Goal: Use online tool/utility: Utilize a website feature to perform a specific function

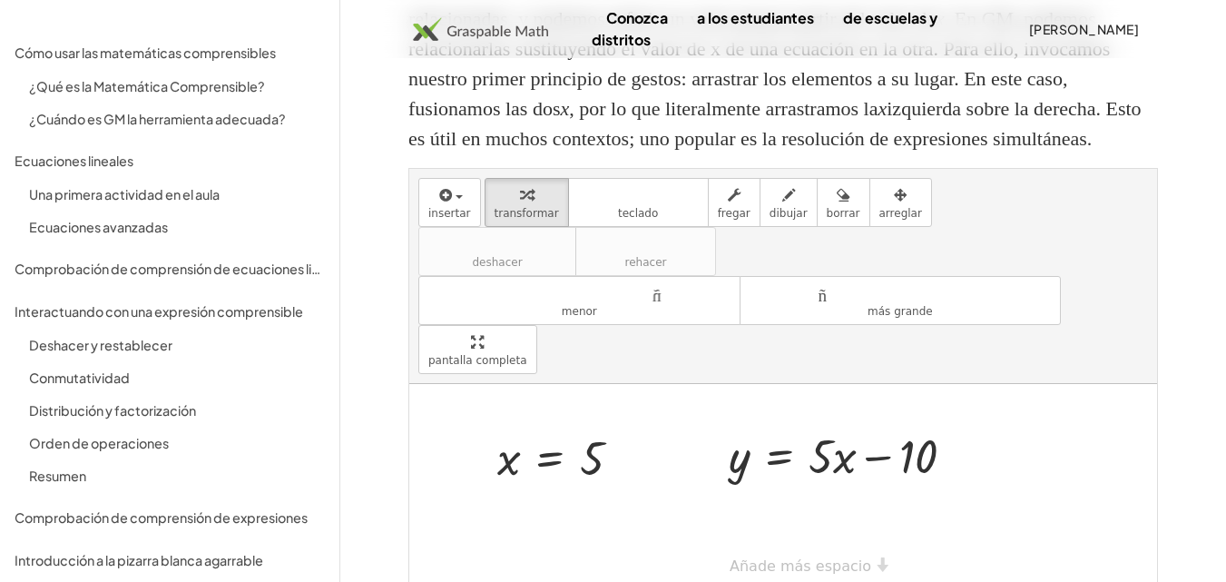
scroll to position [398, 0]
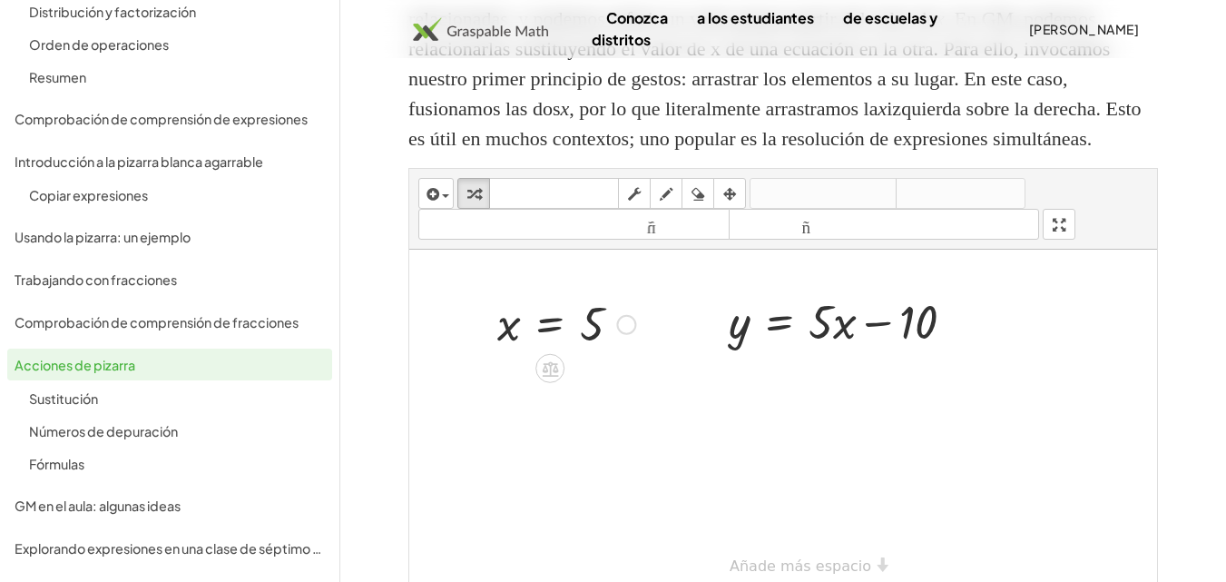
click at [614, 418] on div "x = 5 y = + · 5 · x − 10" at bounding box center [783, 420] width 748 height 342
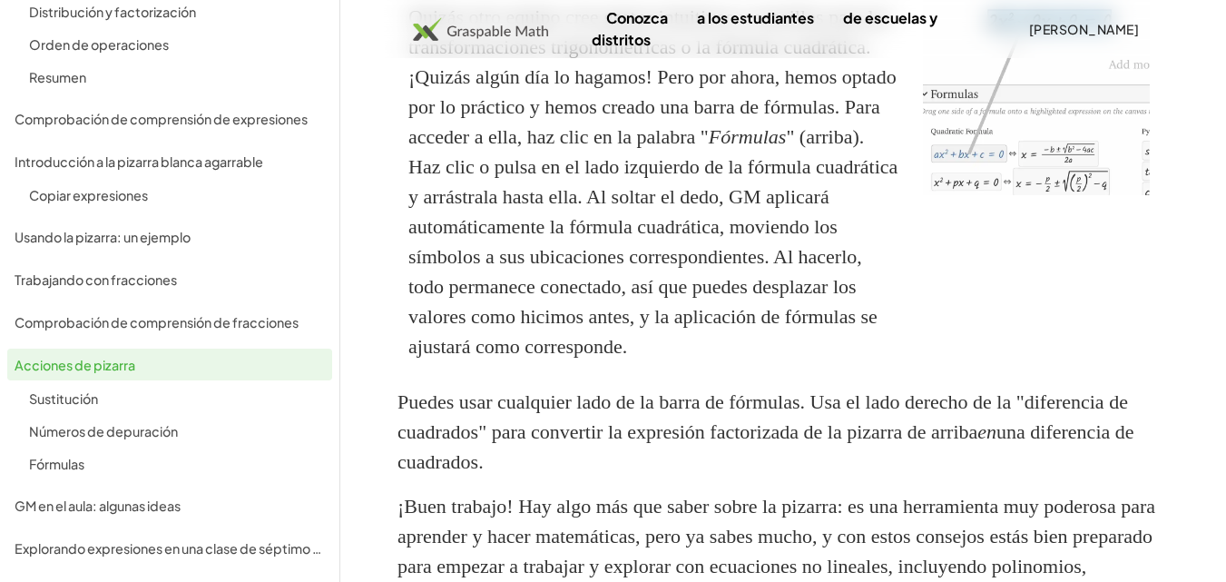
scroll to position [4285, 0]
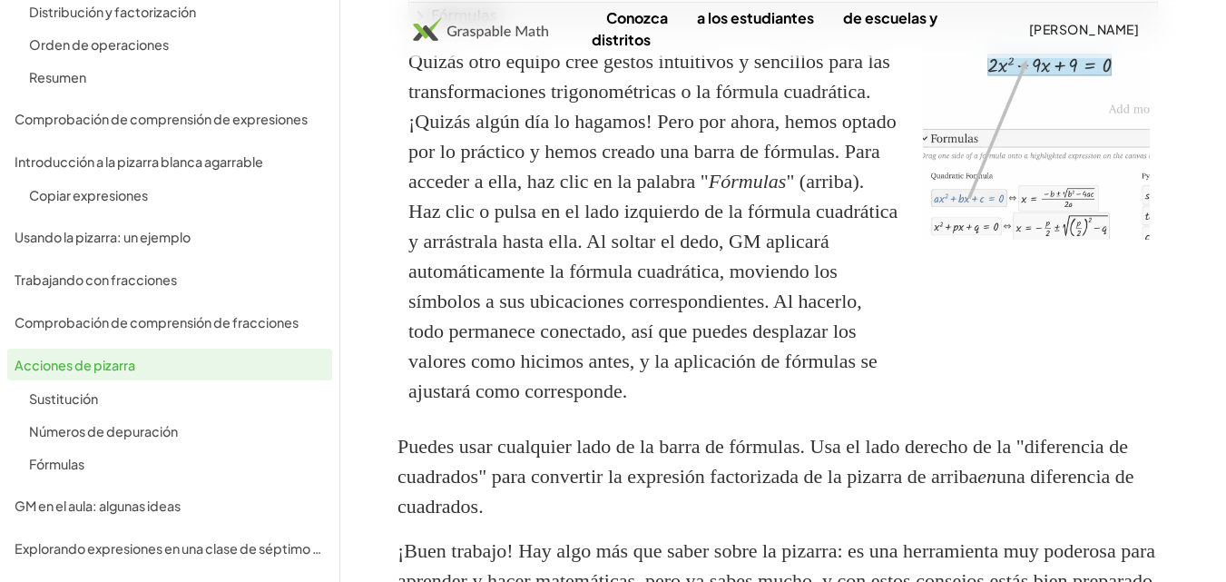
click at [1018, 216] on img at bounding box center [1036, 138] width 227 height 202
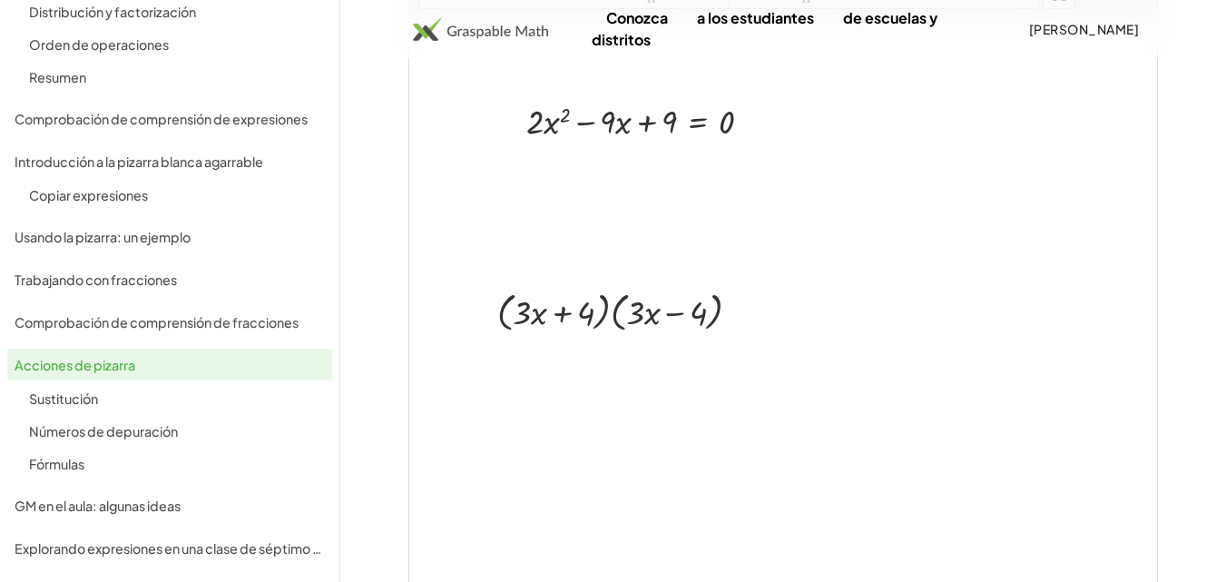
scroll to position [3559, 0]
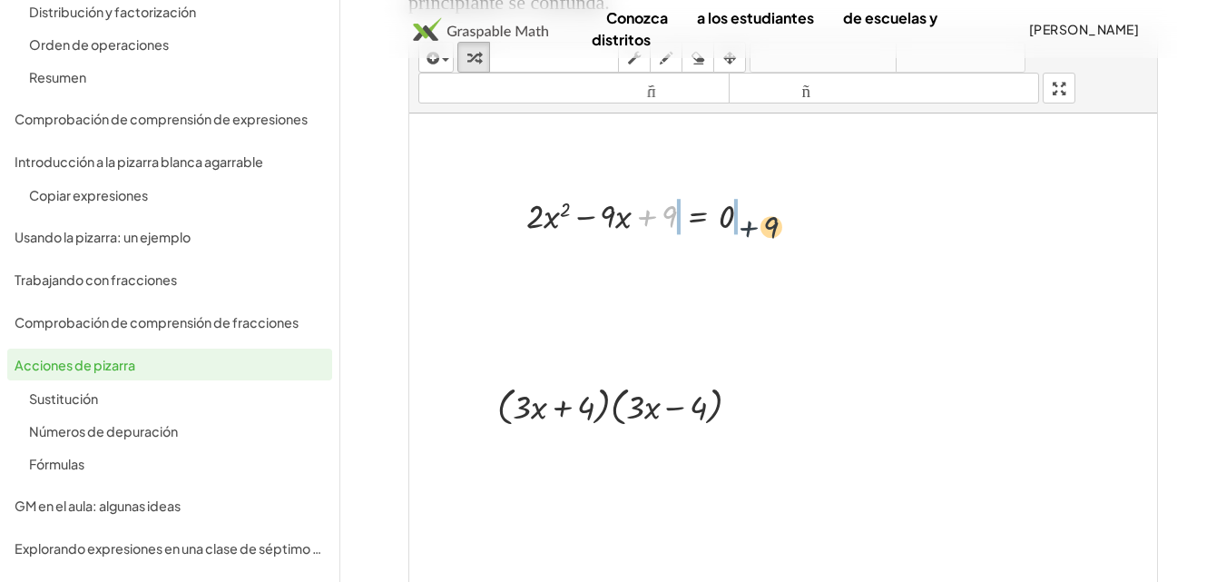
drag, startPoint x: 639, startPoint y: 332, endPoint x: 748, endPoint y: 343, distance: 110.3
click at [748, 238] on div at bounding box center [646, 214] width 258 height 46
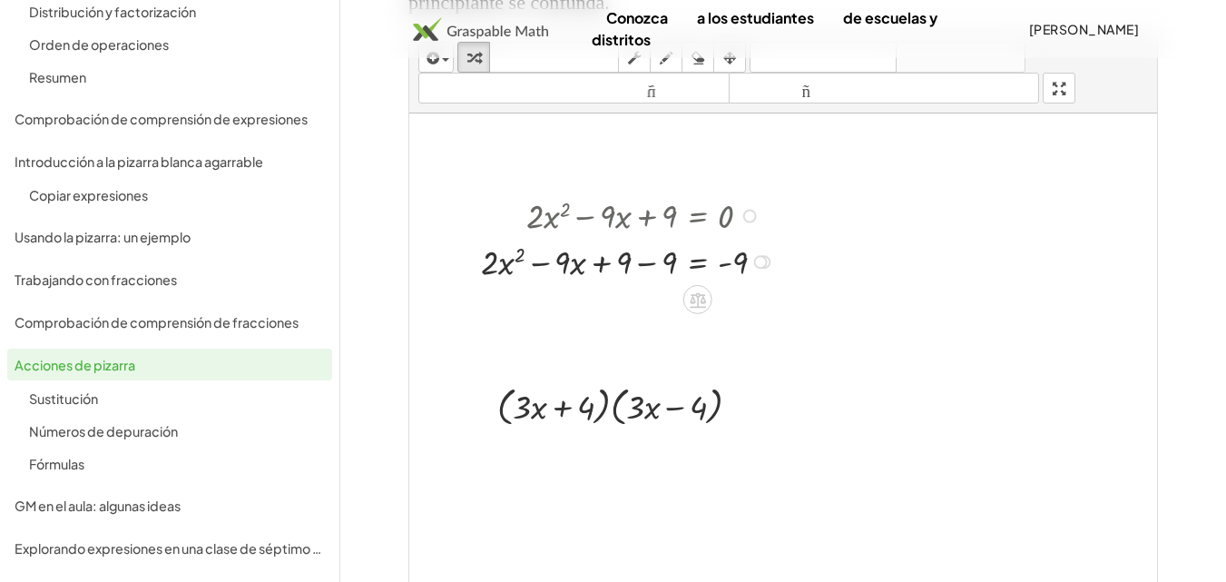
click at [651, 283] on div at bounding box center [631, 260] width 318 height 46
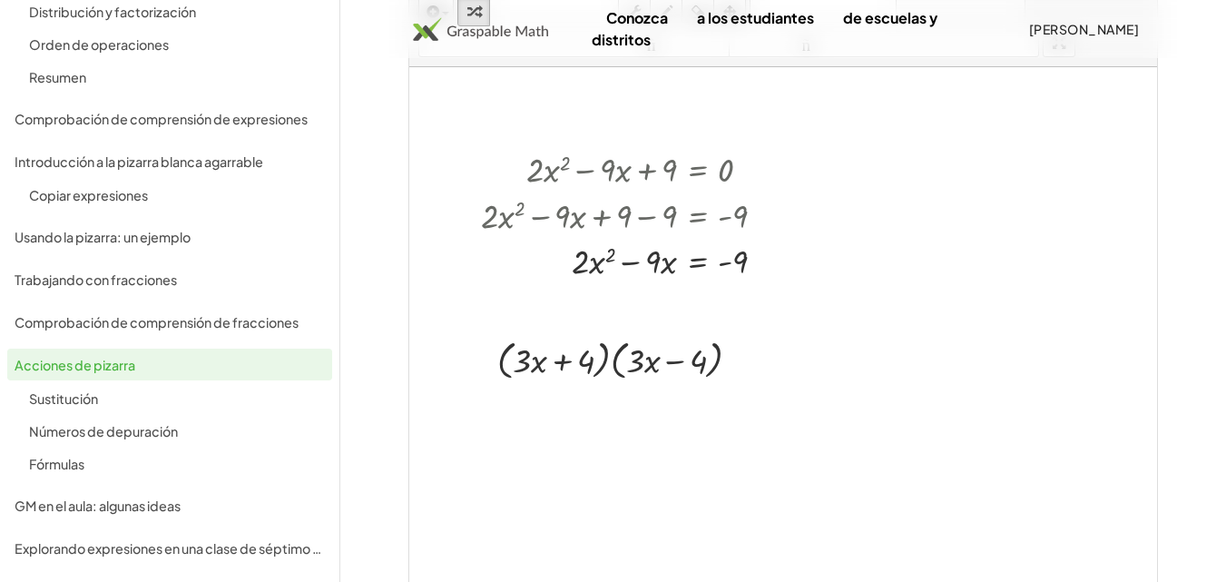
scroll to position [3741, 0]
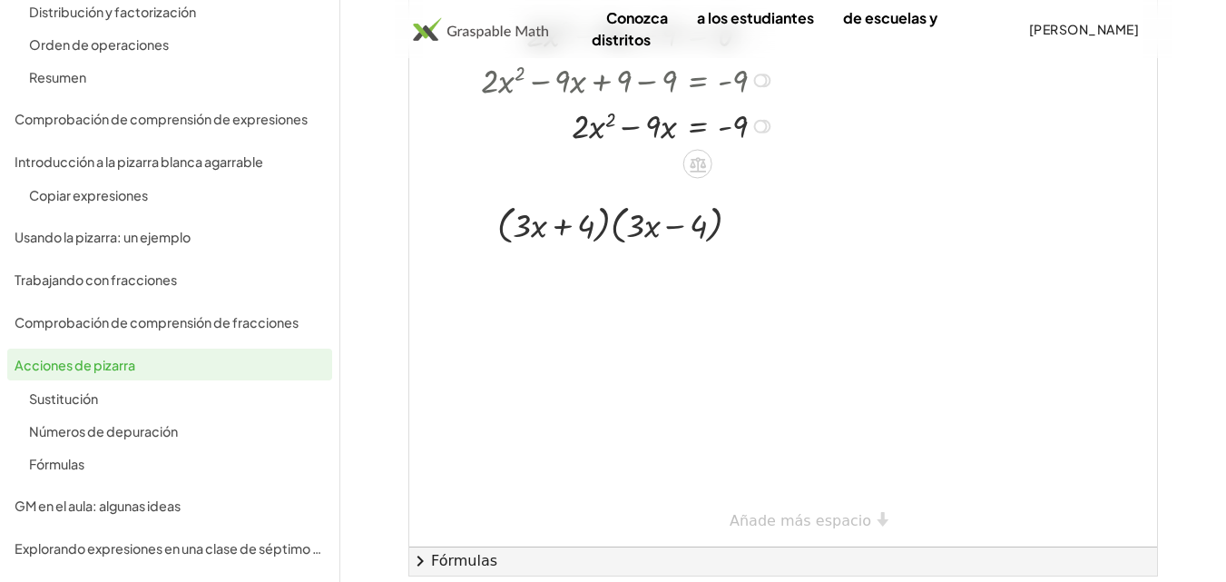
click at [611, 148] on div at bounding box center [631, 125] width 318 height 46
drag, startPoint x: 611, startPoint y: 240, endPoint x: 573, endPoint y: 251, distance: 39.6
click at [573, 148] on div at bounding box center [631, 125] width 318 height 46
drag, startPoint x: 655, startPoint y: 249, endPoint x: 748, endPoint y: 296, distance: 104.3
click at [651, 158] on div at bounding box center [634, 125] width 324 height 66
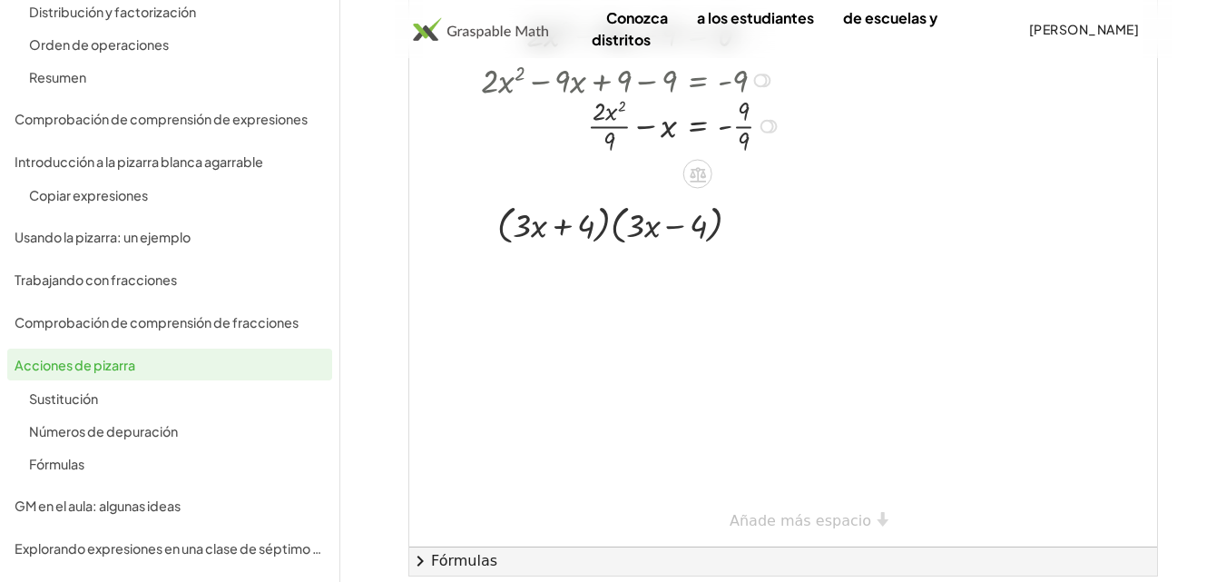
click at [746, 158] on div at bounding box center [634, 125] width 324 height 66
click at [596, 158] on div at bounding box center [631, 125] width 318 height 66
click at [605, 158] on div at bounding box center [631, 125] width 318 height 66
drag, startPoint x: 598, startPoint y: 232, endPoint x: 747, endPoint y: 276, distance: 155.0
click at [747, 158] on div at bounding box center [631, 125] width 318 height 66
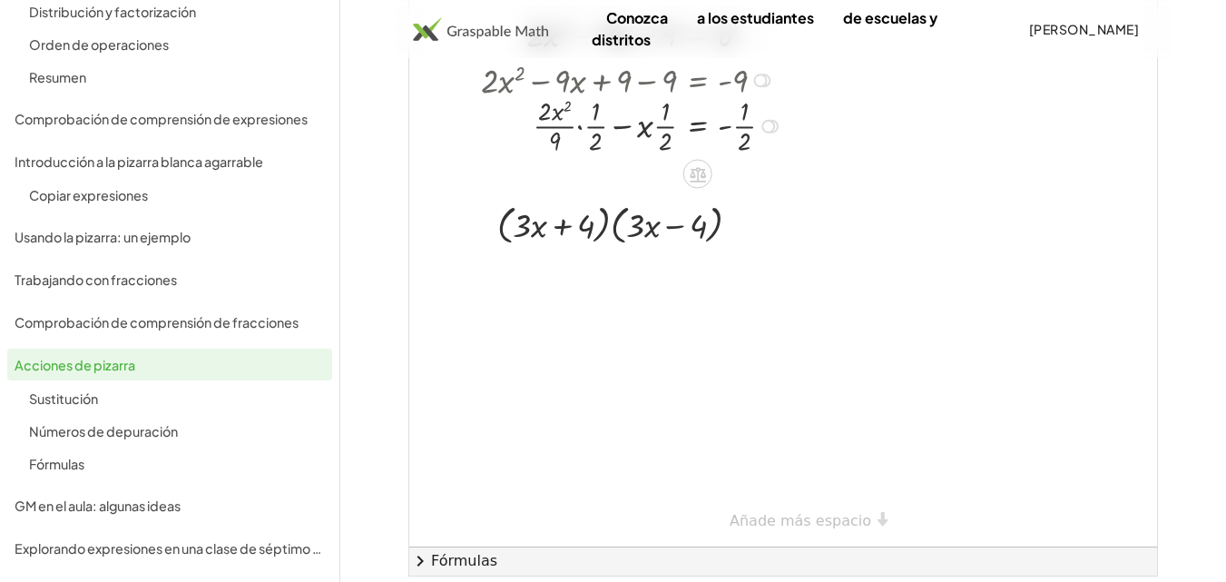
click at [597, 158] on div at bounding box center [634, 125] width 325 height 66
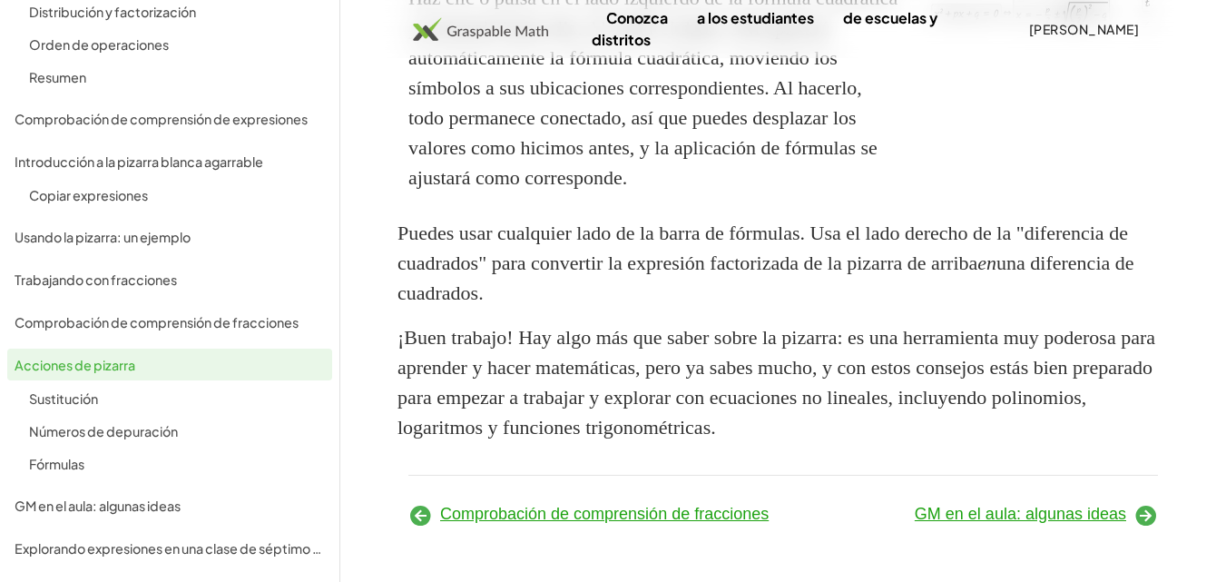
scroll to position [4648, 0]
click at [1146, 513] on icon at bounding box center [1145, 515] width 24 height 24
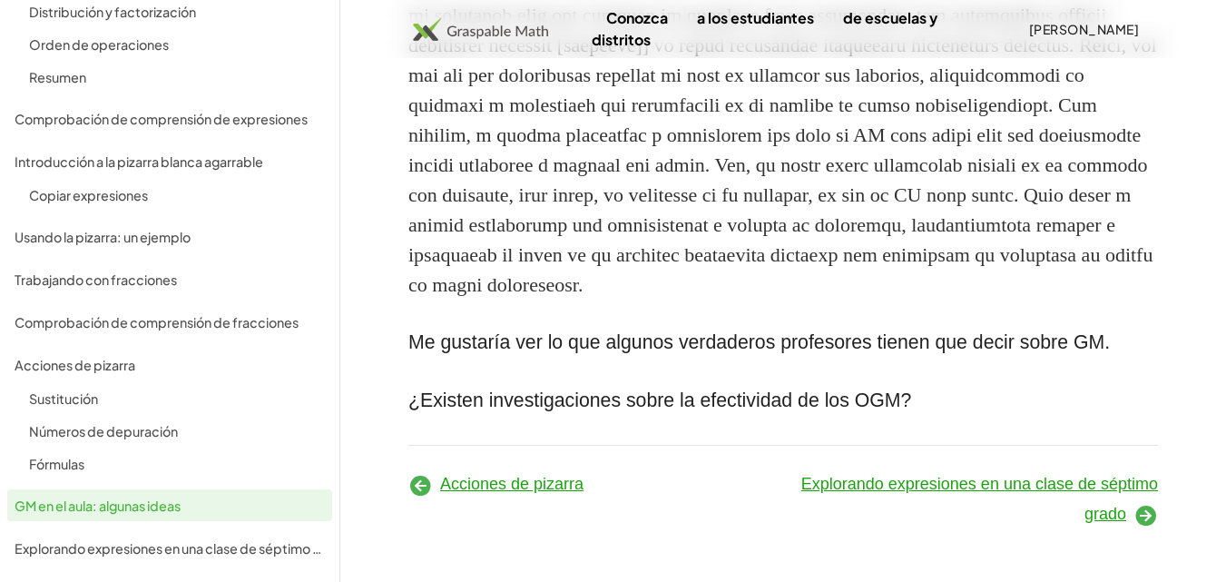
scroll to position [1706, 0]
click at [1136, 515] on icon at bounding box center [1145, 515] width 24 height 24
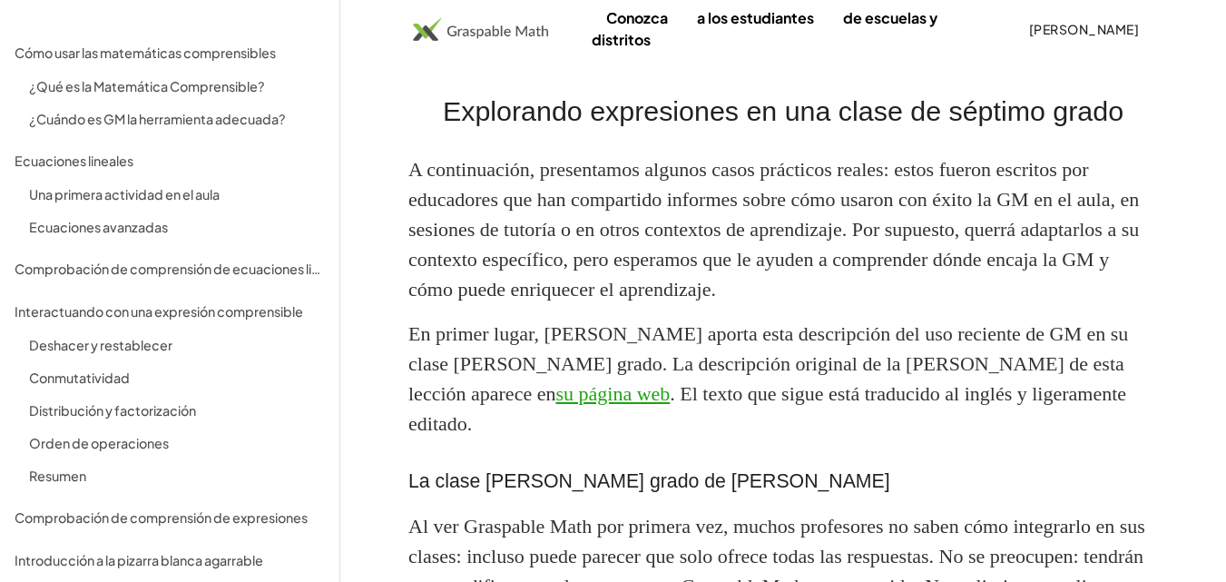
click at [494, 27] on img at bounding box center [480, 29] width 135 height 24
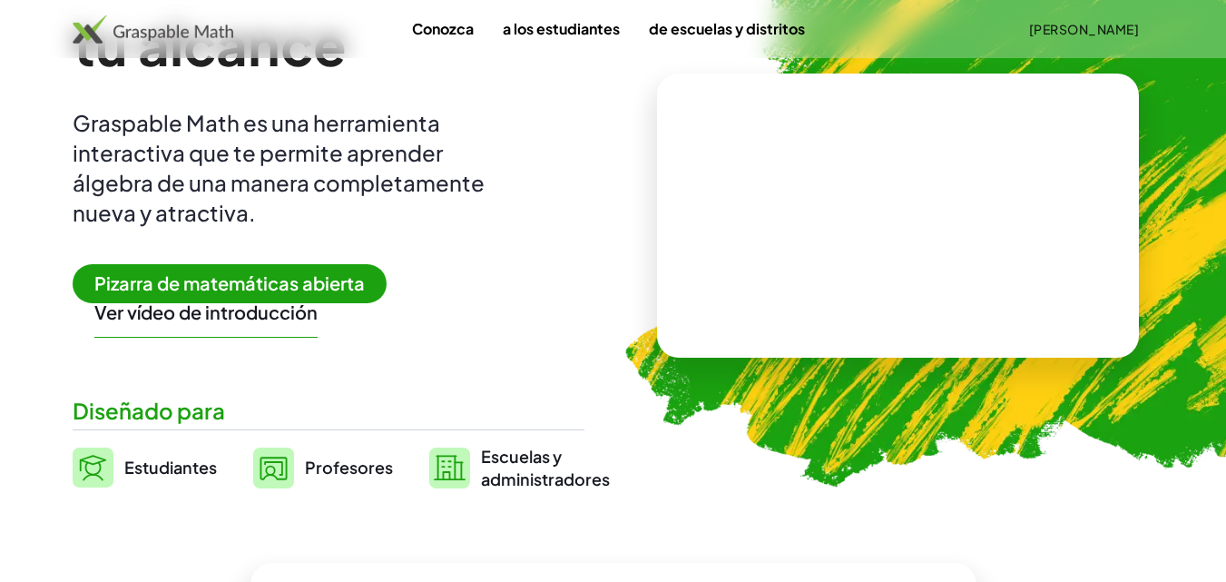
scroll to position [181, 0]
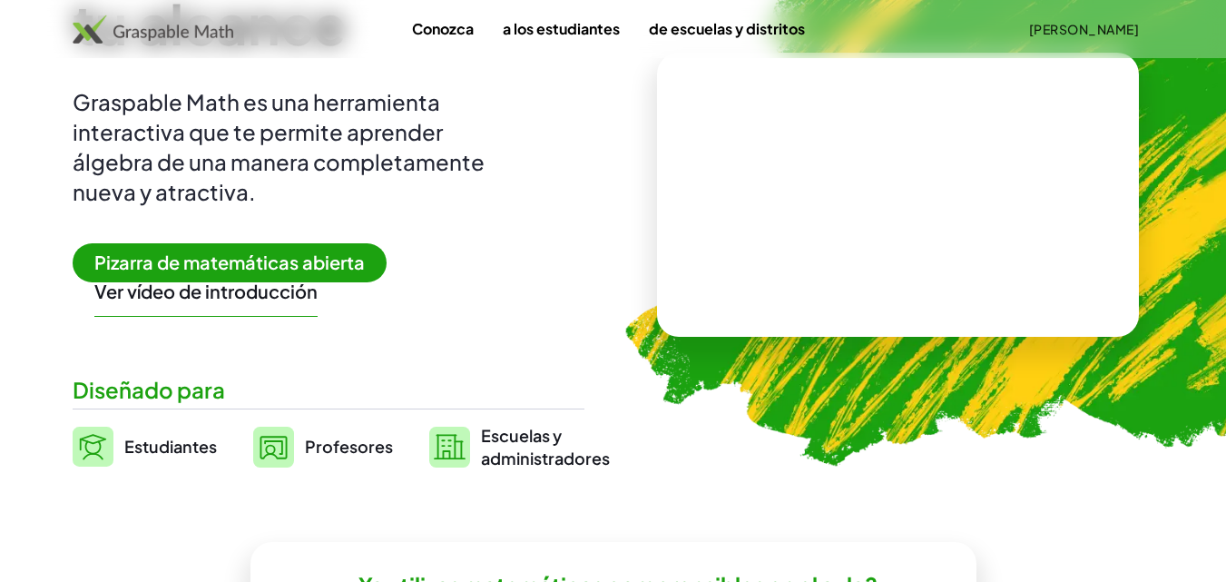
click at [248, 259] on font "Pizarra de matemáticas abierta" at bounding box center [229, 261] width 270 height 23
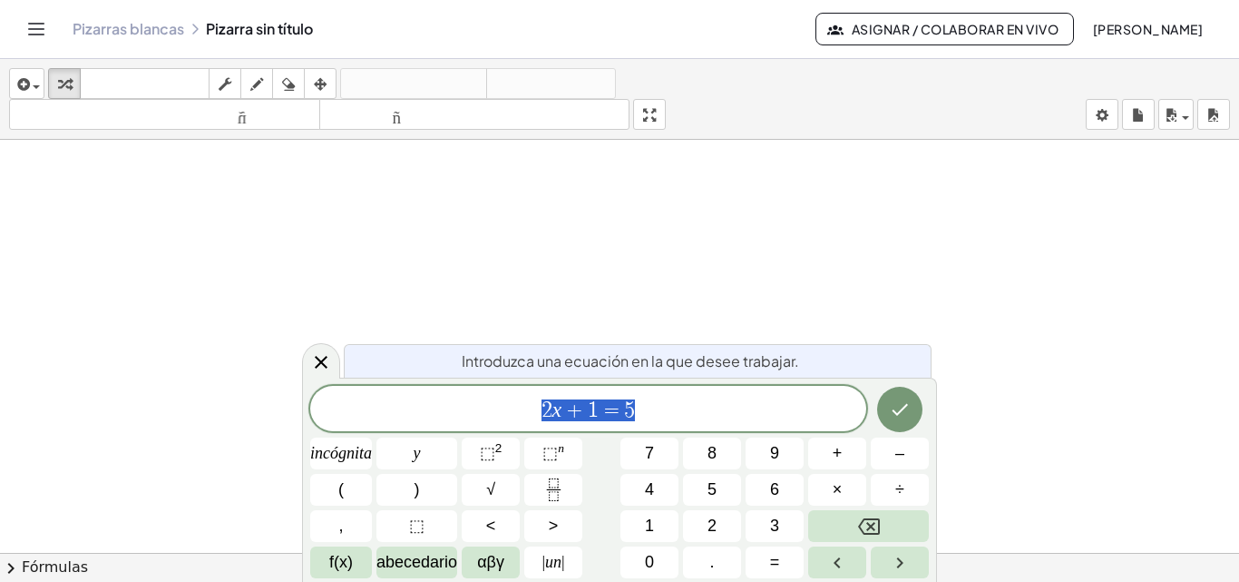
scroll to position [181, 0]
click at [909, 406] on icon "Hecho" at bounding box center [900, 409] width 22 height 22
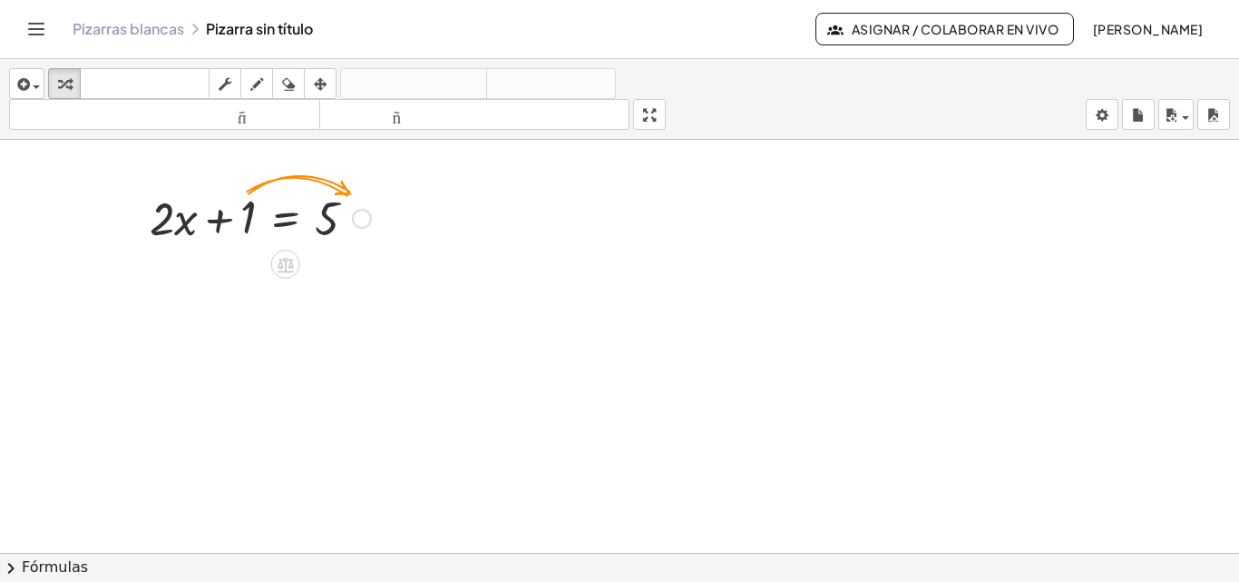
click at [249, 221] on div at bounding box center [261, 217] width 240 height 62
drag, startPoint x: 249, startPoint y: 221, endPoint x: 401, endPoint y: 220, distance: 152.4
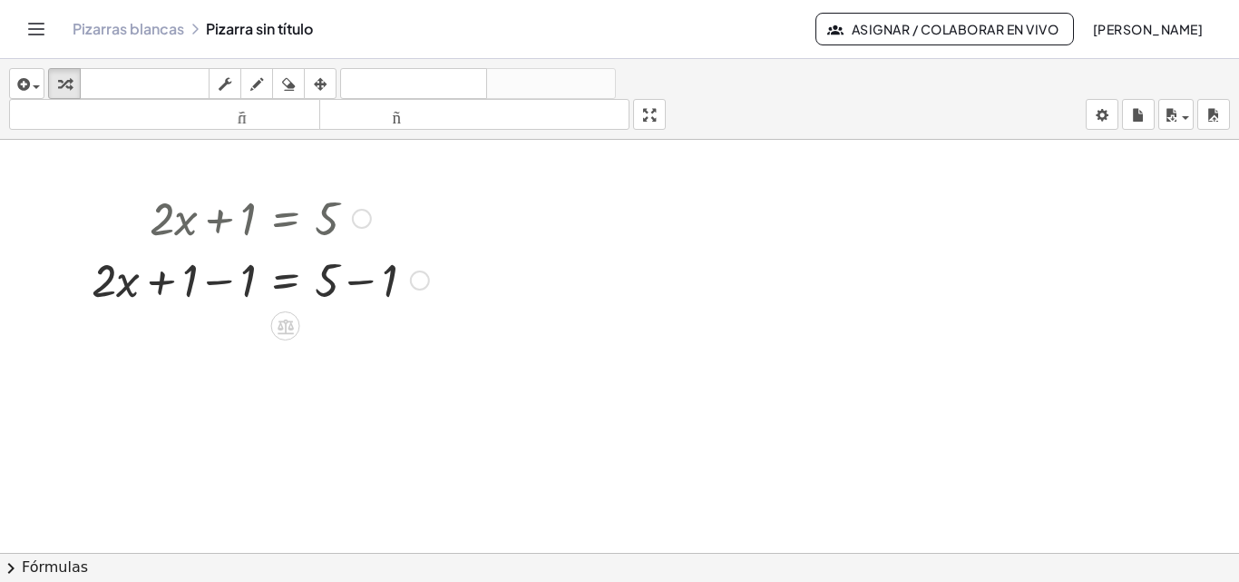
click at [216, 280] on div at bounding box center [261, 279] width 356 height 62
click at [368, 345] on div at bounding box center [261, 340] width 356 height 62
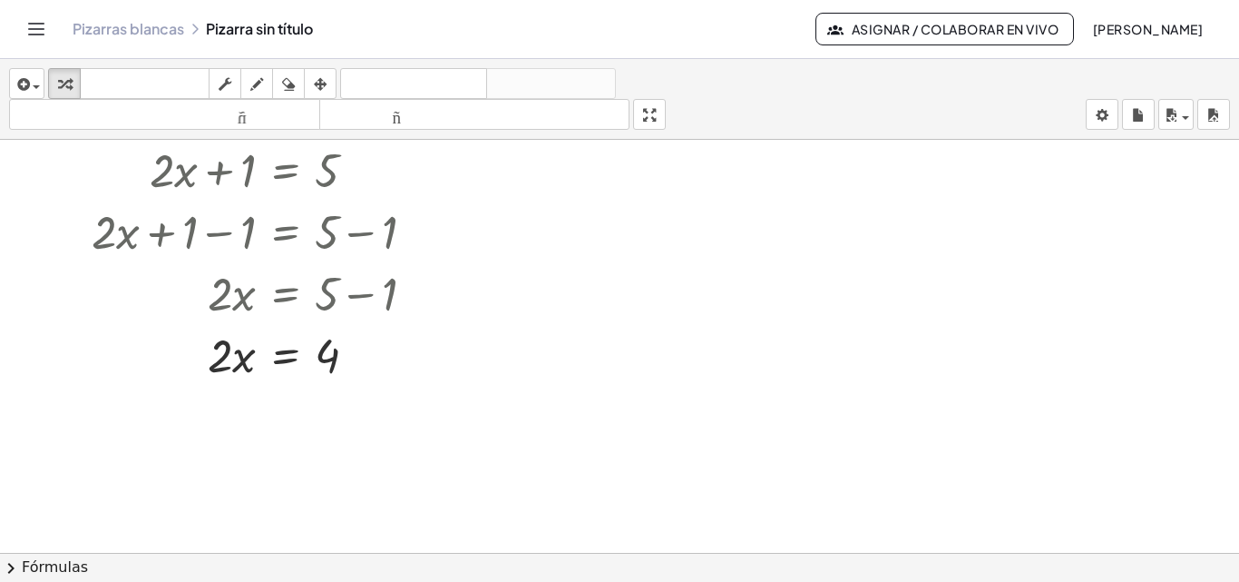
scroll to position [272, 0]
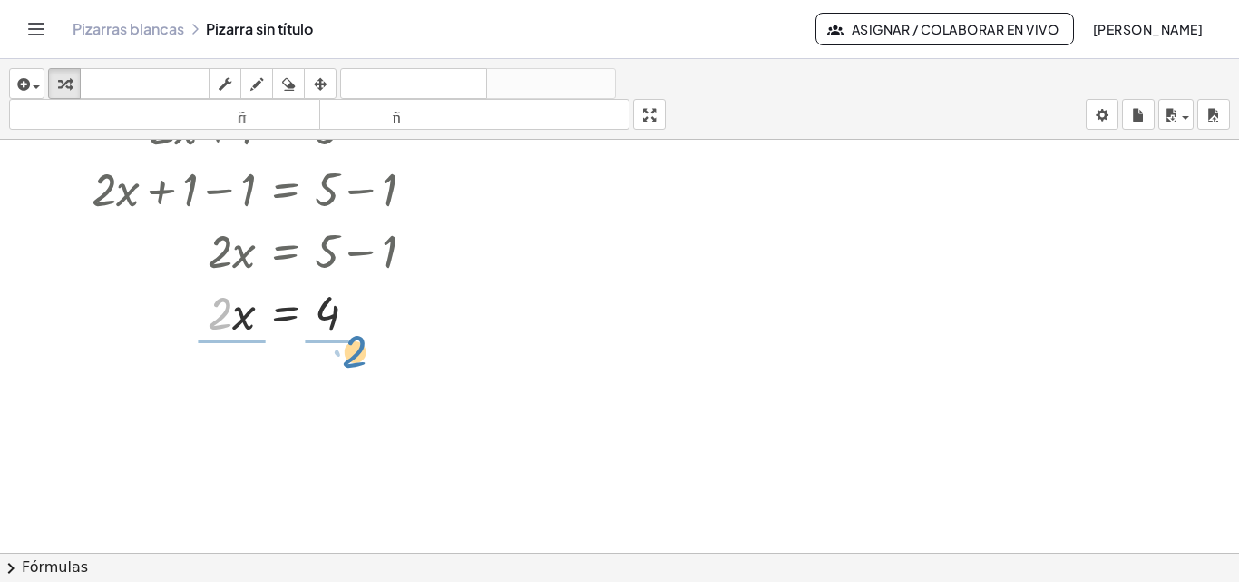
drag, startPoint x: 218, startPoint y: 319, endPoint x: 351, endPoint y: 357, distance: 138.7
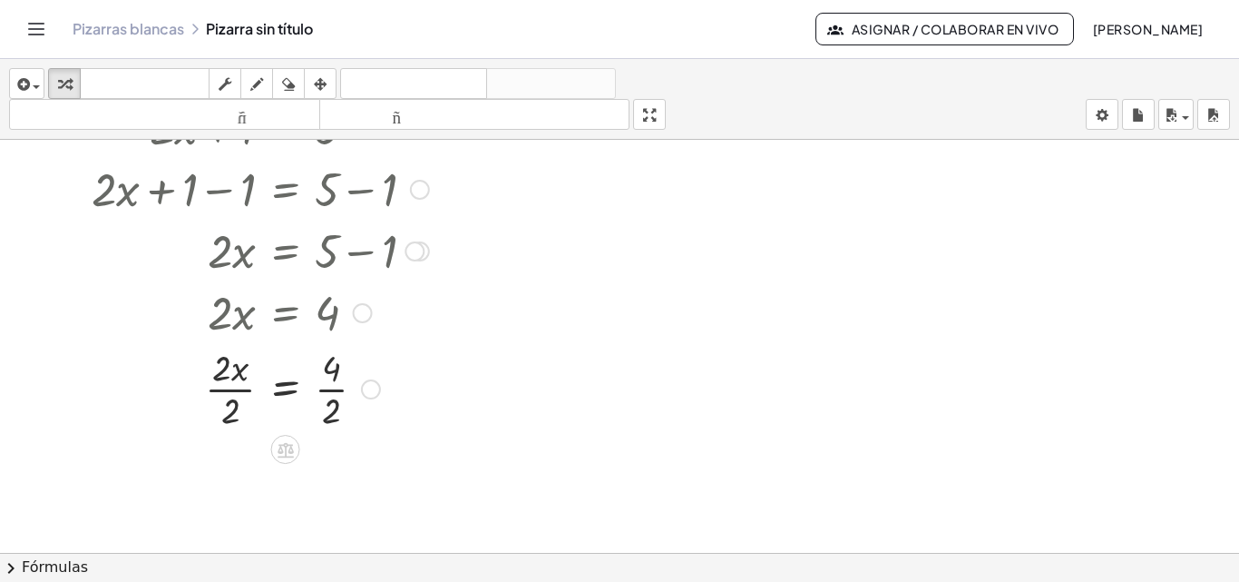
click at [219, 373] on div at bounding box center [261, 387] width 356 height 91
click at [228, 411] on div at bounding box center [261, 387] width 356 height 91
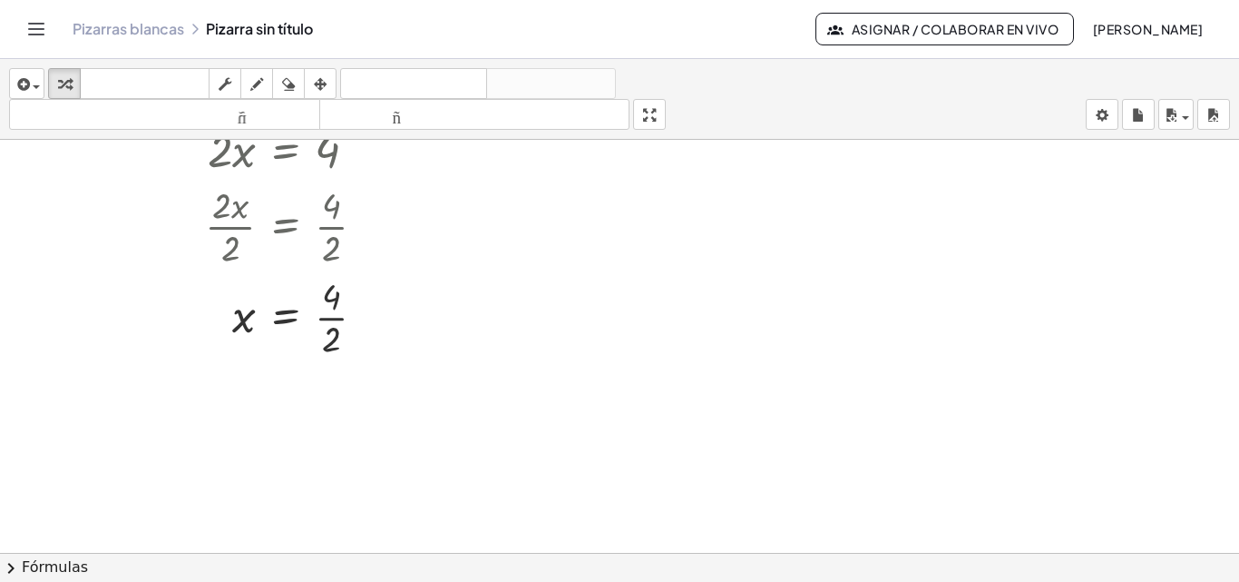
scroll to position [438, 0]
click at [327, 299] on div at bounding box center [261, 312] width 356 height 91
click at [337, 313] on div at bounding box center [261, 312] width 356 height 91
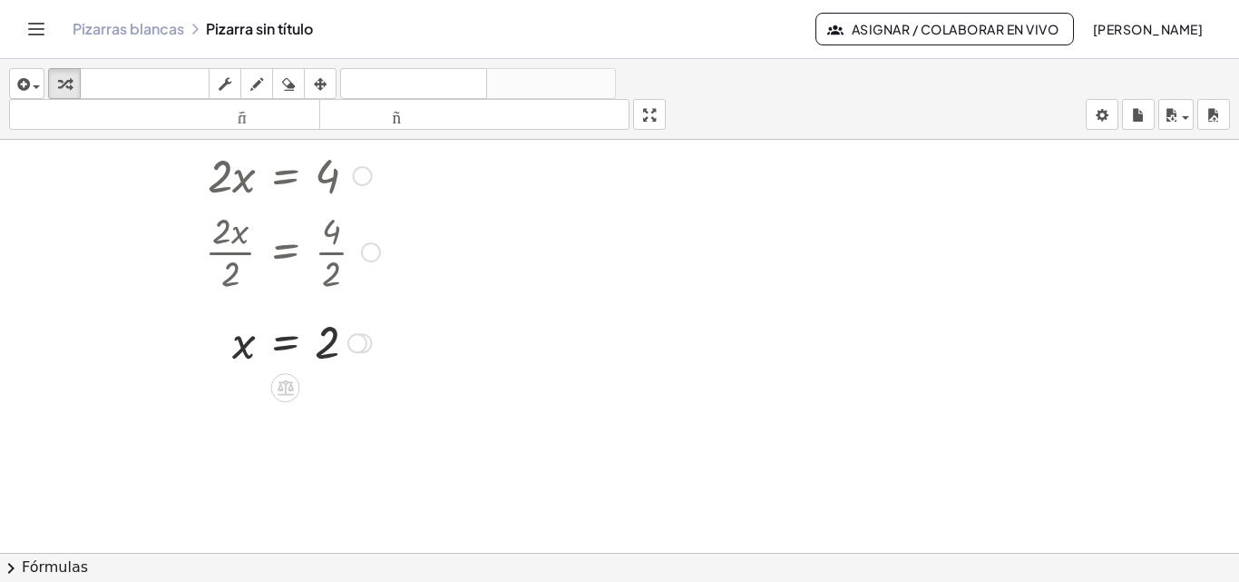
scroll to position [166, 0]
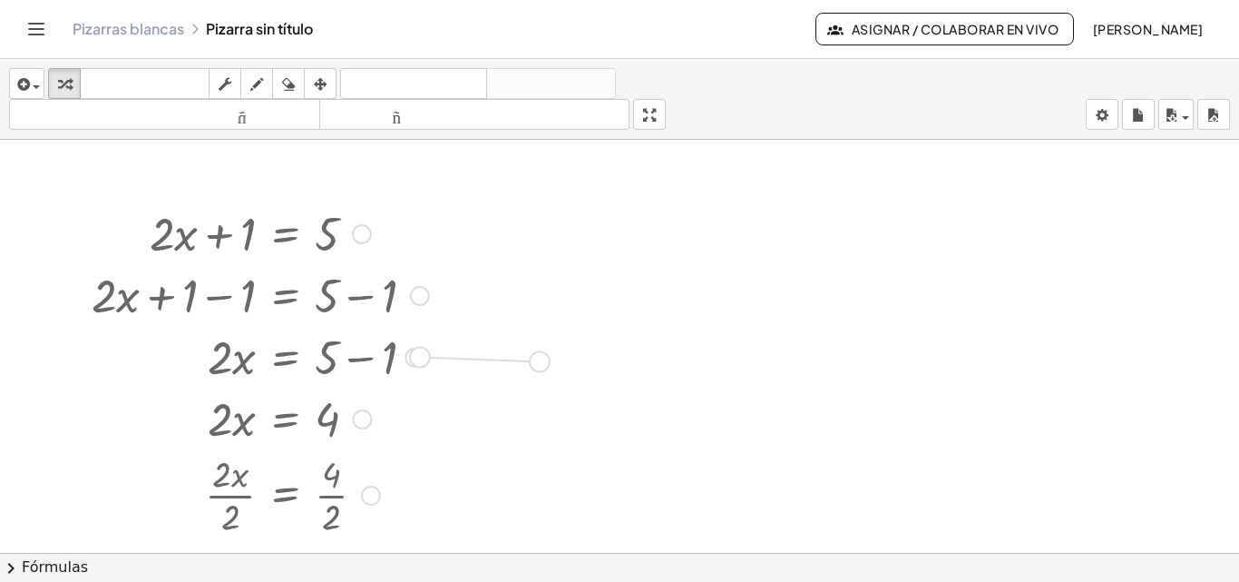
drag, startPoint x: 417, startPoint y: 357, endPoint x: 543, endPoint y: 363, distance: 125.4
click at [543, 363] on div "+ · 2 · x + 1 = 5 + · 2 · x + 1 − 1 = + 5 − 1 + · 2 · x + 0 = + 5 − 1 · 2 · x =…" at bounding box center [619, 387] width 1239 height 826
drag, startPoint x: 351, startPoint y: 357, endPoint x: 496, endPoint y: 357, distance: 145.2
click at [496, 357] on div at bounding box center [424, 352] width 240 height 62
click at [517, 357] on div at bounding box center [514, 353] width 20 height 20
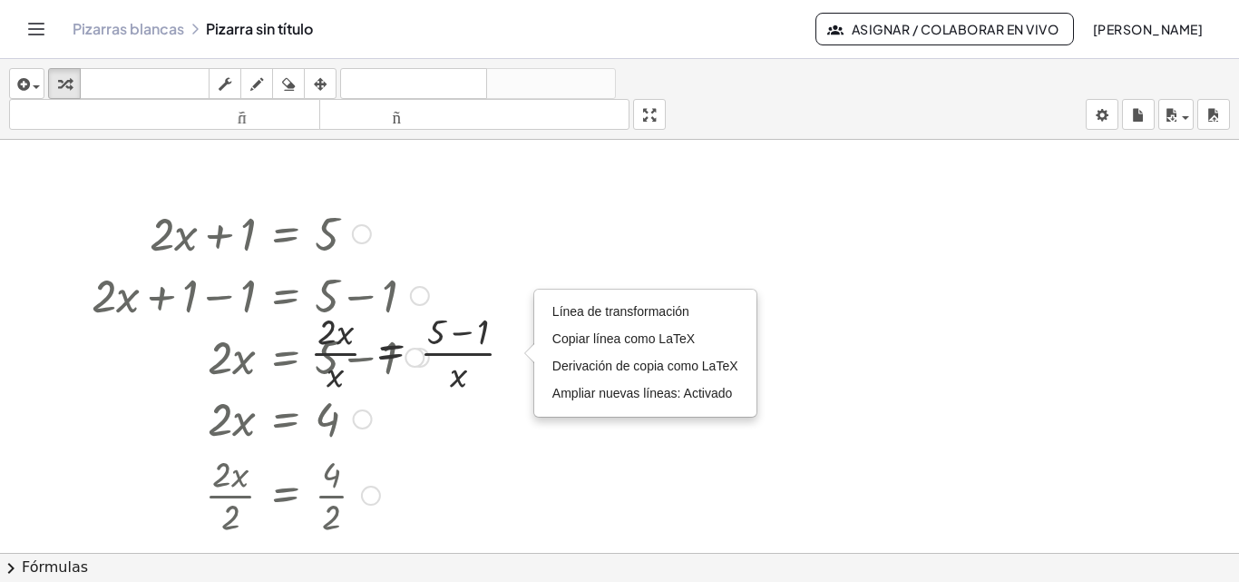
click at [434, 410] on div at bounding box center [261, 417] width 356 height 62
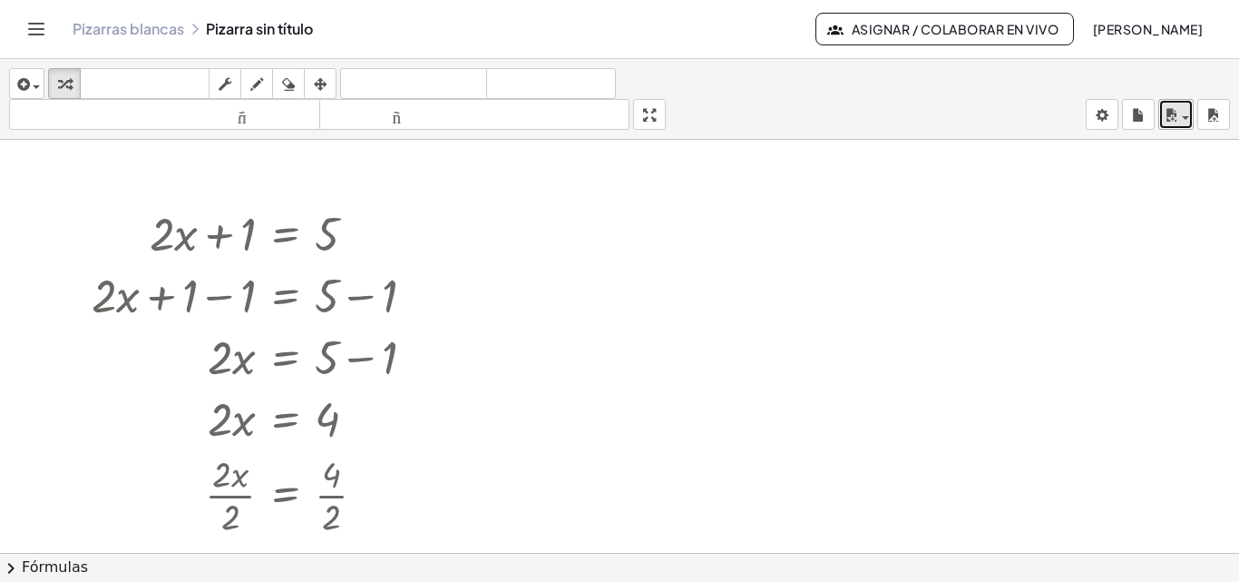
click at [1185, 124] on div "button" at bounding box center [1176, 114] width 26 height 22
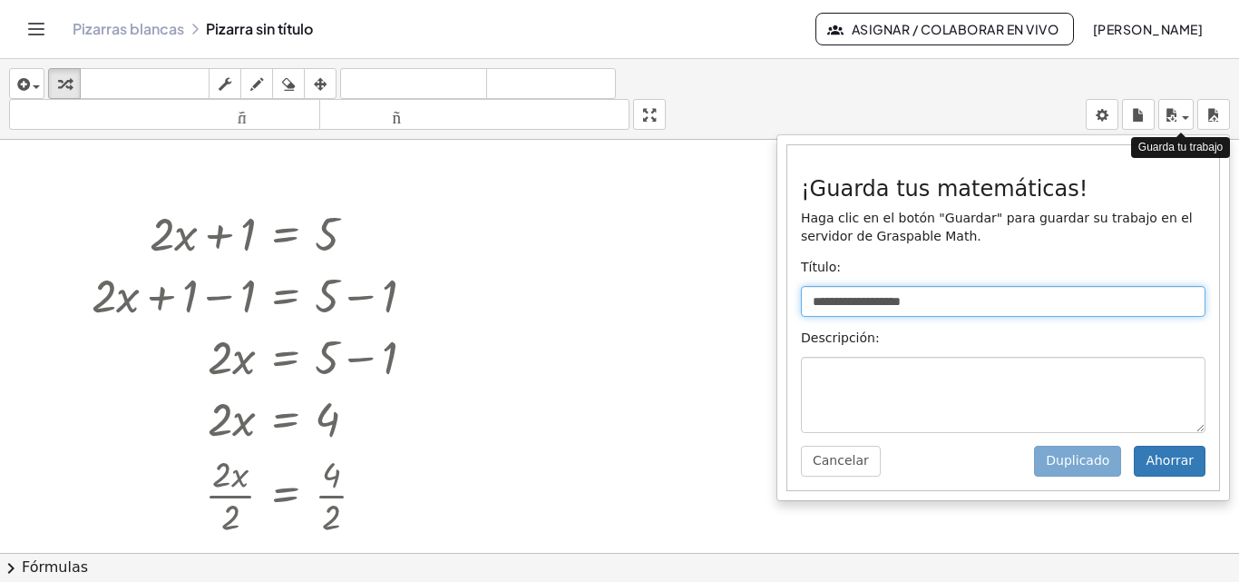
click at [983, 297] on input "**********" at bounding box center [1003, 301] width 405 height 31
type input "*"
type input "**********"
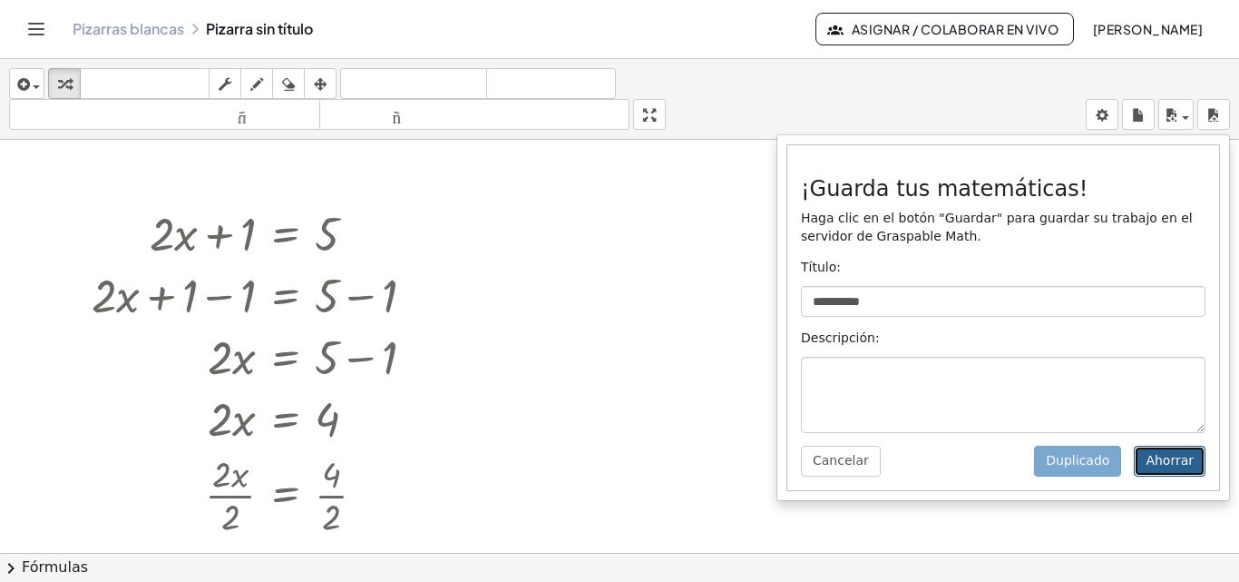
click at [1150, 462] on button "Ahorrar" at bounding box center [1170, 460] width 72 height 31
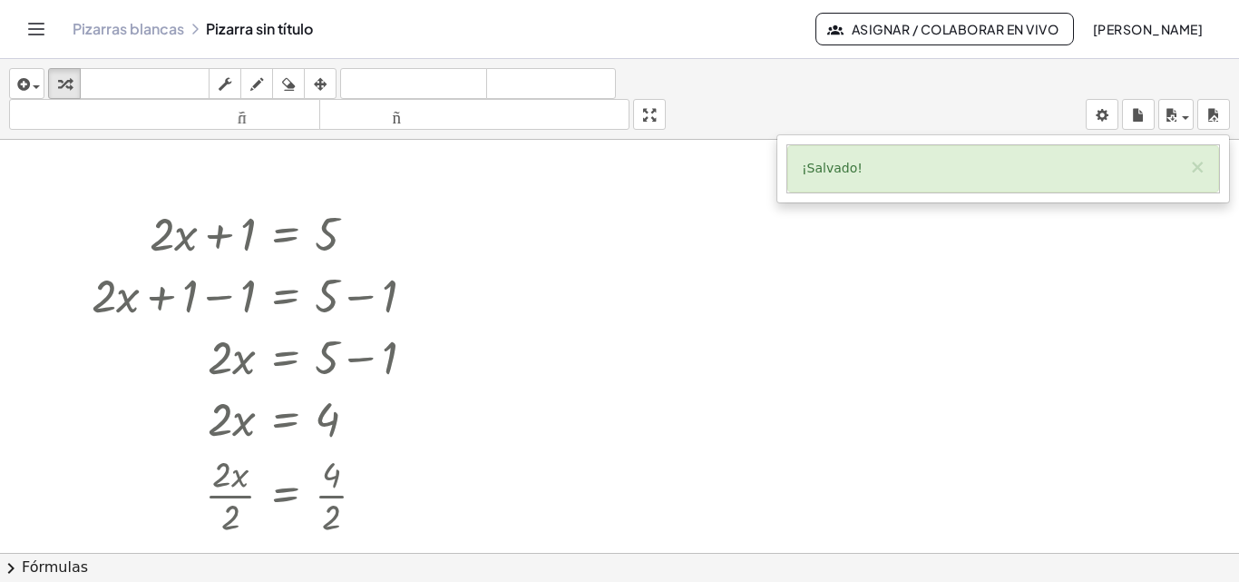
click at [650, 244] on div at bounding box center [619, 387] width 1239 height 826
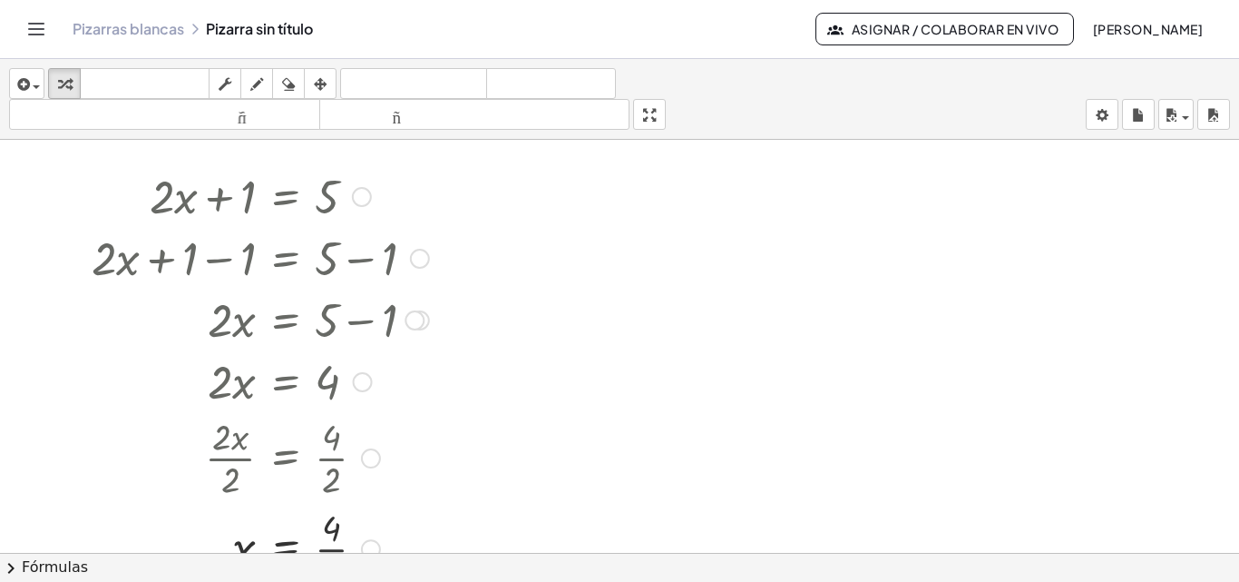
scroll to position [50, 0]
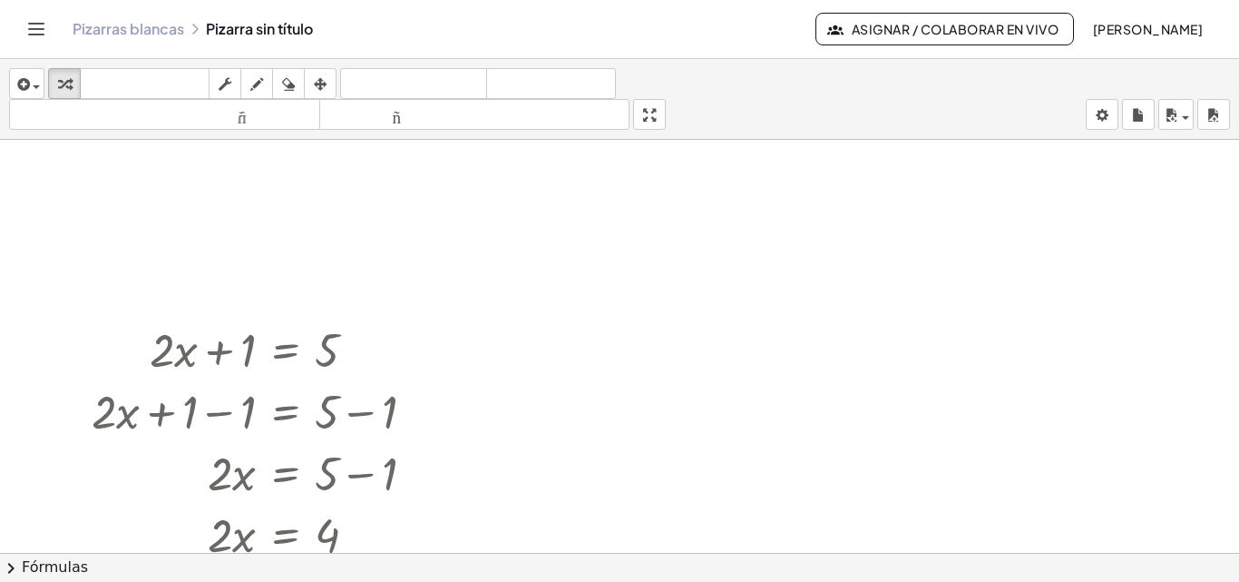
click at [9, 562] on span "chevron_right" at bounding box center [11, 568] width 22 height 22
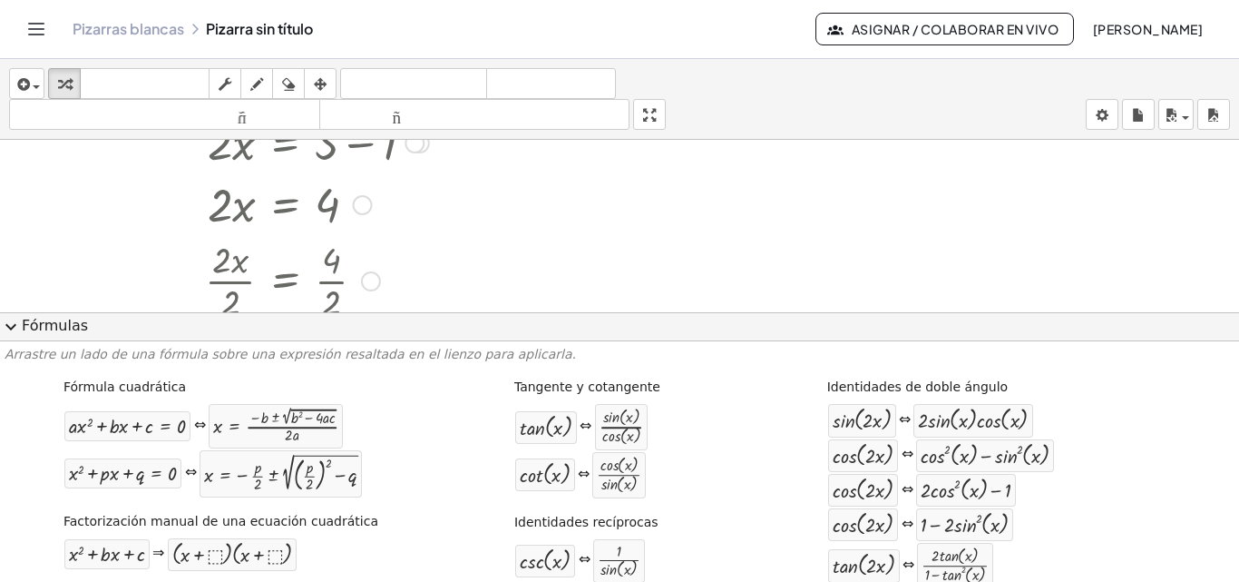
scroll to position [181, 0]
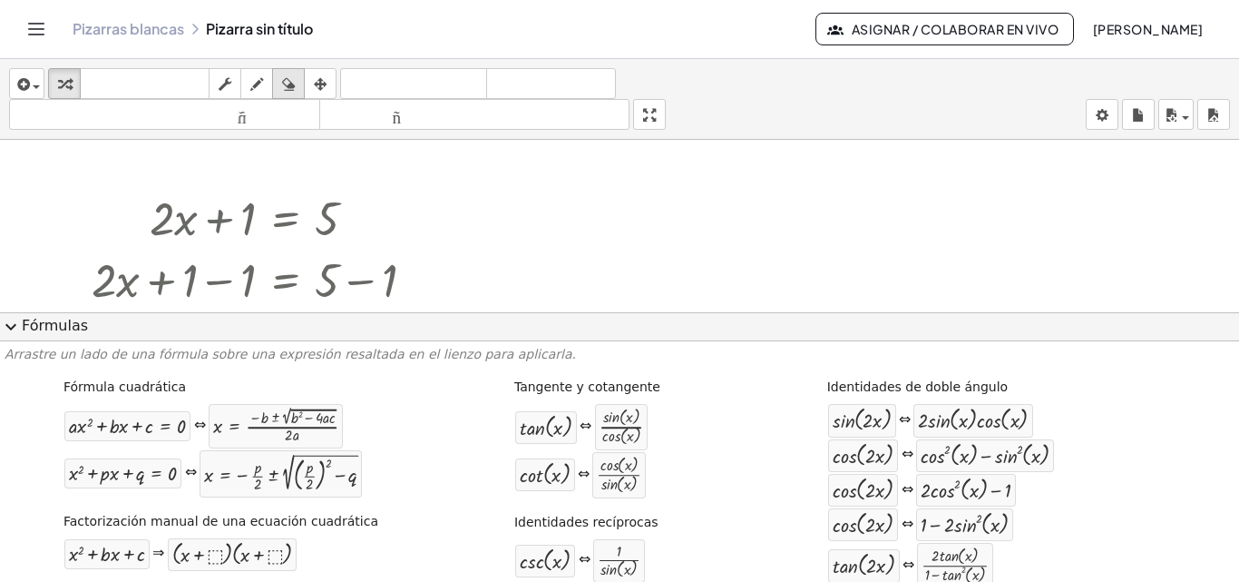
click at [288, 74] on icon "button" at bounding box center [288, 84] width 13 height 22
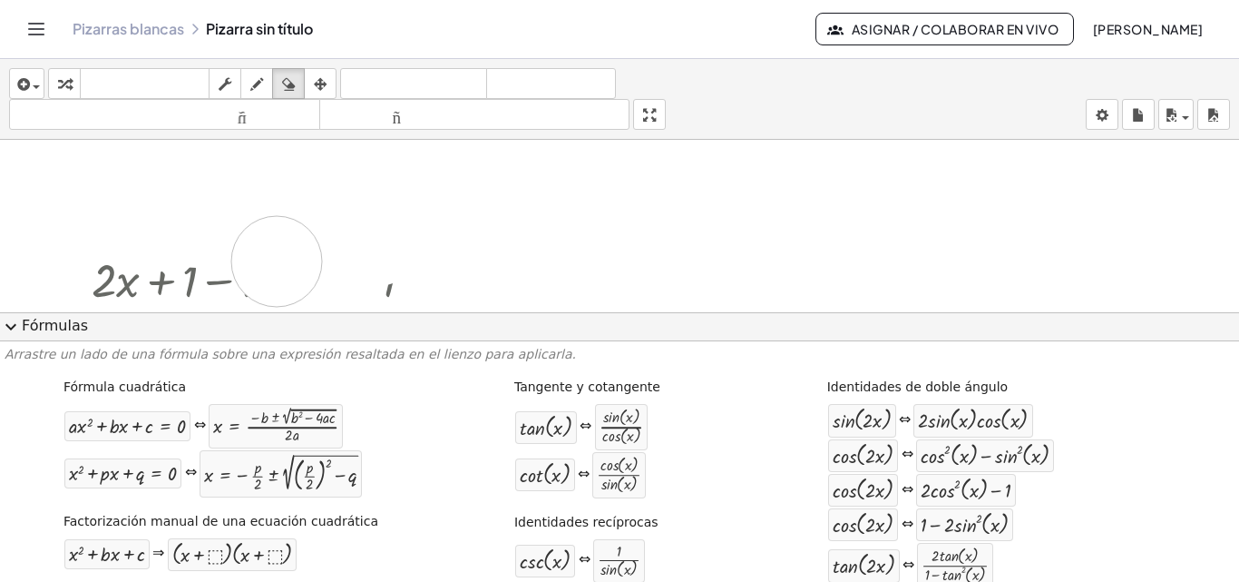
drag, startPoint x: 160, startPoint y: 220, endPoint x: 269, endPoint y: 261, distance: 117.1
click at [270, 261] on div at bounding box center [619, 302] width 1239 height 688
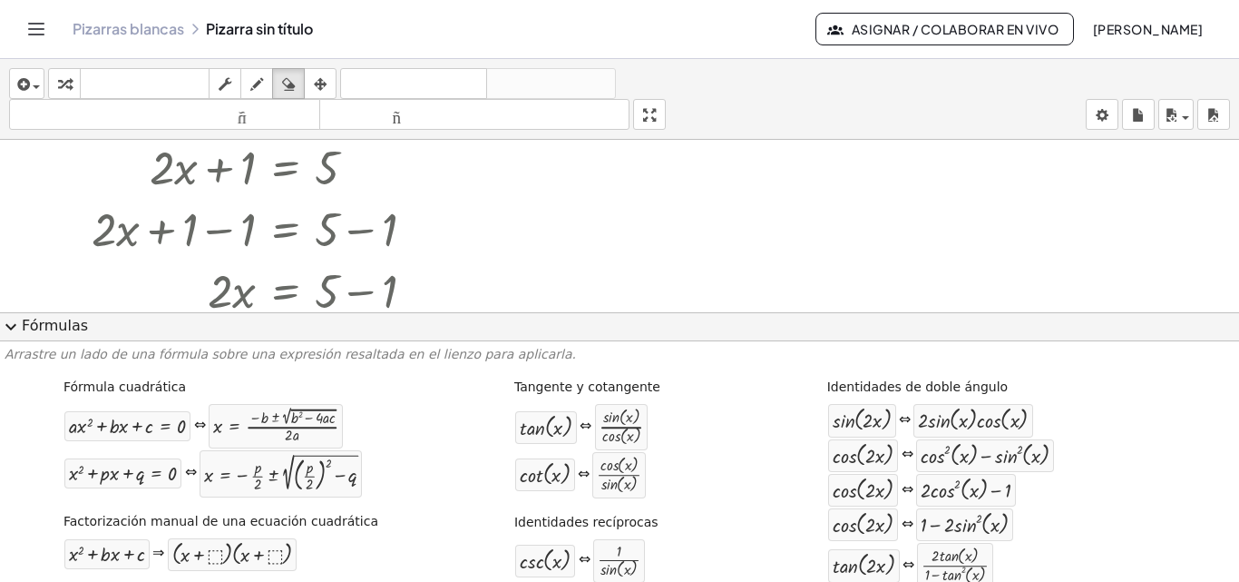
scroll to position [272, 0]
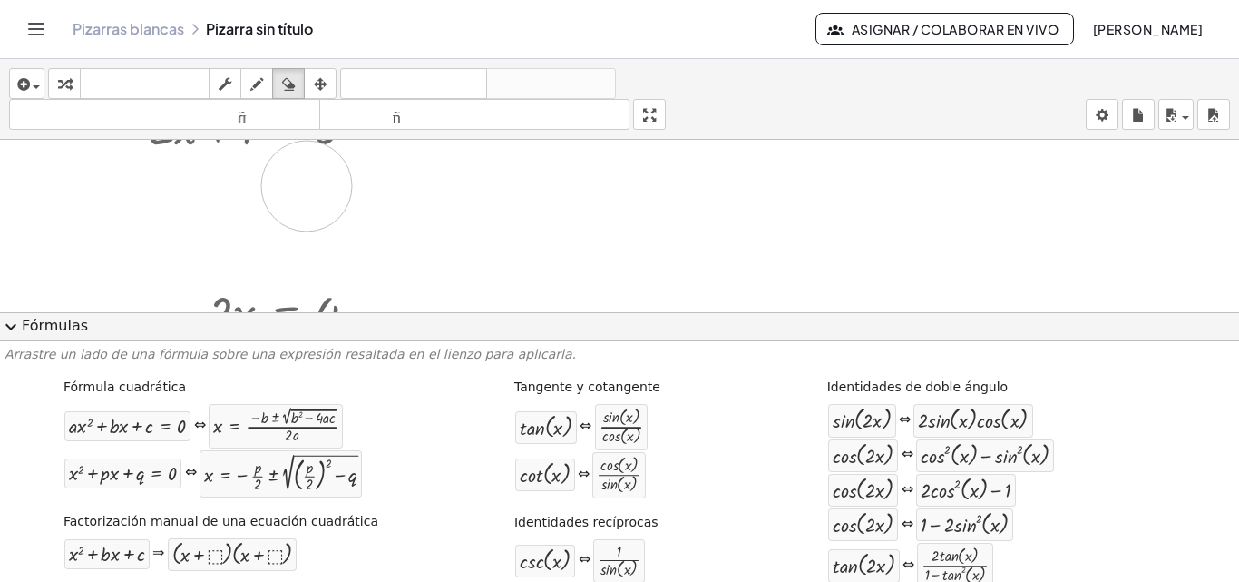
drag, startPoint x: 104, startPoint y: 194, endPoint x: 484, endPoint y: 225, distance: 380.5
click at [349, 186] on div at bounding box center [619, 212] width 1239 height 688
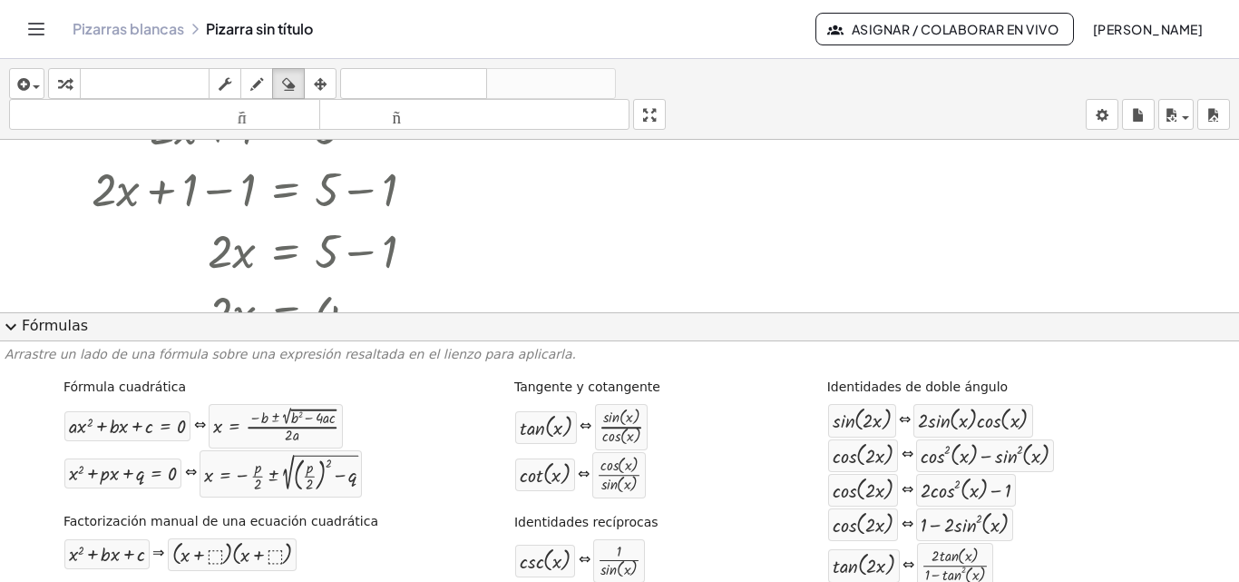
scroll to position [0, 0]
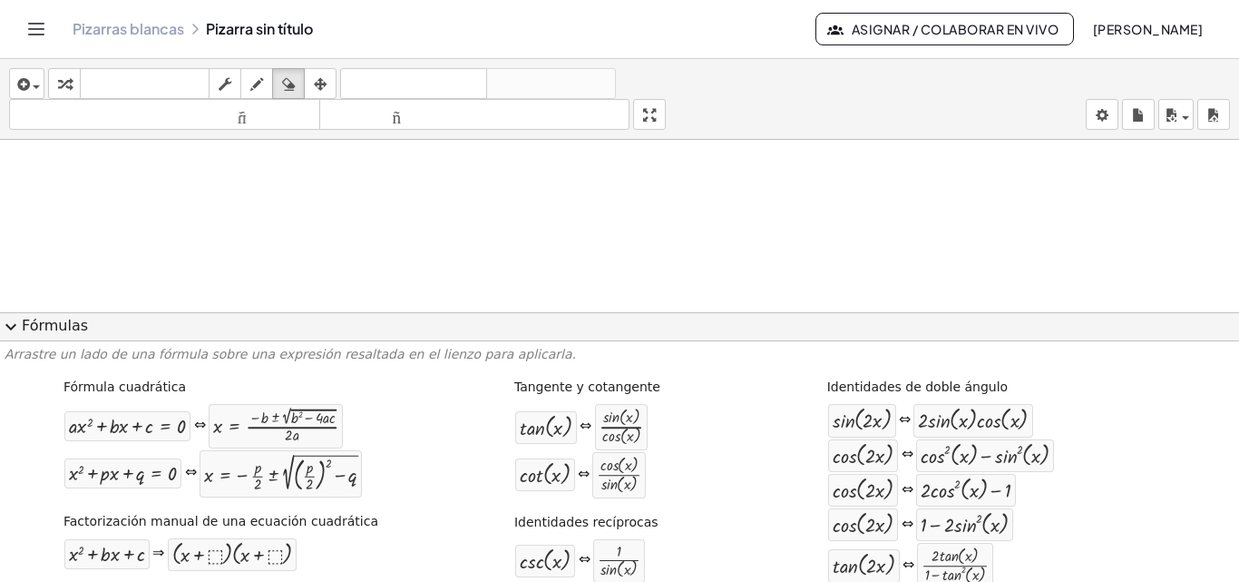
drag, startPoint x: 12, startPoint y: 323, endPoint x: 188, endPoint y: 326, distance: 176.0
click at [15, 324] on span "expand_more" at bounding box center [11, 327] width 22 height 22
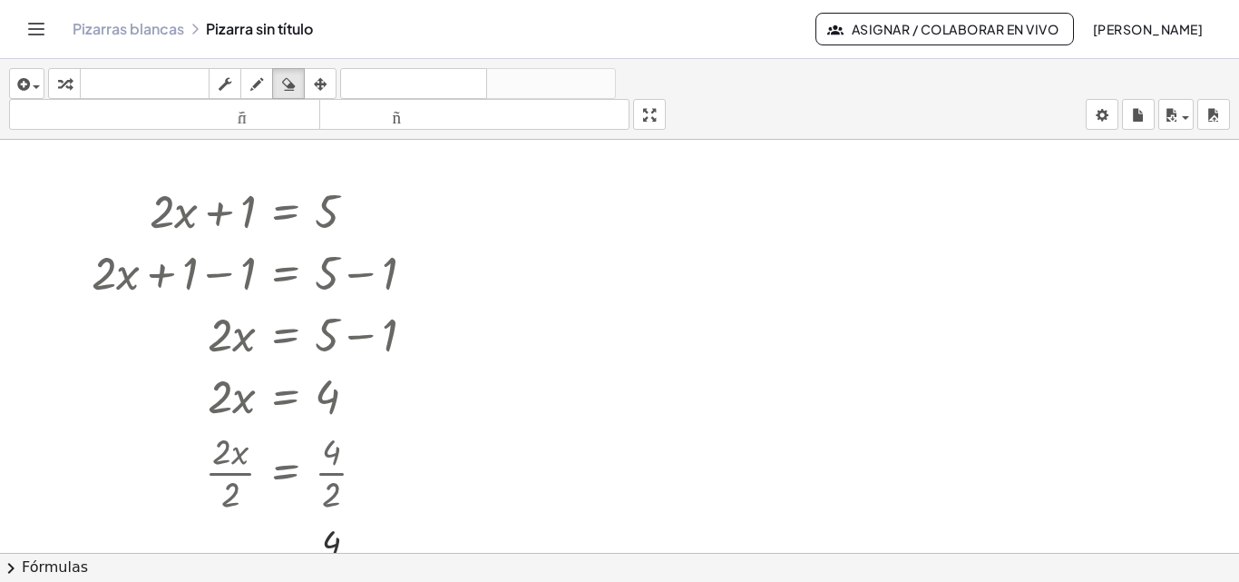
scroll to position [181, 0]
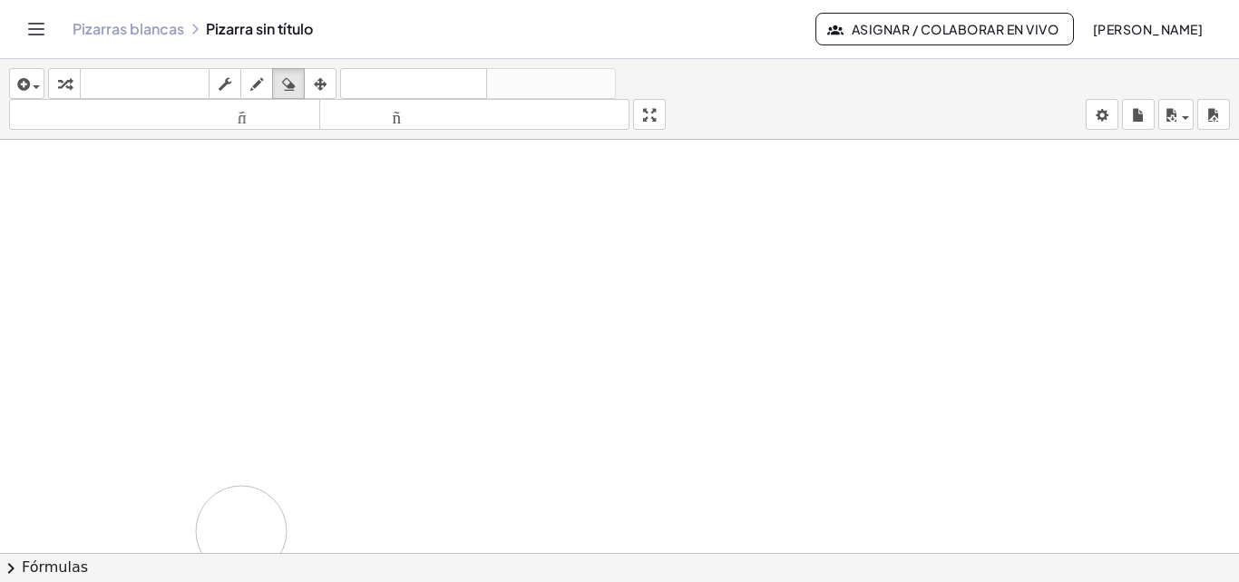
drag, startPoint x: 152, startPoint y: 227, endPoint x: 337, endPoint y: 457, distance: 296.1
click at [240, 530] on div at bounding box center [619, 371] width 1239 height 826
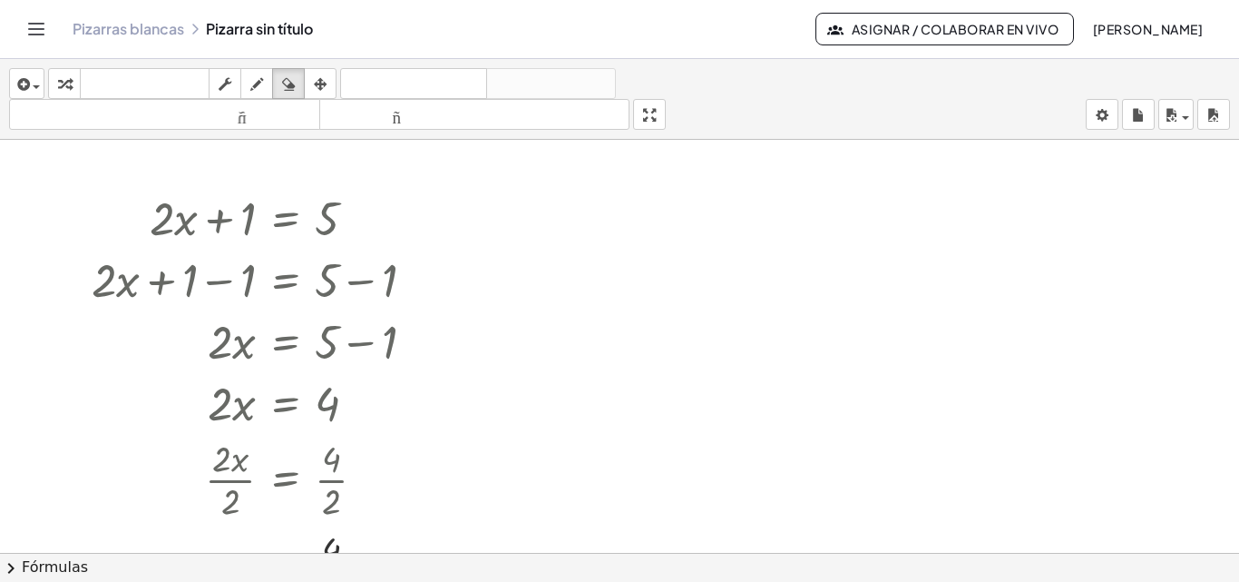
drag, startPoint x: 257, startPoint y: 301, endPoint x: 185, endPoint y: 258, distance: 83.9
click at [185, 258] on div at bounding box center [619, 371] width 1239 height 826
drag, startPoint x: 151, startPoint y: 210, endPoint x: 282, endPoint y: 218, distance: 131.8
click at [282, 218] on div at bounding box center [619, 371] width 1239 height 826
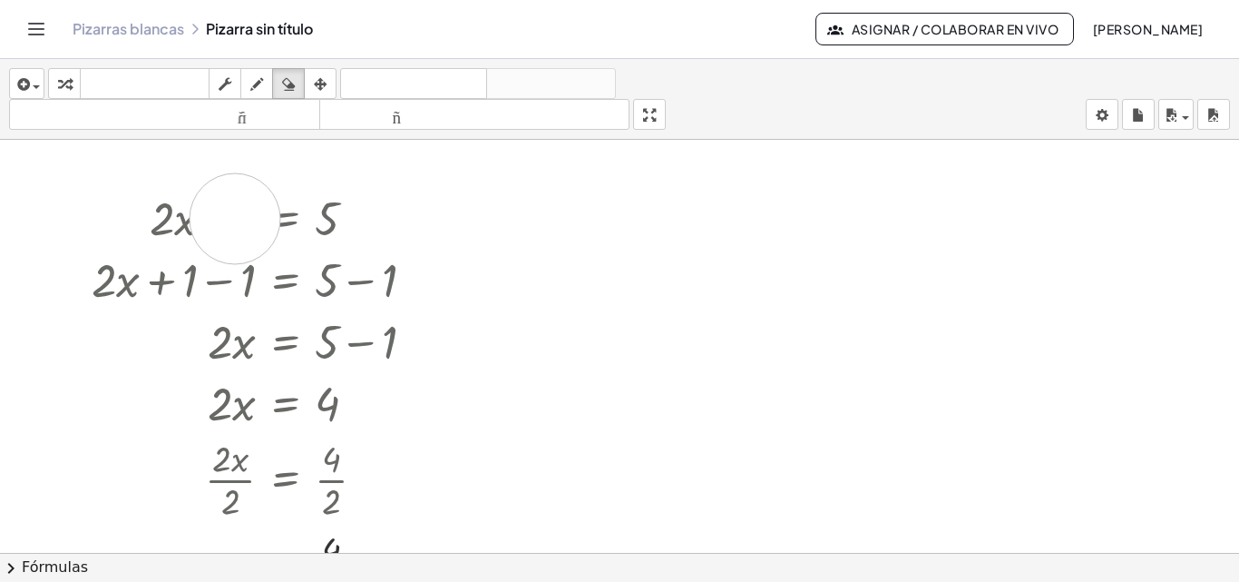
click at [235, 219] on div at bounding box center [619, 371] width 1239 height 826
drag, startPoint x: 191, startPoint y: 214, endPoint x: 295, endPoint y: 216, distance: 104.3
click at [295, 216] on div at bounding box center [619, 371] width 1239 height 826
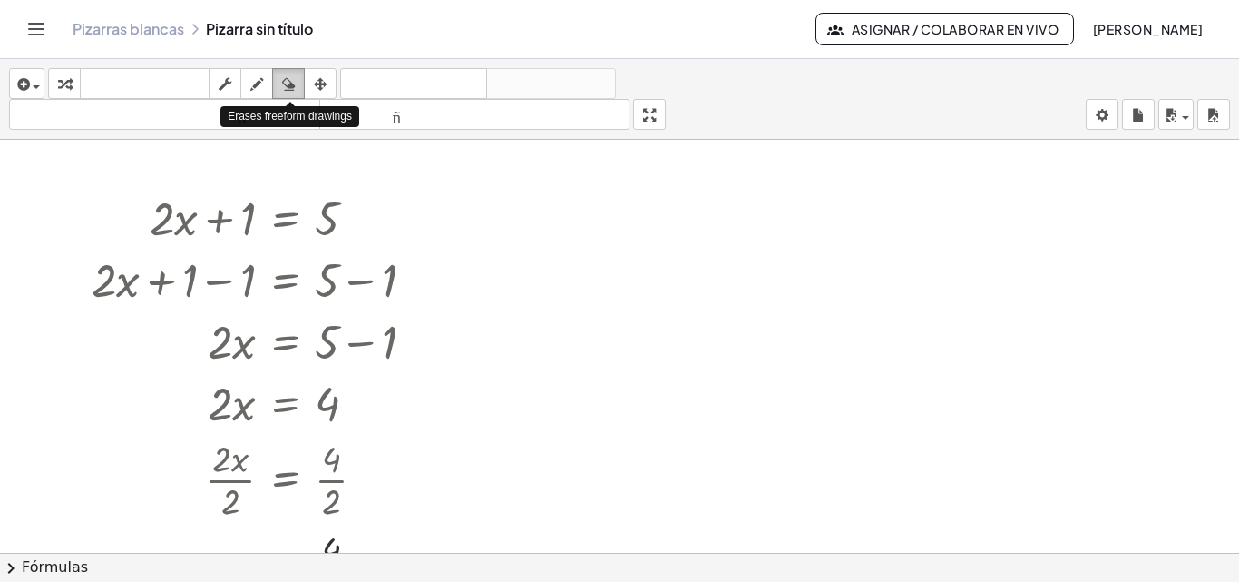
click at [286, 83] on icon "button" at bounding box center [288, 84] width 13 height 22
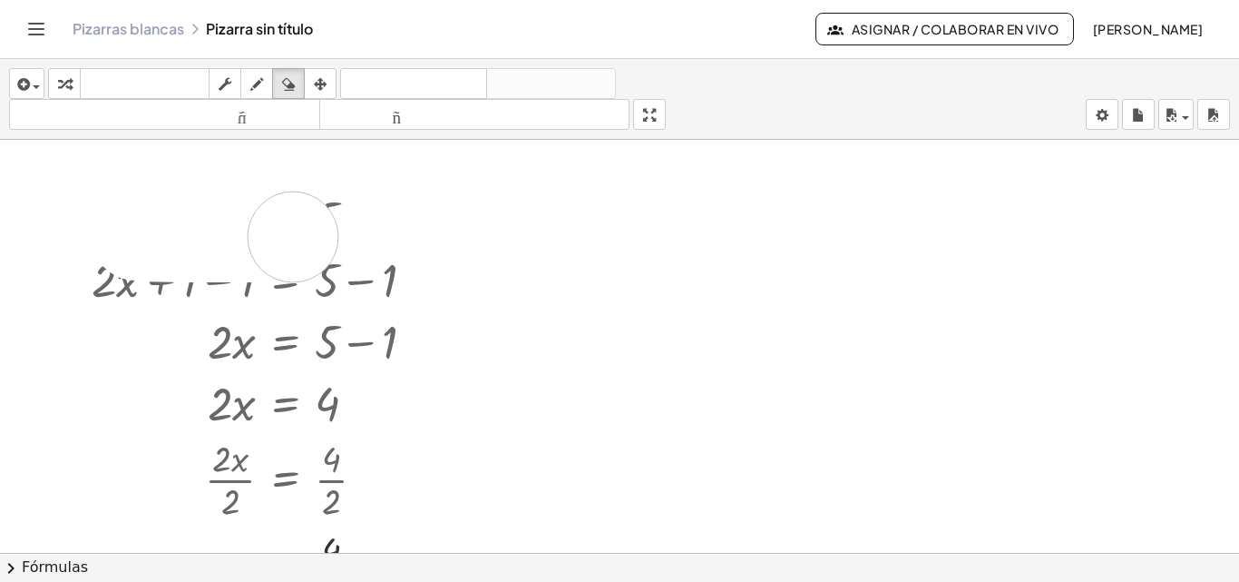
drag, startPoint x: 136, startPoint y: 235, endPoint x: 295, endPoint y: 238, distance: 158.8
click at [294, 237] on div at bounding box center [619, 371] width 1239 height 826
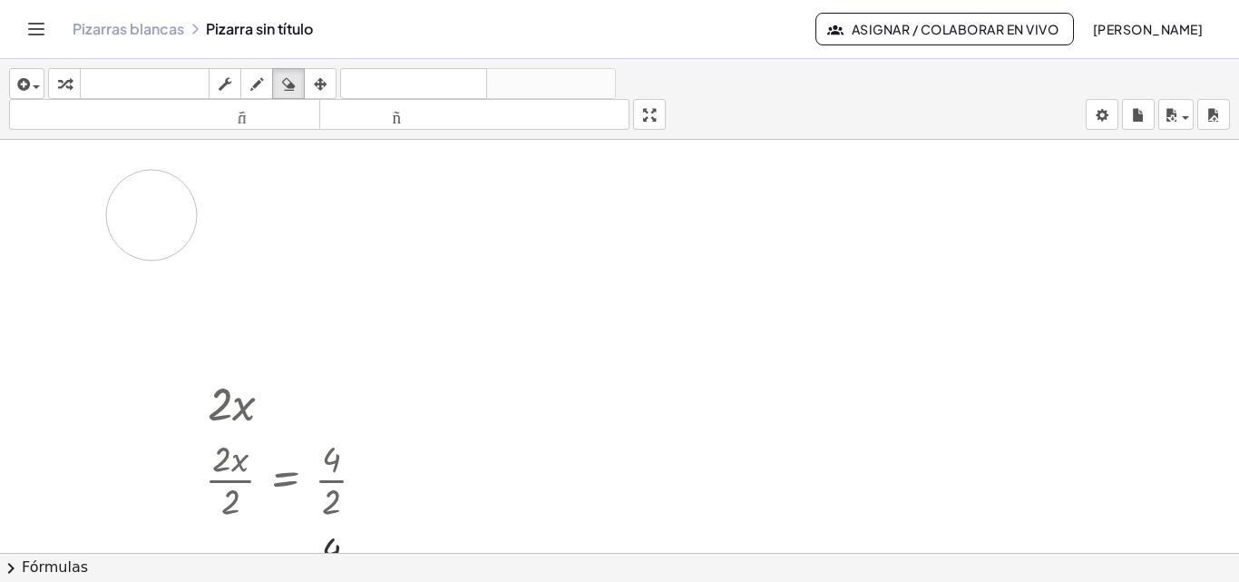
drag, startPoint x: 349, startPoint y: 301, endPoint x: 152, endPoint y: 215, distance: 215.7
click at [152, 215] on div at bounding box center [619, 371] width 1239 height 826
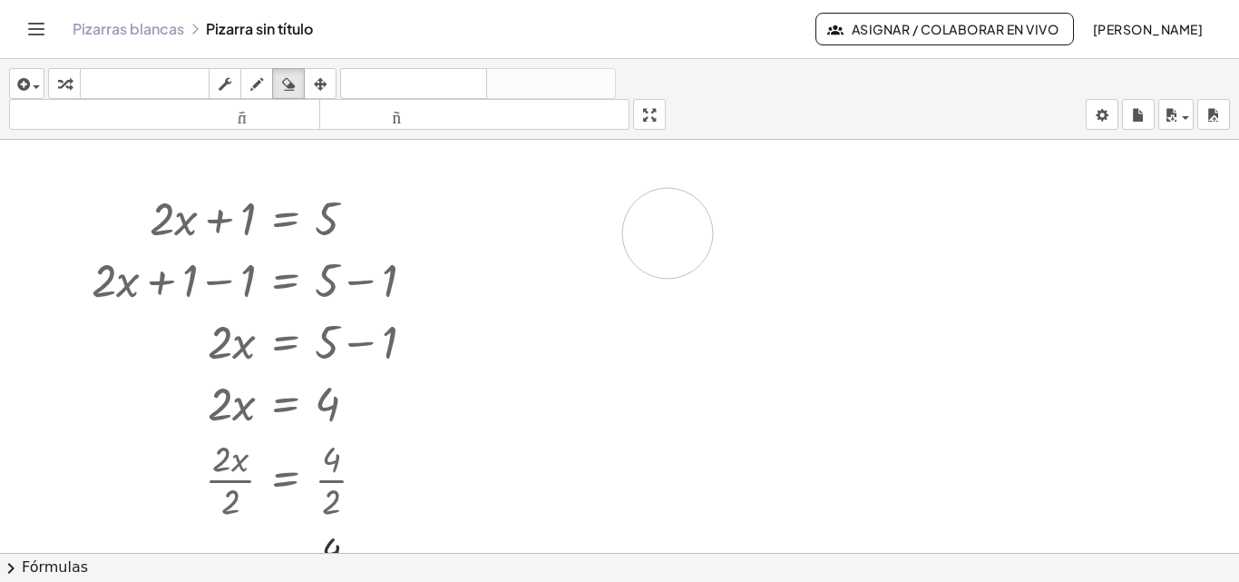
drag, startPoint x: 152, startPoint y: 215, endPoint x: 668, endPoint y: 233, distance: 516.5
click at [668, 233] on div at bounding box center [619, 371] width 1239 height 826
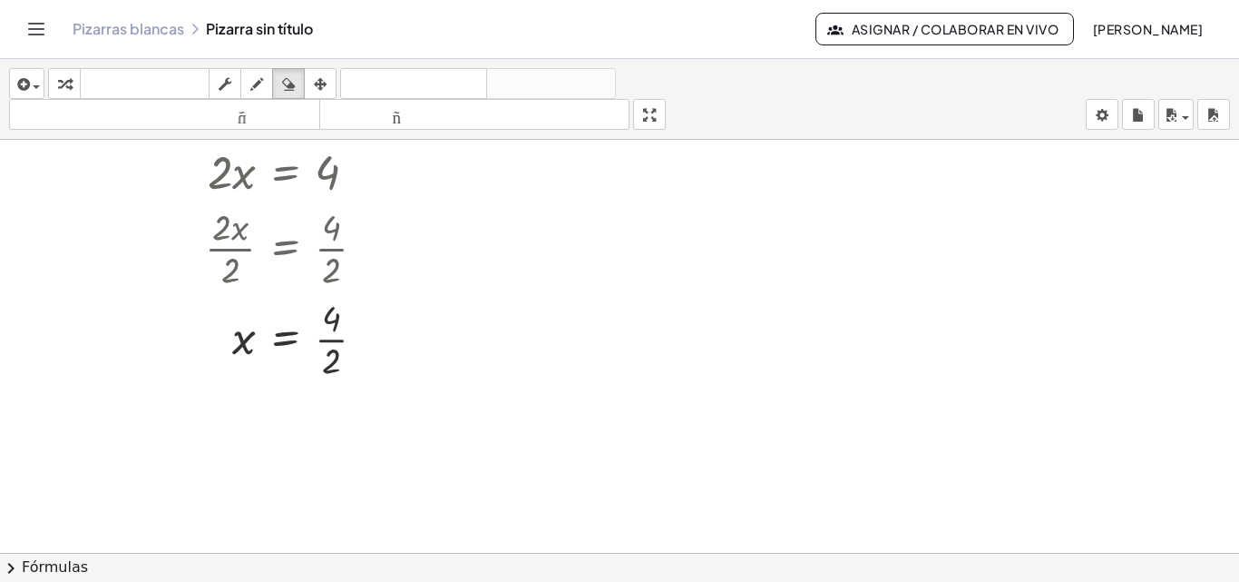
scroll to position [50, 0]
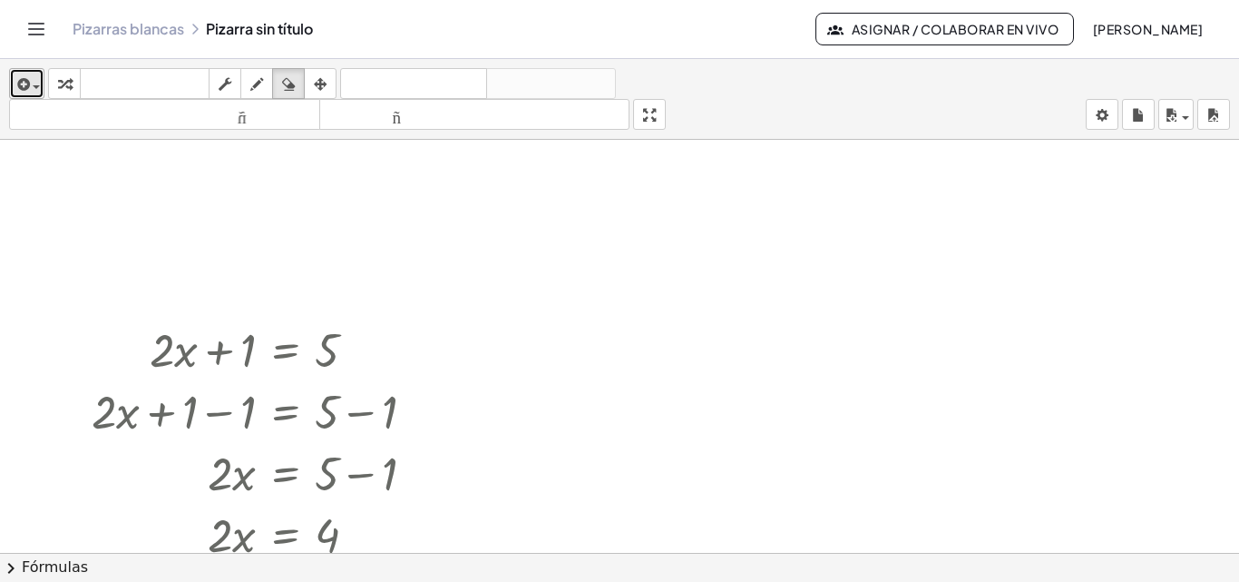
click at [42, 89] on button "insertar" at bounding box center [26, 83] width 35 height 31
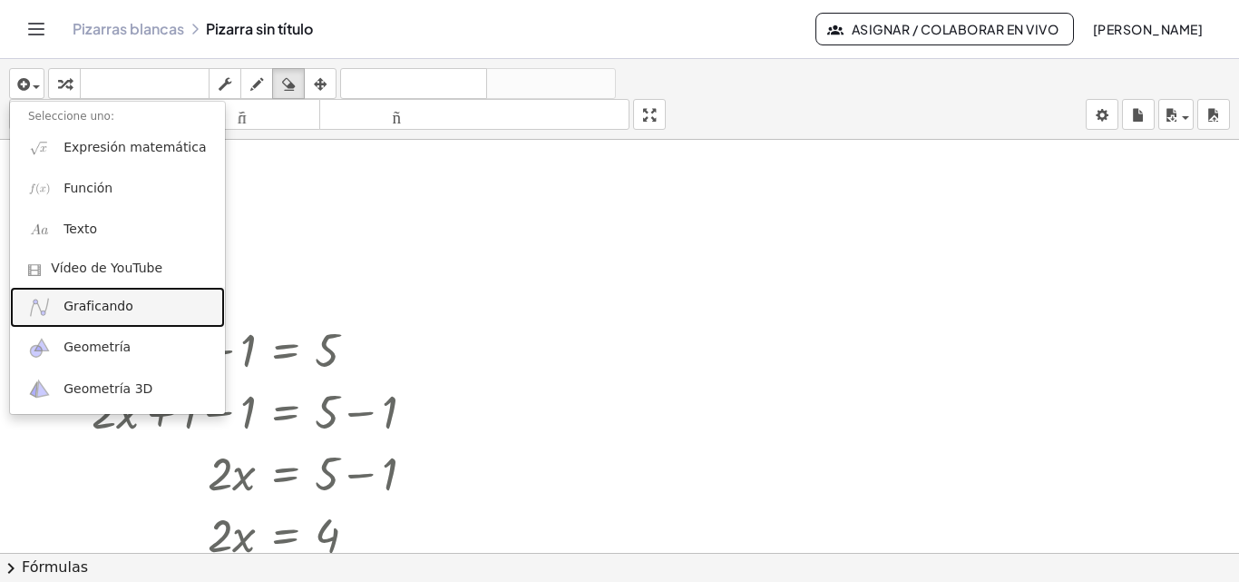
click at [103, 300] on font "Graficando" at bounding box center [99, 305] width 70 height 15
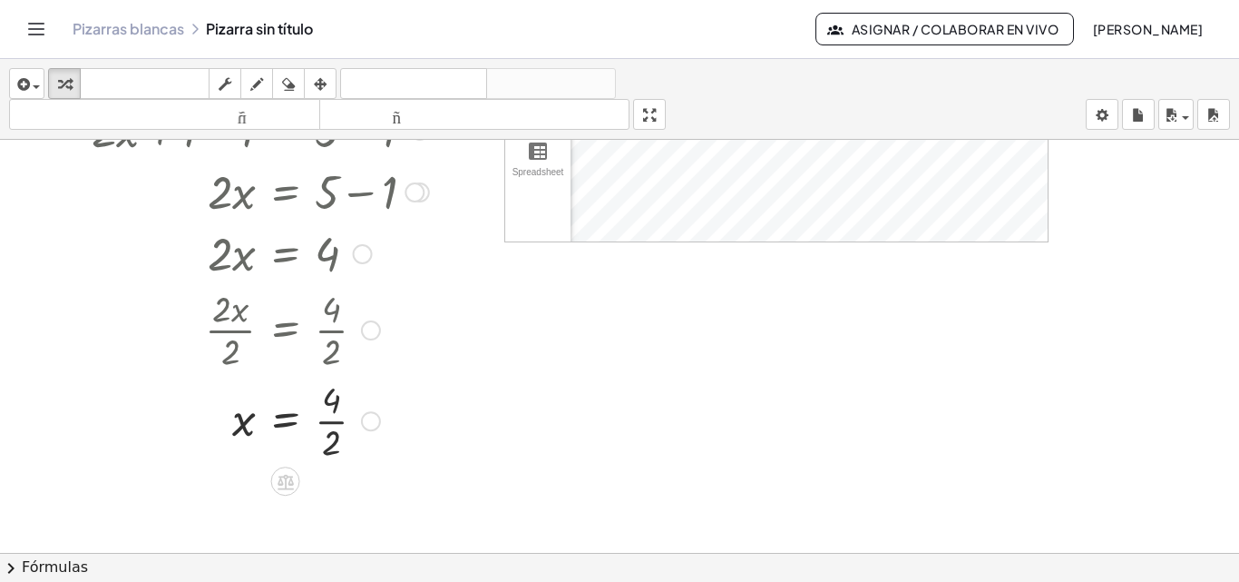
scroll to position [363, 0]
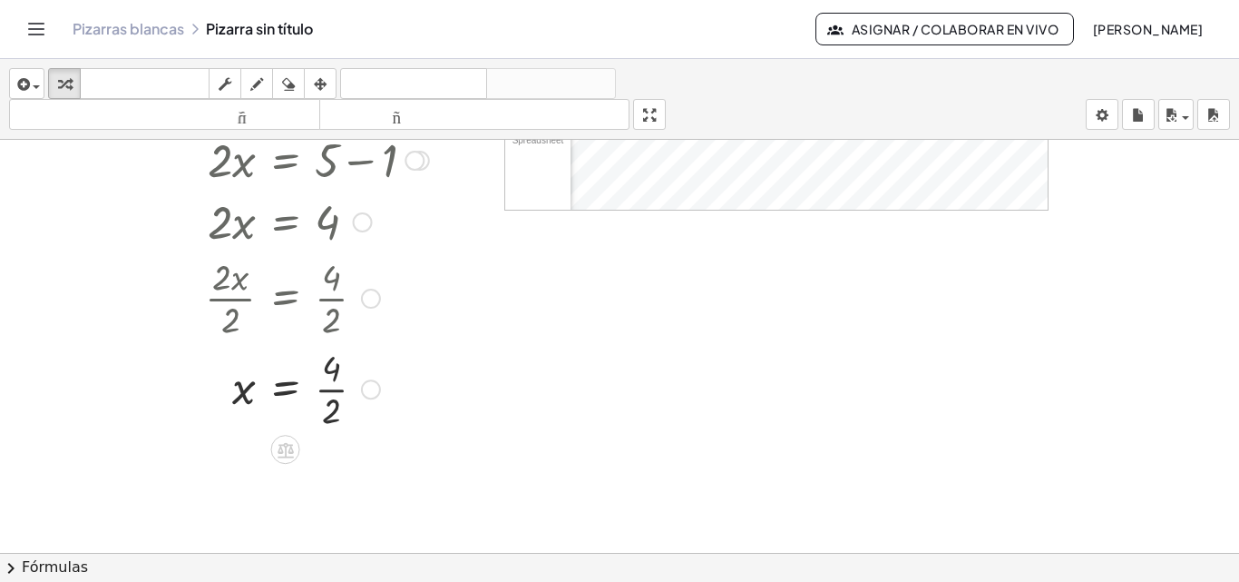
click at [245, 398] on div at bounding box center [261, 387] width 356 height 91
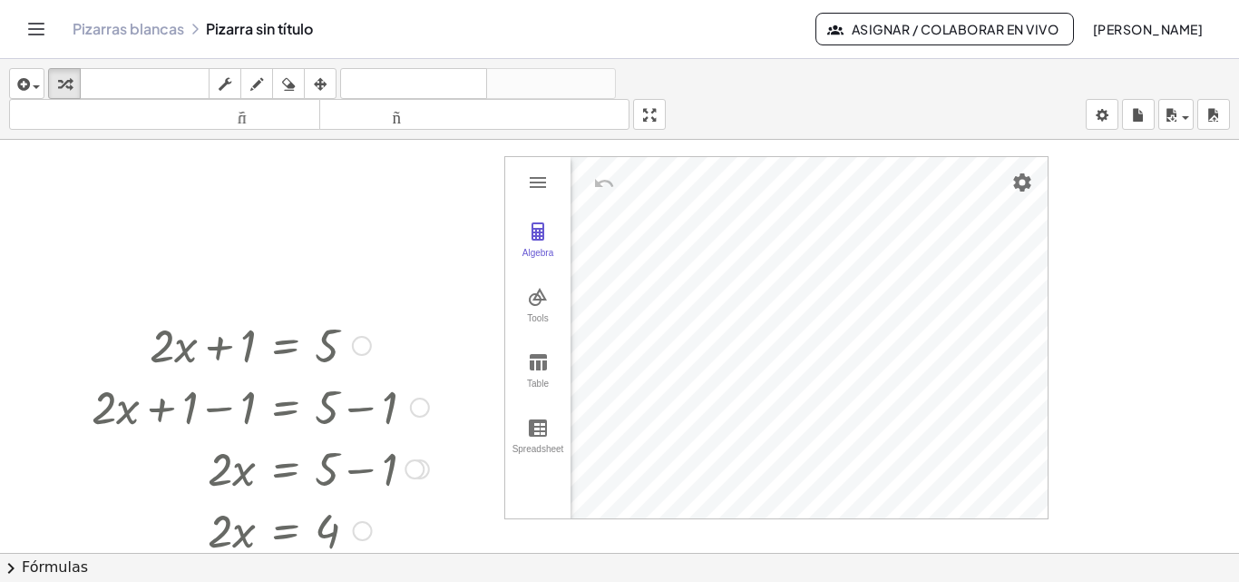
scroll to position [0, 0]
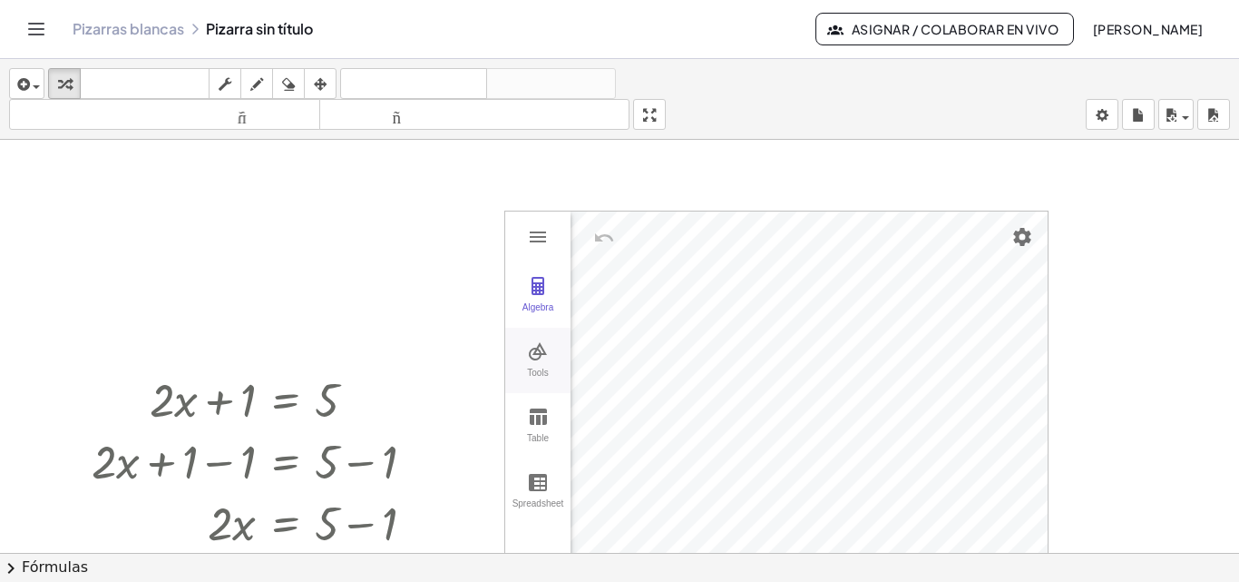
click at [542, 361] on img "Graphing Calculator" at bounding box center [538, 351] width 22 height 22
click at [537, 438] on div "Table" at bounding box center [538, 445] width 58 height 25
drag, startPoint x: 644, startPoint y: 234, endPoint x: 636, endPoint y: 282, distance: 48.8
click at [644, 236] on div "x" at bounding box center [655, 238] width 48 height 54
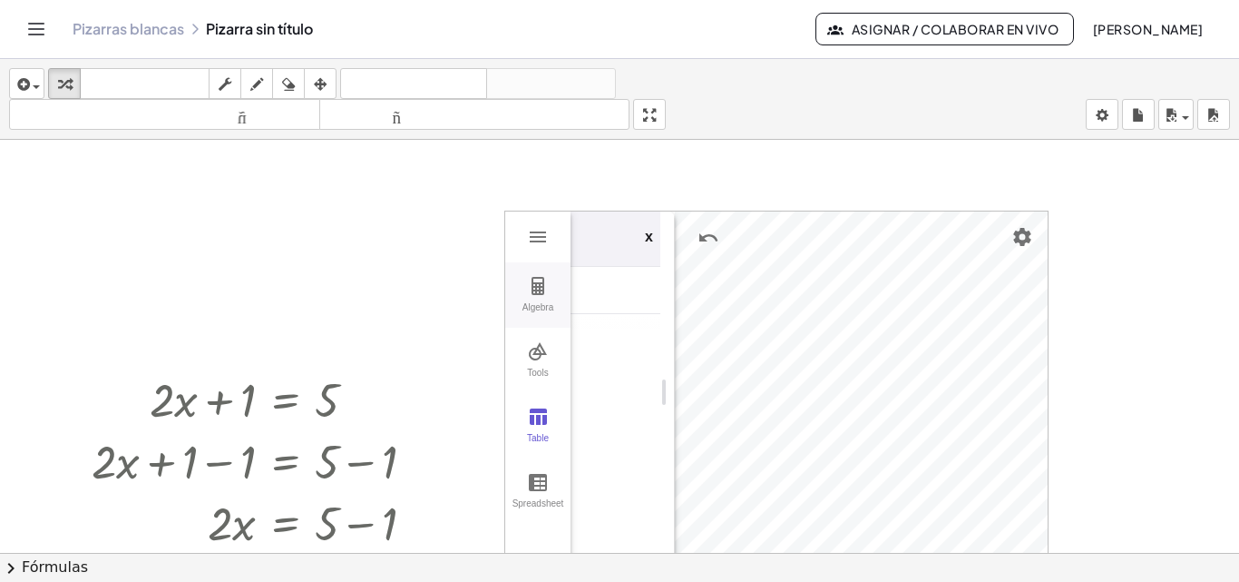
click at [539, 296] on img "Graphing Calculator" at bounding box center [538, 286] width 22 height 22
click at [533, 370] on div "Tools" at bounding box center [538, 379] width 58 height 25
click at [623, 291] on img "Move. Drag or select object" at bounding box center [621, 292] width 73 height 29
click at [614, 366] on img "Point. Select position or line, function, or curve" at bounding box center [621, 361] width 73 height 29
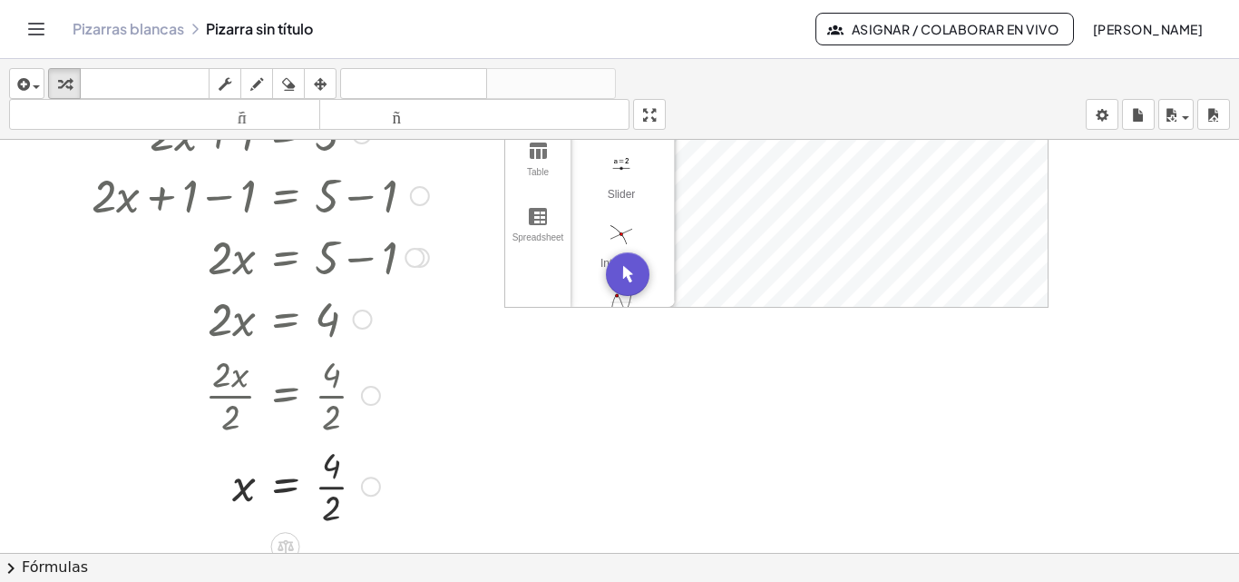
scroll to position [272, 0]
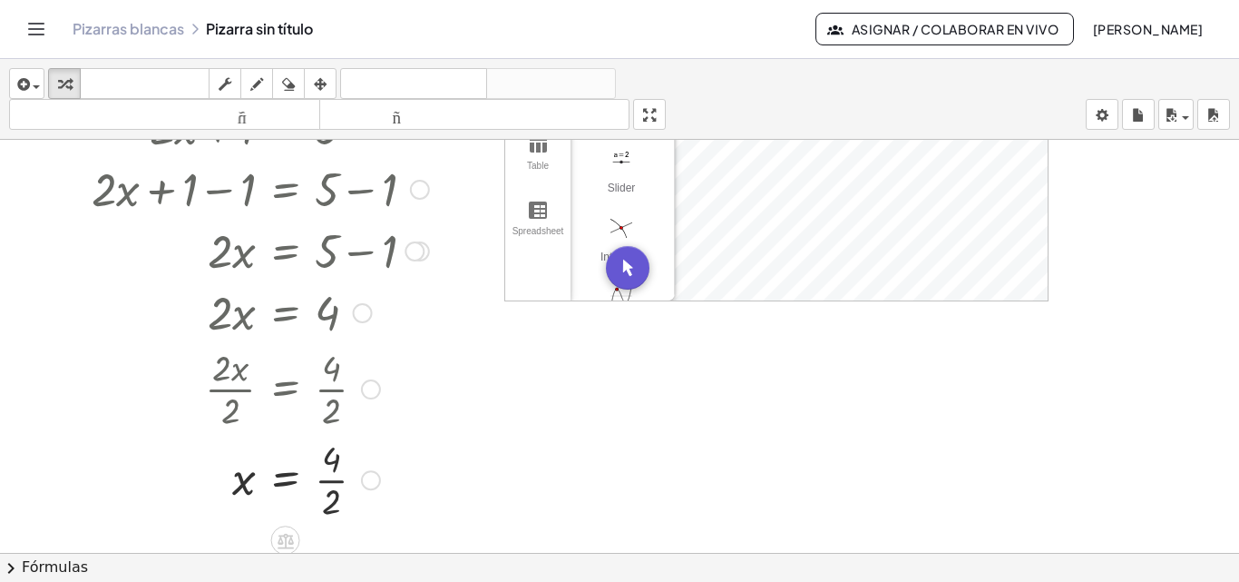
click at [331, 478] on div at bounding box center [261, 478] width 356 height 91
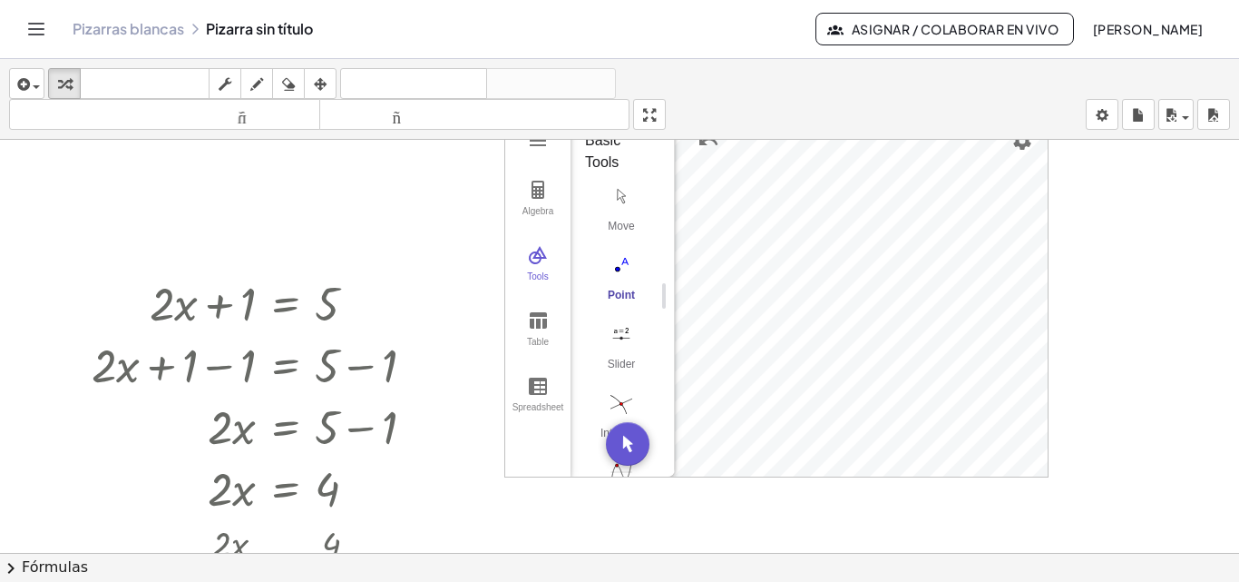
scroll to position [91, 0]
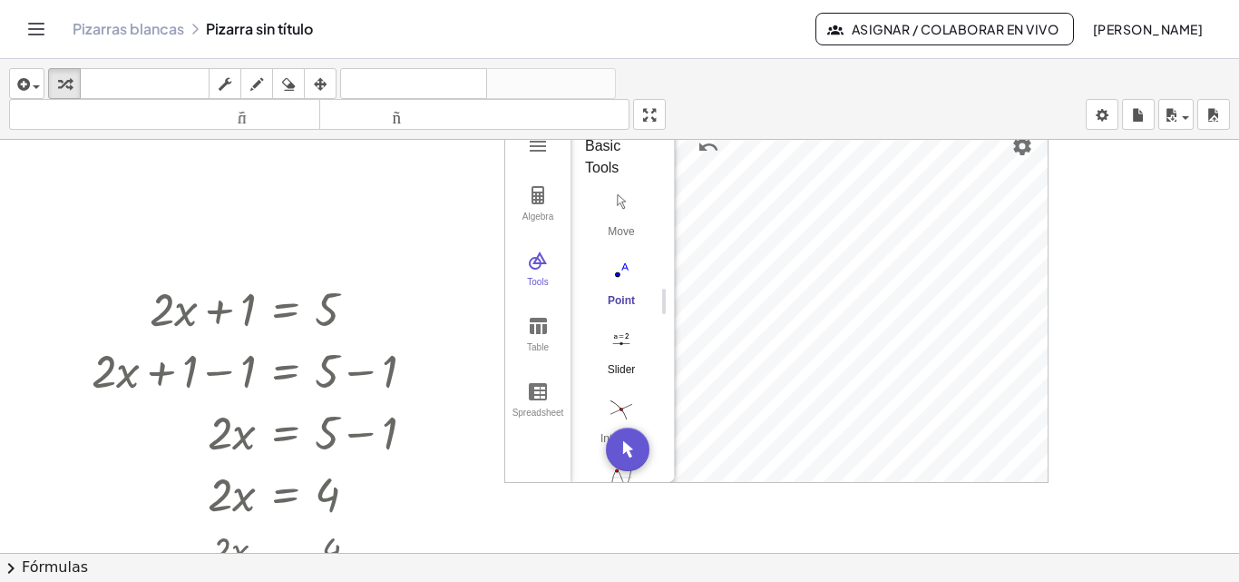
click at [613, 344] on img "Slider. Select position" at bounding box center [621, 339] width 73 height 29
click at [618, 407] on img "Intersect. Select intersection or two objects successively" at bounding box center [621, 408] width 73 height 29
click at [614, 275] on img "Point. Select position or line, function, or curve" at bounding box center [621, 270] width 73 height 29
drag, startPoint x: 230, startPoint y: 304, endPoint x: 211, endPoint y: 311, distance: 20.4
drag, startPoint x: 211, startPoint y: 311, endPoint x: 407, endPoint y: 307, distance: 196.0
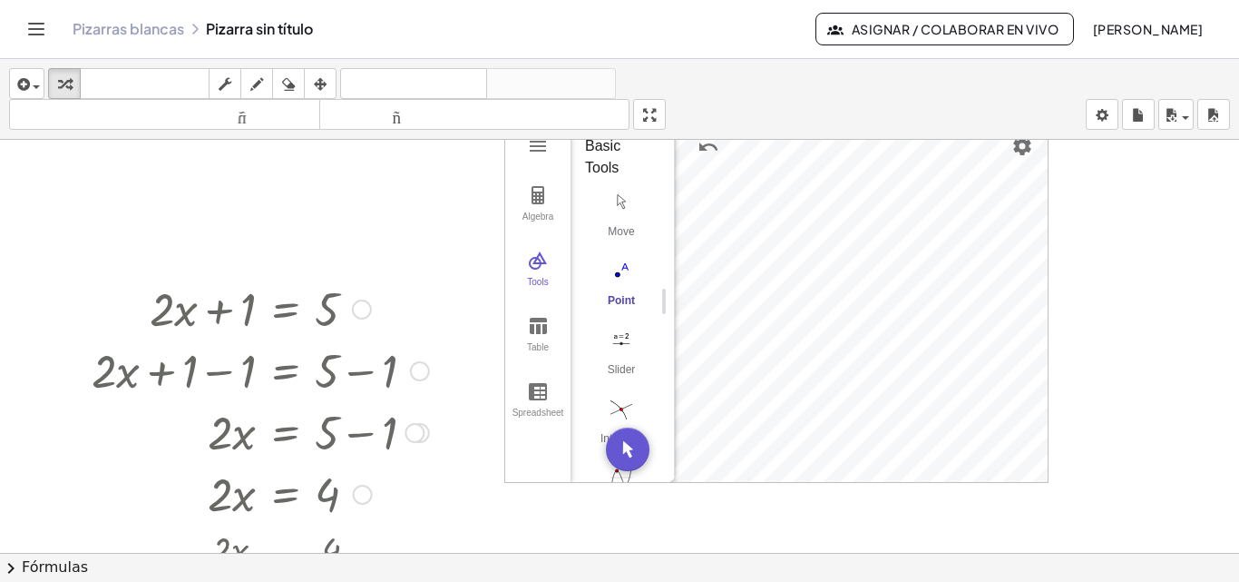
click at [162, 309] on div at bounding box center [261, 308] width 356 height 62
drag, startPoint x: 345, startPoint y: 305, endPoint x: 357, endPoint y: 305, distance: 11.8
click at [346, 305] on div at bounding box center [261, 308] width 356 height 62
click at [361, 305] on div at bounding box center [362, 309] width 20 height 20
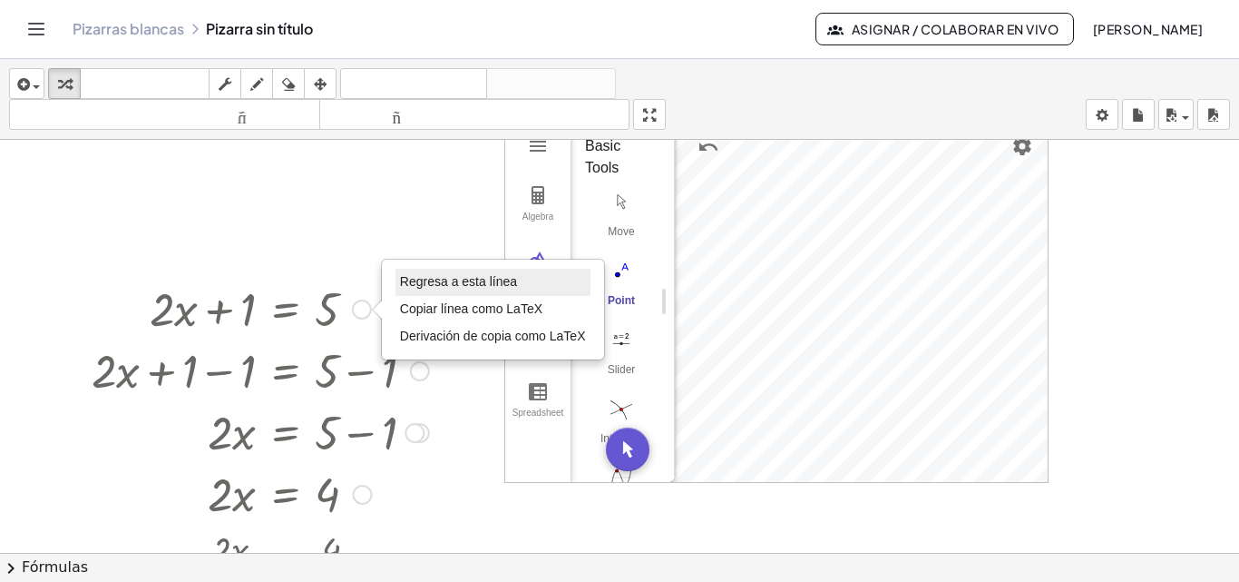
click at [445, 294] on li "Regresa a esta línea" at bounding box center [493, 282] width 195 height 27
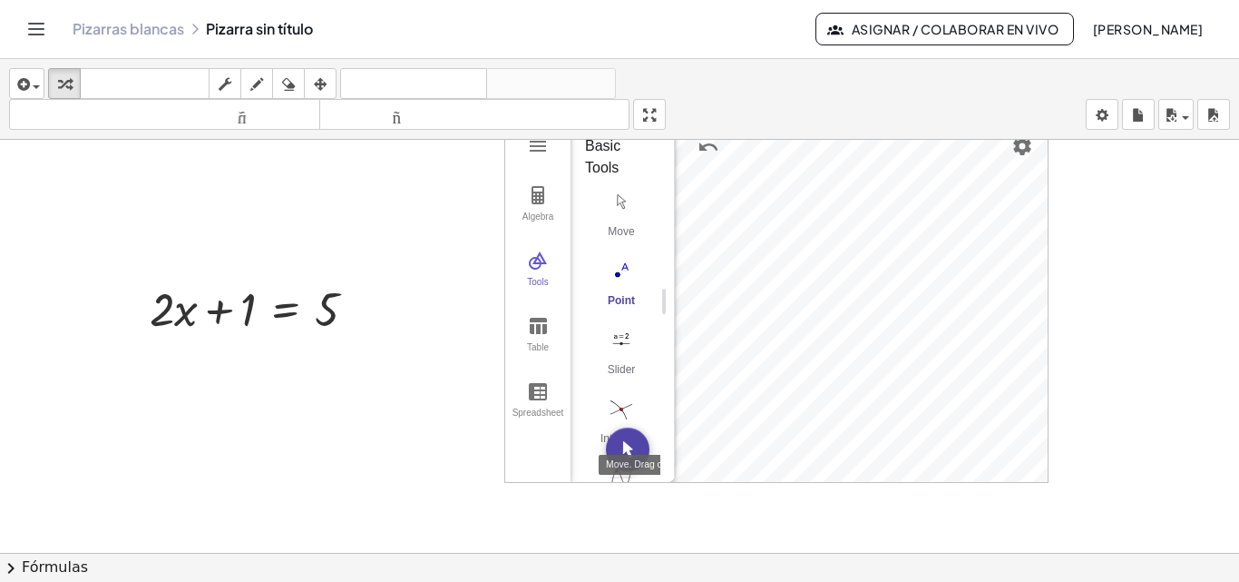
click at [627, 447] on img "Move. Drag or select object" at bounding box center [628, 449] width 44 height 44
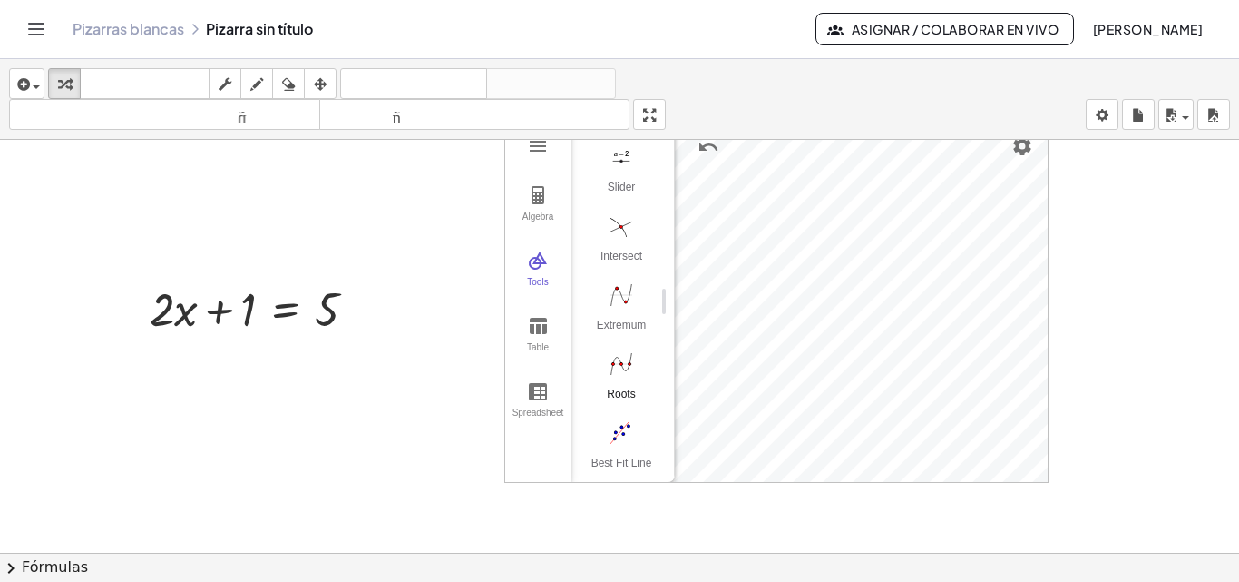
scroll to position [181, 0]
click at [621, 361] on img "Roots. Select a function" at bounding box center [621, 364] width 73 height 29
click at [624, 399] on div "Roots" at bounding box center [621, 400] width 73 height 25
click at [313, 319] on div at bounding box center [261, 308] width 240 height 62
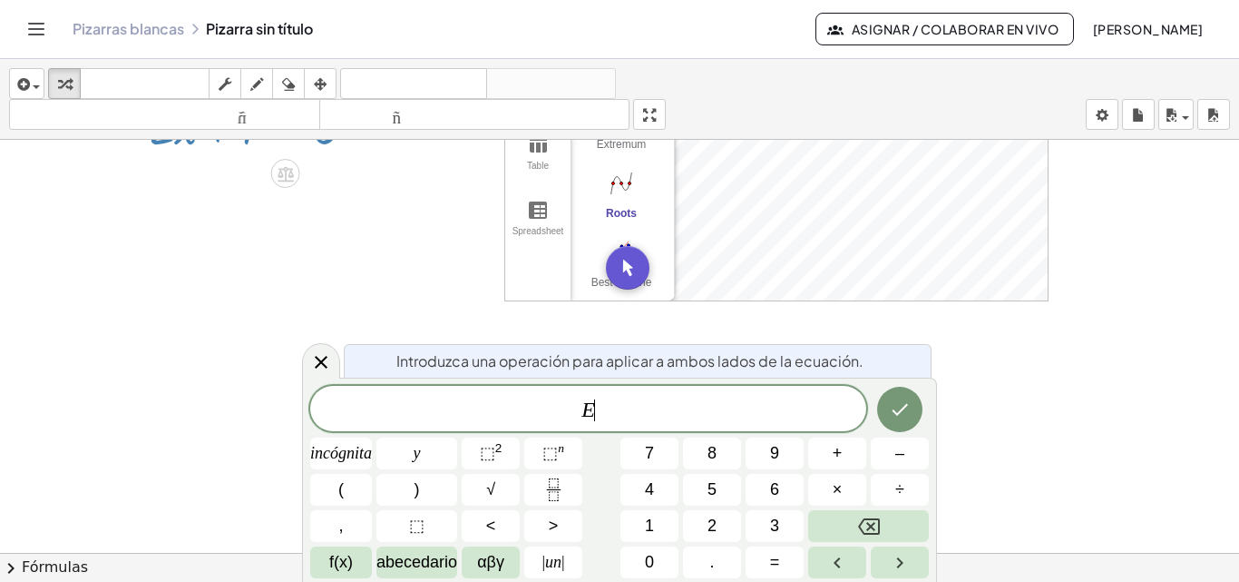
scroll to position [91, 0]
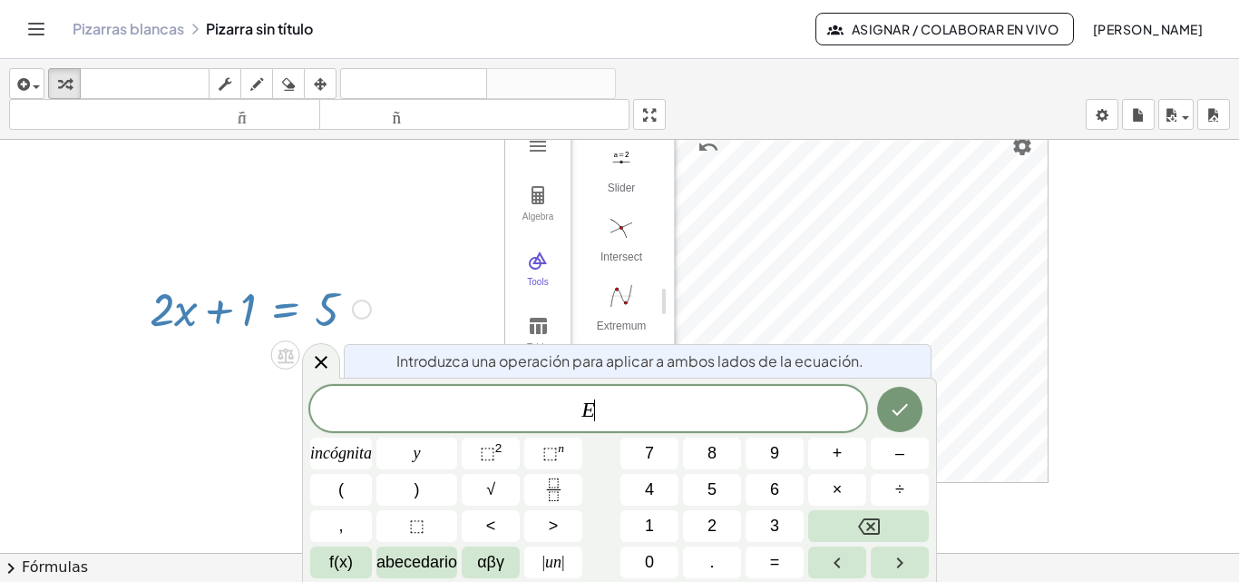
click at [320, 357] on icon at bounding box center [321, 362] width 22 height 22
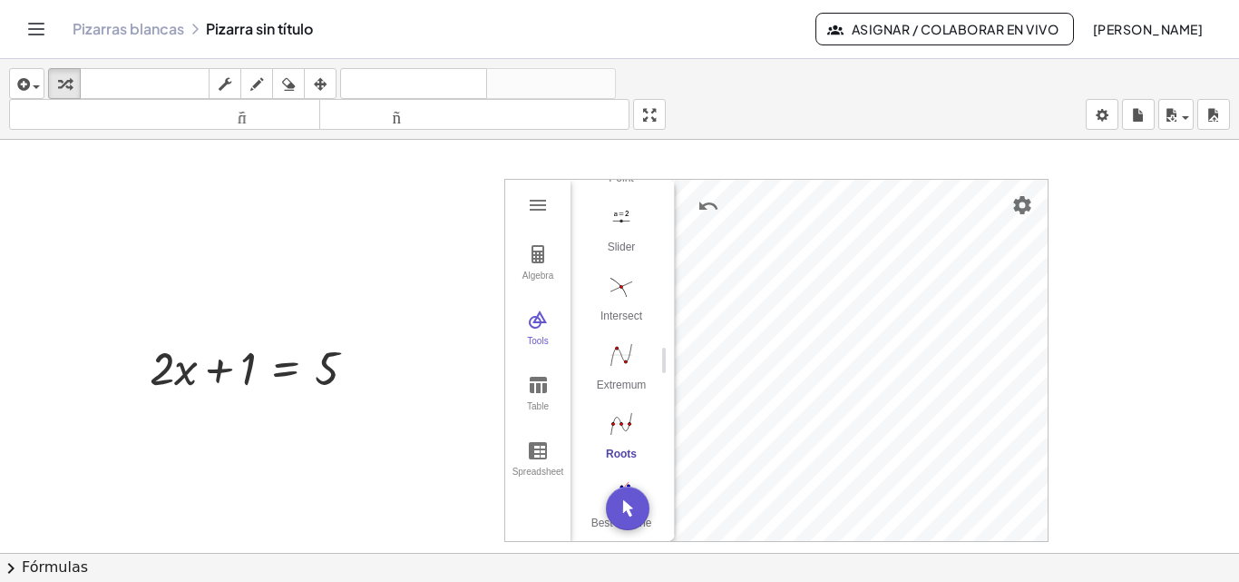
scroll to position [0, 0]
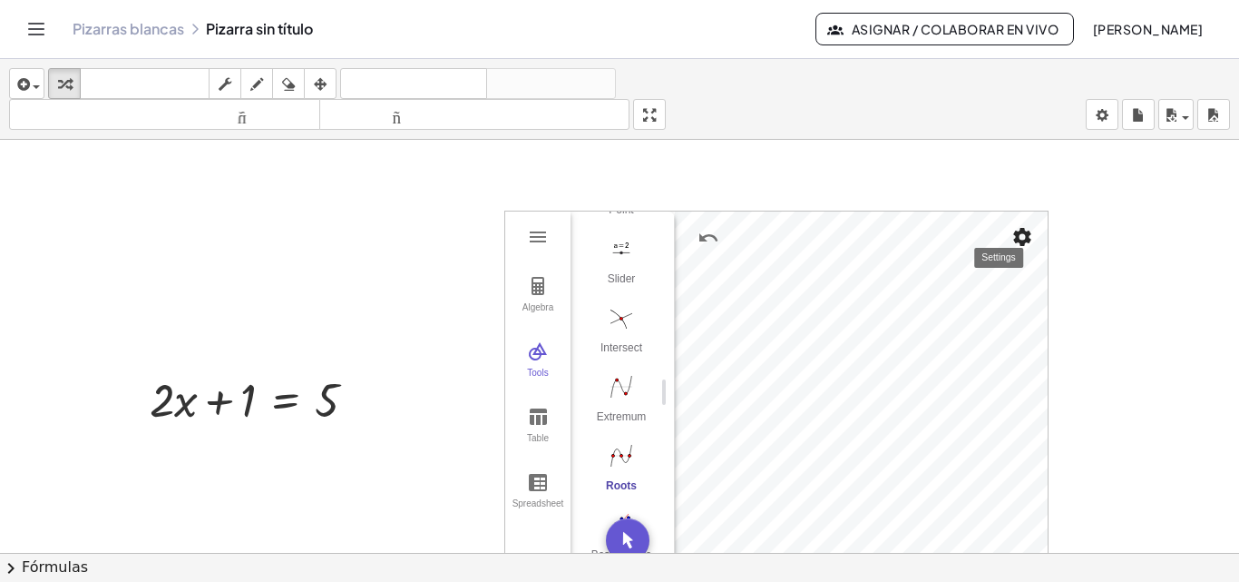
click at [1013, 243] on img "Settings" at bounding box center [1023, 237] width 22 height 22
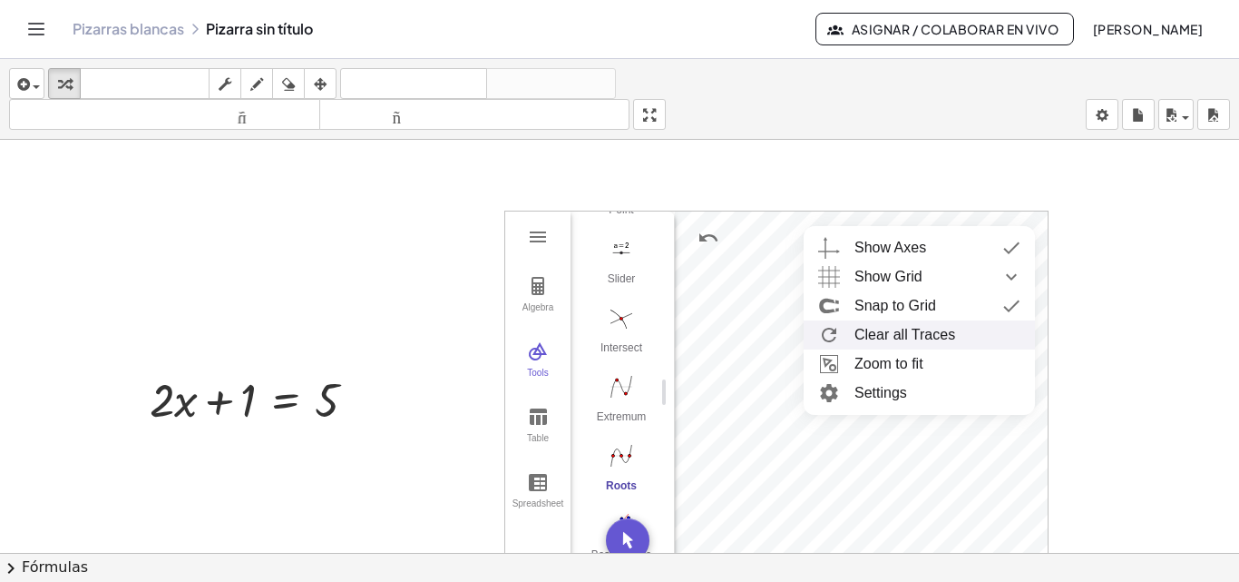
click at [457, 172] on div at bounding box center [619, 553] width 1239 height 826
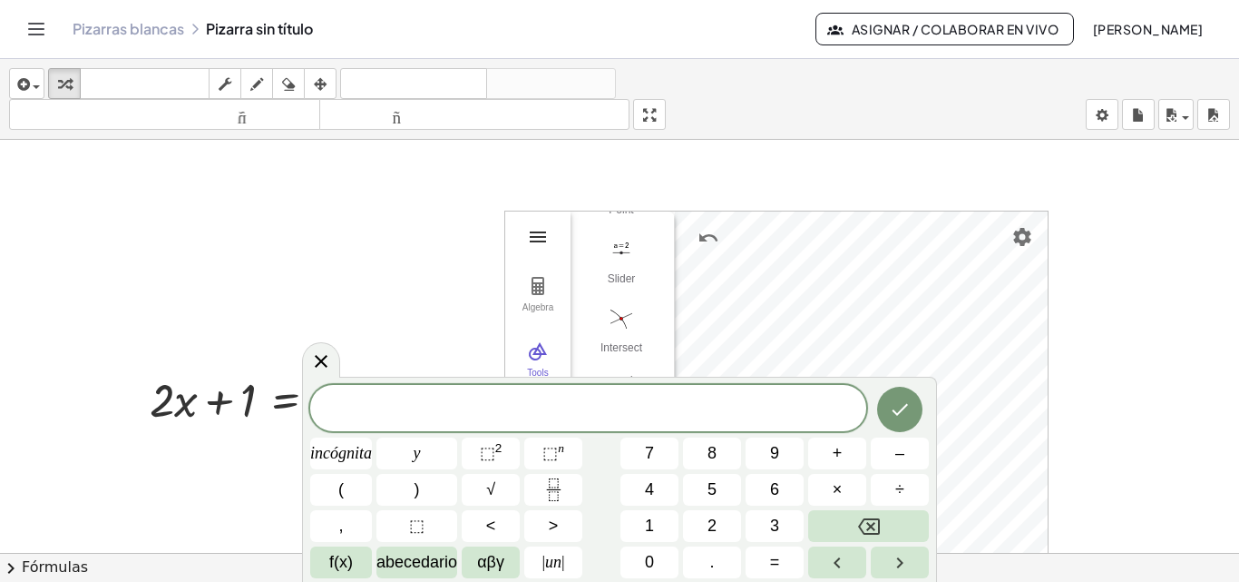
click at [533, 238] on img "Graphing Calculator" at bounding box center [538, 237] width 22 height 22
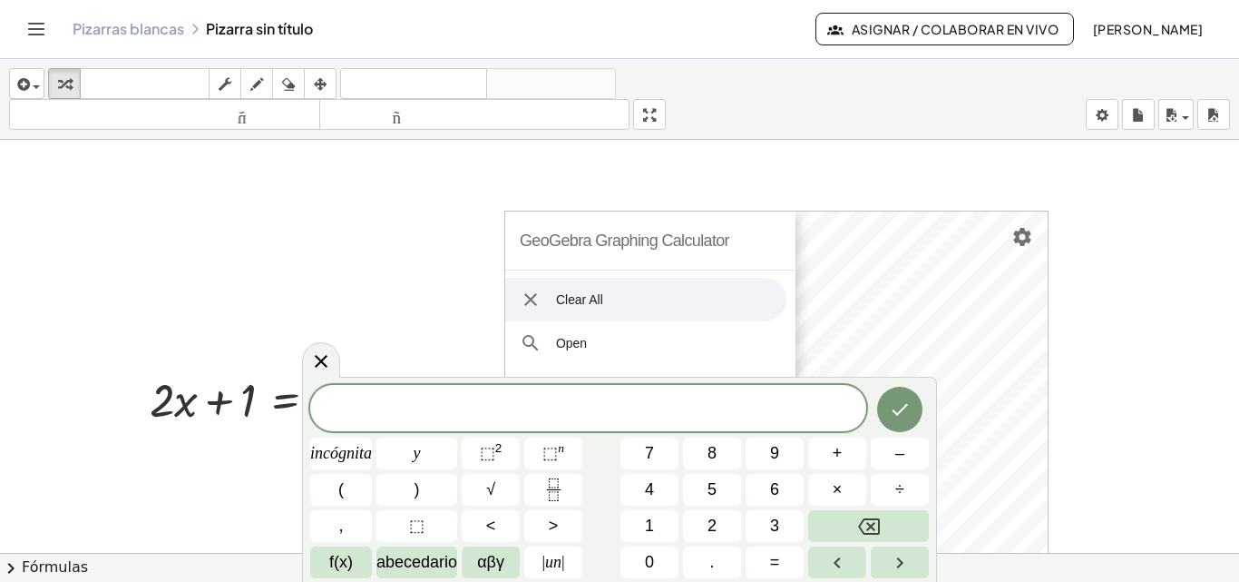
click at [584, 308] on li "Clear All" at bounding box center [645, 300] width 281 height 44
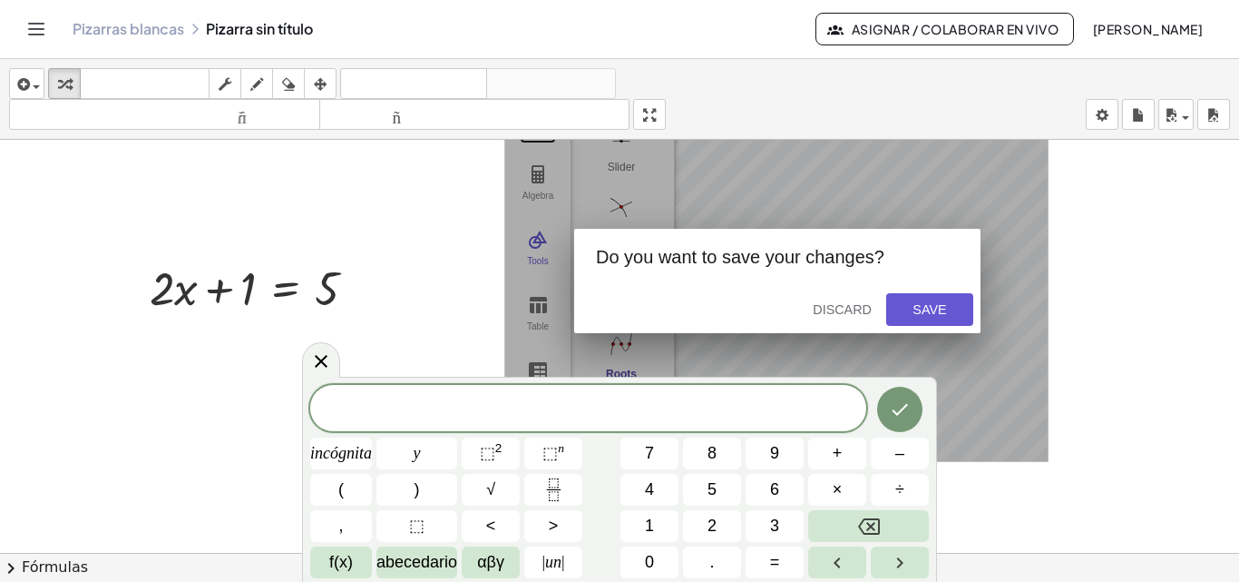
scroll to position [181, 0]
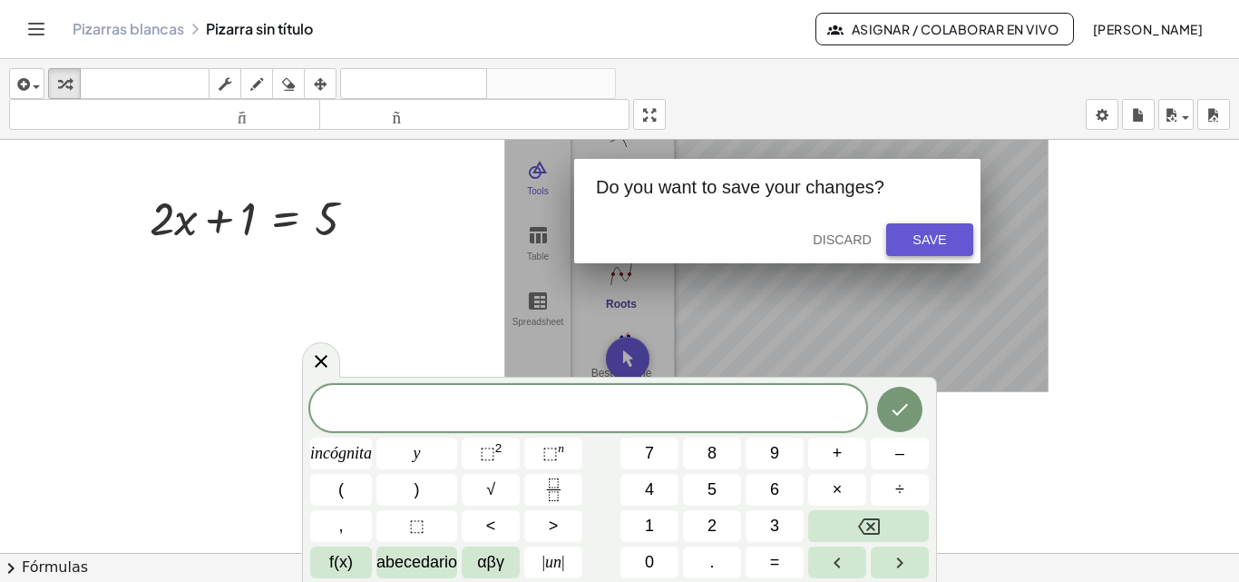
click at [915, 241] on div "Save" at bounding box center [930, 239] width 58 height 15
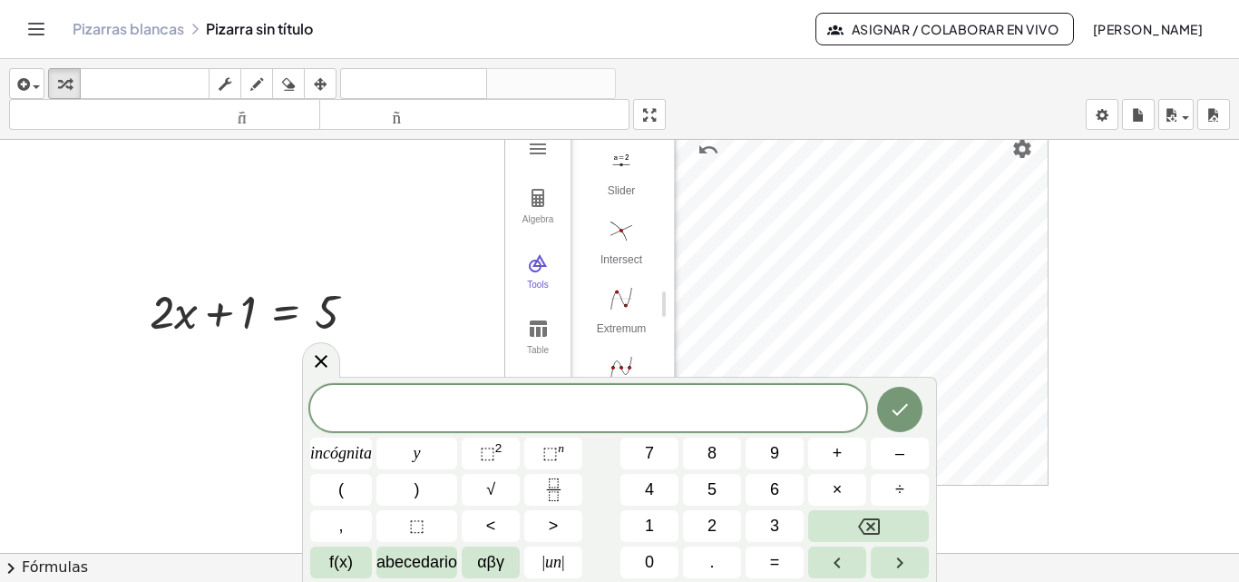
scroll to position [0, 0]
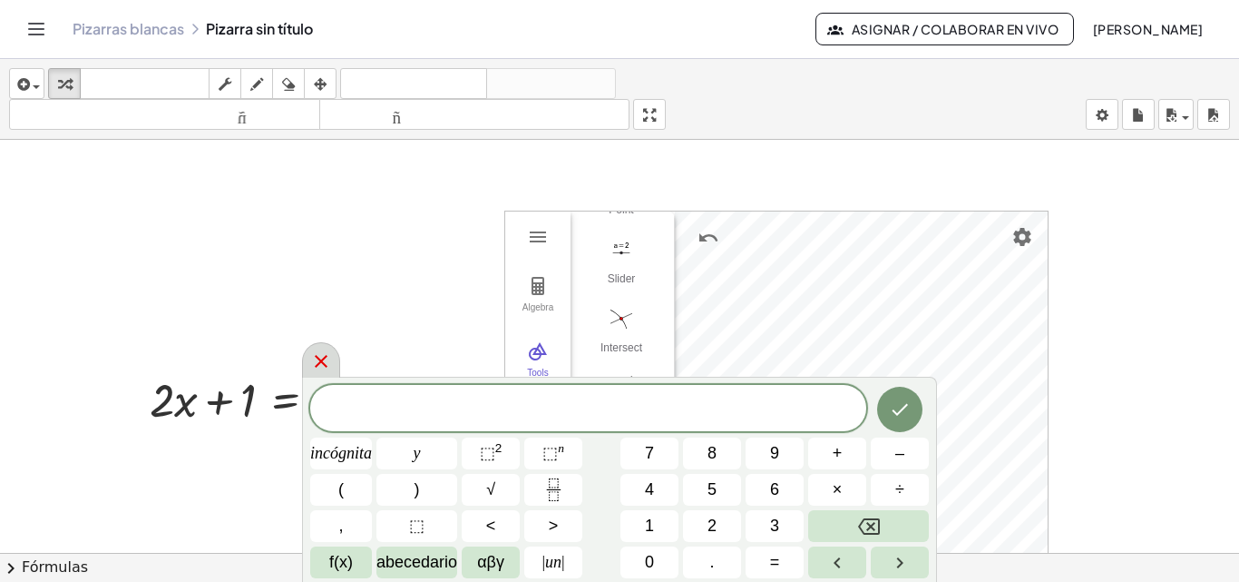
click at [327, 364] on icon at bounding box center [321, 361] width 22 height 22
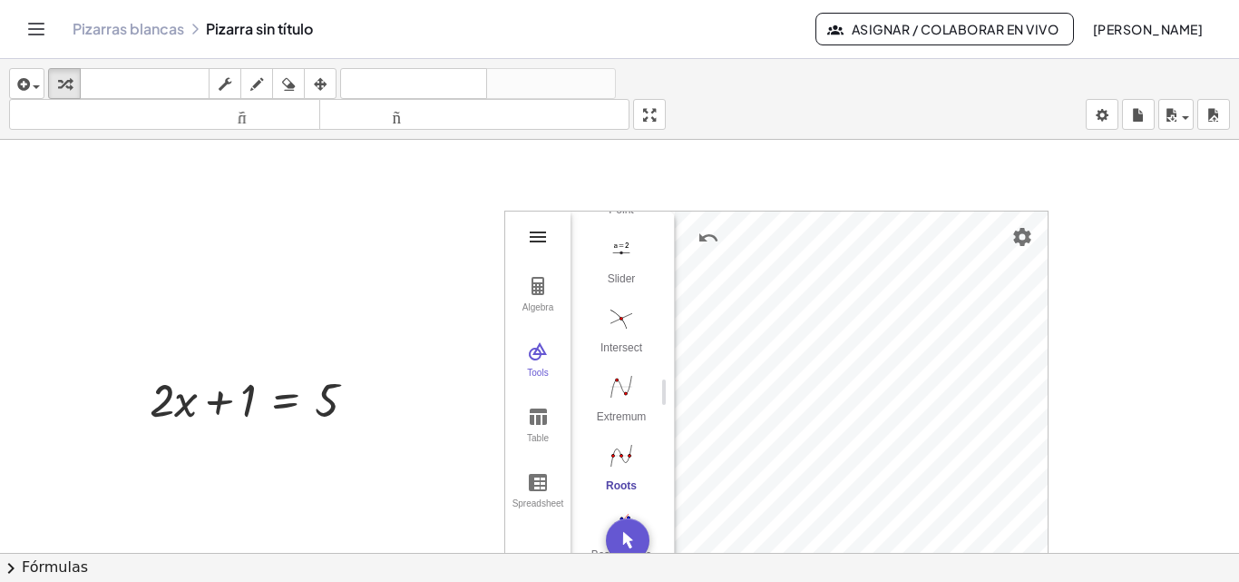
click at [540, 238] on img "Graphing Calculator" at bounding box center [538, 237] width 22 height 22
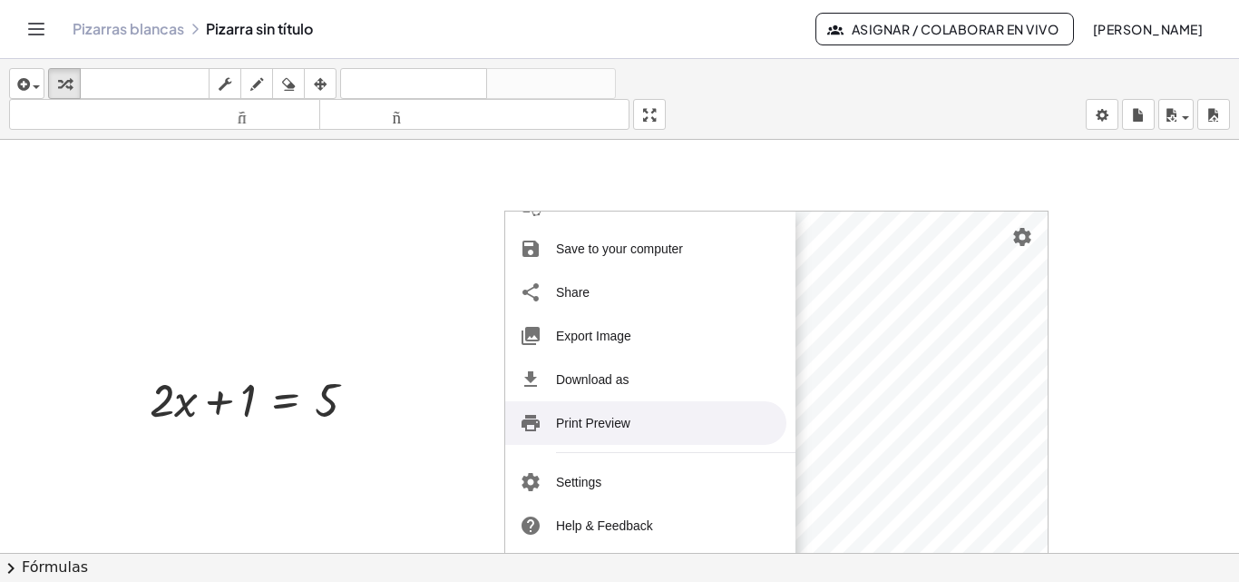
scroll to position [222, 0]
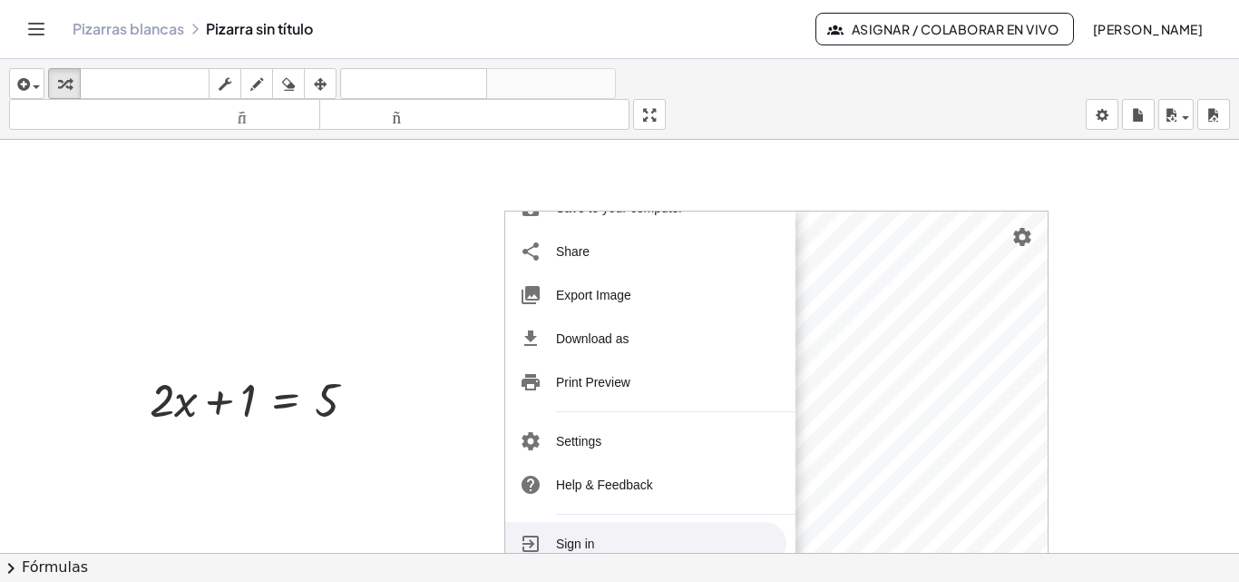
click at [588, 537] on li "Sign in" at bounding box center [645, 544] width 281 height 44
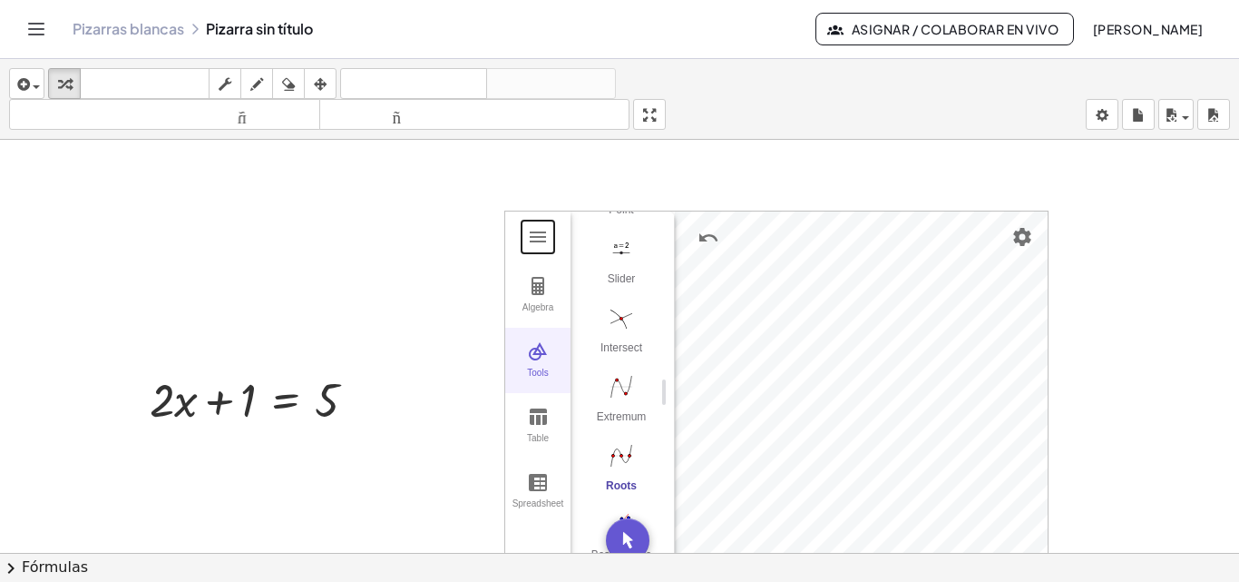
drag, startPoint x: 538, startPoint y: 225, endPoint x: 527, endPoint y: 332, distance: 107.6
click at [706, 219] on div "GeoGebra Graphing Calculator Clear All Open Save online Save to your computer S…" at bounding box center [776, 391] width 544 height 363
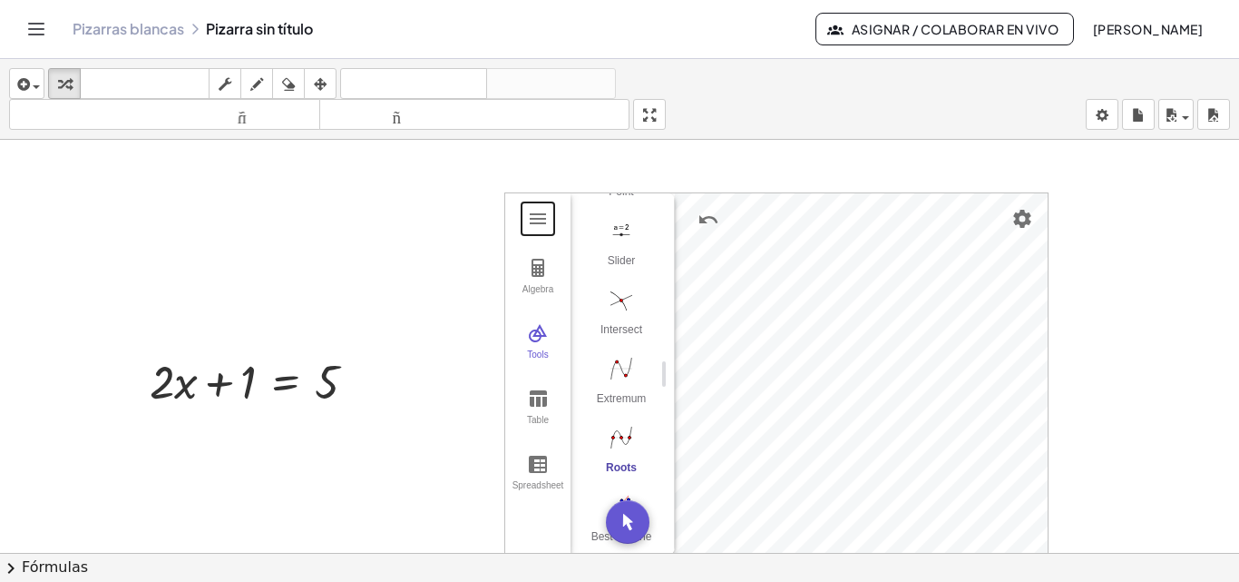
scroll to position [0, 0]
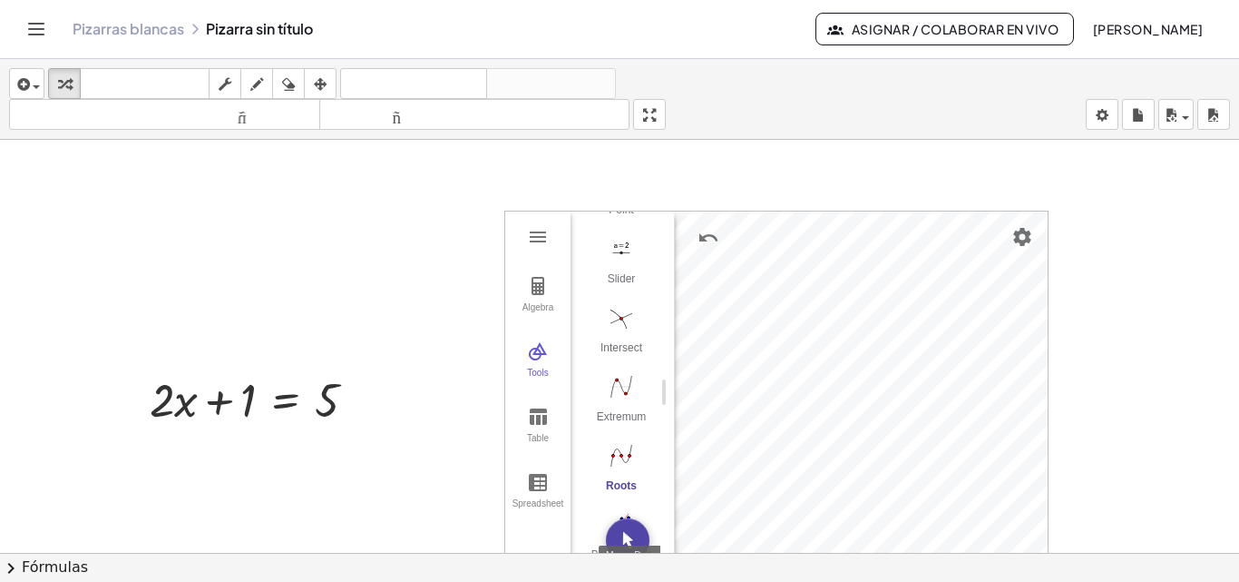
click at [628, 522] on img "Move. Drag or select object" at bounding box center [628, 540] width 44 height 44
click at [528, 240] on img "Graphing Calculator" at bounding box center [538, 237] width 22 height 22
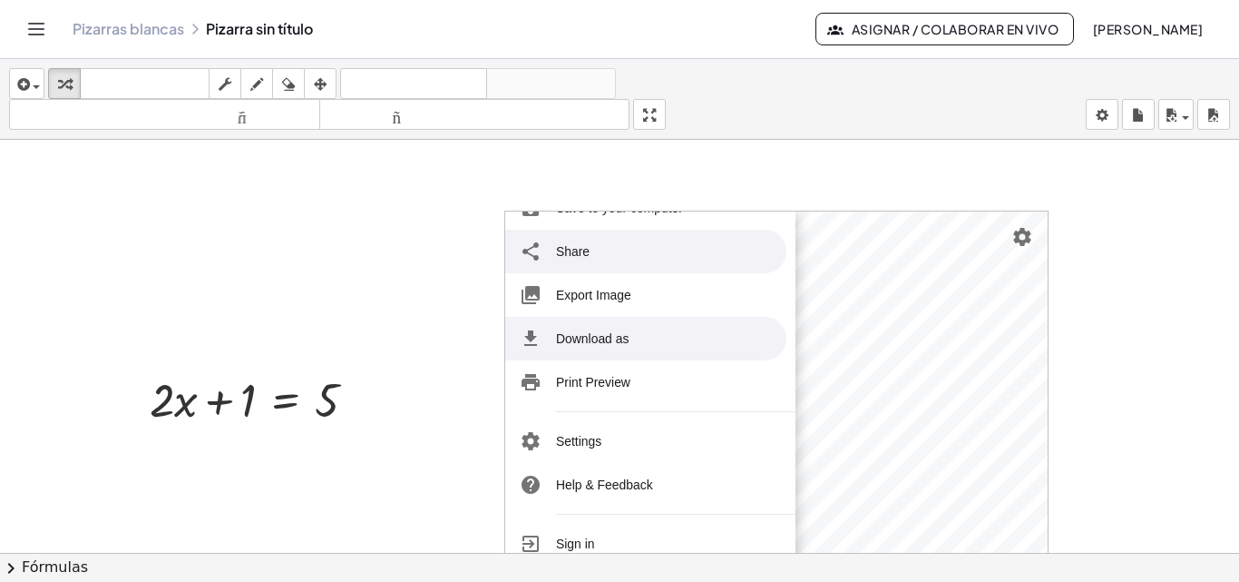
scroll to position [181, 0]
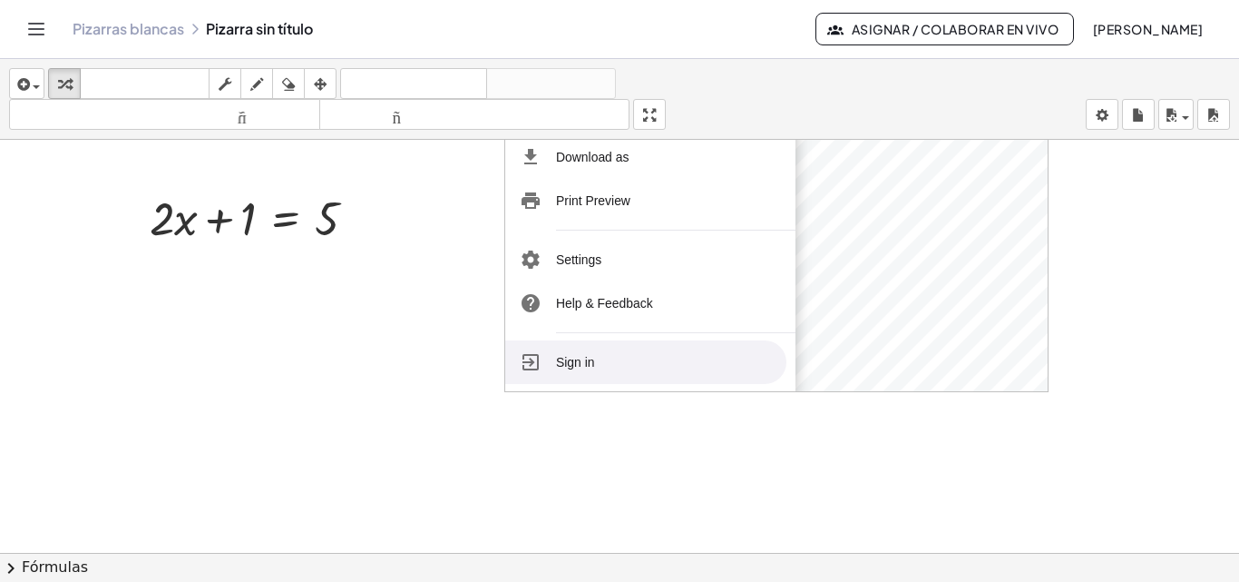
click at [564, 364] on li "Sign in" at bounding box center [645, 362] width 281 height 44
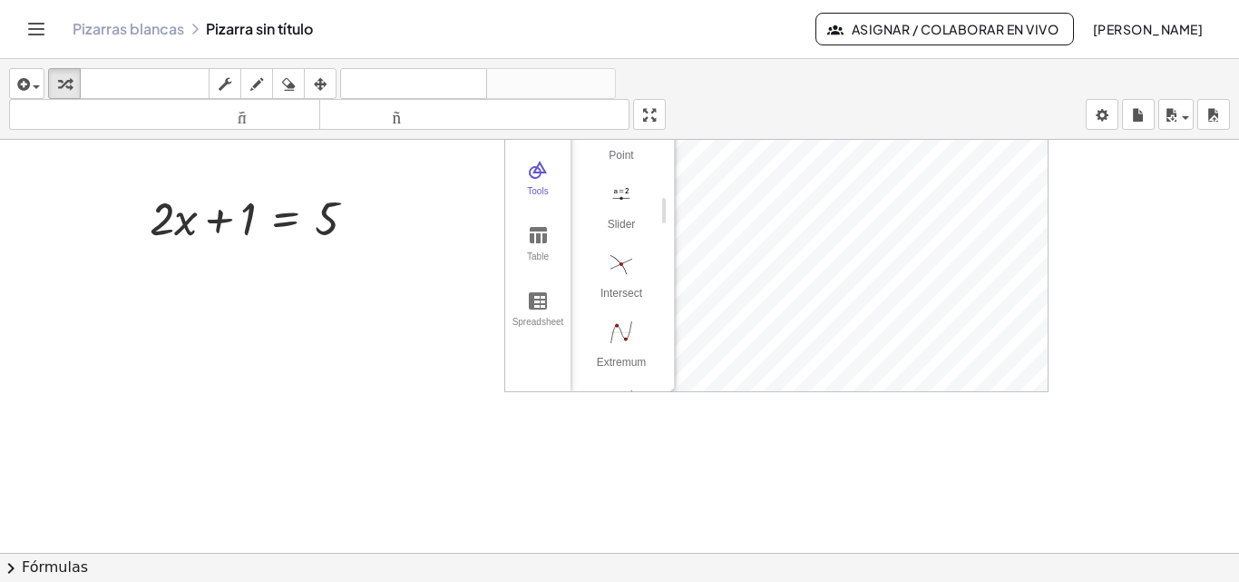
scroll to position [0, 0]
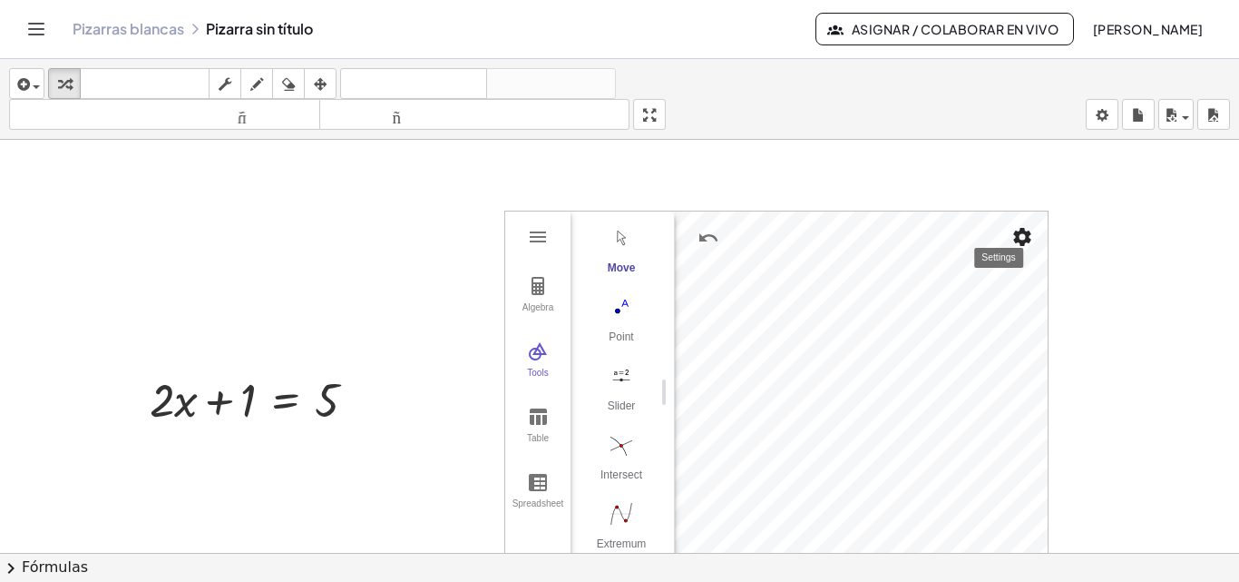
click at [808, 266] on div "Graphing Calculator" at bounding box center [861, 391] width 373 height 361
click at [541, 484] on img "Graphing Calculator" at bounding box center [538, 482] width 22 height 22
click at [537, 423] on img "Graphing Calculator" at bounding box center [538, 417] width 22 height 22
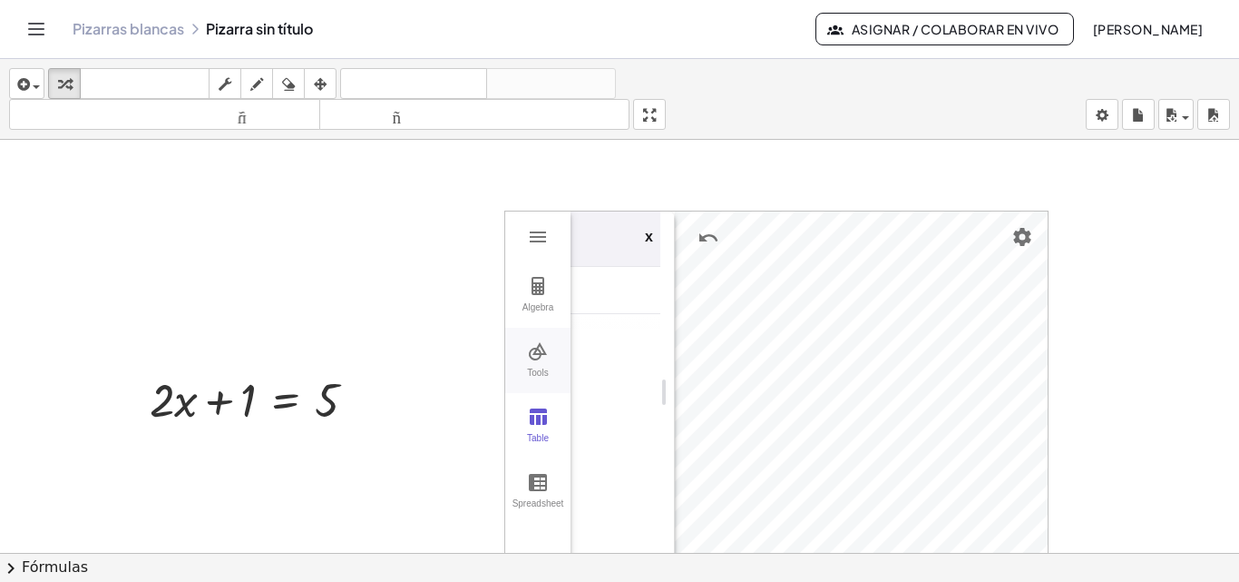
click at [535, 359] on img "Graphing Calculator" at bounding box center [538, 351] width 22 height 22
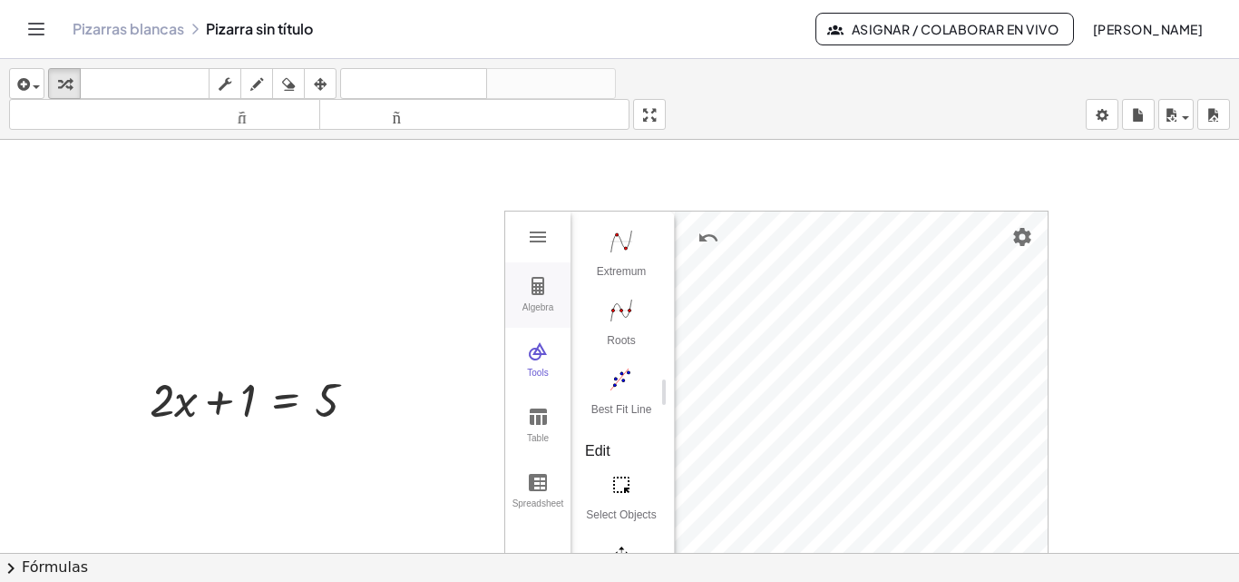
click at [531, 287] on img "Graphing Calculator" at bounding box center [538, 286] width 22 height 22
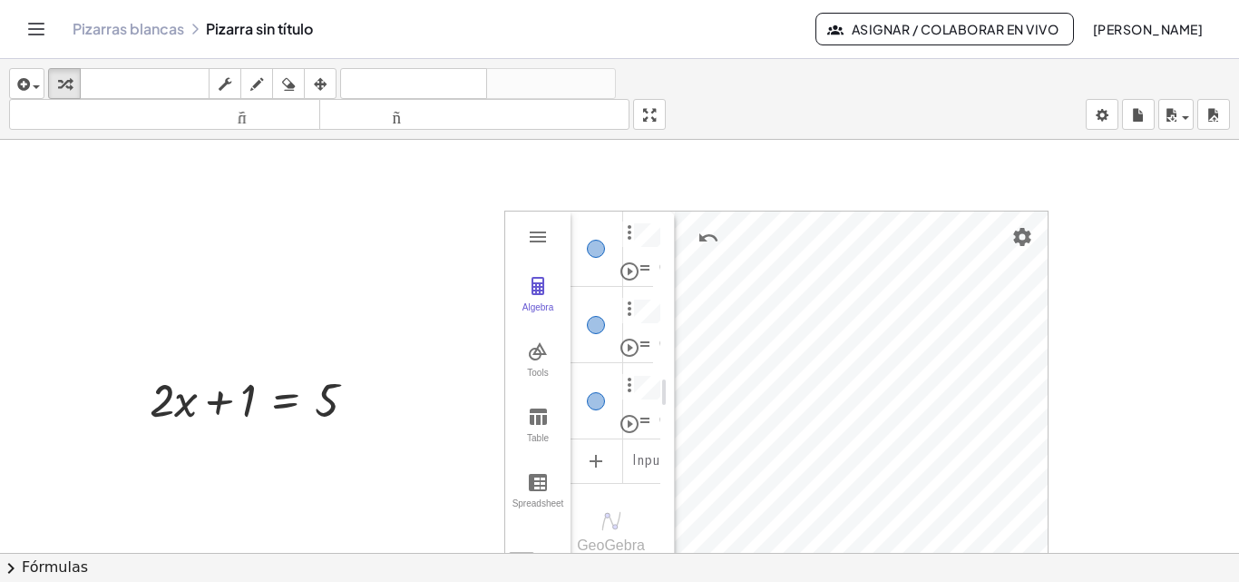
click at [776, 203] on div at bounding box center [619, 553] width 1239 height 826
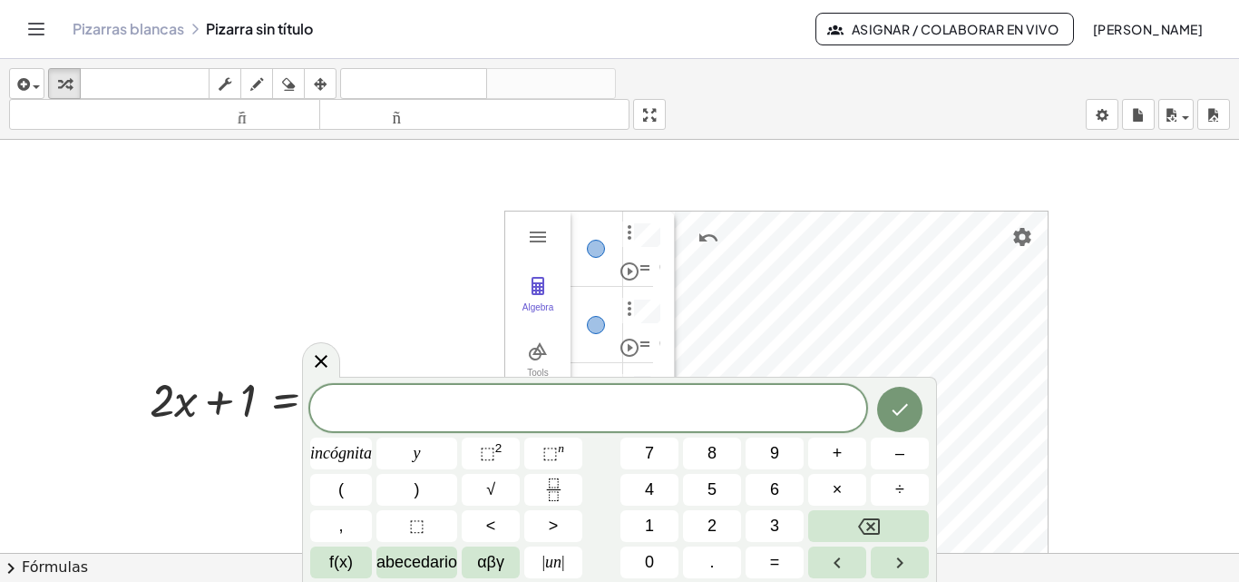
click at [484, 265] on div "+ · 2 · x + 1 = 5 Regresa a esta línea Copiar línea como LaTeX Derivación de co…" at bounding box center [619, 553] width 1239 height 826
click at [453, 249] on div at bounding box center [619, 553] width 1239 height 826
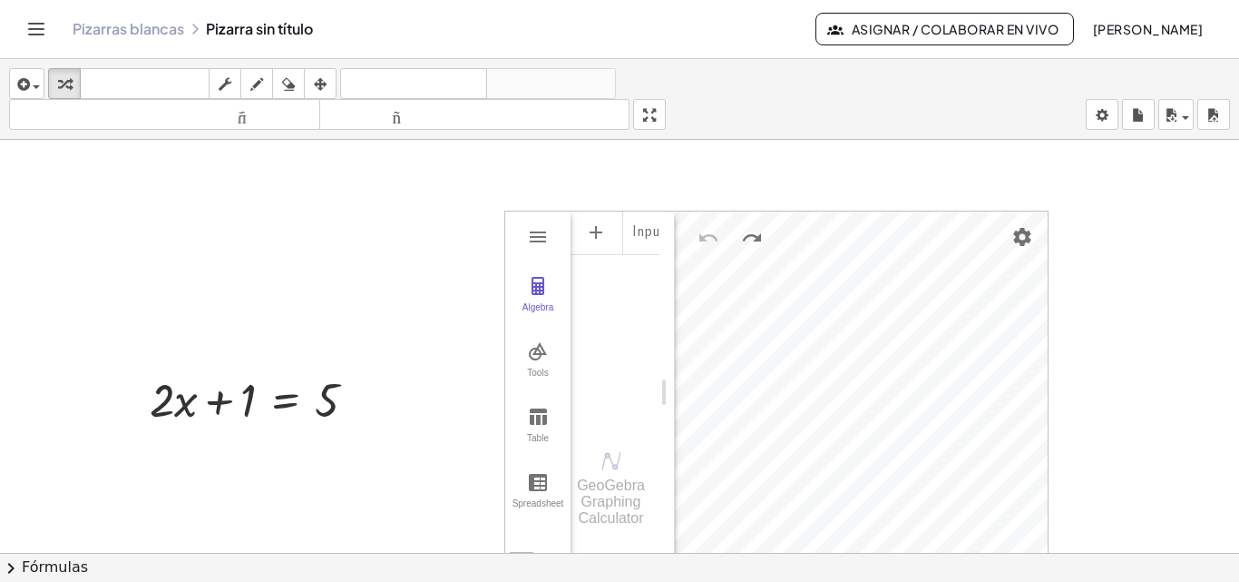
click at [399, 358] on div at bounding box center [619, 553] width 1239 height 826
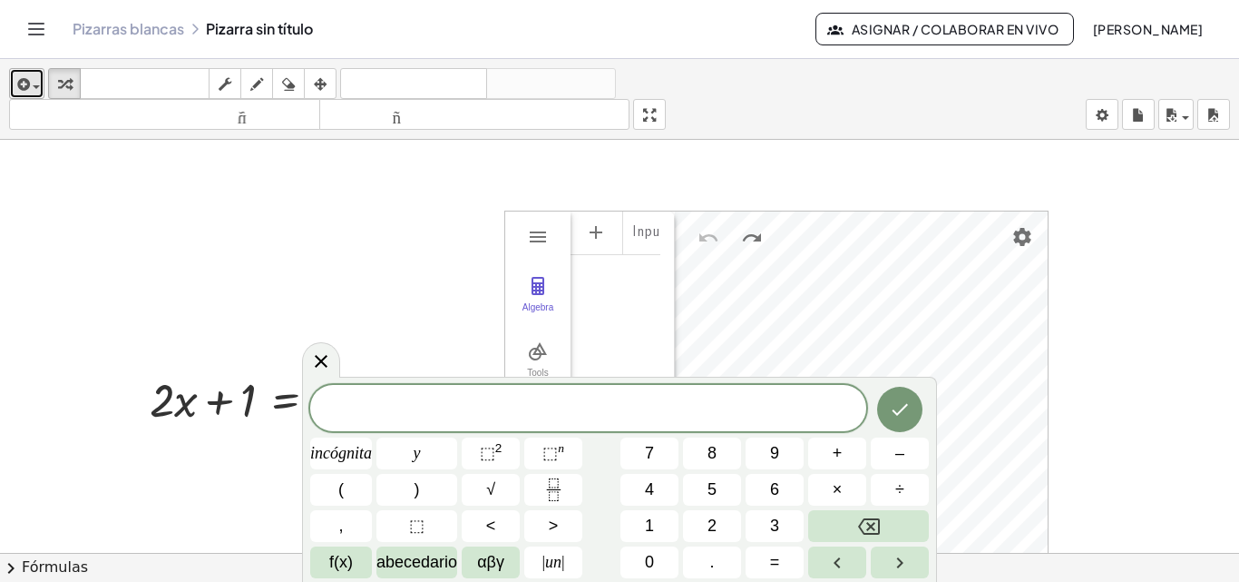
click at [23, 82] on icon "button" at bounding box center [22, 84] width 16 height 22
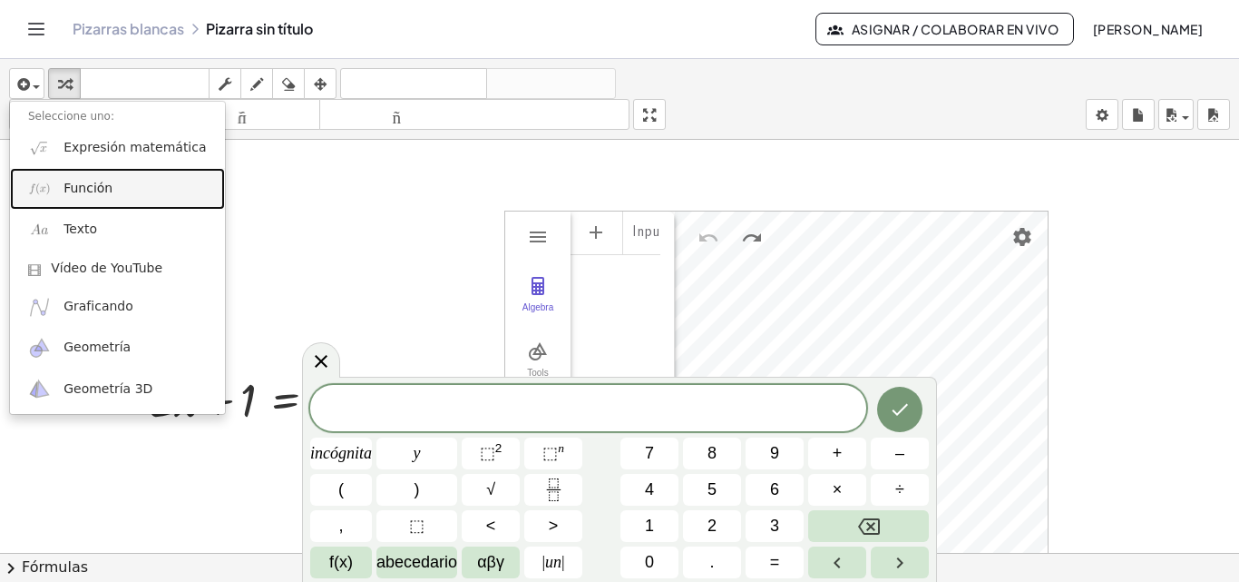
click at [87, 192] on font "Función" at bounding box center [88, 188] width 49 height 15
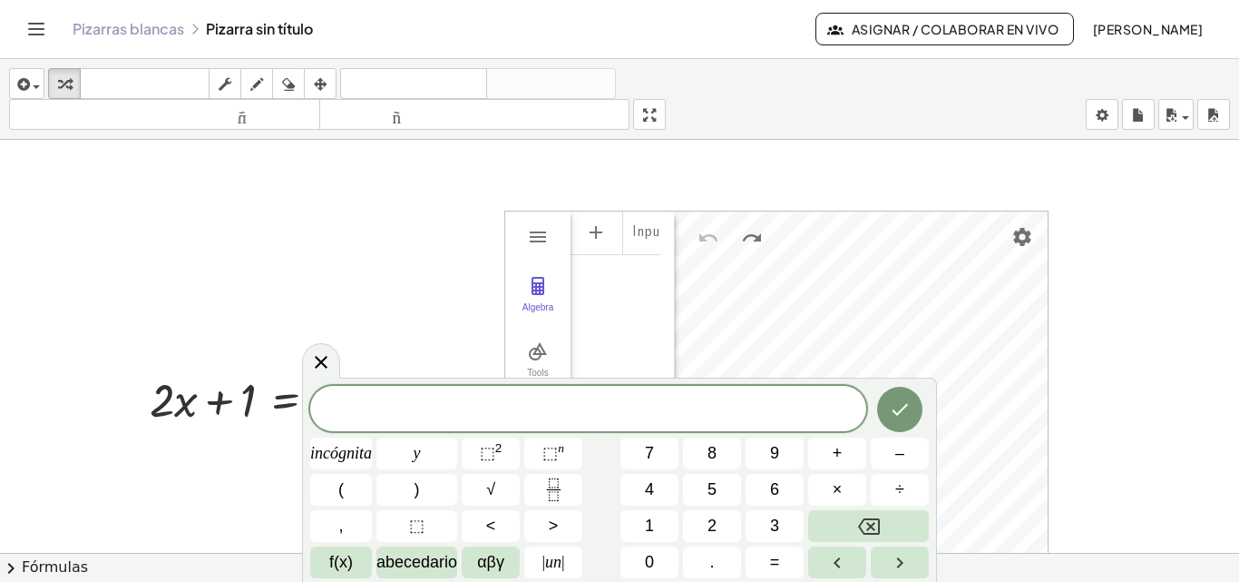
drag, startPoint x: 185, startPoint y: 209, endPoint x: 352, endPoint y: 229, distance: 168.1
click at [347, 230] on div at bounding box center [619, 553] width 1239 height 826
drag, startPoint x: 329, startPoint y: 357, endPoint x: 353, endPoint y: 349, distance: 25.0
click at [332, 357] on div at bounding box center [321, 359] width 38 height 35
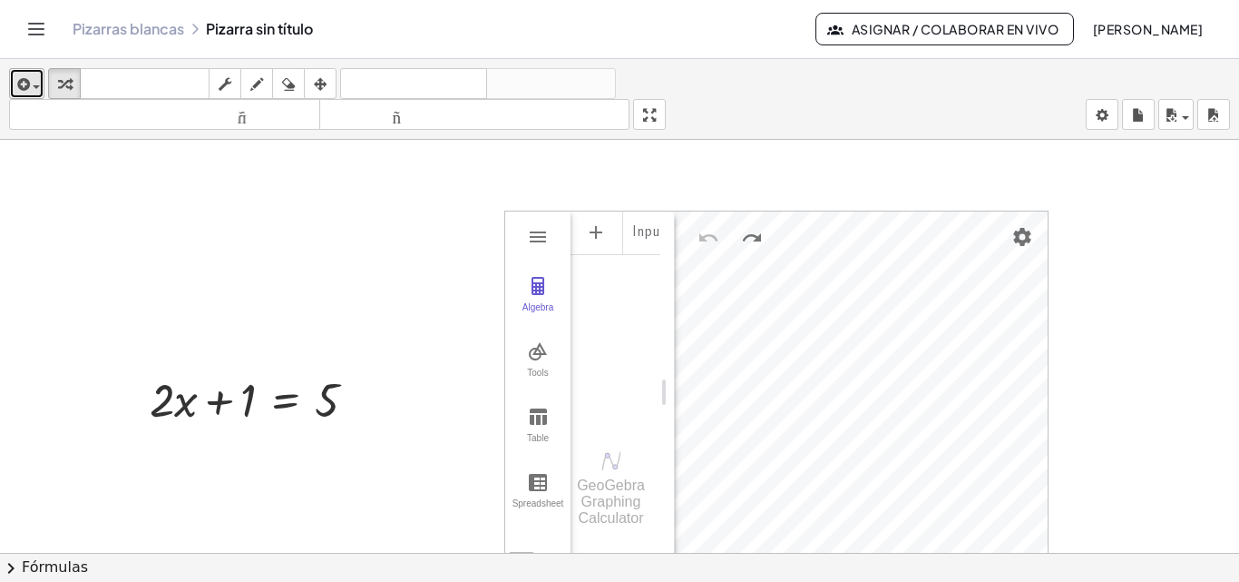
click at [44, 92] on button "insertar" at bounding box center [26, 83] width 35 height 31
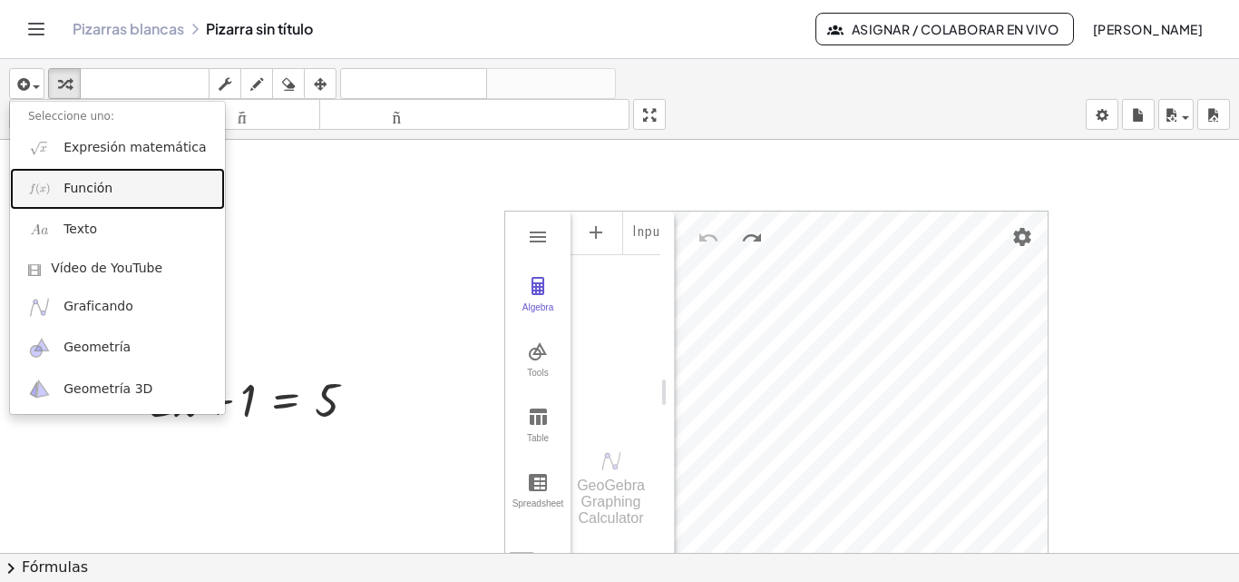
click at [109, 197] on link "Función" at bounding box center [117, 188] width 215 height 41
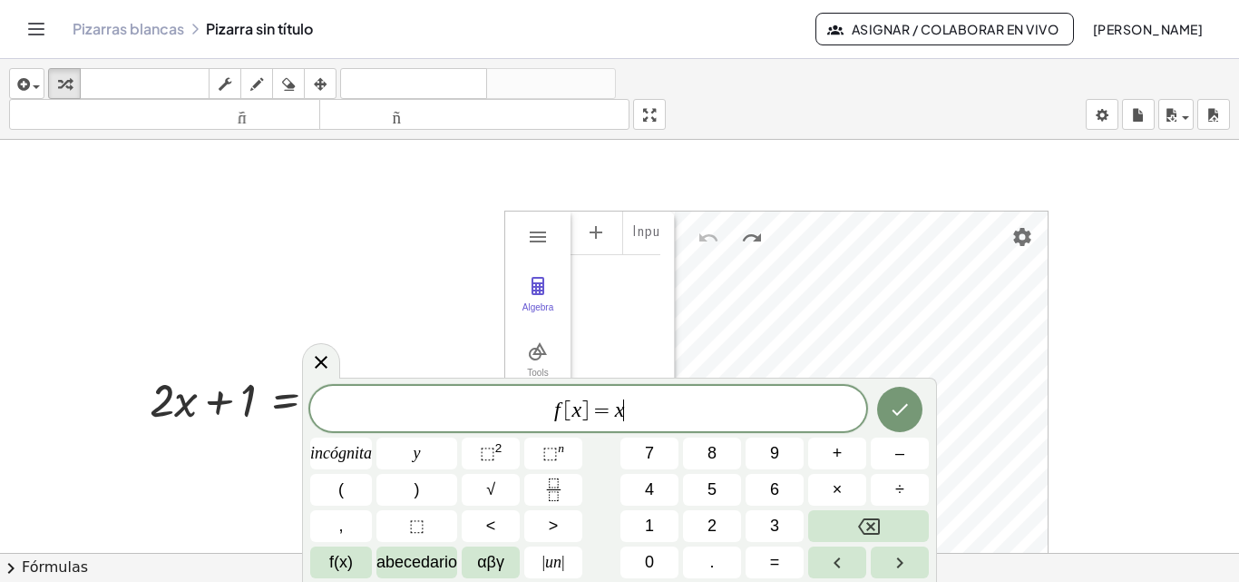
click at [657, 416] on span "f [ x ] = x ​" at bounding box center [588, 409] width 556 height 25
click at [615, 412] on var "x" at bounding box center [620, 409] width 10 height 24
click at [709, 485] on font "5" at bounding box center [712, 489] width 9 height 18
click at [901, 416] on icon "Hecho" at bounding box center [900, 409] width 22 height 22
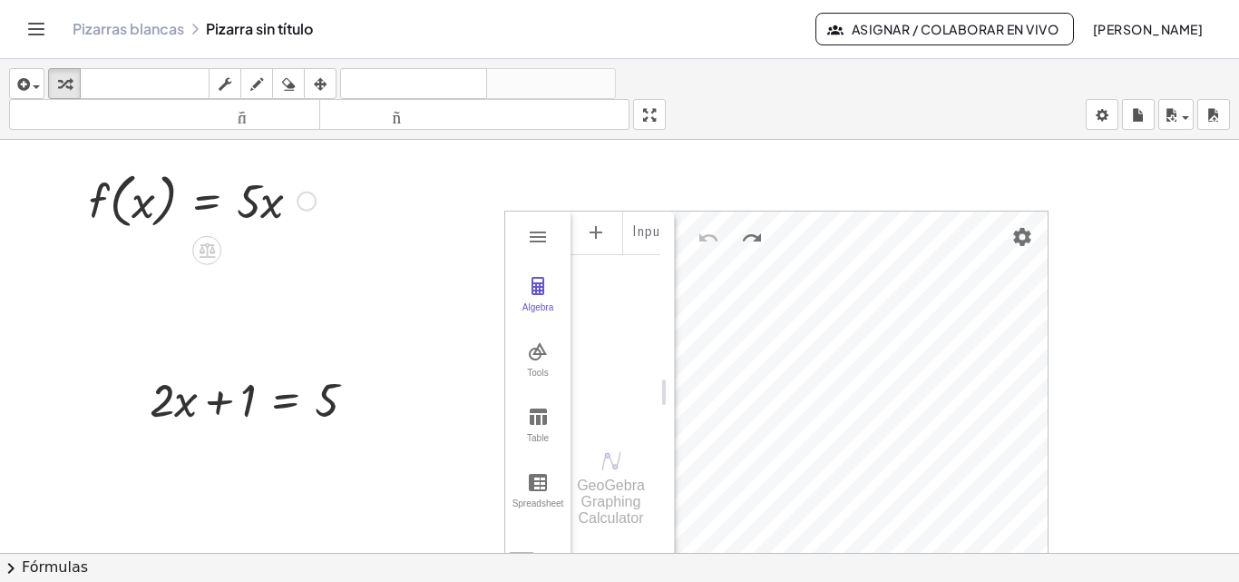
click at [295, 213] on div at bounding box center [202, 199] width 245 height 69
drag, startPoint x: 307, startPoint y: 204, endPoint x: 419, endPoint y: 217, distance: 113.2
click at [419, 217] on div "+ · 2 · x + 1 = 5 Regresa a esta línea Copiar línea como LaTeX Derivación de co…" at bounding box center [619, 553] width 1239 height 826
click at [153, 224] on div at bounding box center [202, 199] width 245 height 69
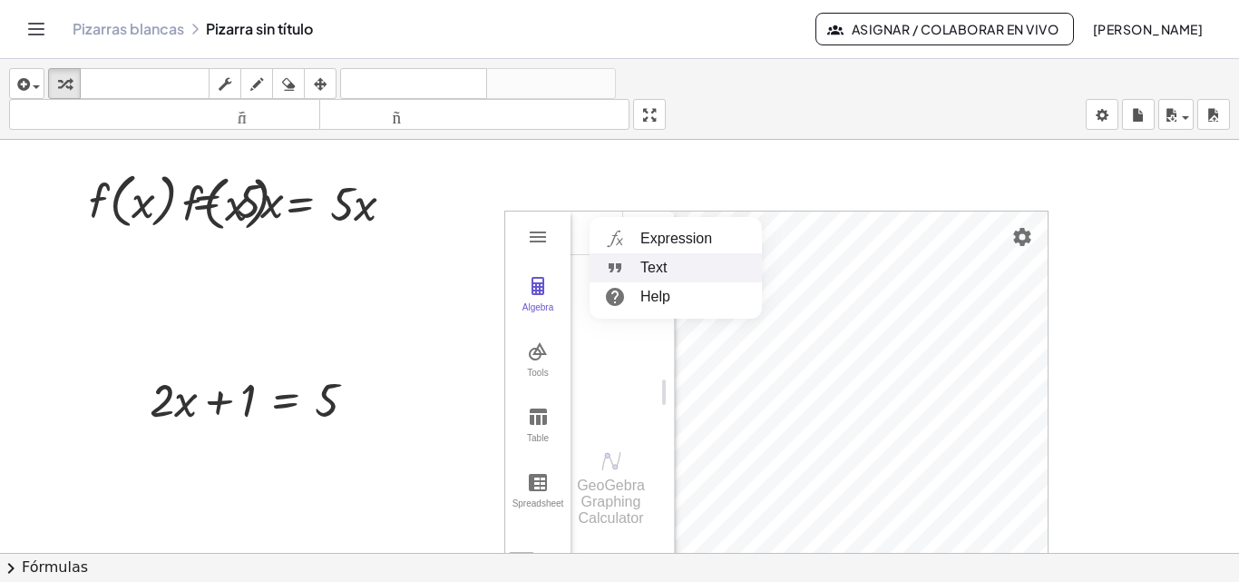
click at [649, 266] on li "Text" at bounding box center [676, 267] width 172 height 29
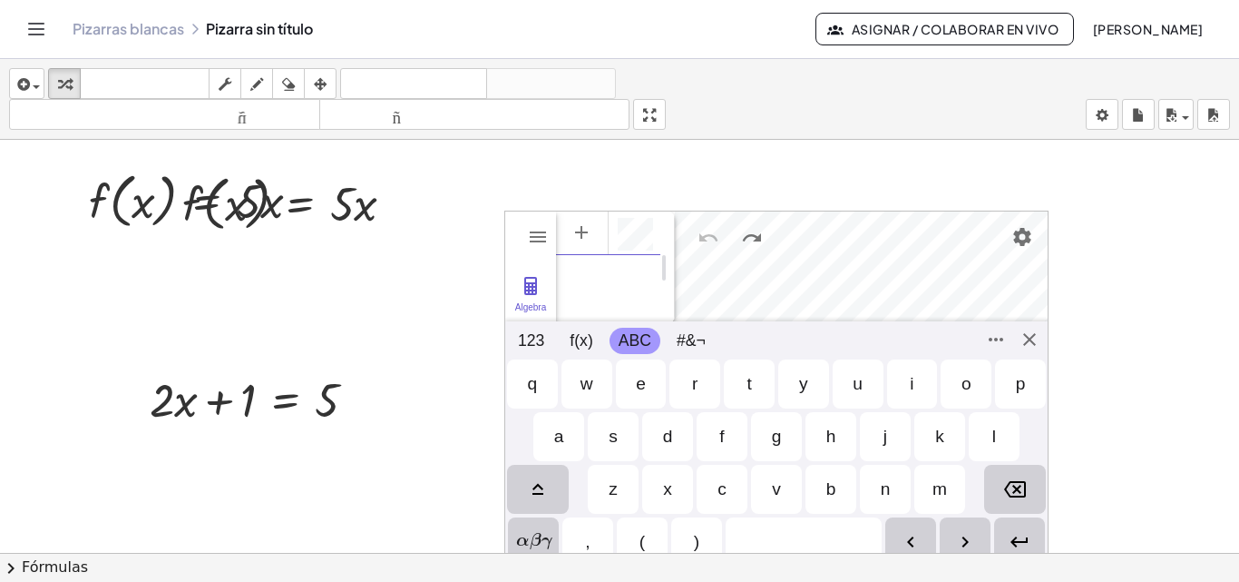
scroll to position [10, 0]
click at [1028, 342] on div "GeoGebra Graphing Calculator Clear All Open Save online Save to your computer S…" at bounding box center [776, 391] width 544 height 363
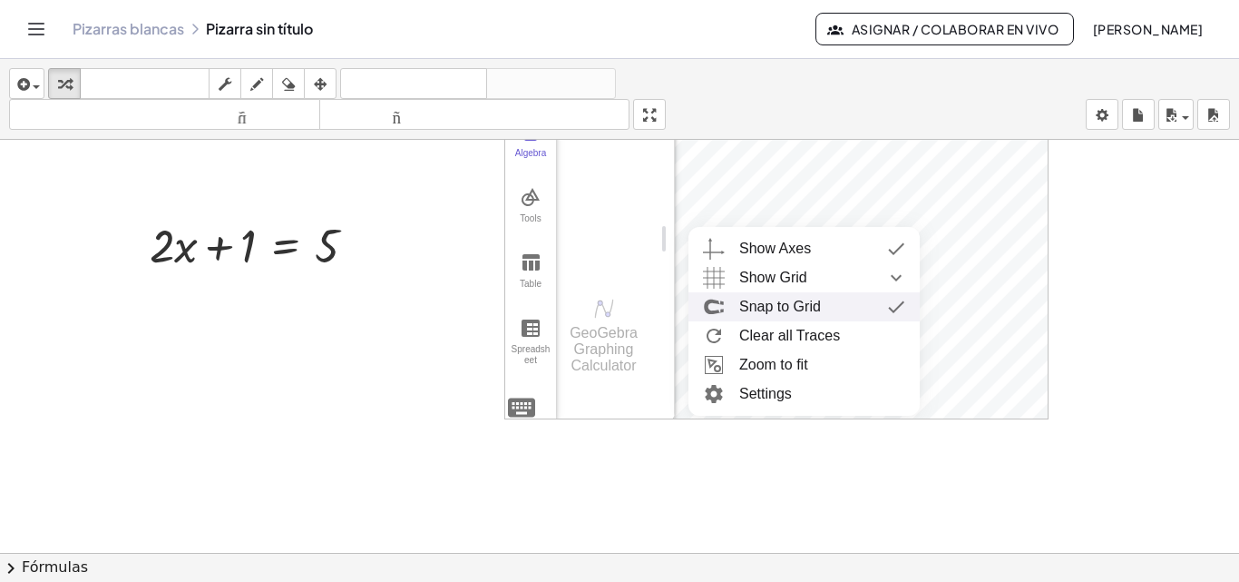
scroll to position [191, 0]
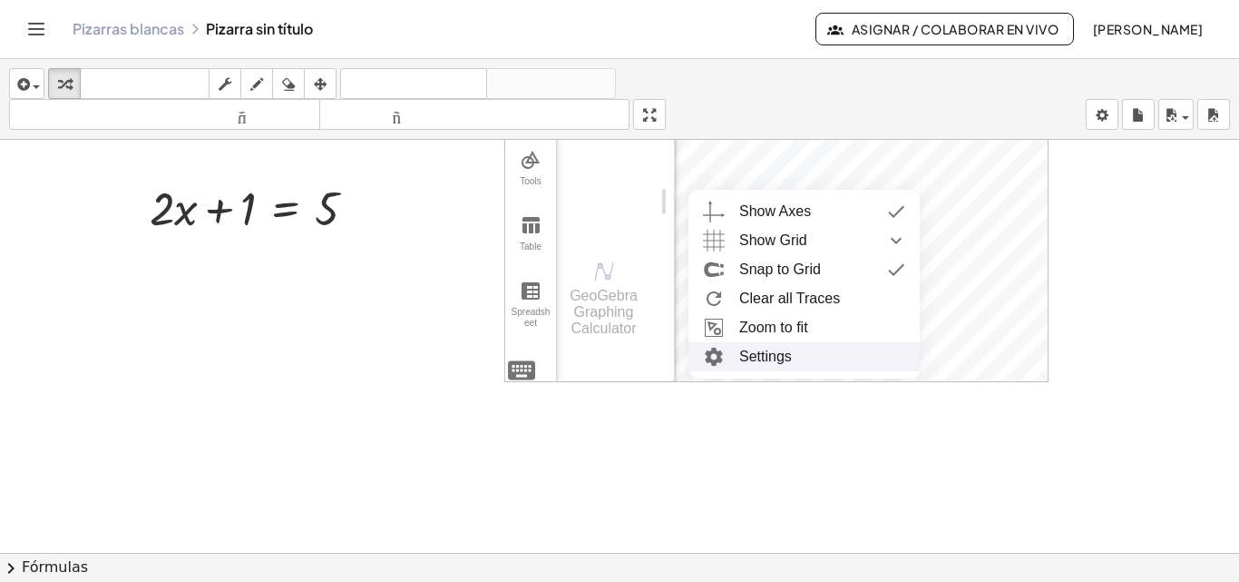
click at [765, 354] on li "Settings" at bounding box center [804, 356] width 231 height 29
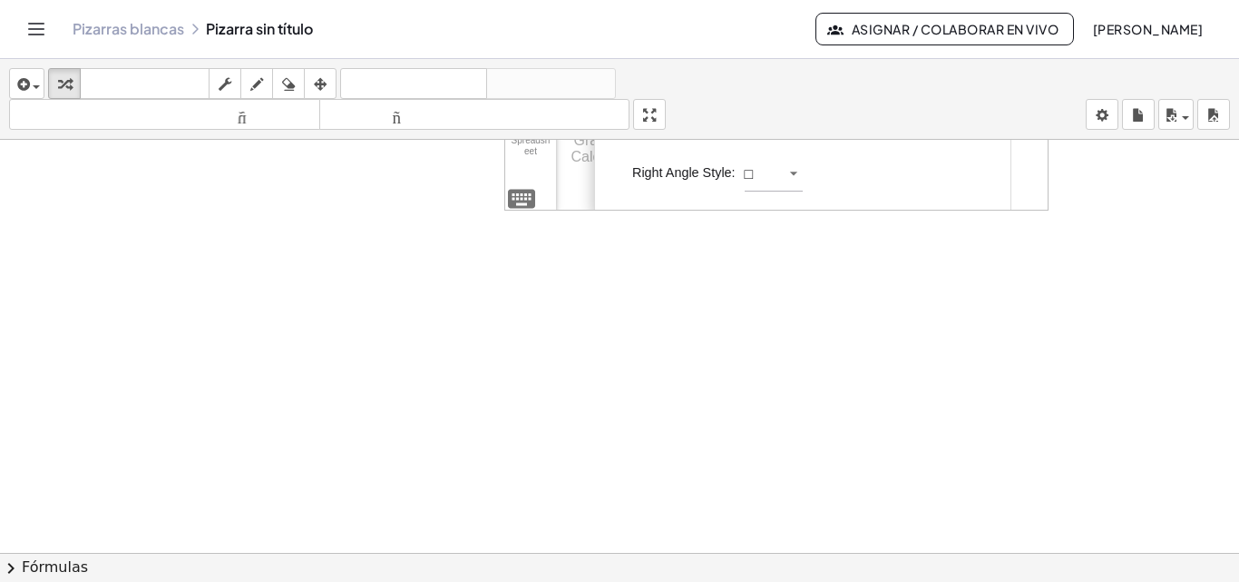
scroll to position [0, 0]
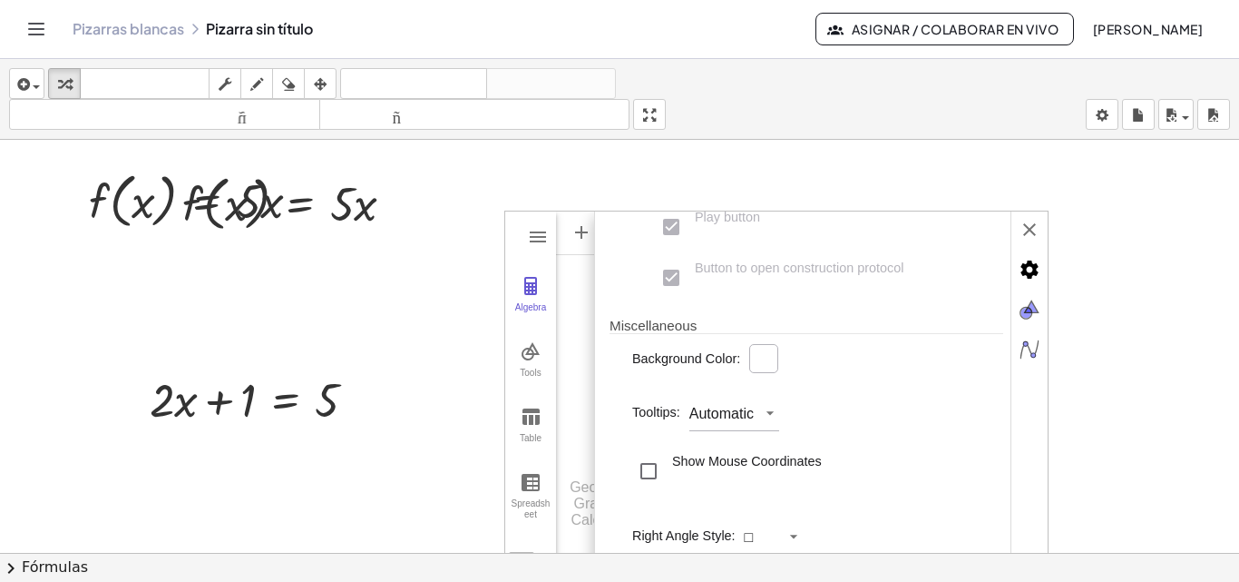
click at [573, 552] on div "Input… GeoGebra Graphing Calculator" at bounding box center [608, 392] width 104 height 363
click at [571, 350] on div "Input…" at bounding box center [608, 318] width 104 height 216
click at [558, 324] on div "Input…" at bounding box center [608, 318] width 104 height 216
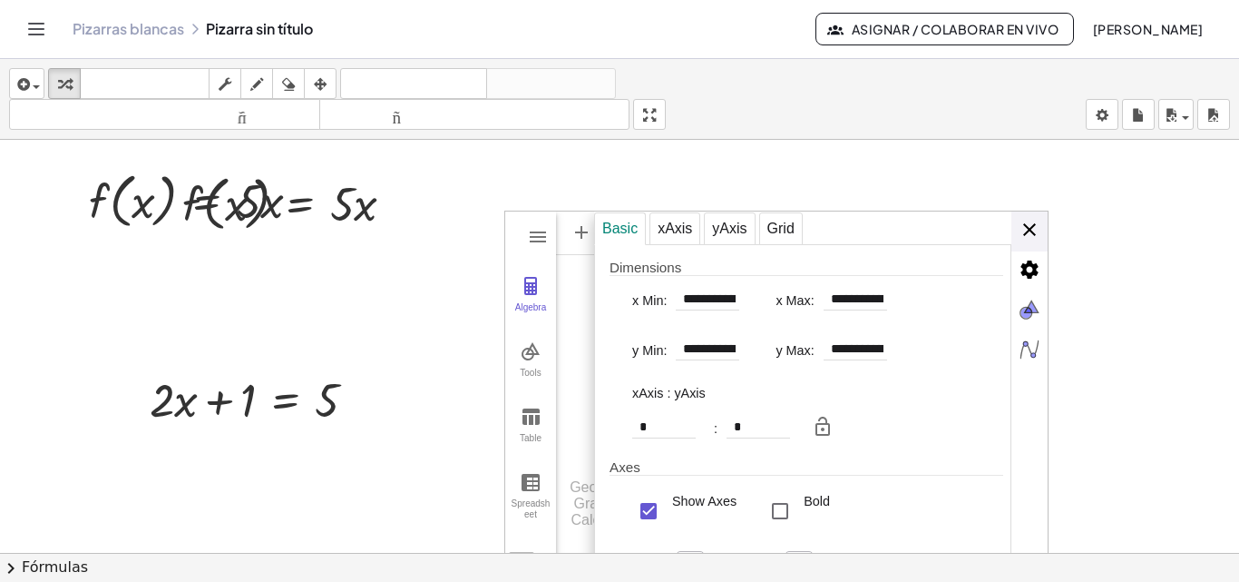
click at [1035, 227] on img "Graphing Calculator" at bounding box center [1030, 229] width 36 height 36
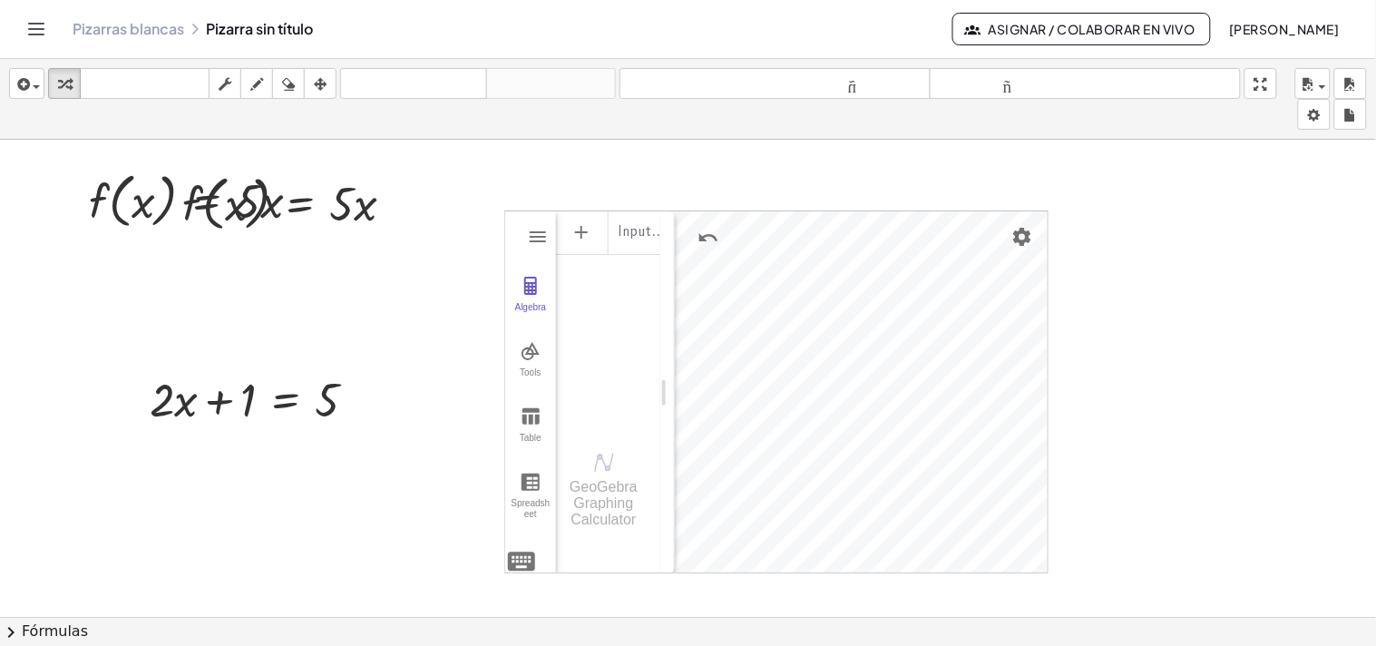
click at [542, 240] on img "Graphing Calculator" at bounding box center [538, 237] width 22 height 22
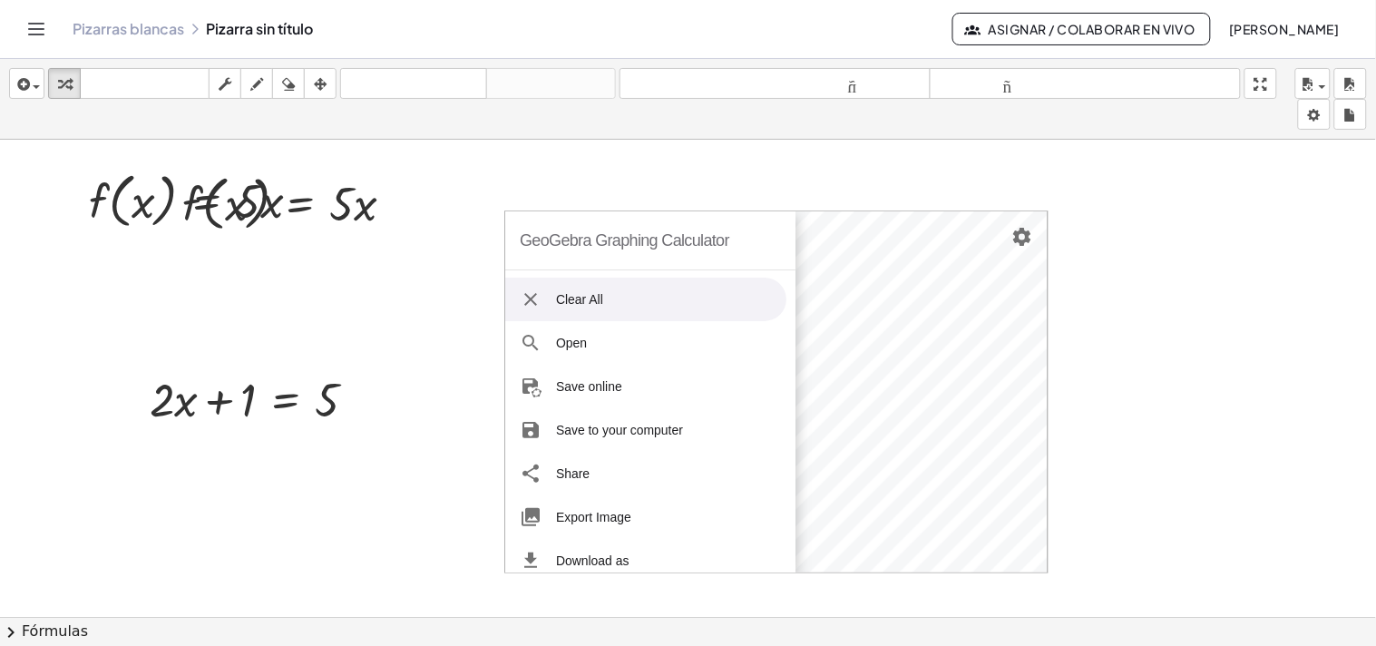
click at [564, 291] on li "Clear All" at bounding box center [645, 300] width 281 height 44
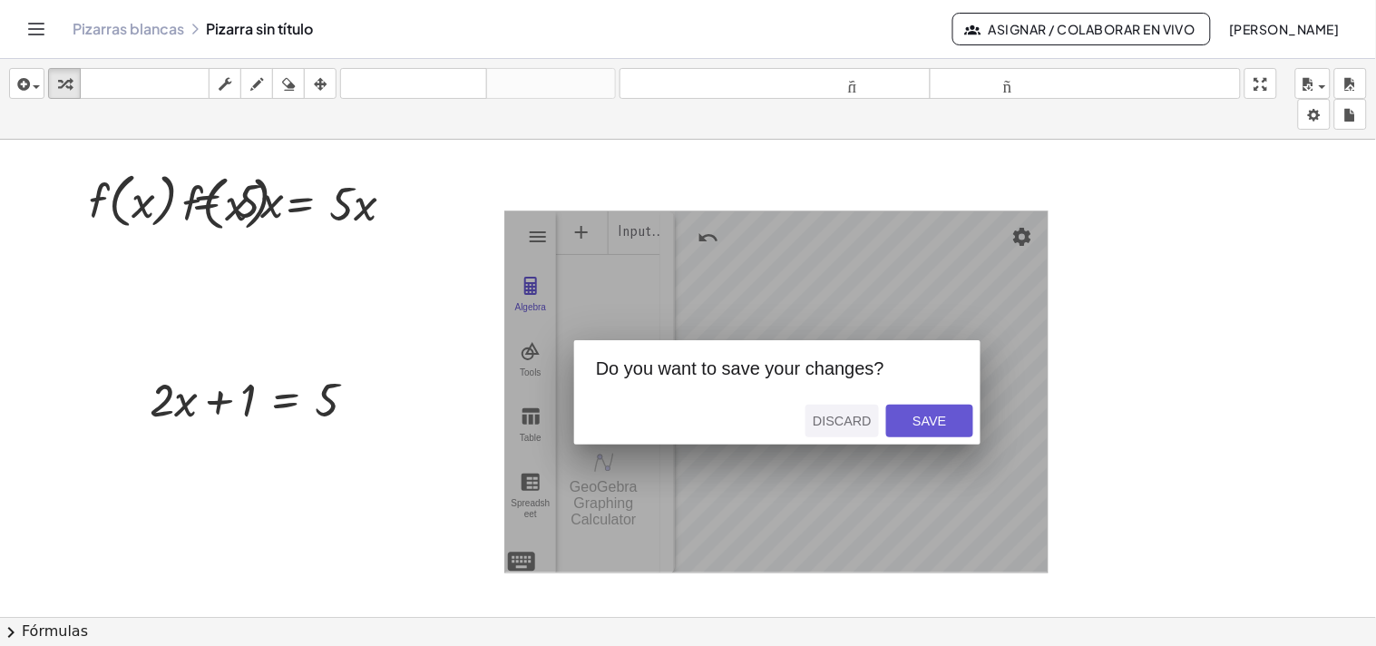
click at [842, 425] on div "Discard" at bounding box center [842, 421] width 59 height 15
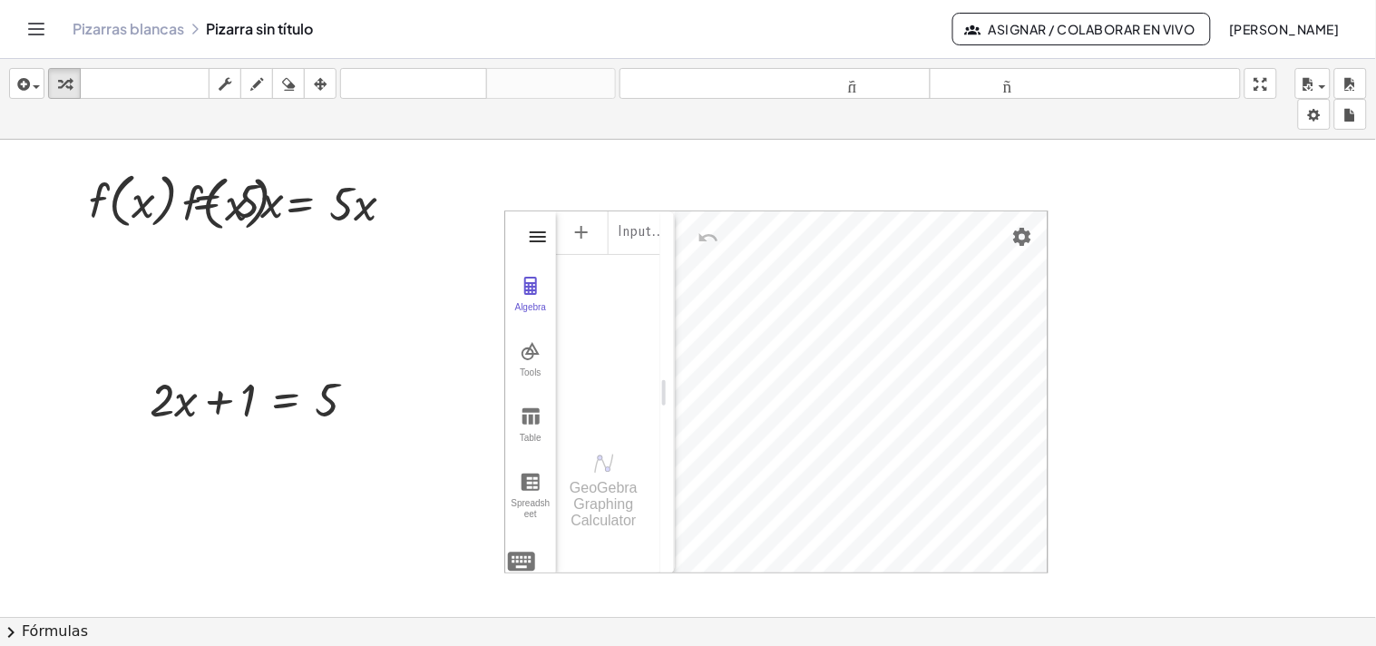
click at [533, 242] on img "Graphing Calculator" at bounding box center [538, 237] width 22 height 22
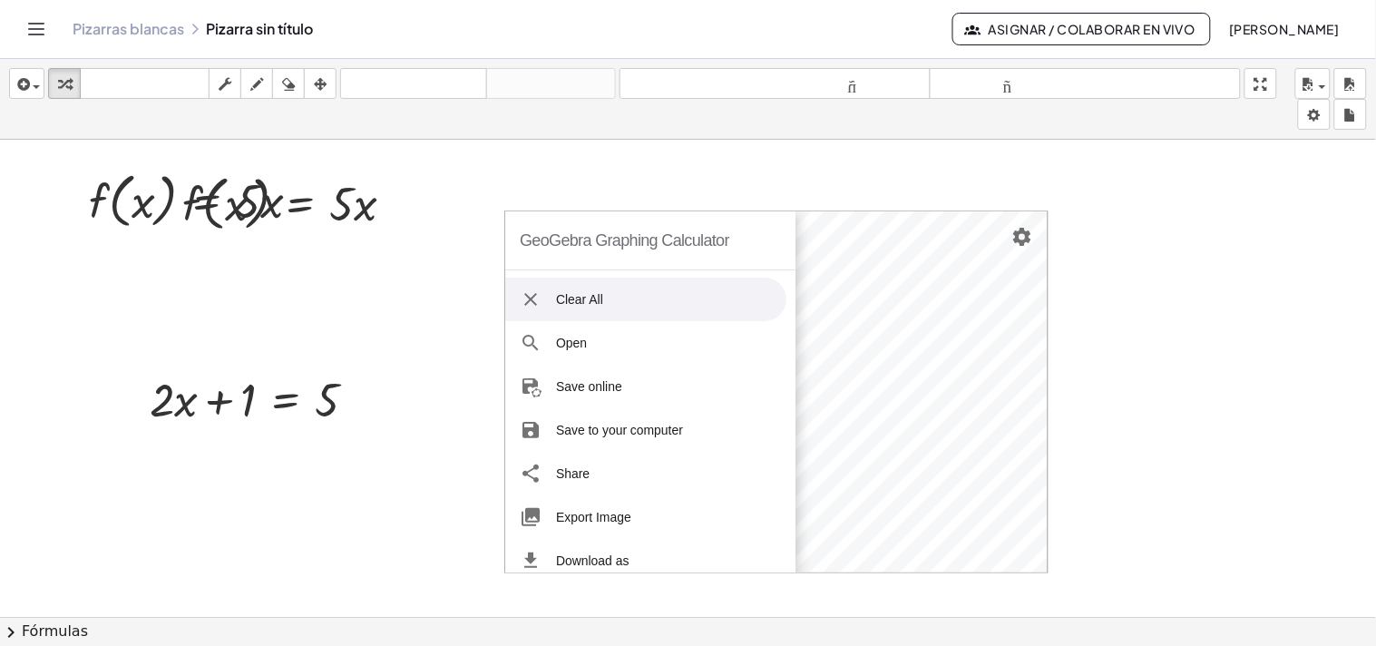
click at [587, 298] on li "Clear All" at bounding box center [645, 300] width 281 height 44
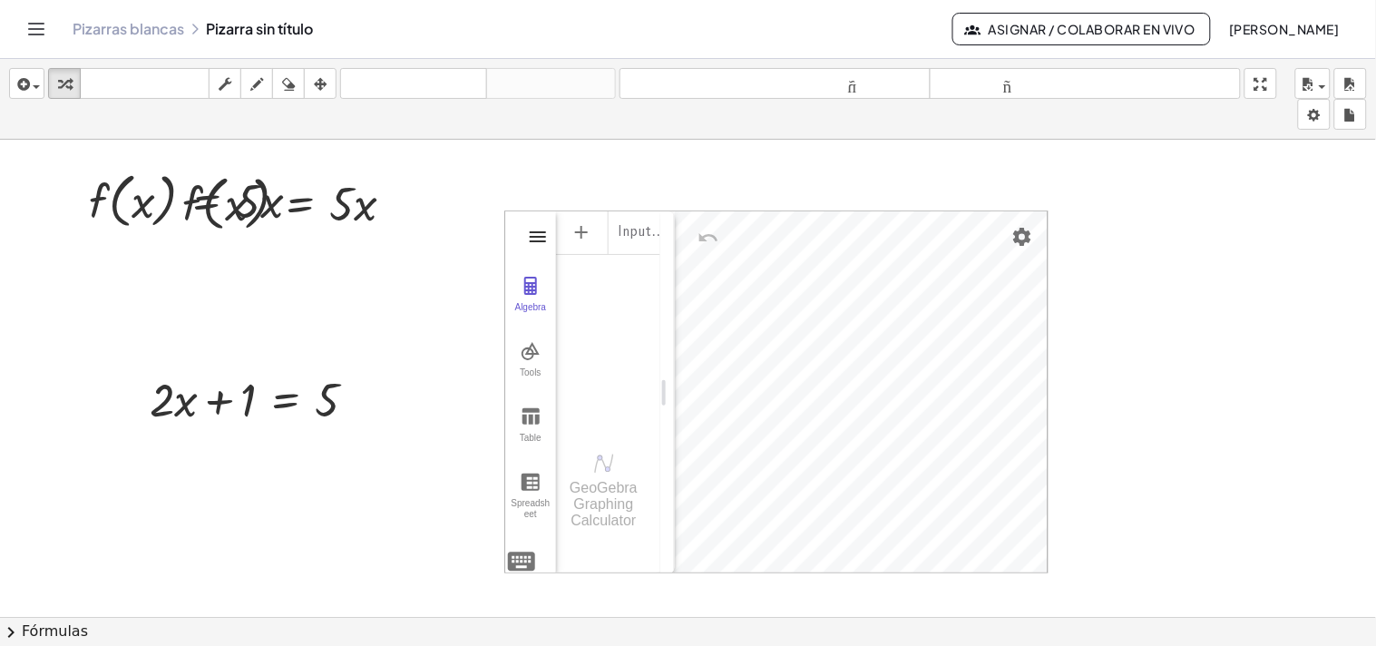
click at [540, 243] on img "Graphing Calculator" at bounding box center [538, 237] width 22 height 22
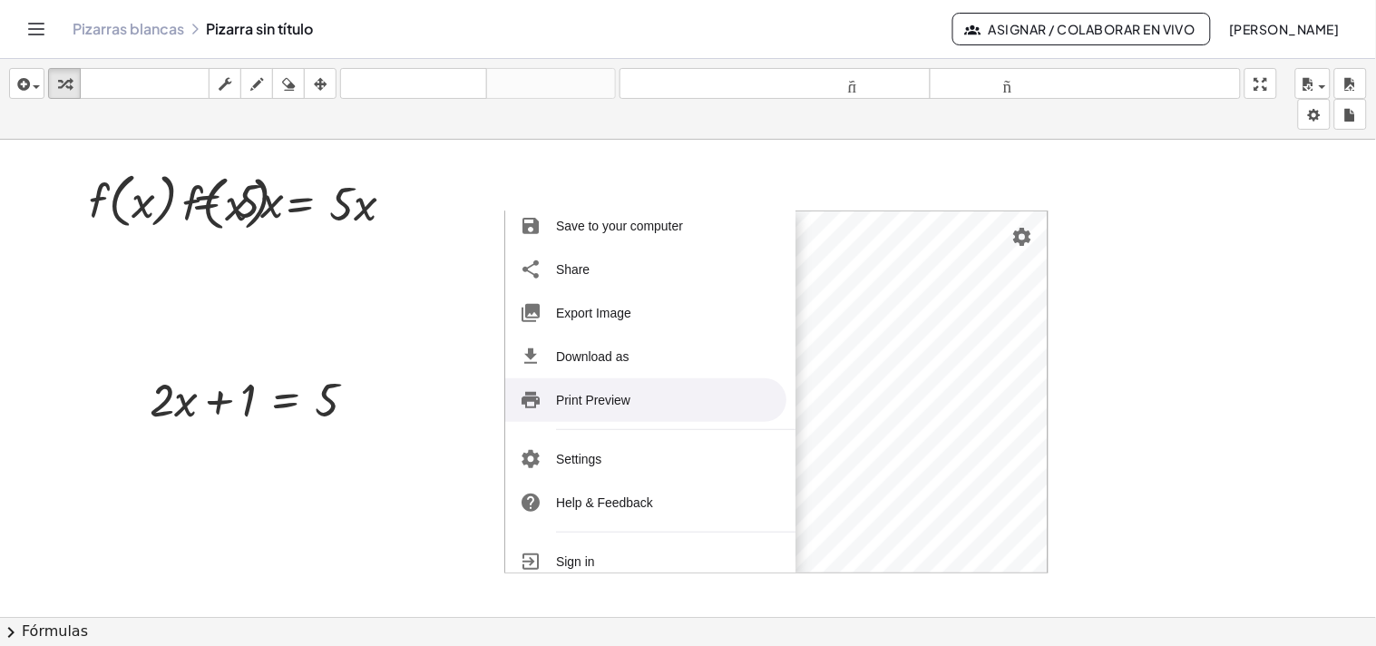
scroll to position [222, 0]
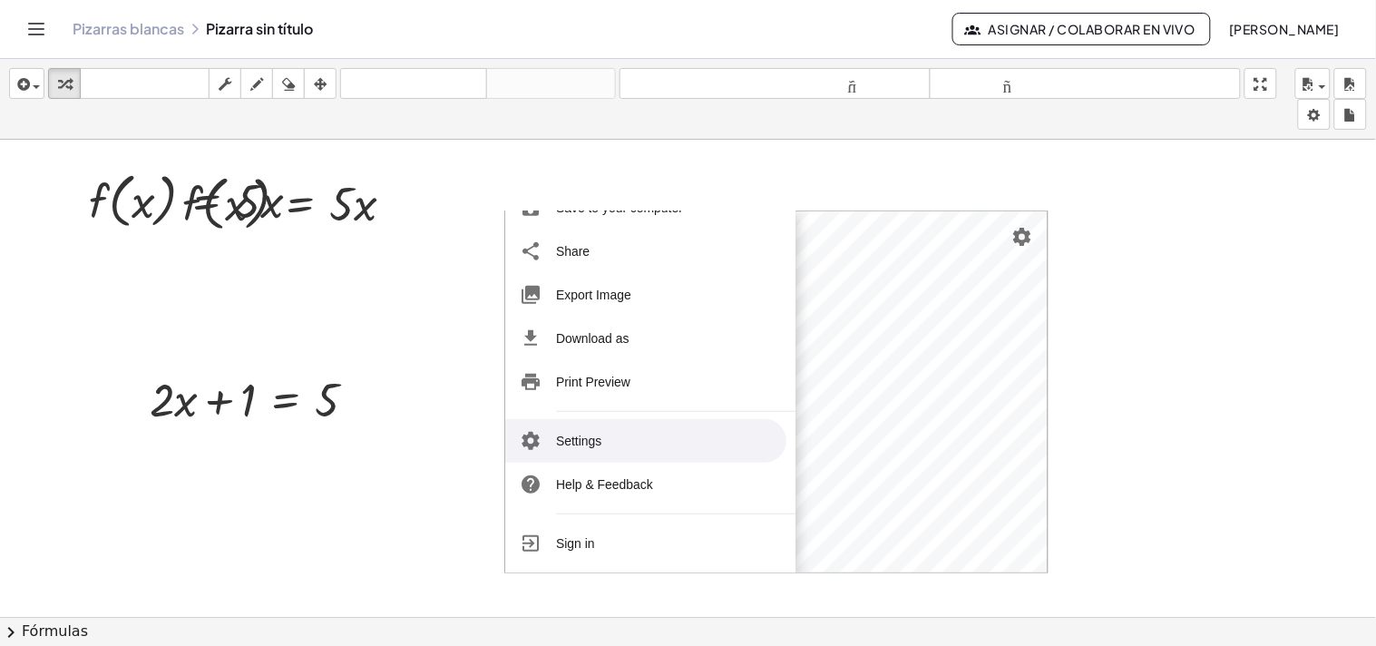
click at [584, 440] on li "Settings" at bounding box center [645, 441] width 281 height 44
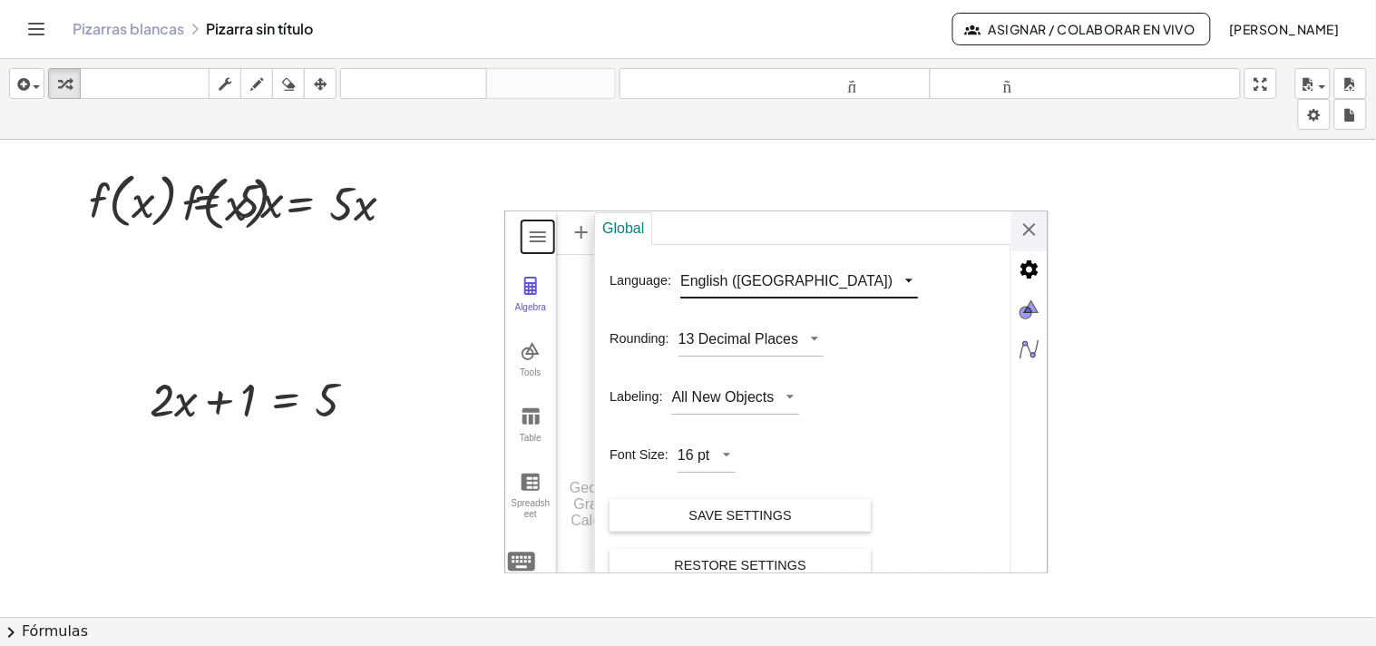
click at [758, 282] on div "GeoGebra Graphing Calculator Clear All Open Save online Save to your computer S…" at bounding box center [776, 391] width 544 height 363
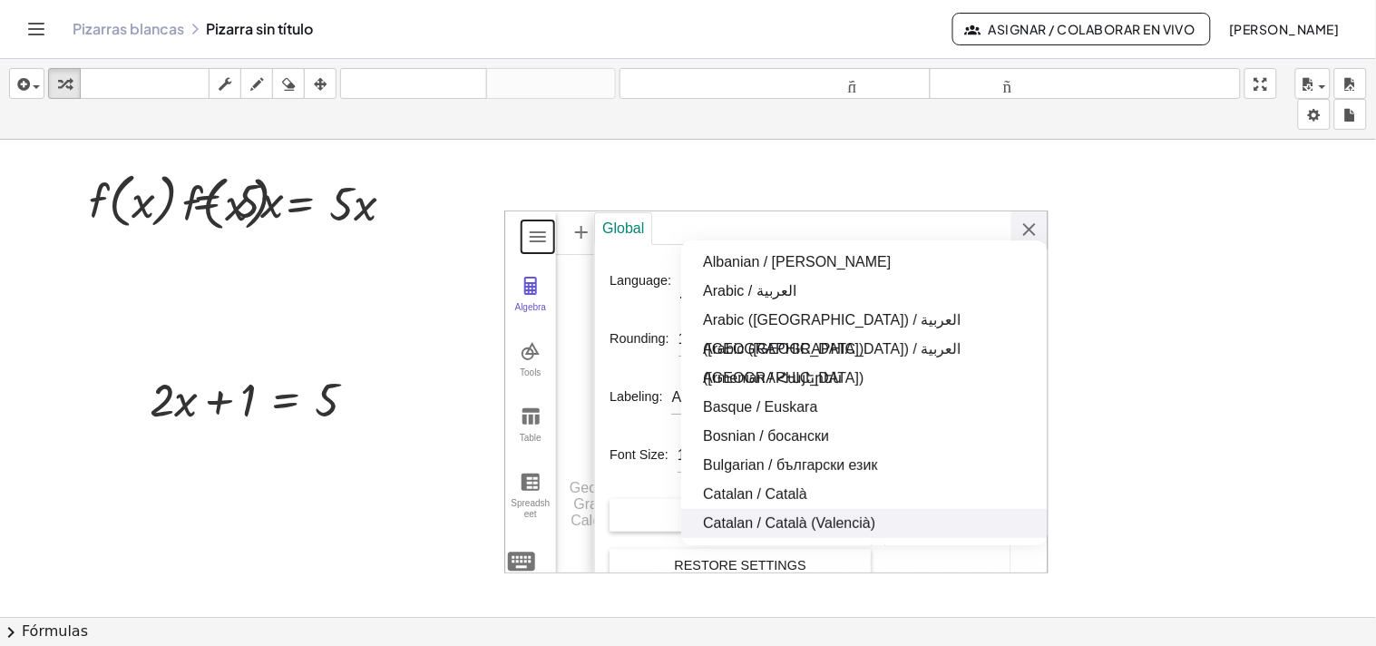
scroll to position [261, 0]
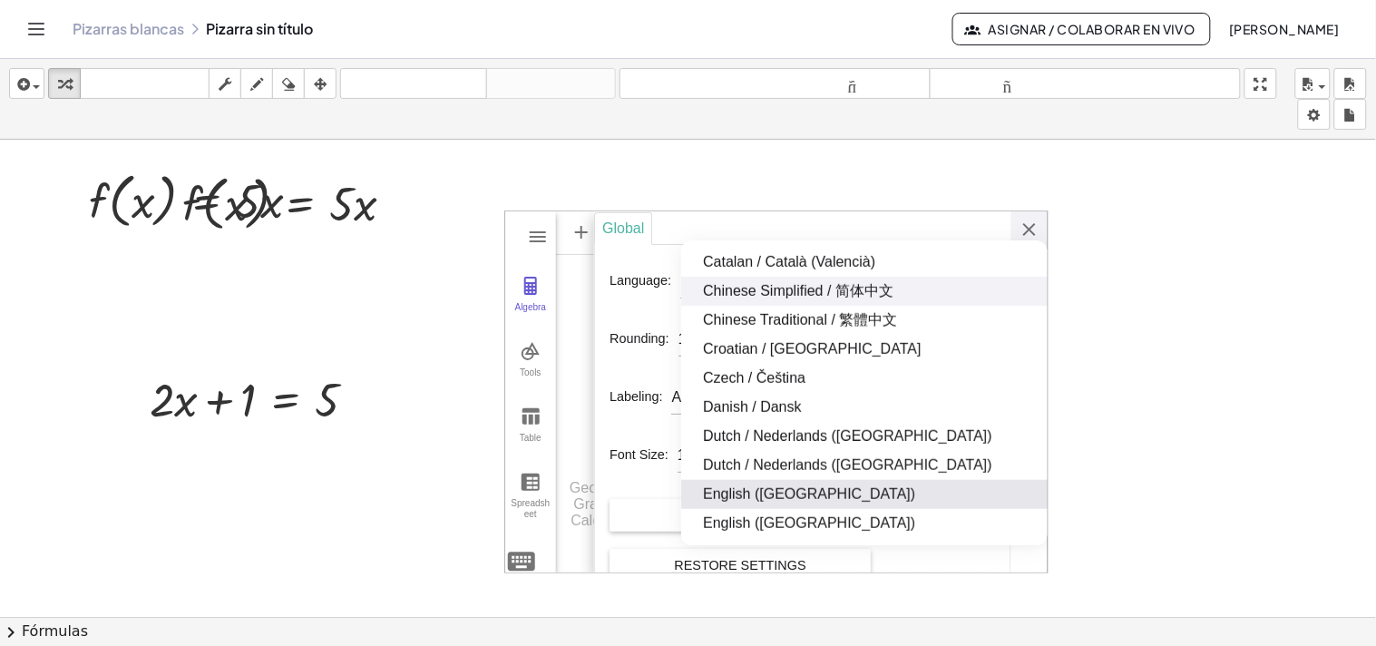
click at [629, 236] on div "Global" at bounding box center [623, 228] width 58 height 33
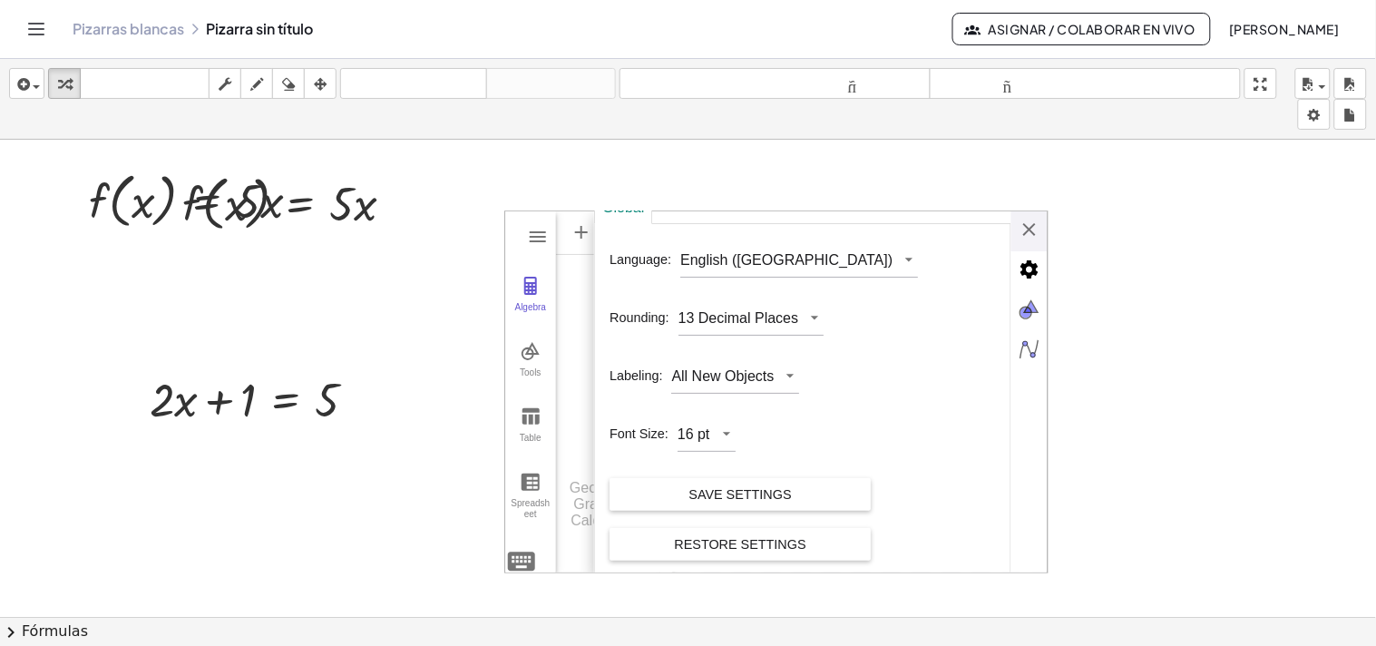
scroll to position [27, 0]
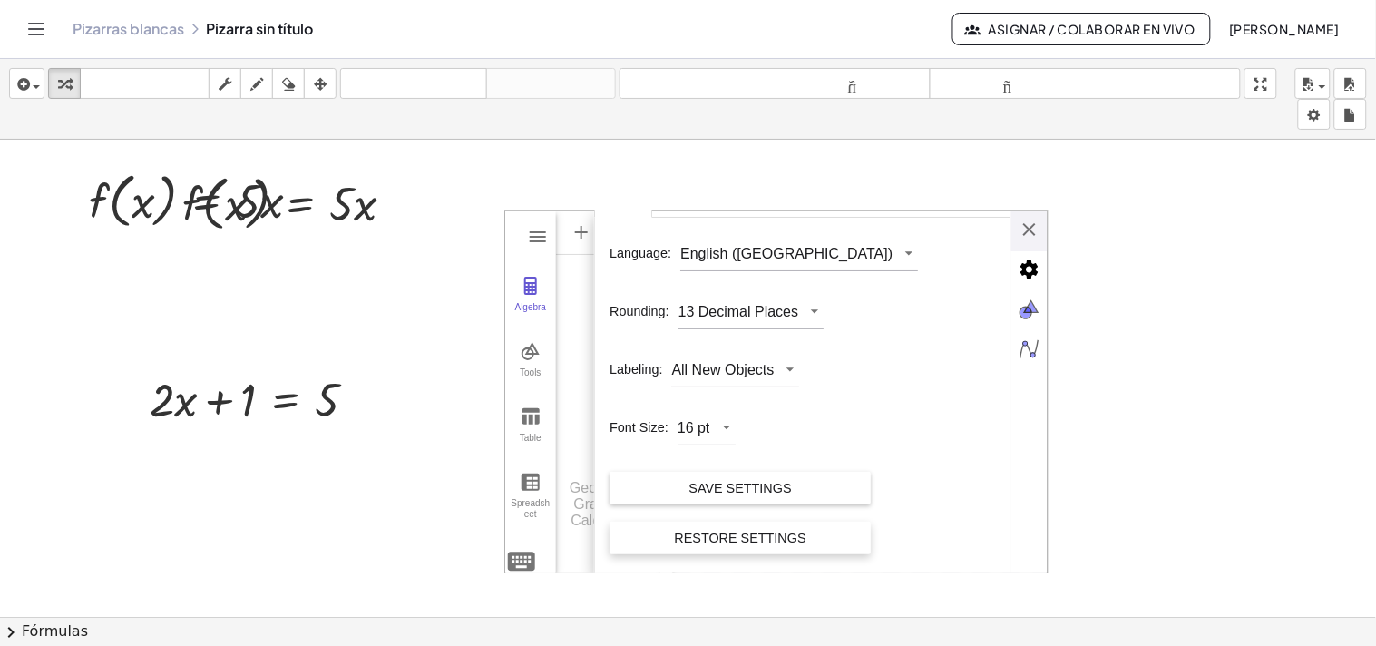
click at [762, 535] on div "Restore Settings" at bounding box center [740, 538] width 232 height 33
click at [766, 529] on div "Restore Settings" at bounding box center [740, 538] width 232 height 33
click at [1032, 236] on div "Global Language: English (US) Rounding: 13 Decimal Places Labeling: All New Obj…" at bounding box center [821, 392] width 454 height 363
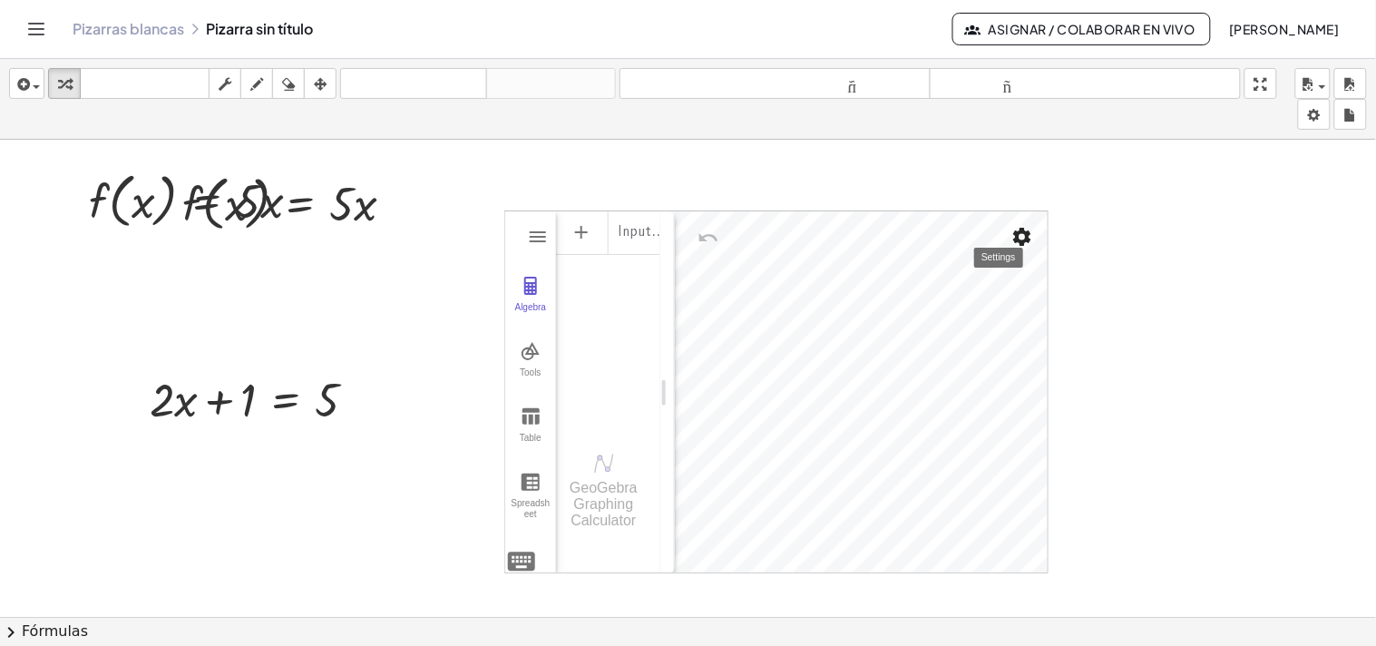
click at [1032, 238] on img "Settings" at bounding box center [1023, 237] width 22 height 22
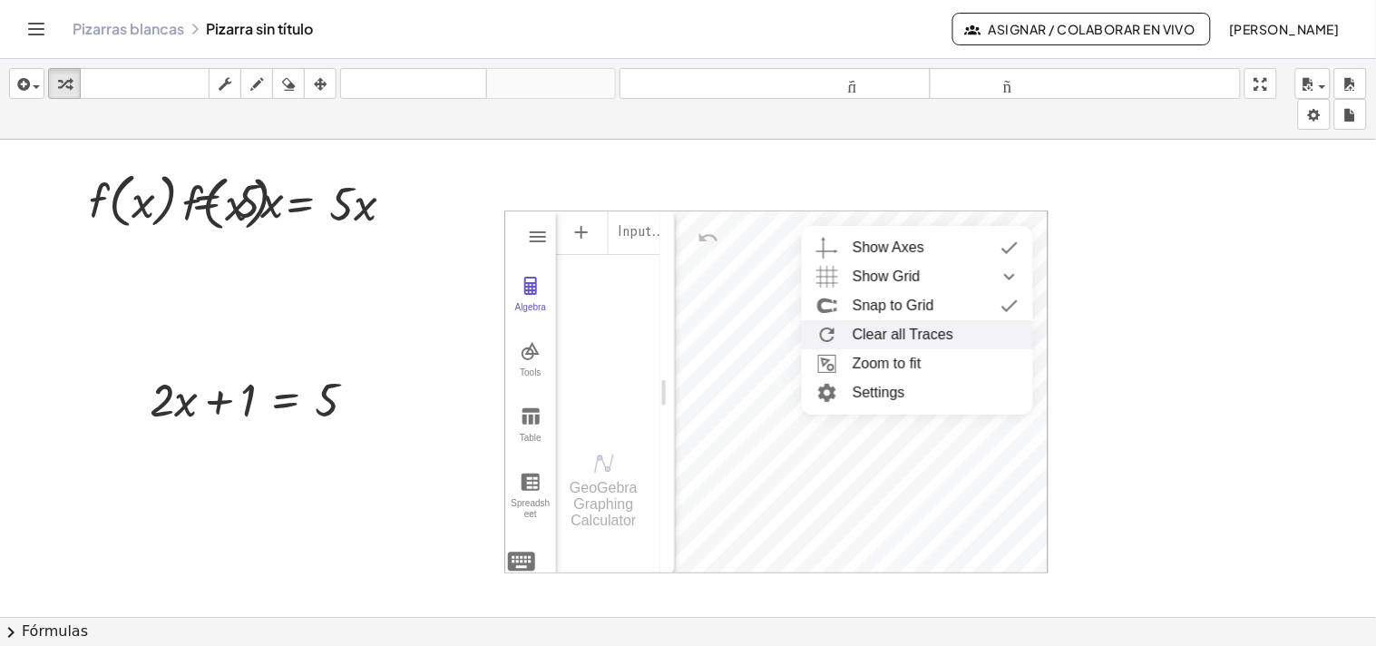
click at [964, 330] on li "Clear all Traces" at bounding box center [917, 334] width 231 height 29
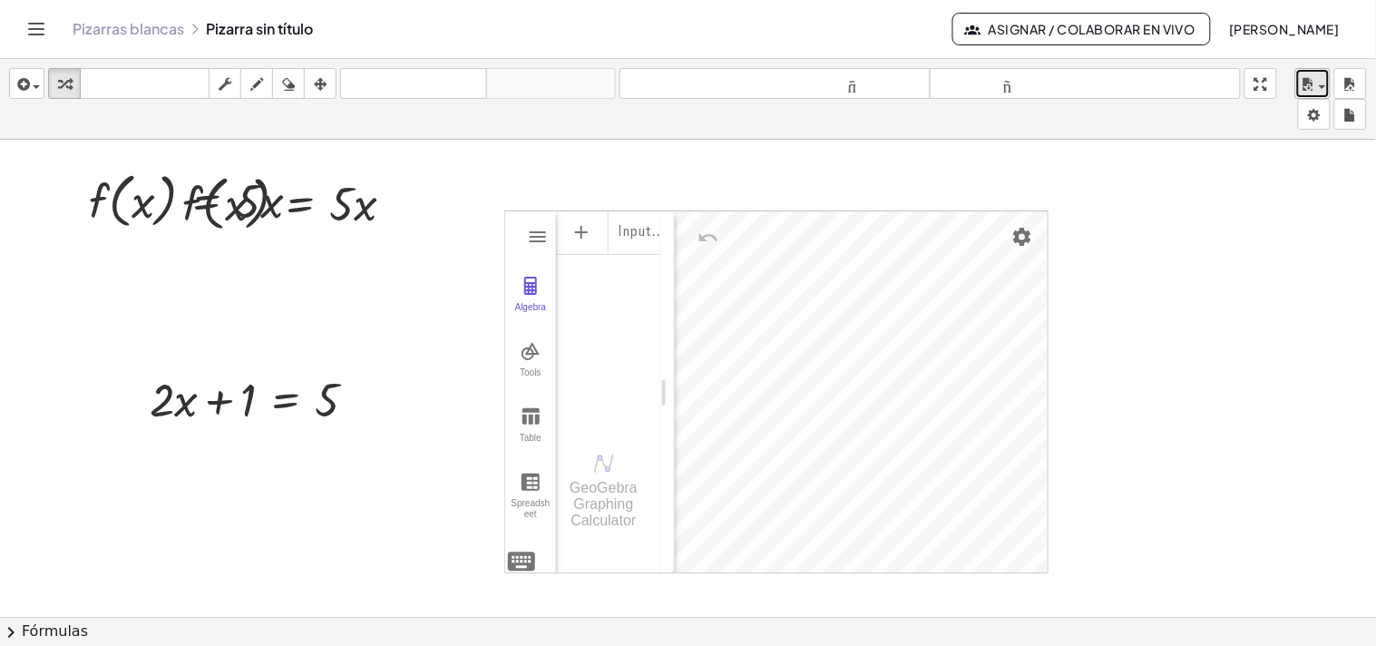
click at [1225, 93] on icon "button" at bounding box center [1308, 84] width 16 height 22
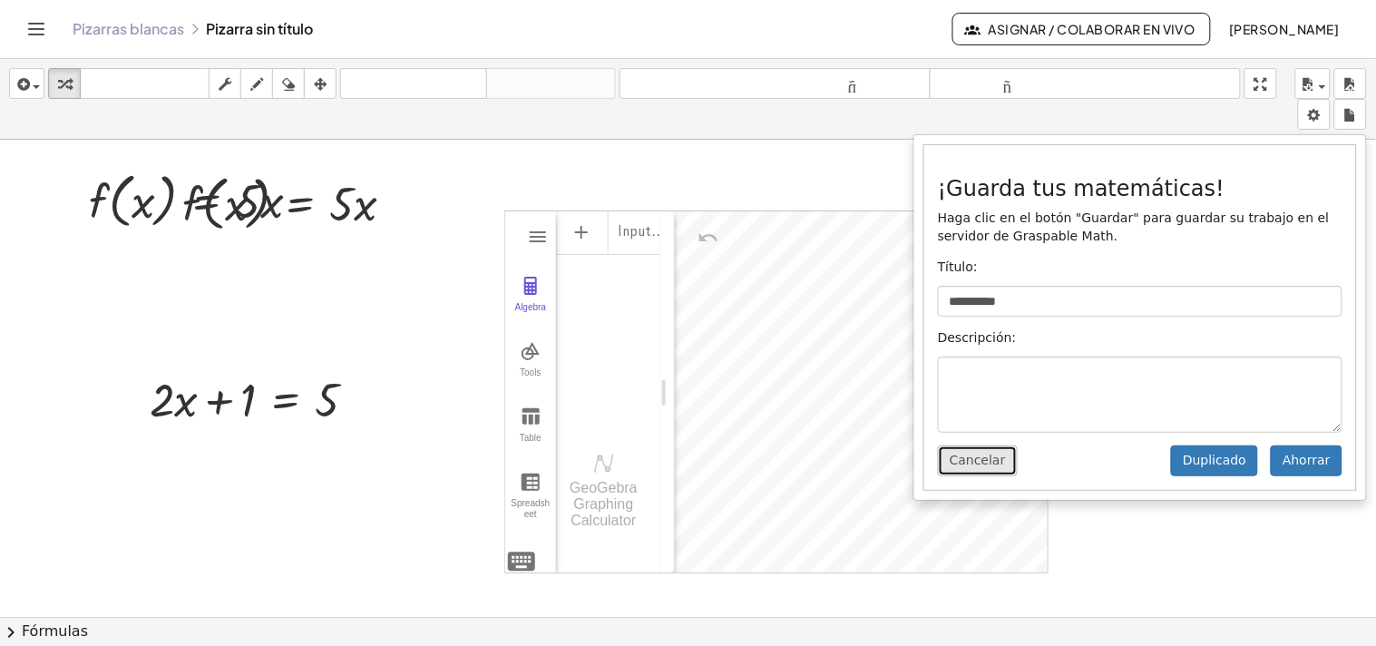
click at [966, 467] on font "Cancelar" at bounding box center [978, 460] width 56 height 15
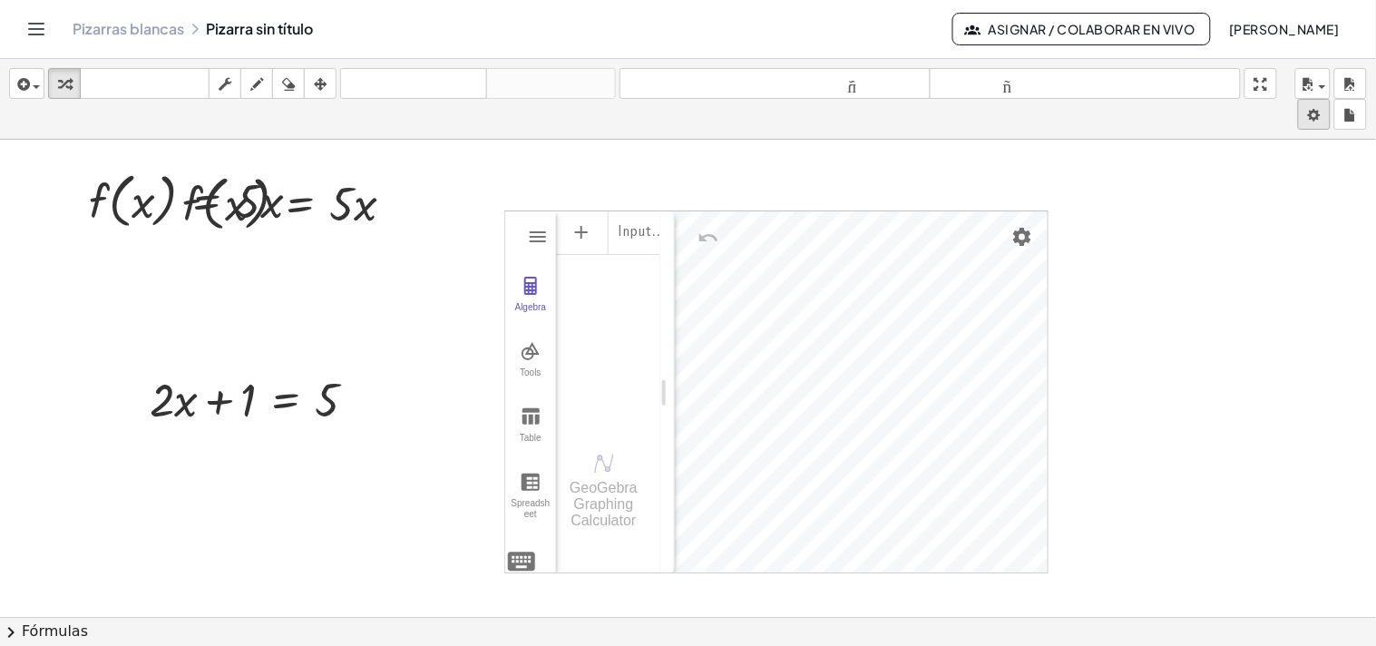
click at [1225, 122] on body "**********" at bounding box center [688, 323] width 1376 height 646
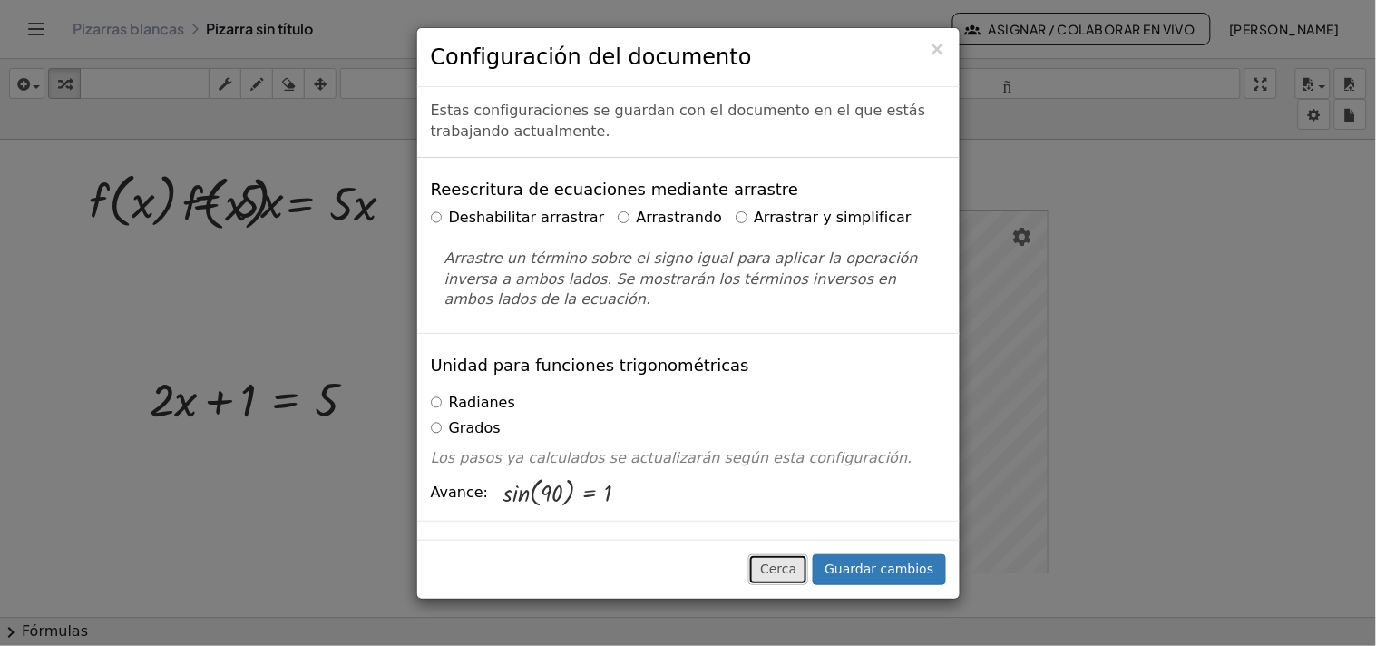
click at [797, 576] on font "Cerca" at bounding box center [778, 569] width 36 height 15
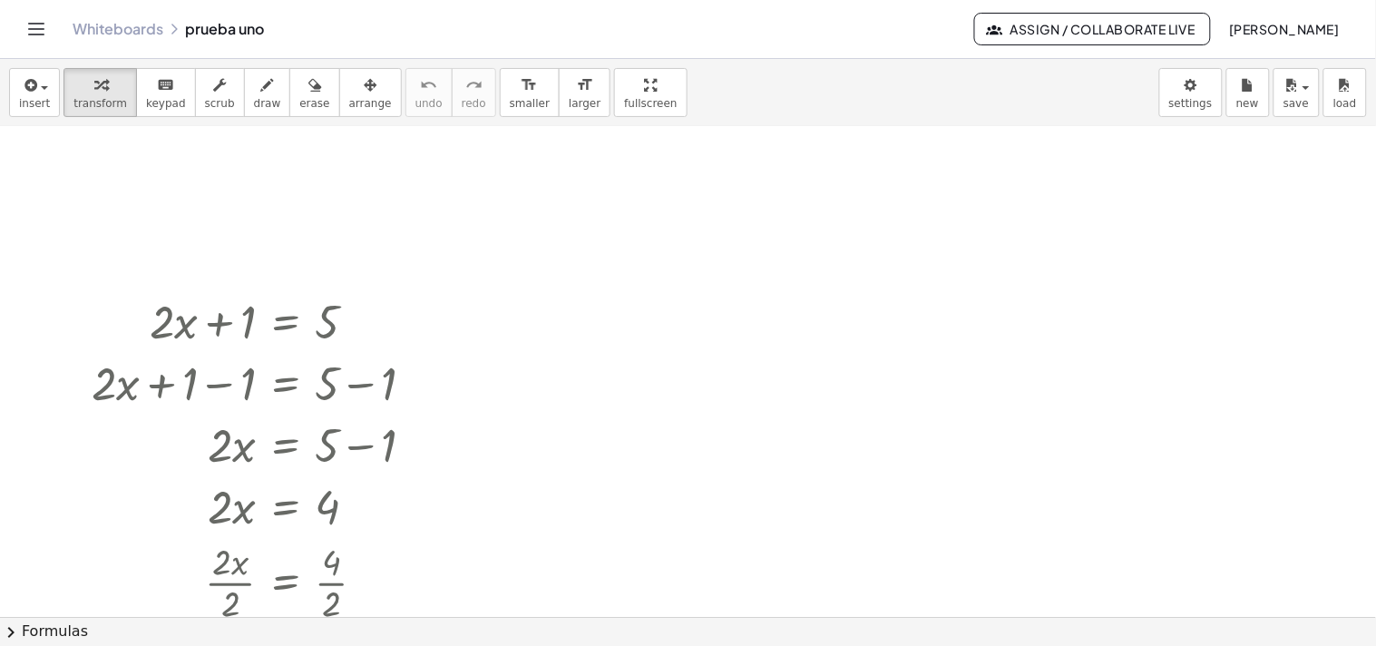
scroll to position [101, 0]
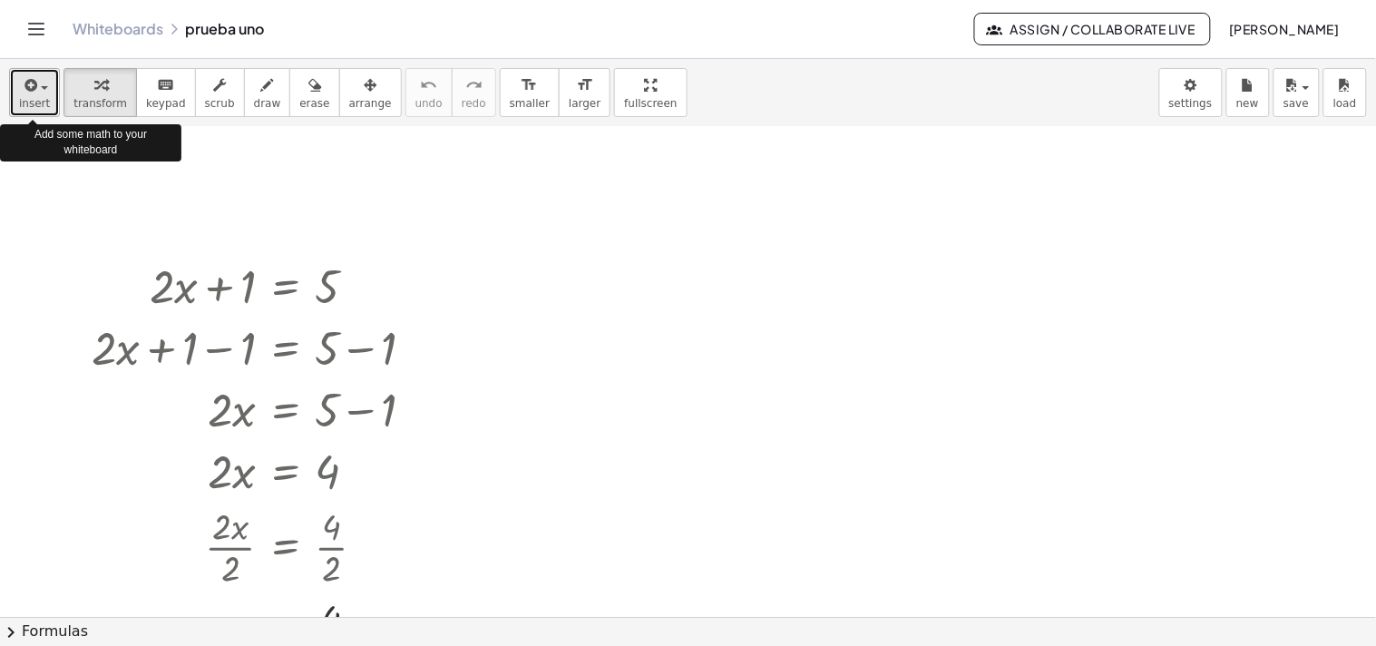
click at [47, 98] on button "insert" at bounding box center [34, 92] width 51 height 49
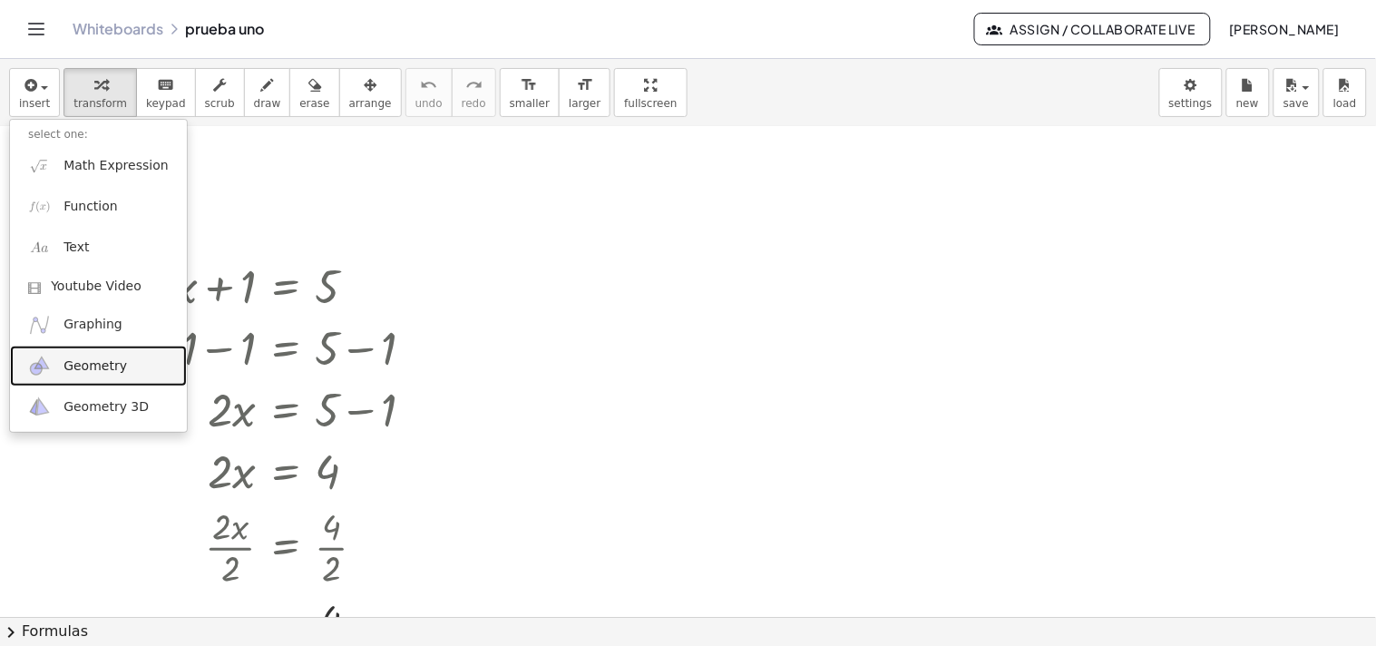
click at [103, 367] on span "Geometry" at bounding box center [96, 366] width 64 height 18
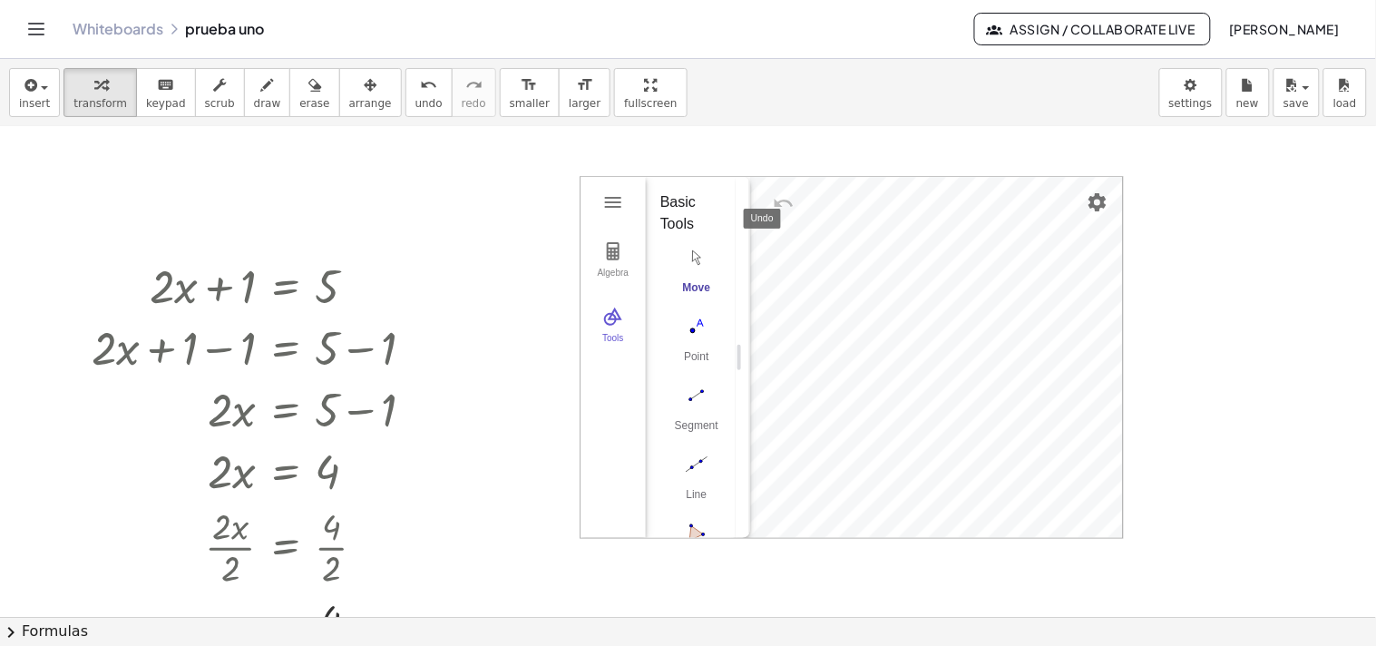
click at [778, 198] on img "Undo" at bounding box center [784, 203] width 22 height 22
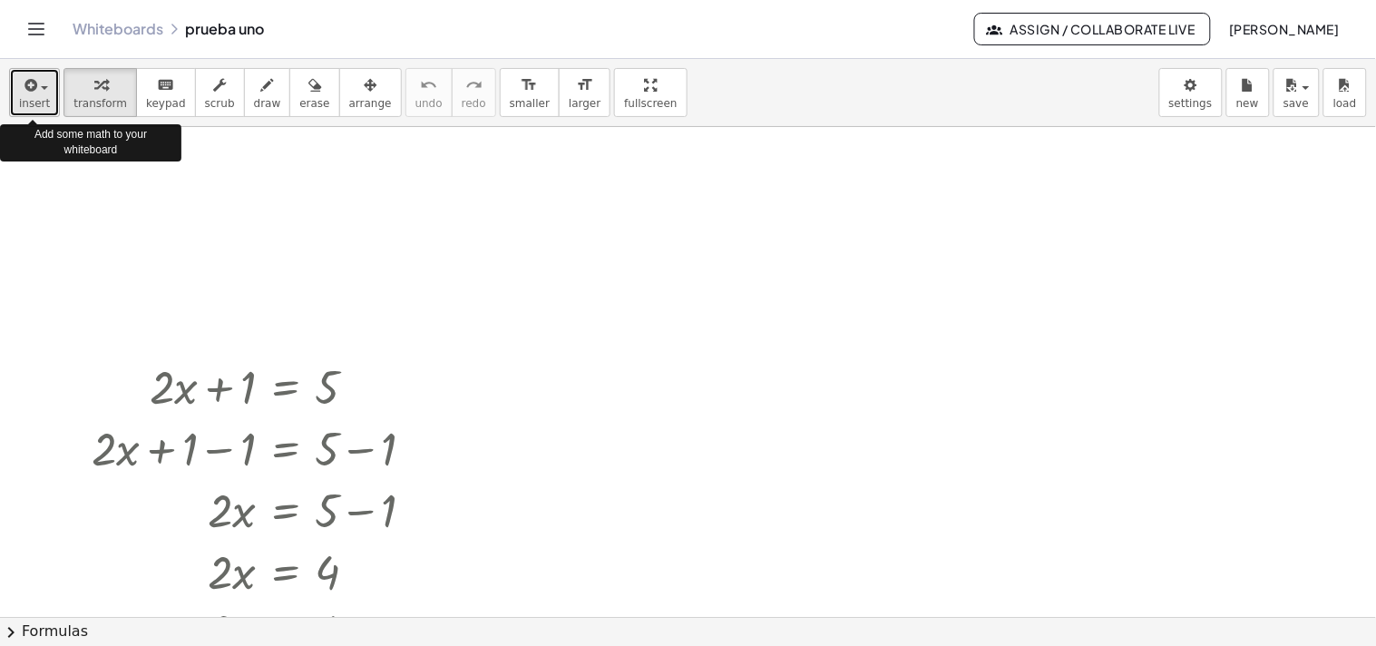
click at [30, 107] on span "insert" at bounding box center [34, 103] width 31 height 13
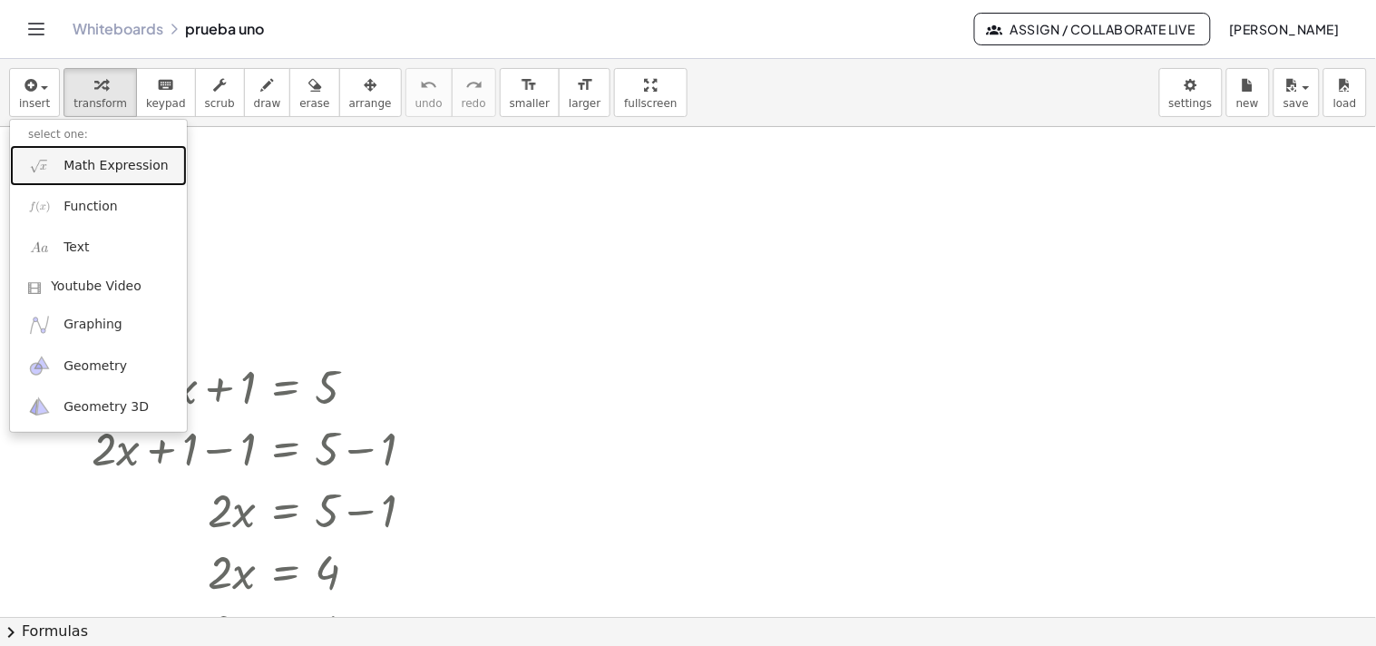
click at [119, 174] on span "Math Expression" at bounding box center [116, 166] width 104 height 18
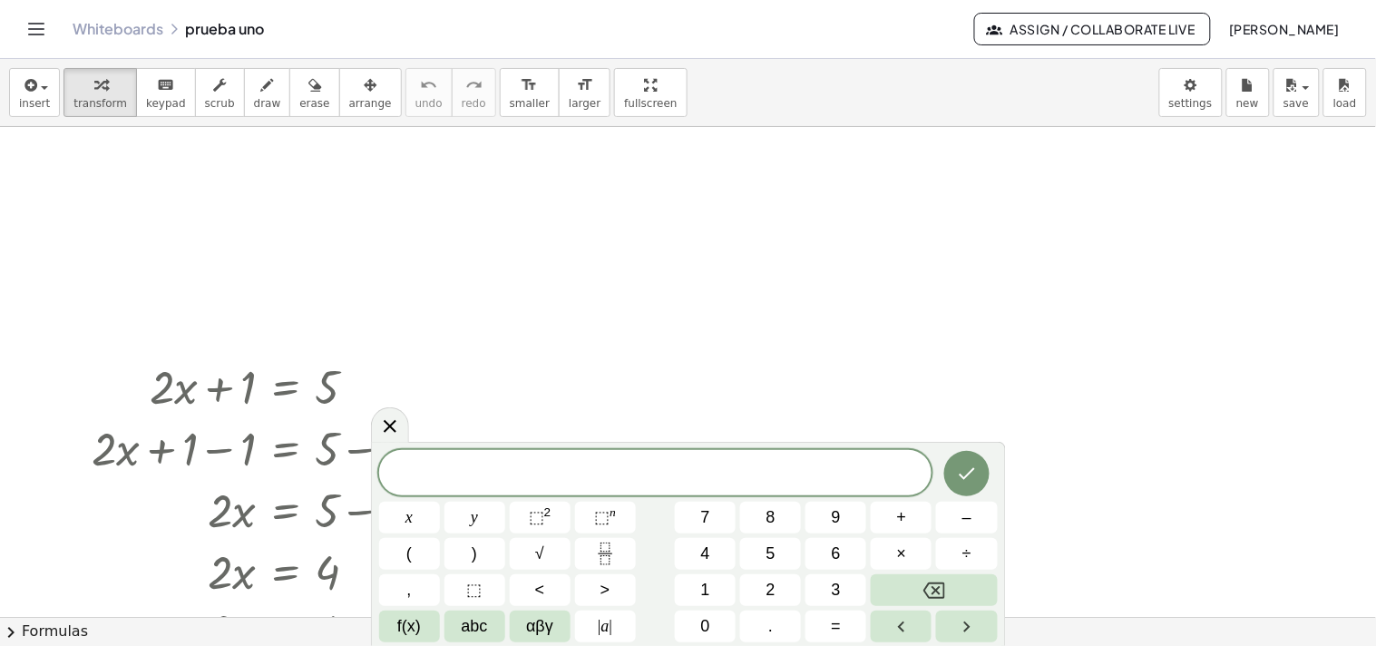
scroll to position [101, 0]
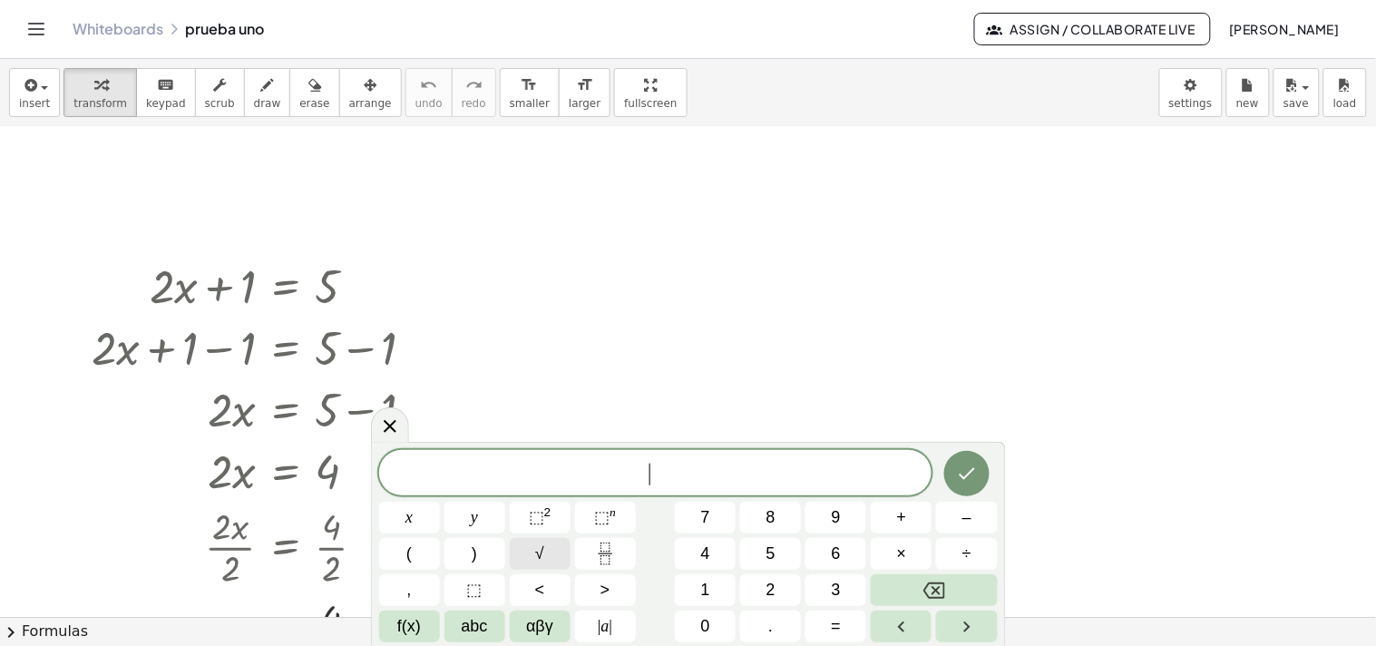
click at [519, 545] on button "√" at bounding box center [540, 554] width 61 height 32
click at [392, 568] on button "(" at bounding box center [409, 554] width 61 height 32
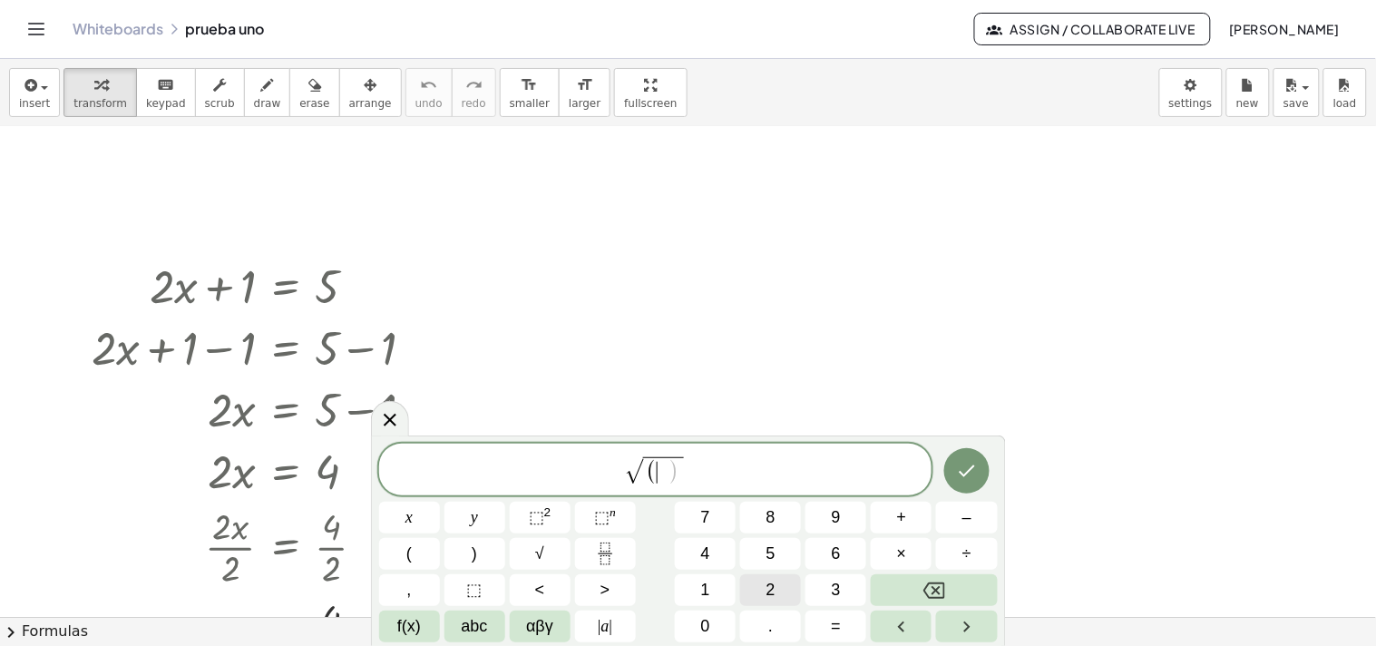
click at [763, 593] on button "2" at bounding box center [770, 590] width 61 height 32
click at [468, 553] on button ")" at bounding box center [475, 554] width 61 height 32
click at [973, 483] on button "Done" at bounding box center [966, 470] width 45 height 45
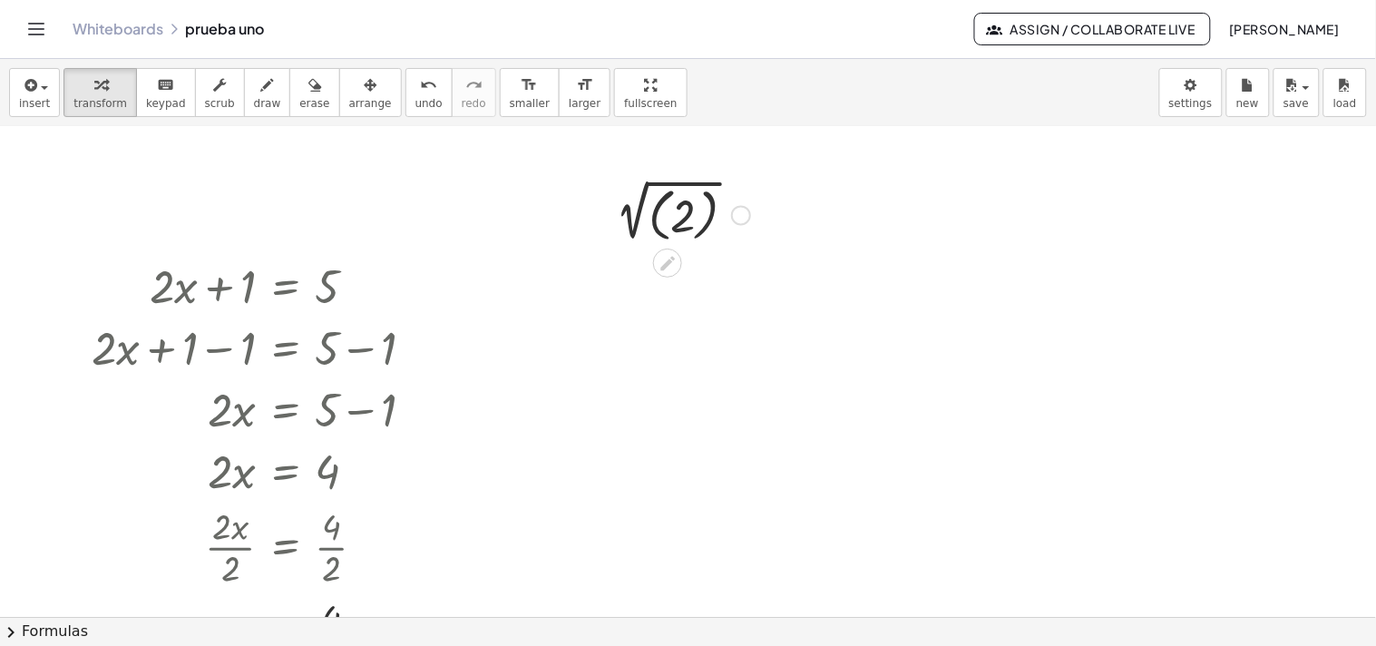
click at [675, 275] on div at bounding box center [667, 263] width 29 height 29
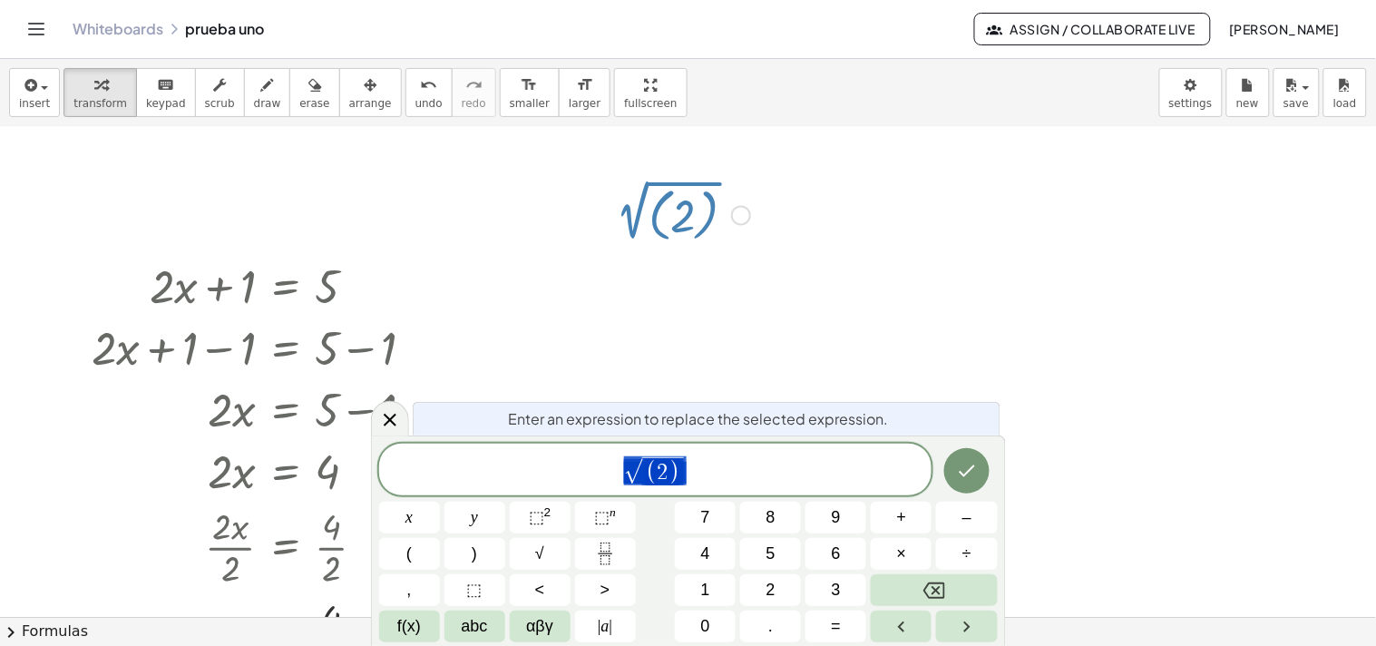
click at [767, 465] on span "√ ( 2 )" at bounding box center [655, 471] width 553 height 33
click at [950, 472] on button "Done" at bounding box center [966, 470] width 45 height 45
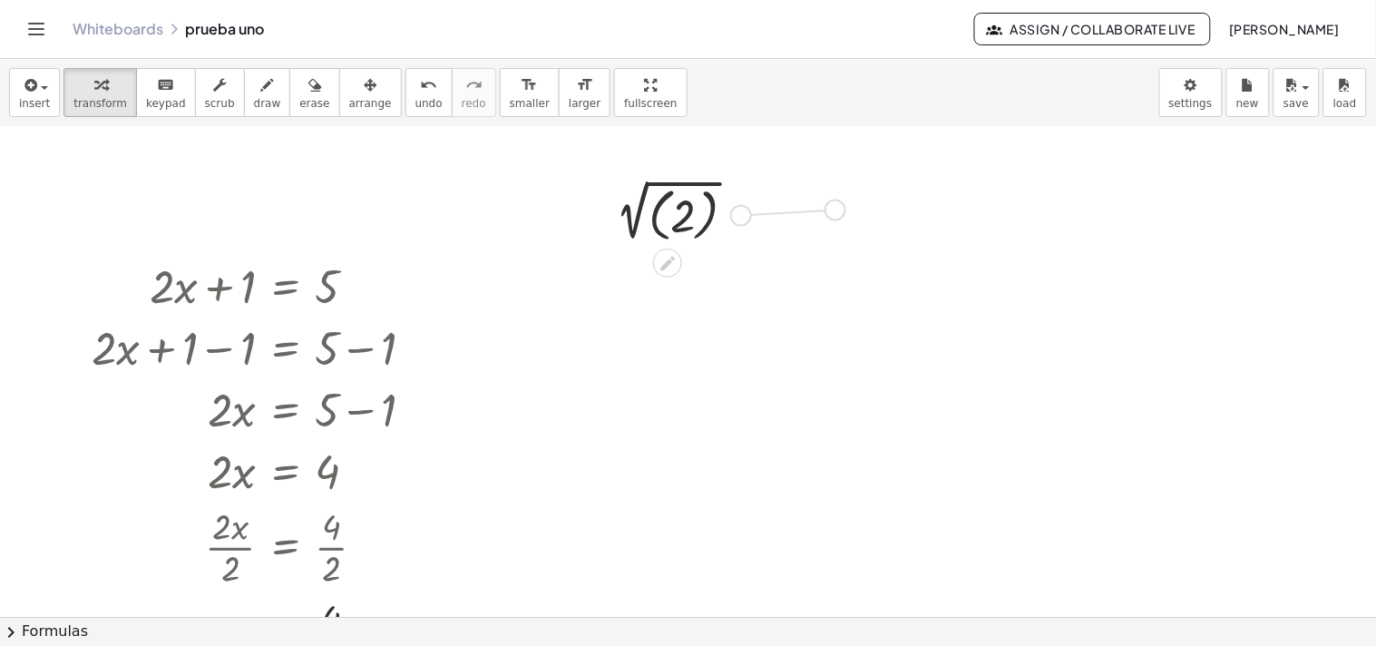
drag, startPoint x: 745, startPoint y: 223, endPoint x: 844, endPoint y: 220, distance: 99.0
click at [844, 220] on div "+ · 2 · x + 1 = 5 + · 2 · x + 1 − 1 = + 5 − 1 + · 2 · x + 0 = + 5 − 1 · 2 · x =…" at bounding box center [688, 575] width 1376 height 1098
drag, startPoint x: 740, startPoint y: 201, endPoint x: 922, endPoint y: 241, distance: 186.0
click at [922, 241] on div "+ · 2 · x + 1 = 5 + · 2 · x + 1 − 1 = + 5 − 1 + · 2 · x + 0 = + 5 − 1 · 2 · x =…" at bounding box center [688, 575] width 1376 height 1098
drag, startPoint x: 714, startPoint y: 193, endPoint x: 890, endPoint y: 215, distance: 177.3
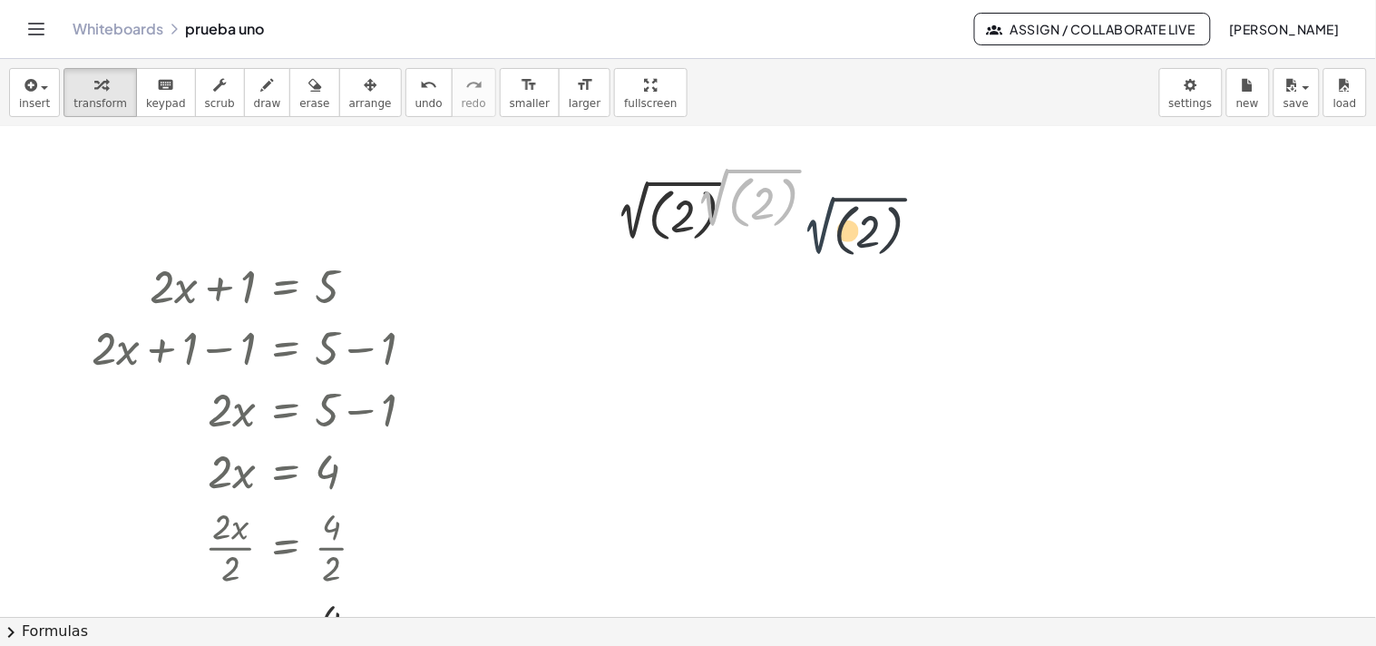
click at [890, 215] on div "+ · 2 · x + 1 = 5 + · 2 · x + 1 − 1 = + 5 − 1 + · 2 · x + 0 = + 5 − 1 · 2 · x =…" at bounding box center [688, 575] width 1376 height 1098
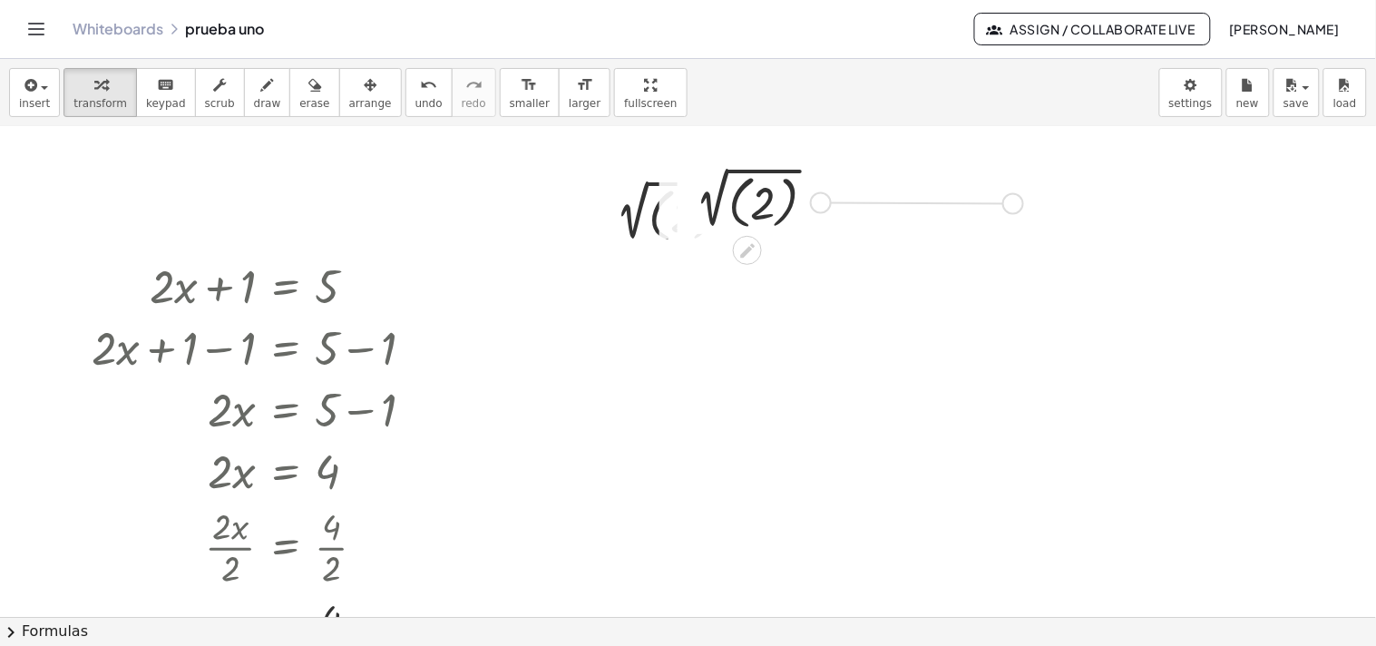
drag, startPoint x: 829, startPoint y: 201, endPoint x: 1028, endPoint y: 202, distance: 198.7
click at [1028, 202] on div "+ · 2 · x + 1 = 5 + · 2 · x + 1 − 1 = + 5 − 1 + · 2 · x + 0 = + 5 − 1 · 2 · x =…" at bounding box center [688, 575] width 1376 height 1098
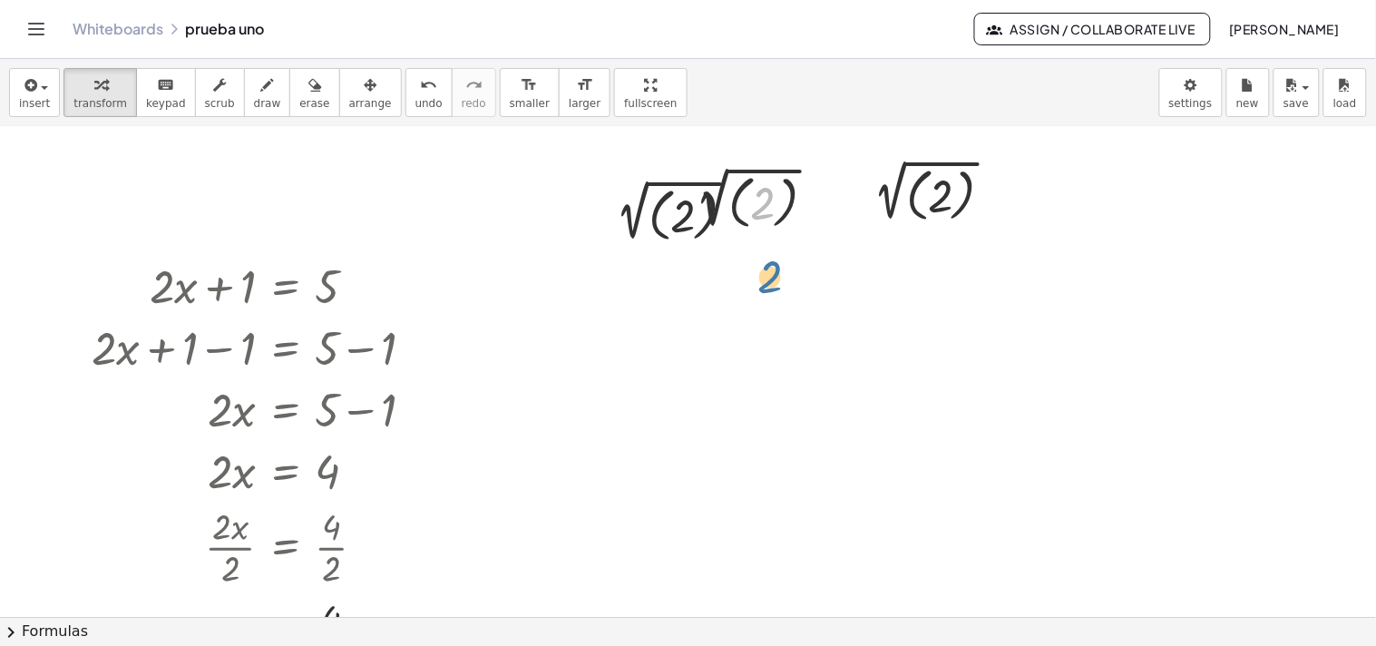
drag, startPoint x: 769, startPoint y: 193, endPoint x: 777, endPoint y: 269, distance: 75.7
click at [753, 249] on icon at bounding box center [747, 250] width 19 height 19
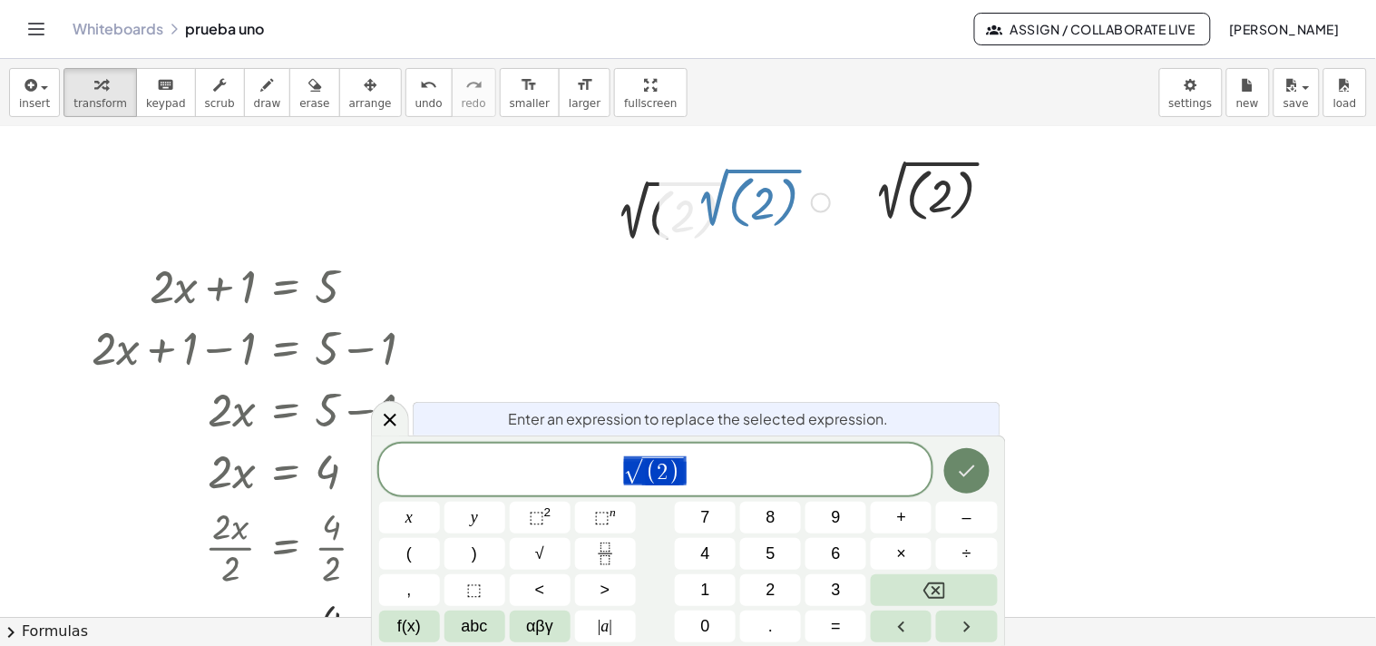
click at [983, 469] on button "Done" at bounding box center [966, 470] width 45 height 45
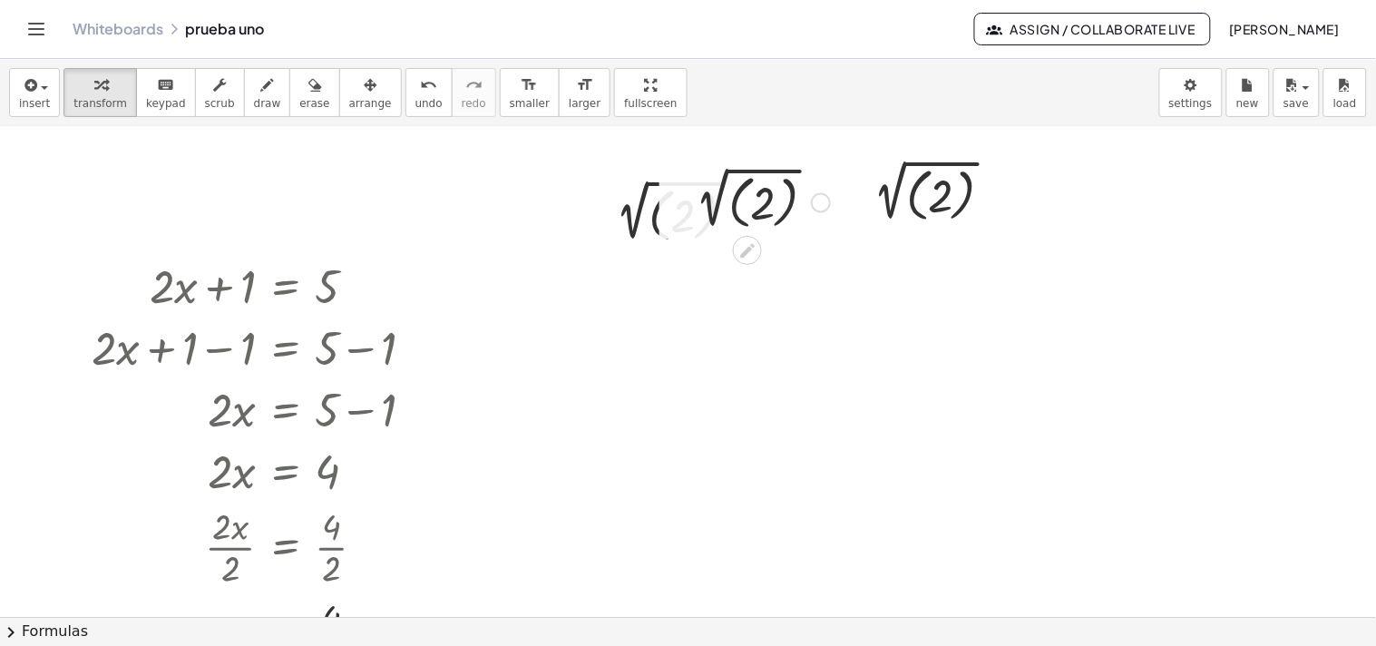
click at [1074, 497] on div at bounding box center [688, 575] width 1376 height 1098
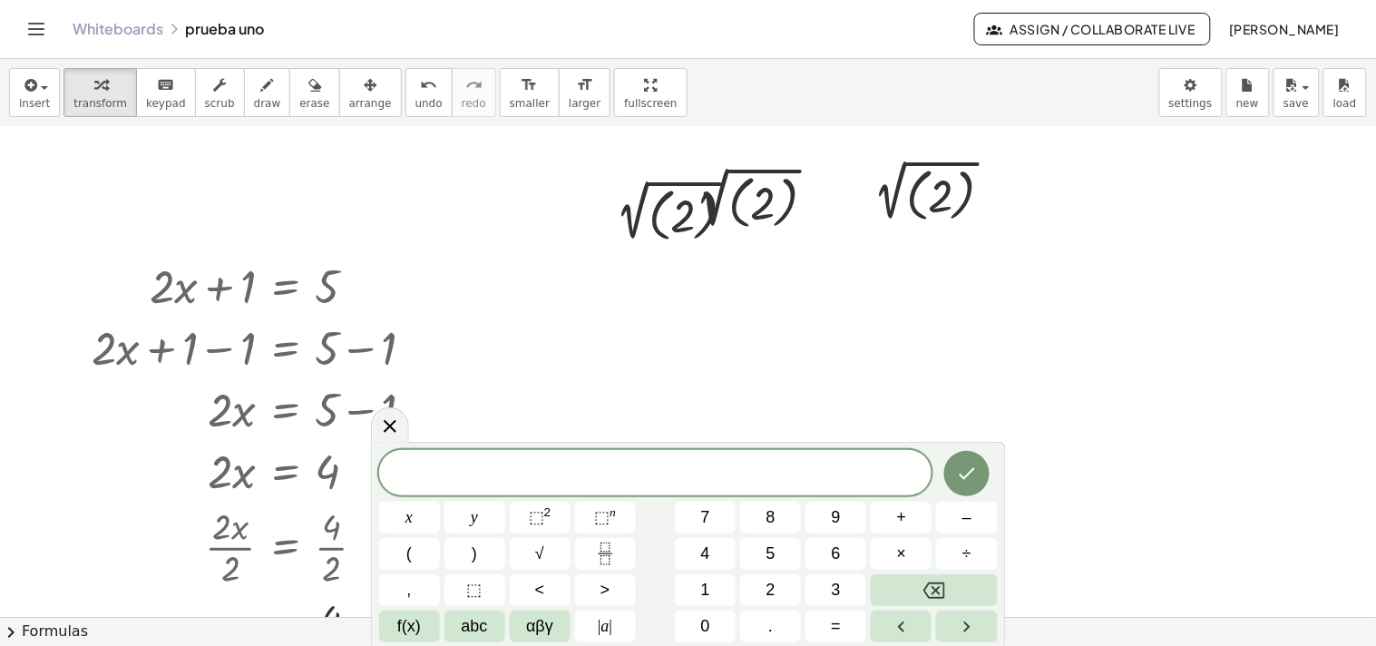
click at [973, 367] on div at bounding box center [688, 575] width 1376 height 1098
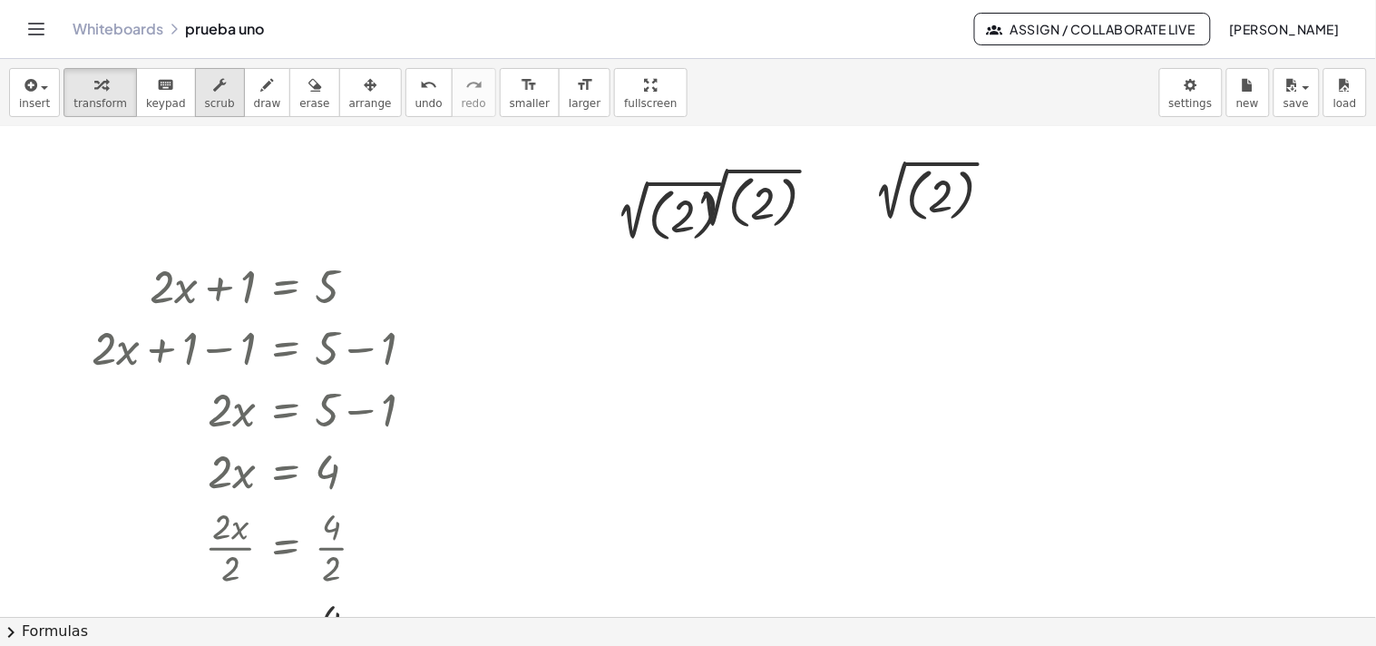
click at [195, 107] on button "scrub" at bounding box center [220, 92] width 50 height 49
drag, startPoint x: 330, startPoint y: 197, endPoint x: 495, endPoint y: 230, distance: 168.5
click at [495, 230] on div at bounding box center [688, 575] width 1376 height 1098
click at [495, 251] on div at bounding box center [688, 575] width 1376 height 1098
click at [320, 272] on div at bounding box center [261, 285] width 356 height 62
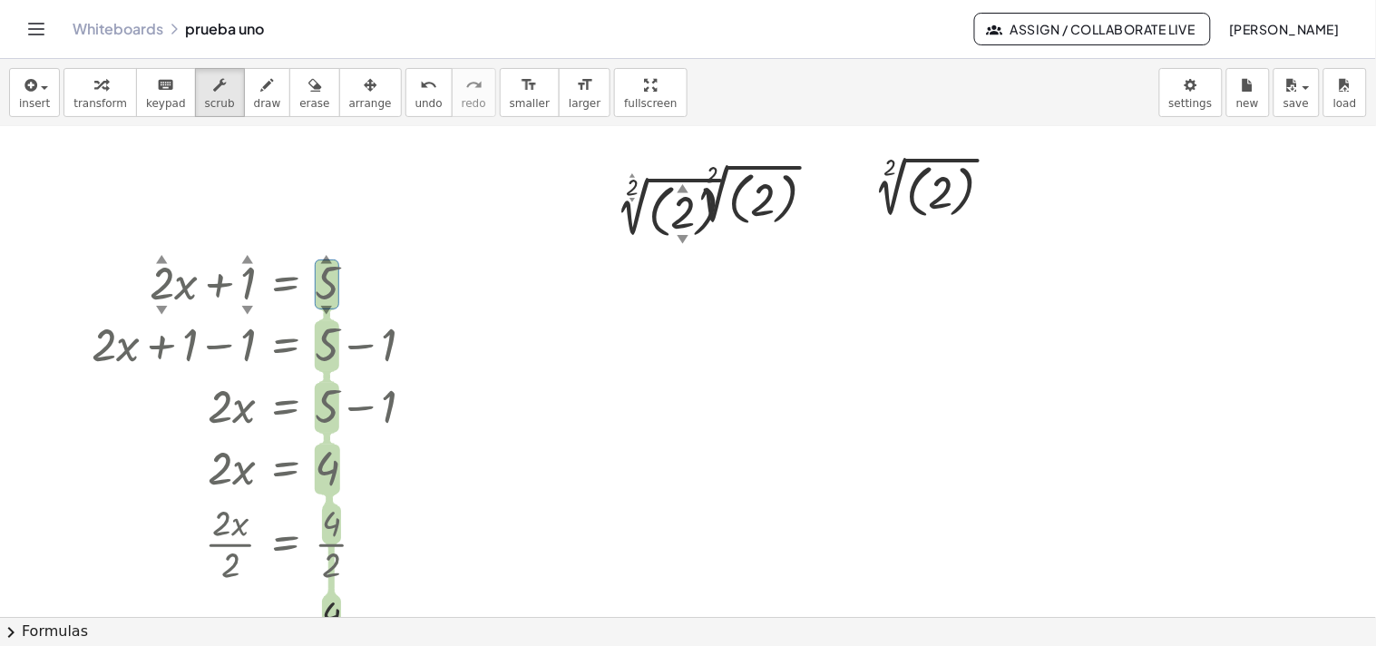
scroll to position [0, 0]
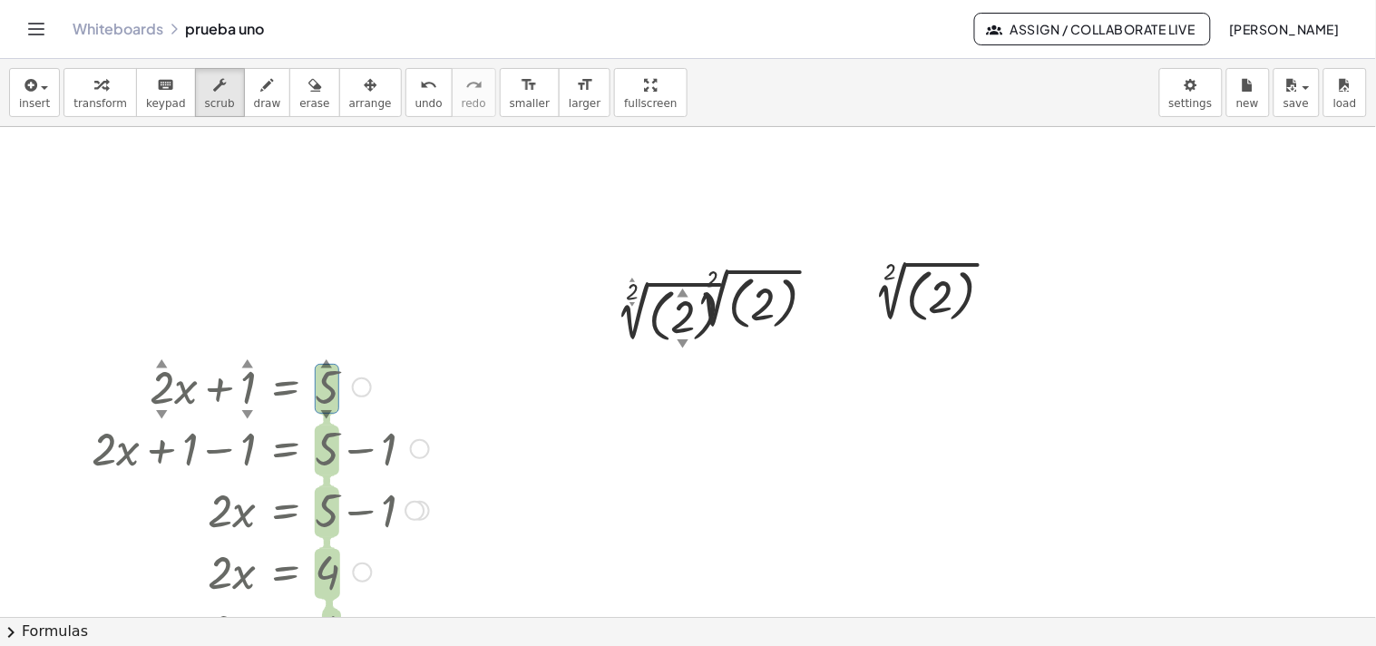
click at [327, 363] on div "▲" at bounding box center [327, 364] width 12 height 16
click at [205, 109] on span "scrub" at bounding box center [220, 103] width 30 height 13
drag, startPoint x: 201, startPoint y: 114, endPoint x: 223, endPoint y: 137, distance: 31.4
click at [203, 115] on button "scrub" at bounding box center [220, 92] width 50 height 49
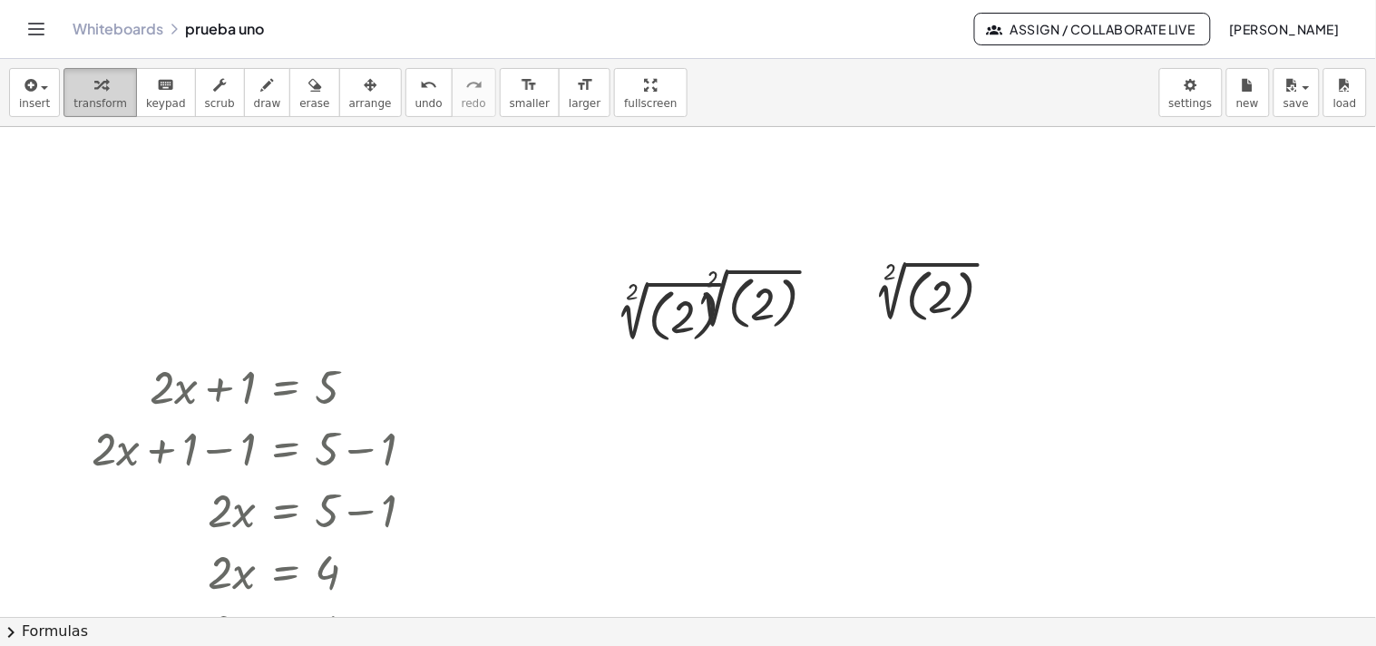
click at [121, 102] on button "transform" at bounding box center [100, 92] width 73 height 49
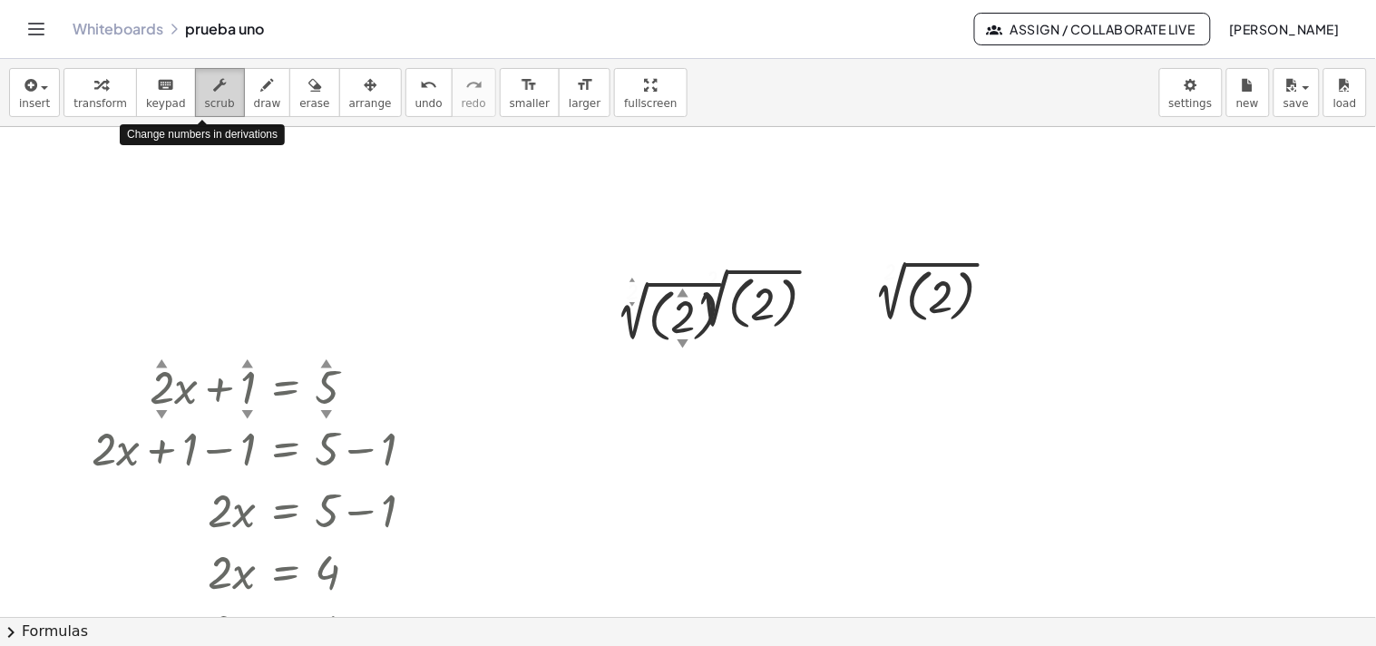
click at [219, 109] on button "scrub" at bounding box center [220, 92] width 50 height 49
click at [324, 363] on div "▲" at bounding box center [327, 364] width 12 height 16
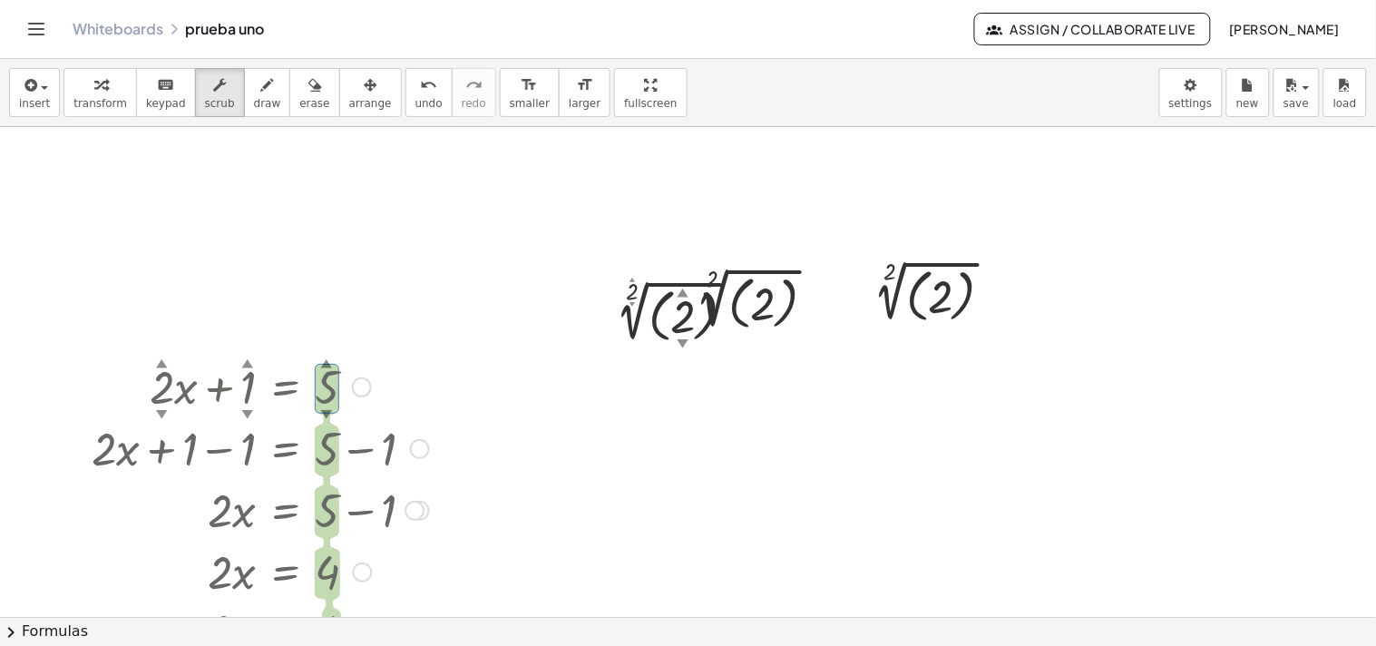
click at [324, 363] on div "▲" at bounding box center [327, 364] width 12 height 16
click at [321, 408] on div "▼" at bounding box center [327, 414] width 12 height 16
drag, startPoint x: 319, startPoint y: 405, endPoint x: 488, endPoint y: 397, distance: 168.9
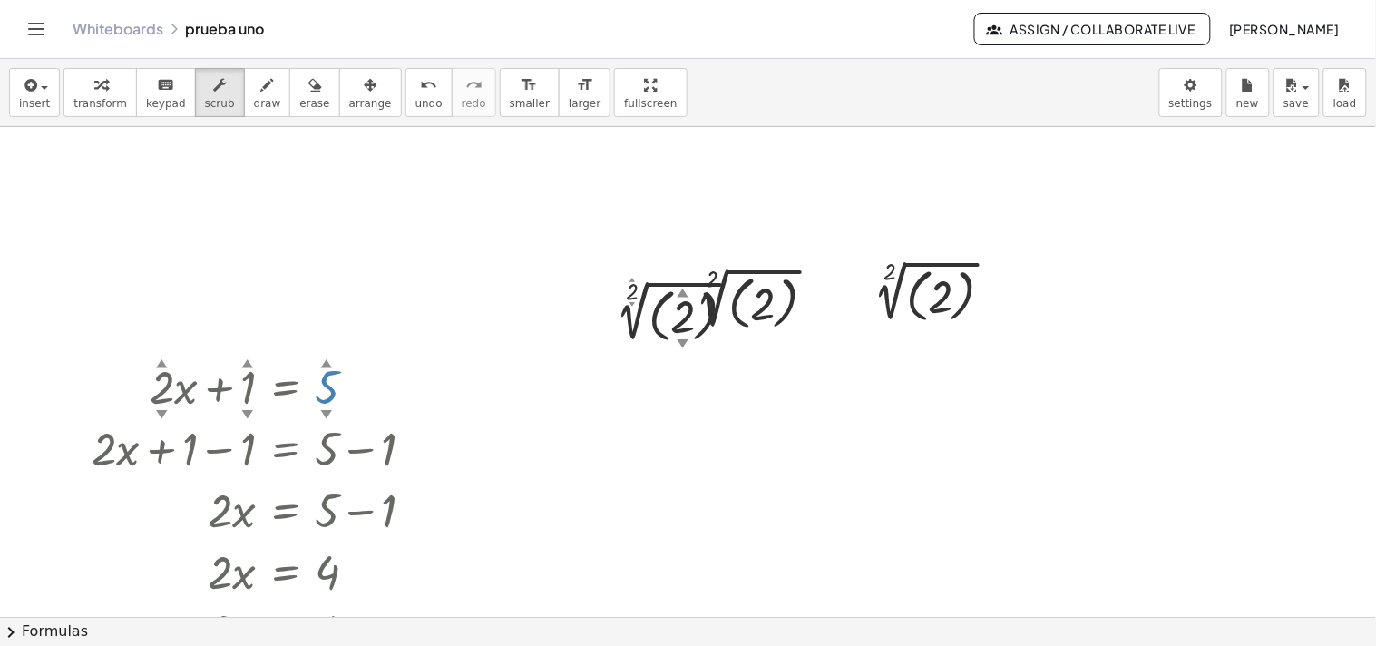
click at [324, 359] on div "▲" at bounding box center [327, 364] width 12 height 16
drag, startPoint x: 324, startPoint y: 364, endPoint x: 328, endPoint y: 408, distance: 44.7
click at [315, 361] on div "0 ▲ ▼" at bounding box center [315, 361] width 0 height 0
click at [327, 387] on div at bounding box center [260, 386] width 354 height 62
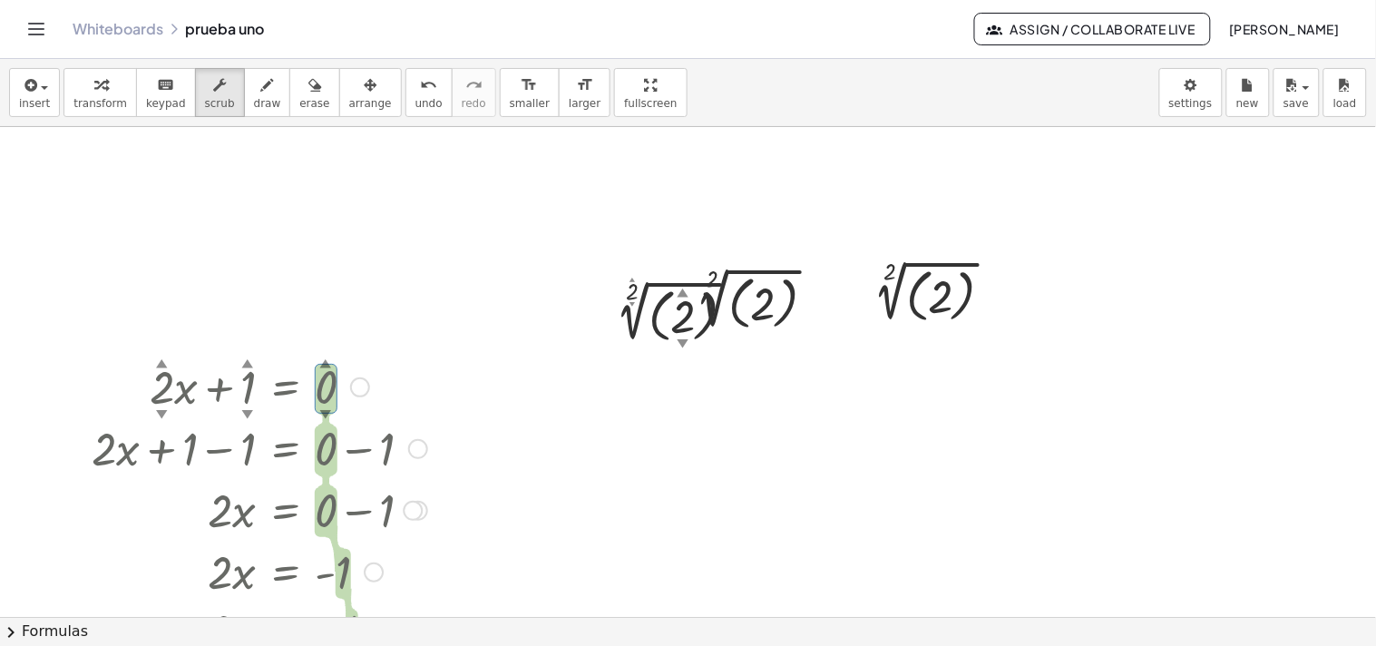
click at [322, 411] on div "▼" at bounding box center [326, 414] width 12 height 16
click at [324, 363] on div "▲" at bounding box center [326, 364] width 12 height 16
drag, startPoint x: 328, startPoint y: 385, endPoint x: 431, endPoint y: 386, distance: 103.4
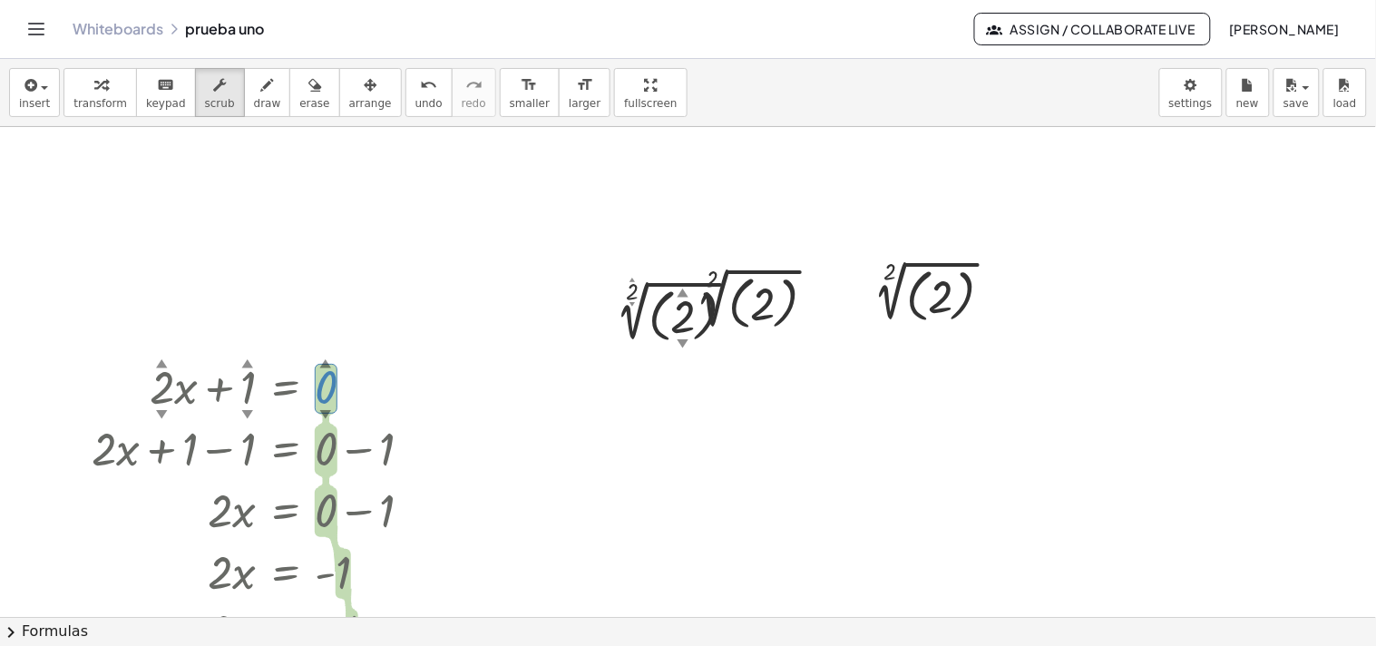
click at [431, 386] on div at bounding box center [260, 386] width 354 height 62
drag, startPoint x: 312, startPoint y: 386, endPoint x: 327, endPoint y: 386, distance: 14.5
click at [313, 386] on div at bounding box center [260, 386] width 354 height 62
click at [327, 386] on div at bounding box center [260, 386] width 354 height 62
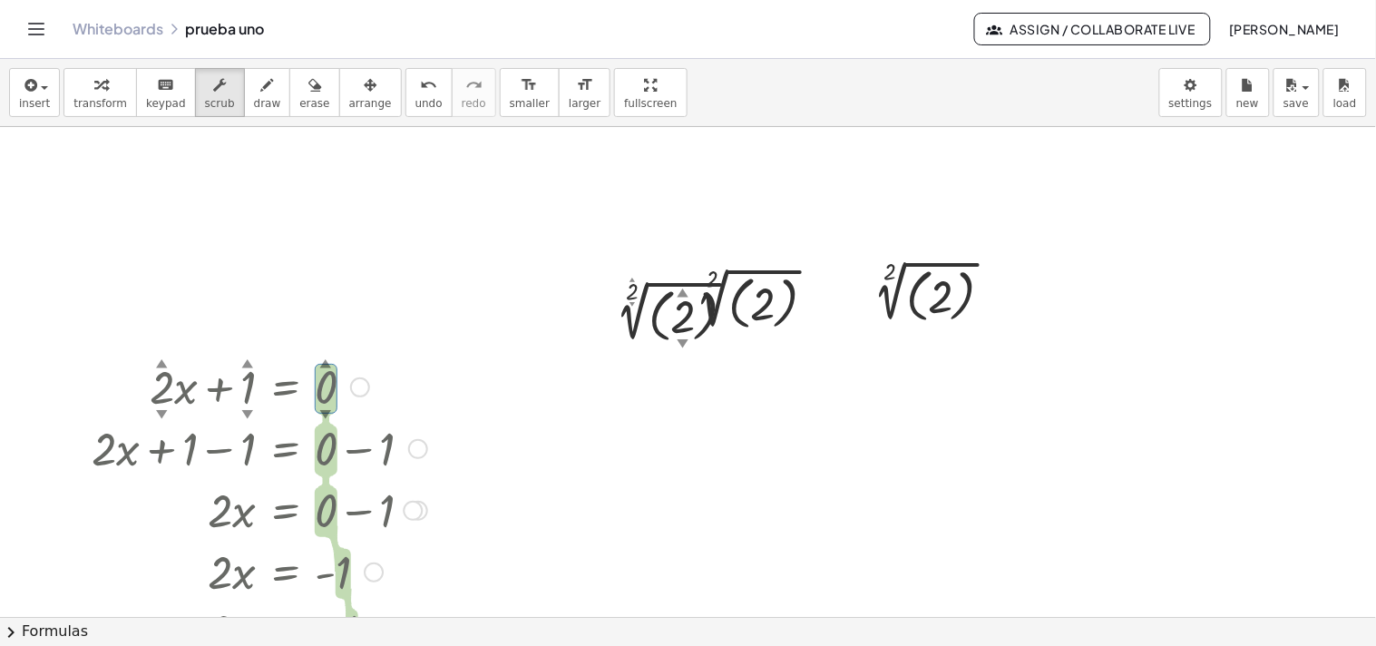
click at [327, 386] on div at bounding box center [260, 386] width 354 height 62
drag, startPoint x: 249, startPoint y: 367, endPoint x: 390, endPoint y: 375, distance: 140.9
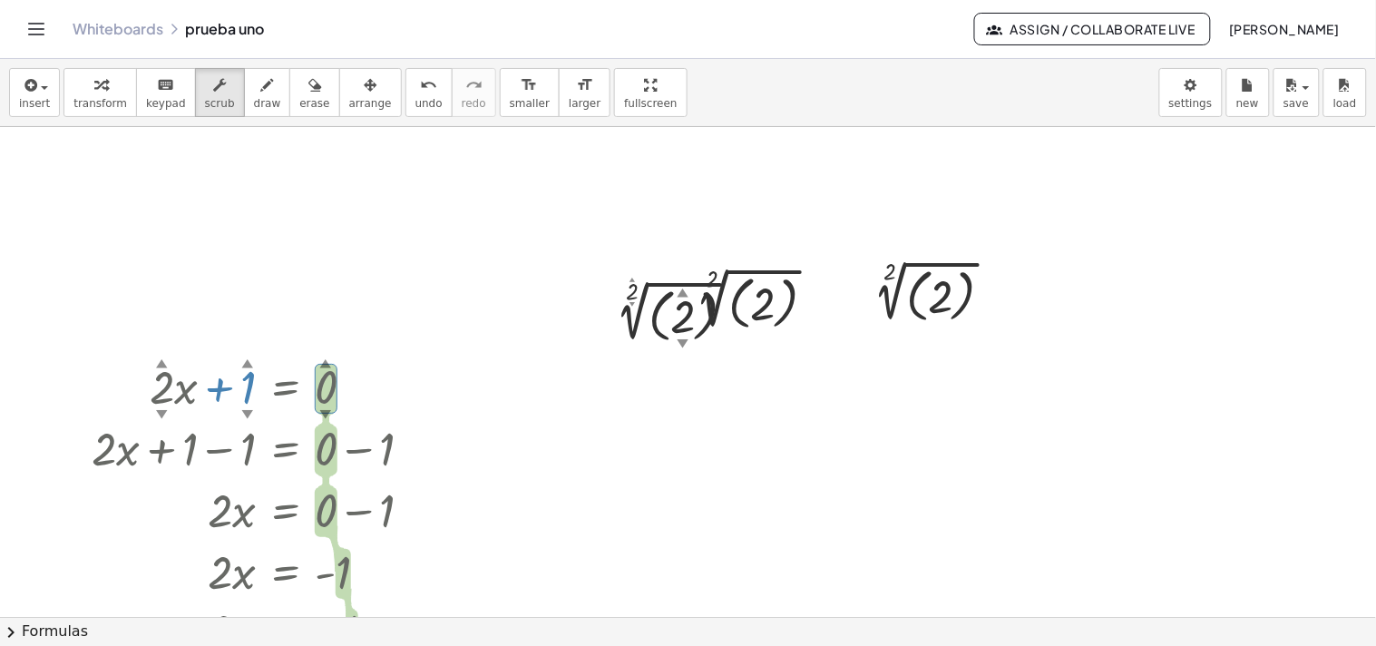
click at [286, 387] on div "+ · 2 ▲ ▼ · x + 1 ▲ ▼ = 0 ▲ ▼" at bounding box center [286, 387] width 0 height 0
click at [255, 102] on span "draw" at bounding box center [267, 103] width 27 height 13
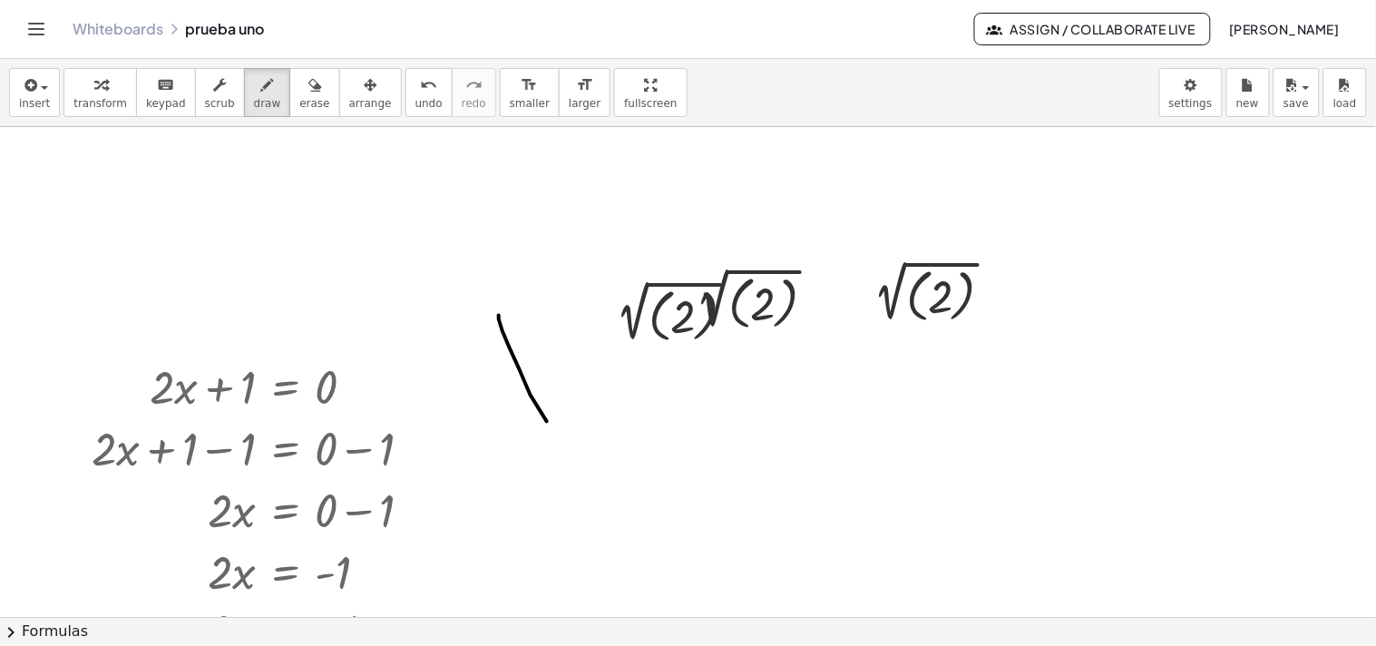
drag, startPoint x: 499, startPoint y: 316, endPoint x: 660, endPoint y: 481, distance: 230.3
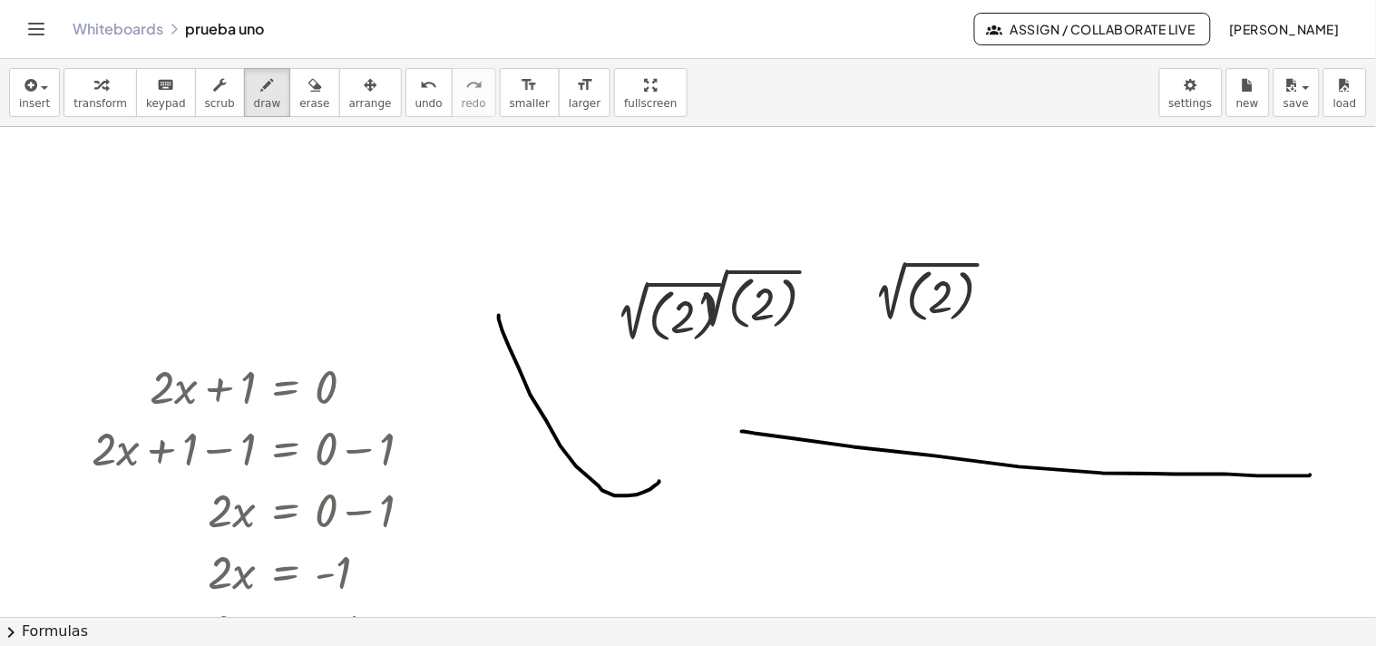
drag, startPoint x: 742, startPoint y: 432, endPoint x: 1311, endPoint y: 475, distance: 570.5
drag, startPoint x: 1003, startPoint y: 365, endPoint x: 964, endPoint y: 582, distance: 221.4
drag, startPoint x: 1038, startPoint y: 469, endPoint x: 1037, endPoint y: 484, distance: 14.5
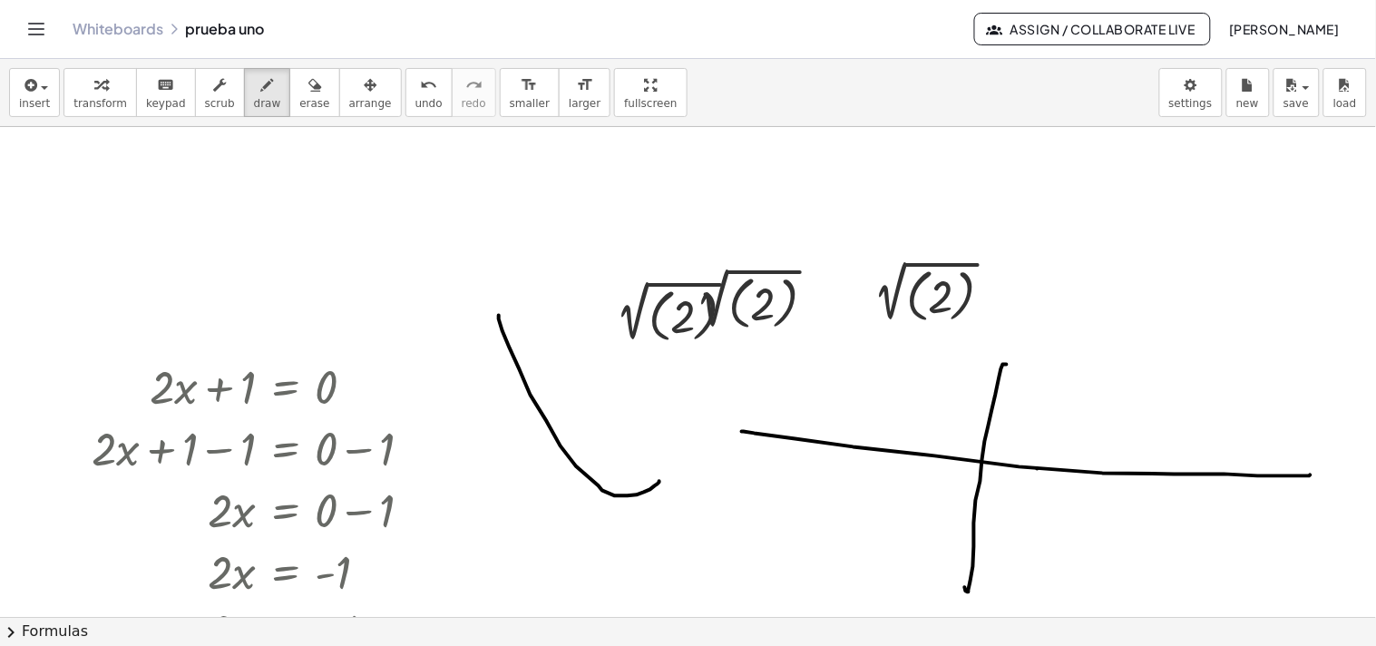
drag, startPoint x: 1028, startPoint y: 505, endPoint x: 1048, endPoint y: 521, distance: 25.2
drag, startPoint x: 1096, startPoint y: 473, endPoint x: 1098, endPoint y: 484, distance: 11.9
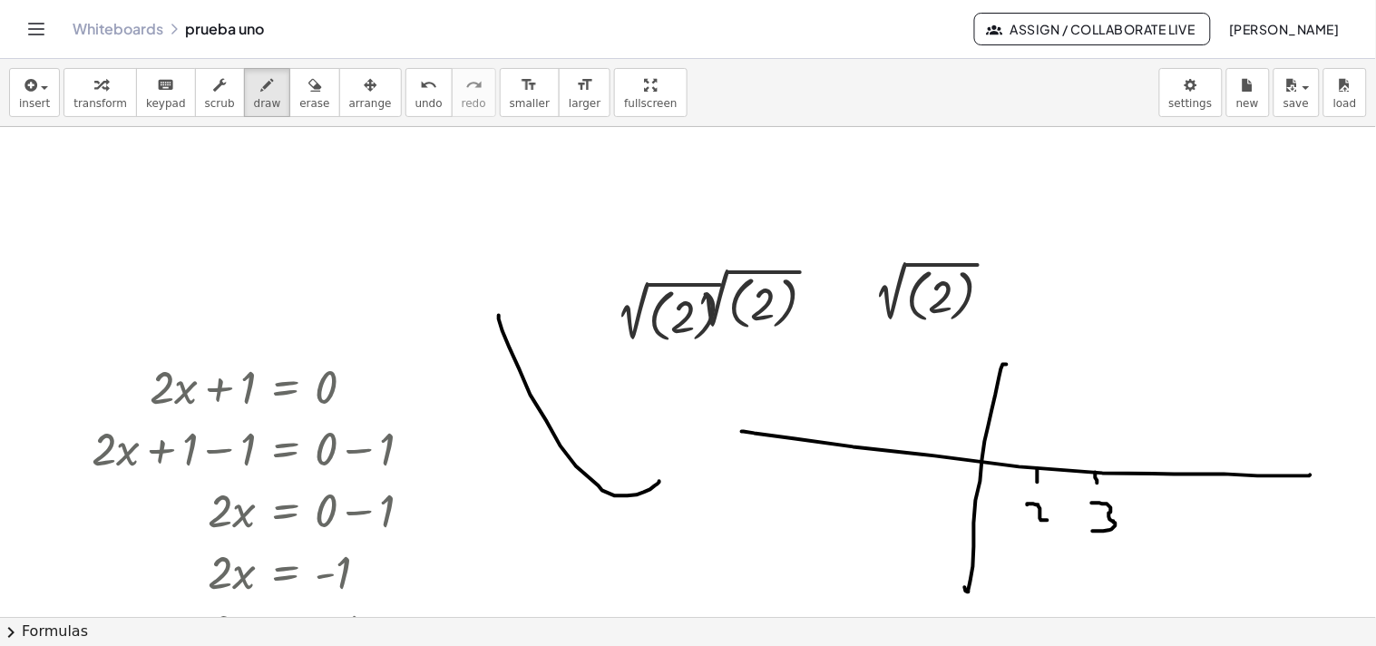
drag, startPoint x: 1092, startPoint y: 504, endPoint x: 1093, endPoint y: 532, distance: 28.1
drag, startPoint x: 1173, startPoint y: 473, endPoint x: 1170, endPoint y: 510, distance: 37.3
drag, startPoint x: 1169, startPoint y: 511, endPoint x: 1184, endPoint y: 514, distance: 15.7
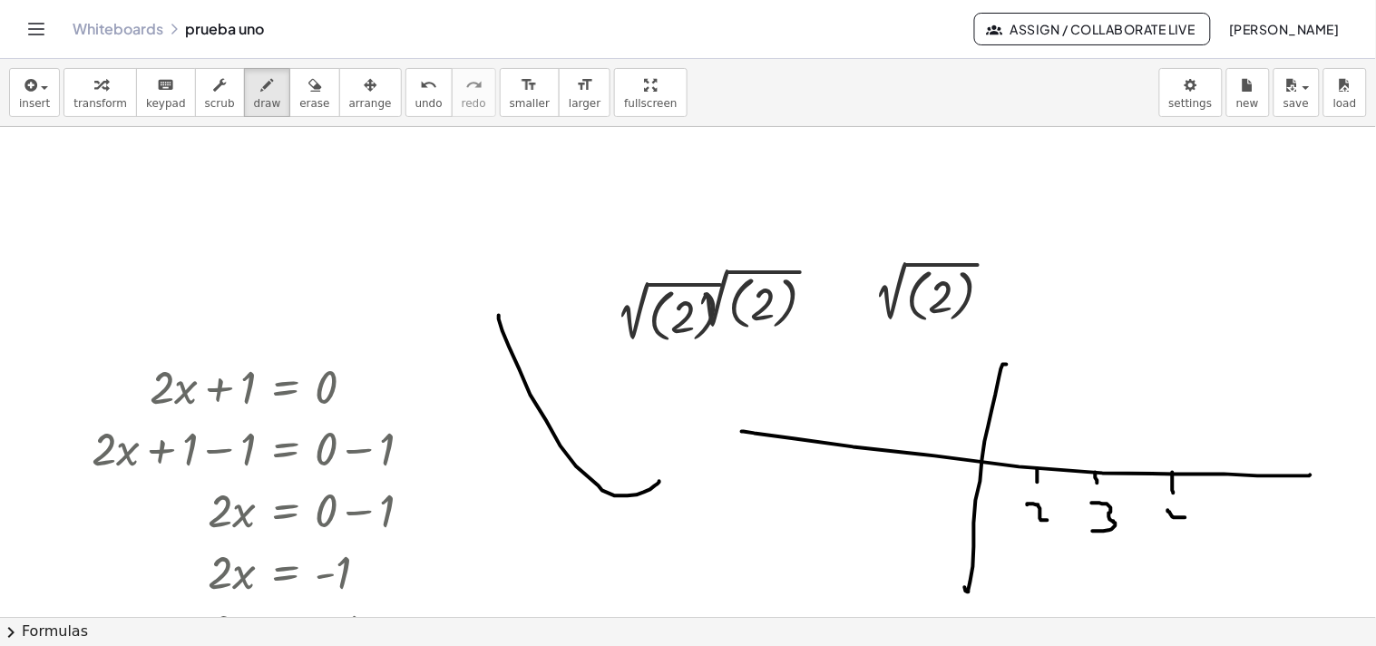
drag, startPoint x: 1183, startPoint y: 510, endPoint x: 1184, endPoint y: 535, distance: 25.4
drag, startPoint x: 553, startPoint y: 381, endPoint x: 697, endPoint y: 393, distance: 143.8
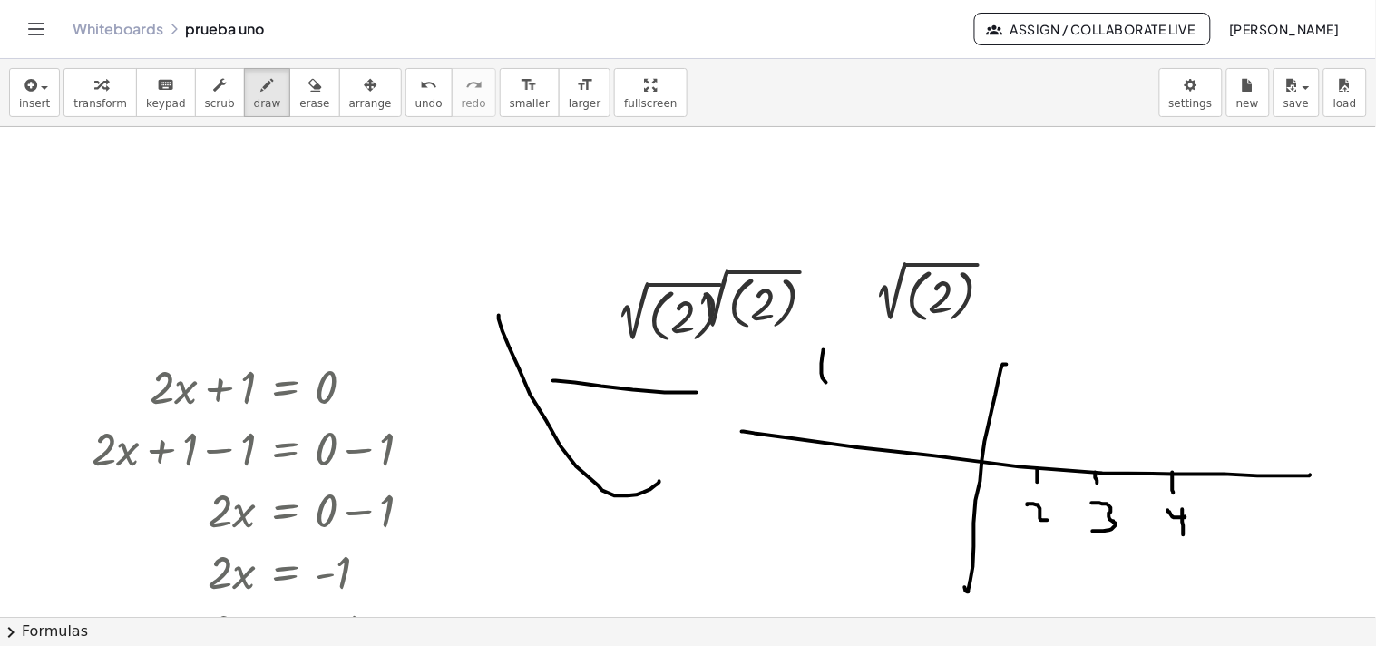
drag, startPoint x: 824, startPoint y: 350, endPoint x: 862, endPoint y: 397, distance: 60.6
drag, startPoint x: 856, startPoint y: 359, endPoint x: 866, endPoint y: 361, distance: 10.1
drag, startPoint x: 1134, startPoint y: 233, endPoint x: 1075, endPoint y: 366, distance: 145.0
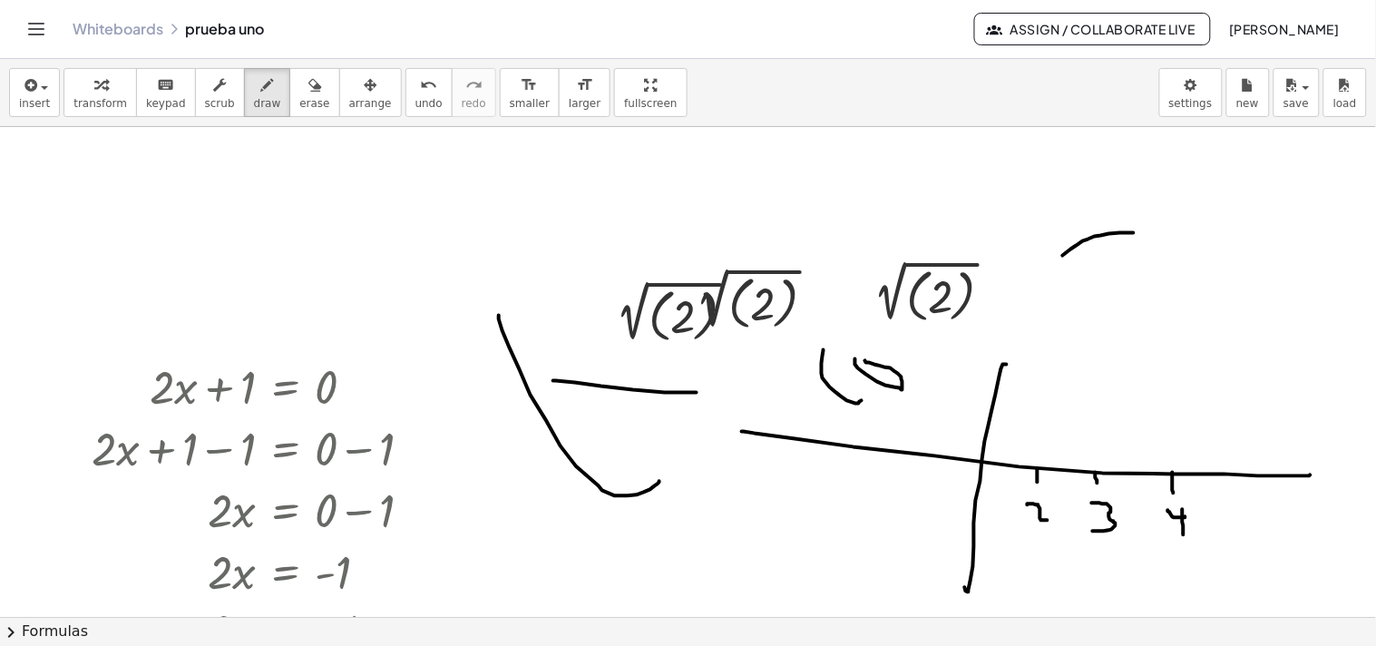
drag, startPoint x: 1122, startPoint y: 289, endPoint x: 1153, endPoint y: 314, distance: 40.0
click at [299, 100] on span "erase" at bounding box center [314, 103] width 30 height 13
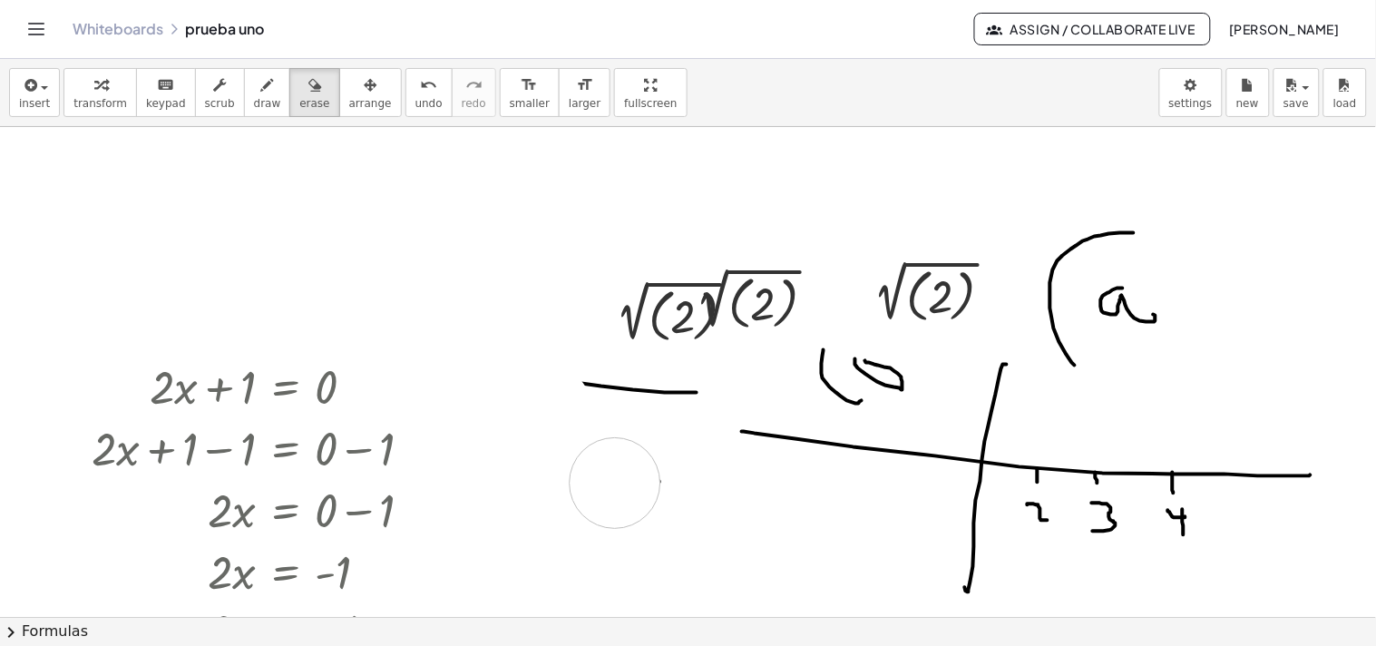
drag, startPoint x: 499, startPoint y: 311, endPoint x: 645, endPoint y: 452, distance: 202.8
drag, startPoint x: 552, startPoint y: 369, endPoint x: 758, endPoint y: 403, distance: 208.7
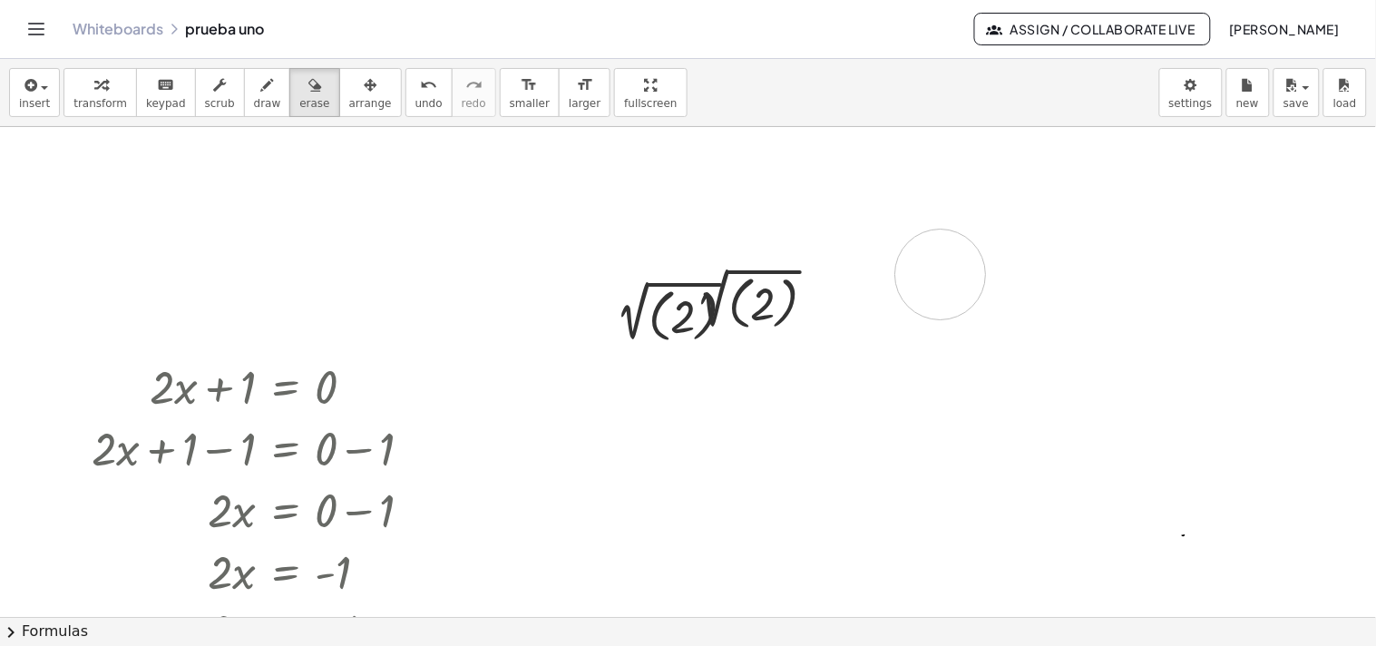
drag, startPoint x: 758, startPoint y: 384, endPoint x: 1023, endPoint y: 406, distance: 265.9
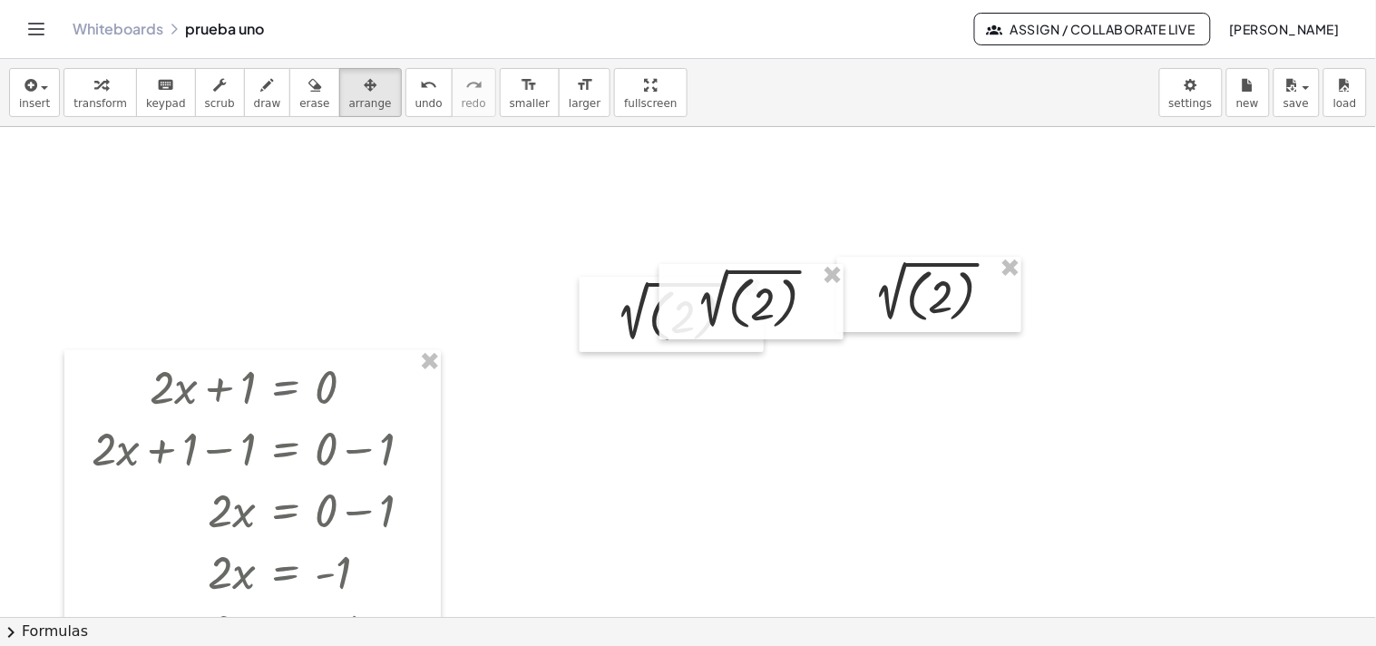
drag, startPoint x: 338, startPoint y: 109, endPoint x: 411, endPoint y: 220, distance: 132.4
click at [349, 109] on span "arrange" at bounding box center [370, 103] width 43 height 13
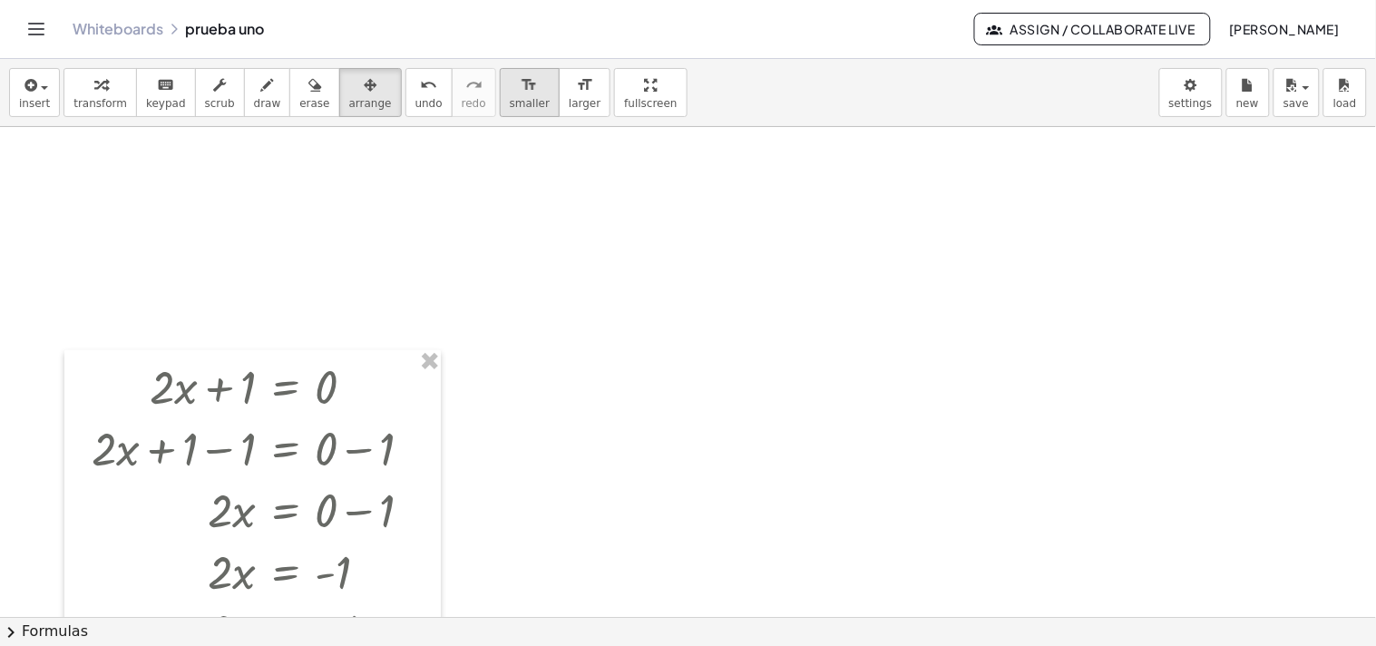
click at [510, 109] on span "smaller" at bounding box center [530, 103] width 40 height 13
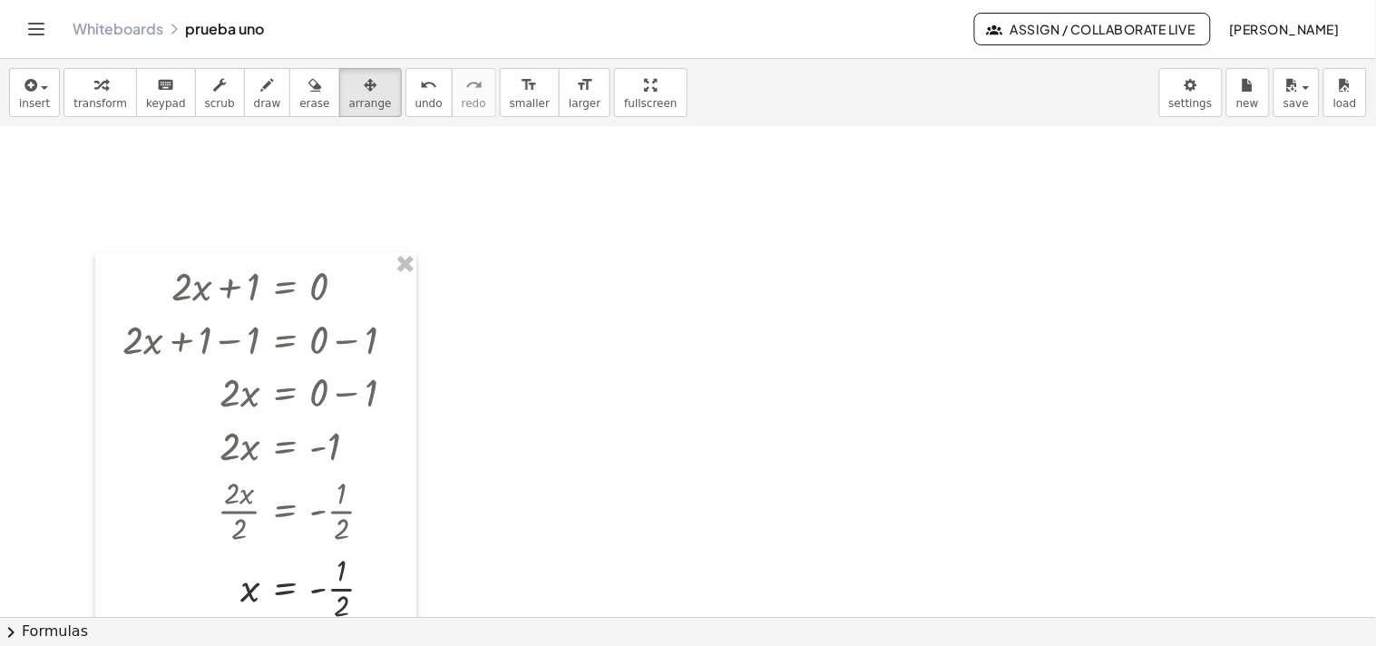
scroll to position [101, 0]
click at [569, 97] on span "larger" at bounding box center [585, 103] width 32 height 13
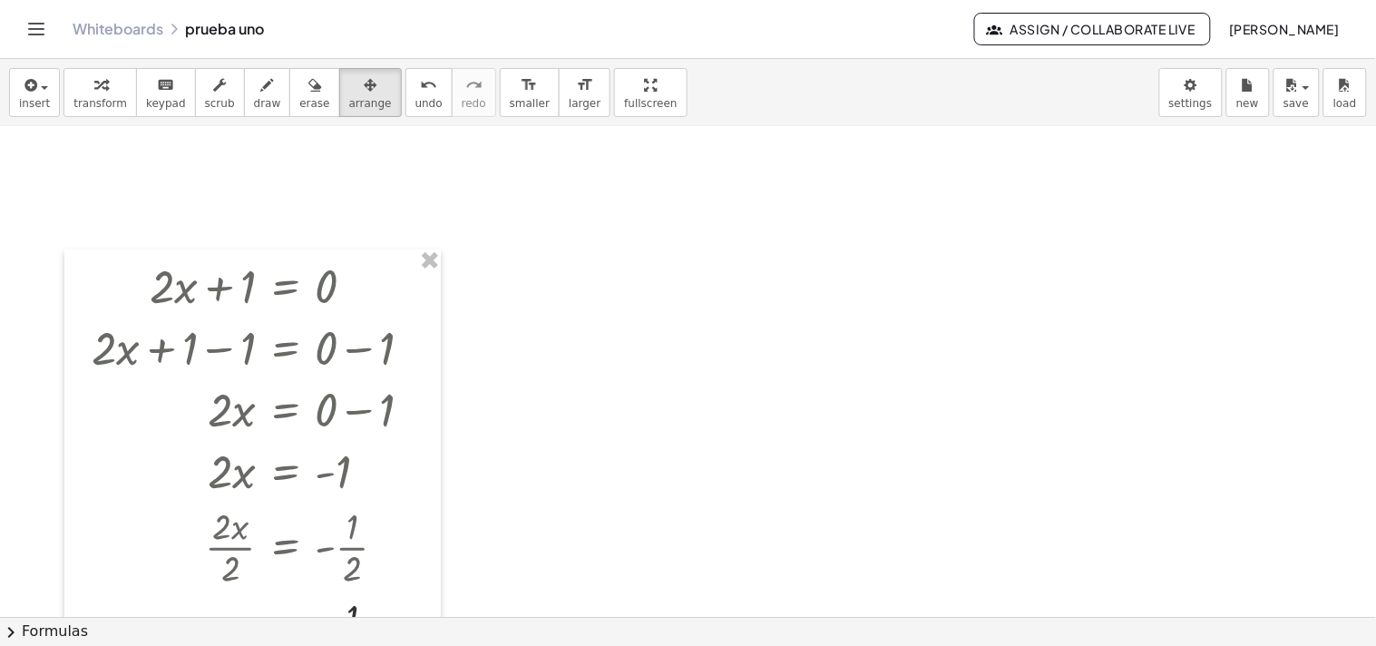
drag, startPoint x: 609, startPoint y: 103, endPoint x: 609, endPoint y: 191, distance: 88.0
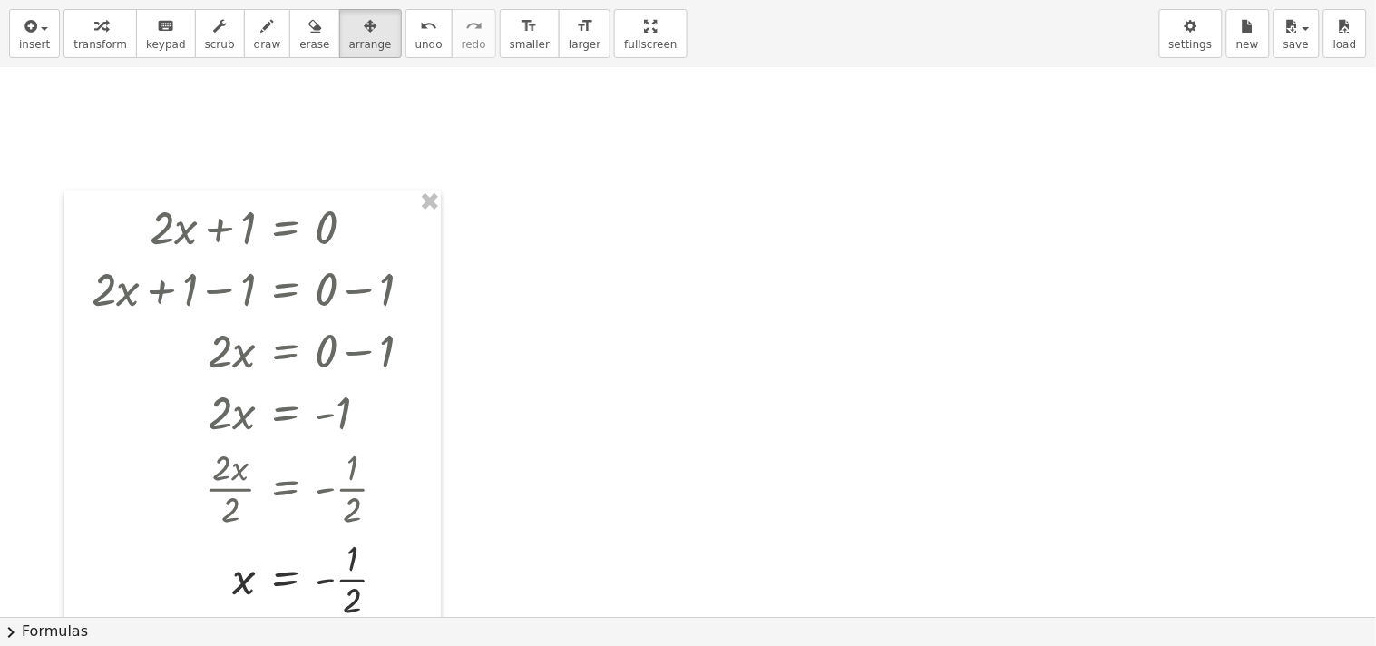
click at [609, 191] on div "insert select one: Math Expression Function Text Youtube Video Graphing Geometr…" at bounding box center [688, 323] width 1376 height 646
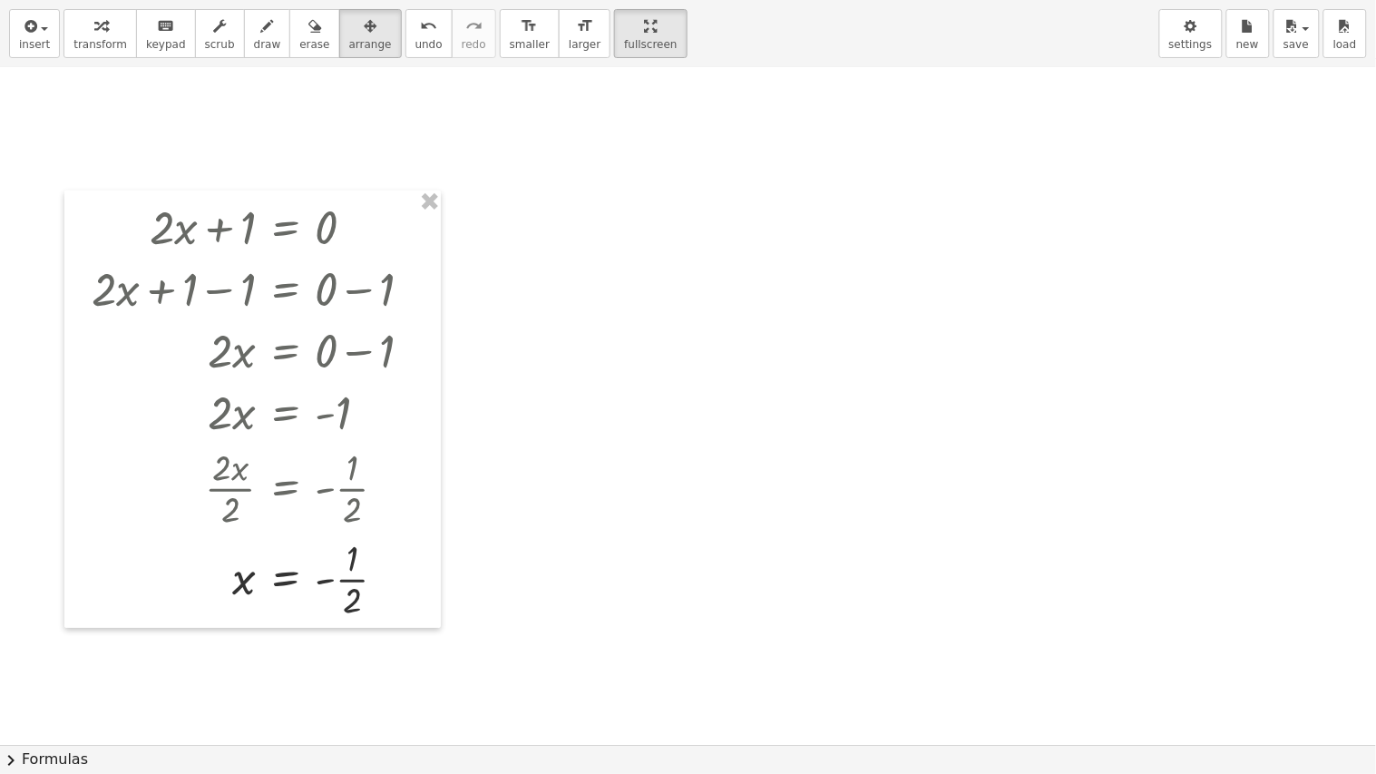
click at [1110, 327] on div at bounding box center [688, 644] width 1376 height 1354
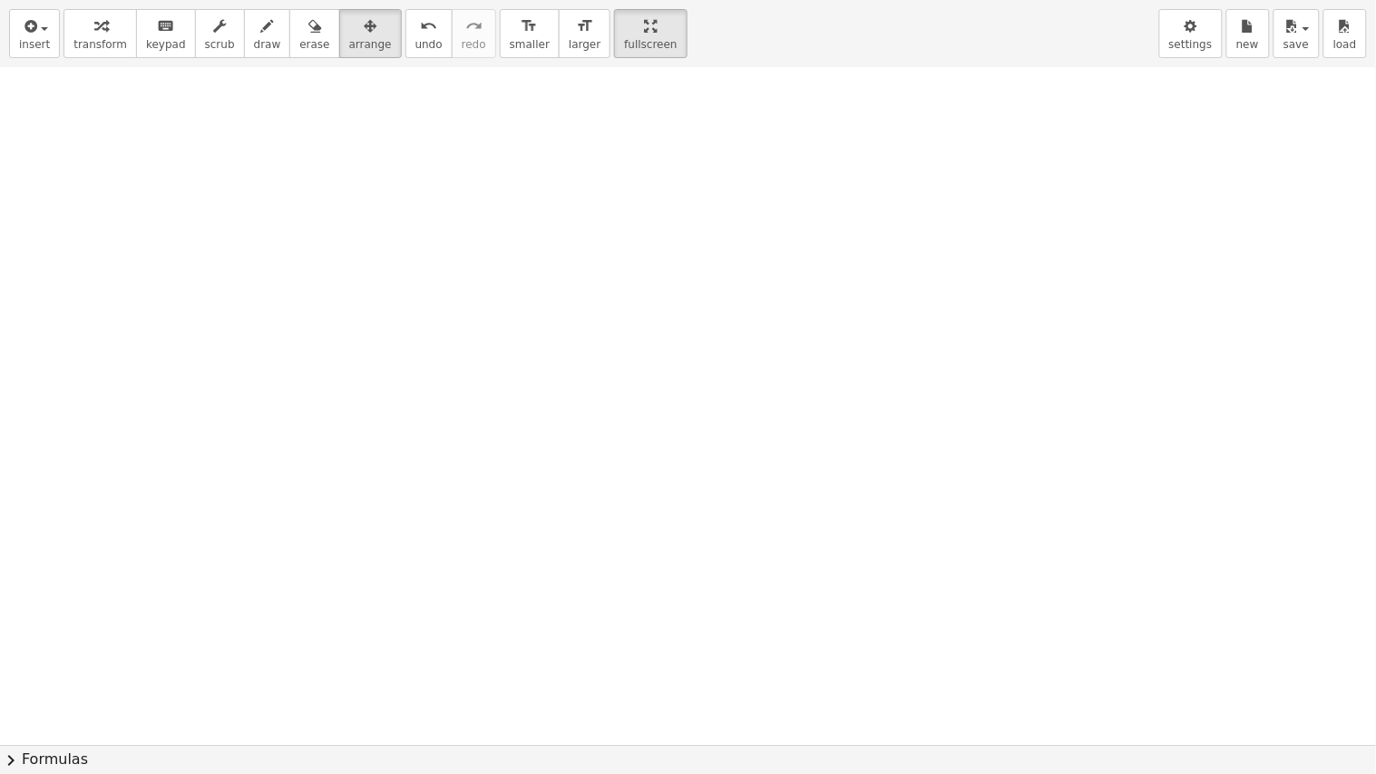
drag, startPoint x: 197, startPoint y: 219, endPoint x: 674, endPoint y: 279, distance: 481.1
click at [675, 279] on div at bounding box center [688, 644] width 1376 height 1354
drag, startPoint x: 523, startPoint y: 295, endPoint x: 528, endPoint y: 420, distance: 125.3
click at [523, 381] on div at bounding box center [688, 644] width 1376 height 1354
click at [254, 43] on span "draw" at bounding box center [267, 44] width 27 height 13
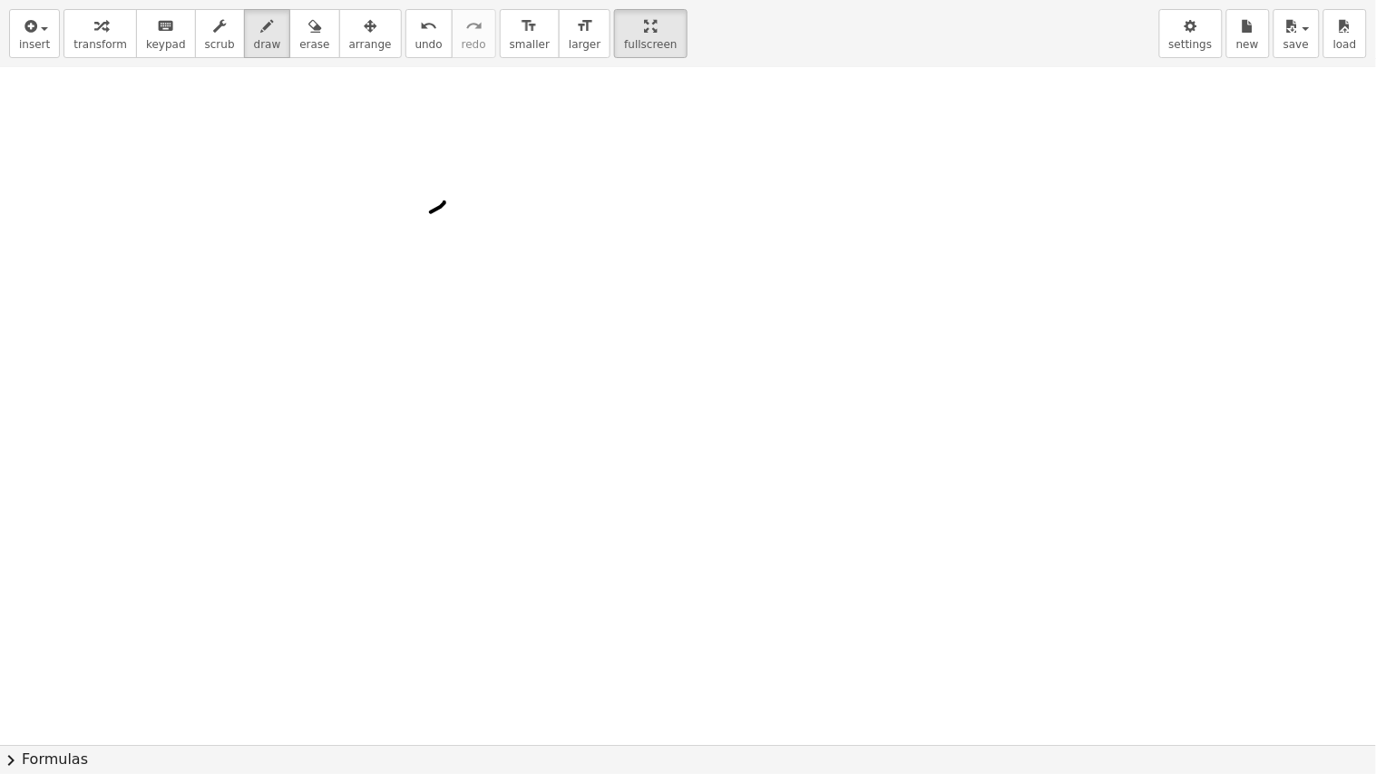
drag, startPoint x: 431, startPoint y: 212, endPoint x: 200, endPoint y: 361, distance: 275.1
click at [195, 378] on div at bounding box center [688, 644] width 1376 height 1354
drag, startPoint x: 429, startPoint y: 205, endPoint x: 844, endPoint y: 295, distance: 424.2
click at [844, 295] on div at bounding box center [688, 644] width 1376 height 1354
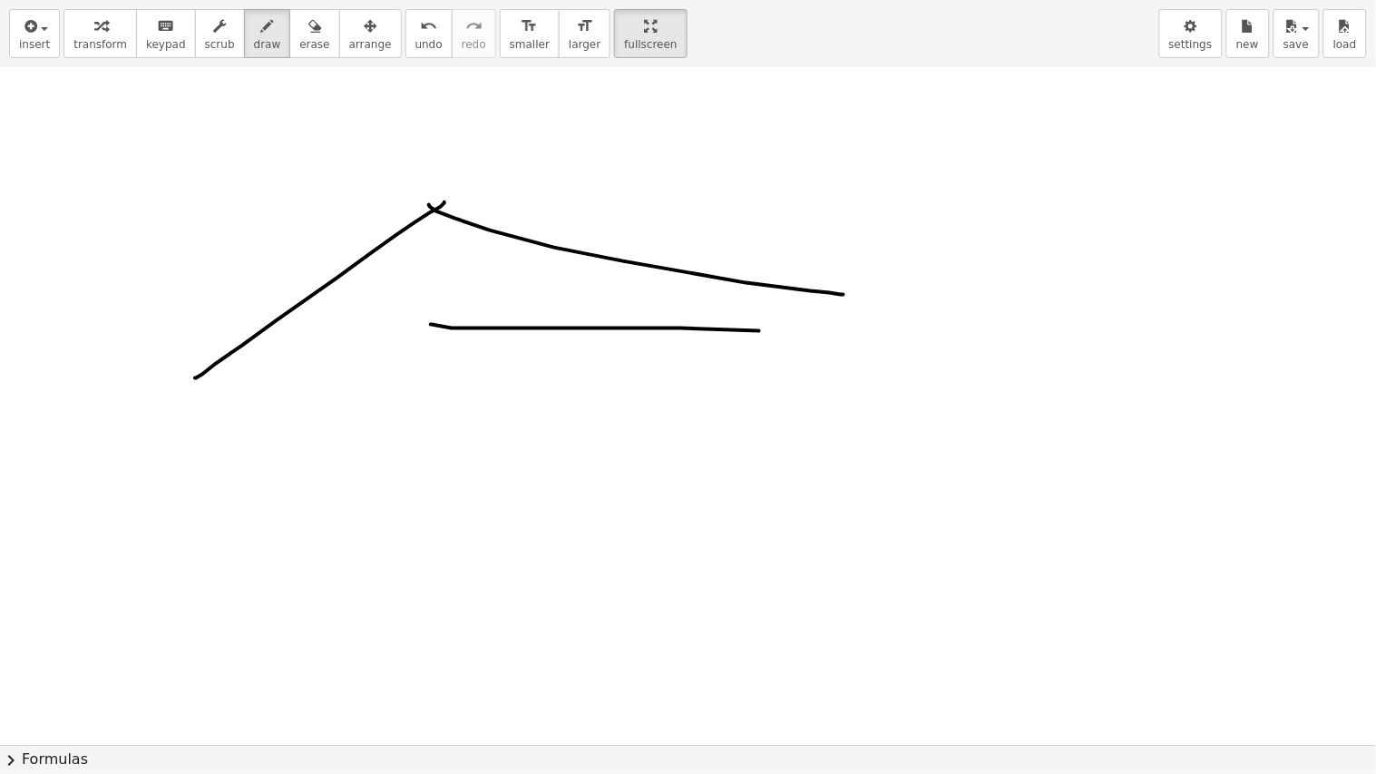
drag, startPoint x: 595, startPoint y: 328, endPoint x: 877, endPoint y: 334, distance: 282.2
click at [877, 334] on div at bounding box center [688, 644] width 1376 height 1354
click at [998, 256] on div at bounding box center [688, 644] width 1376 height 1354
